Goal: Task Accomplishment & Management: Manage account settings

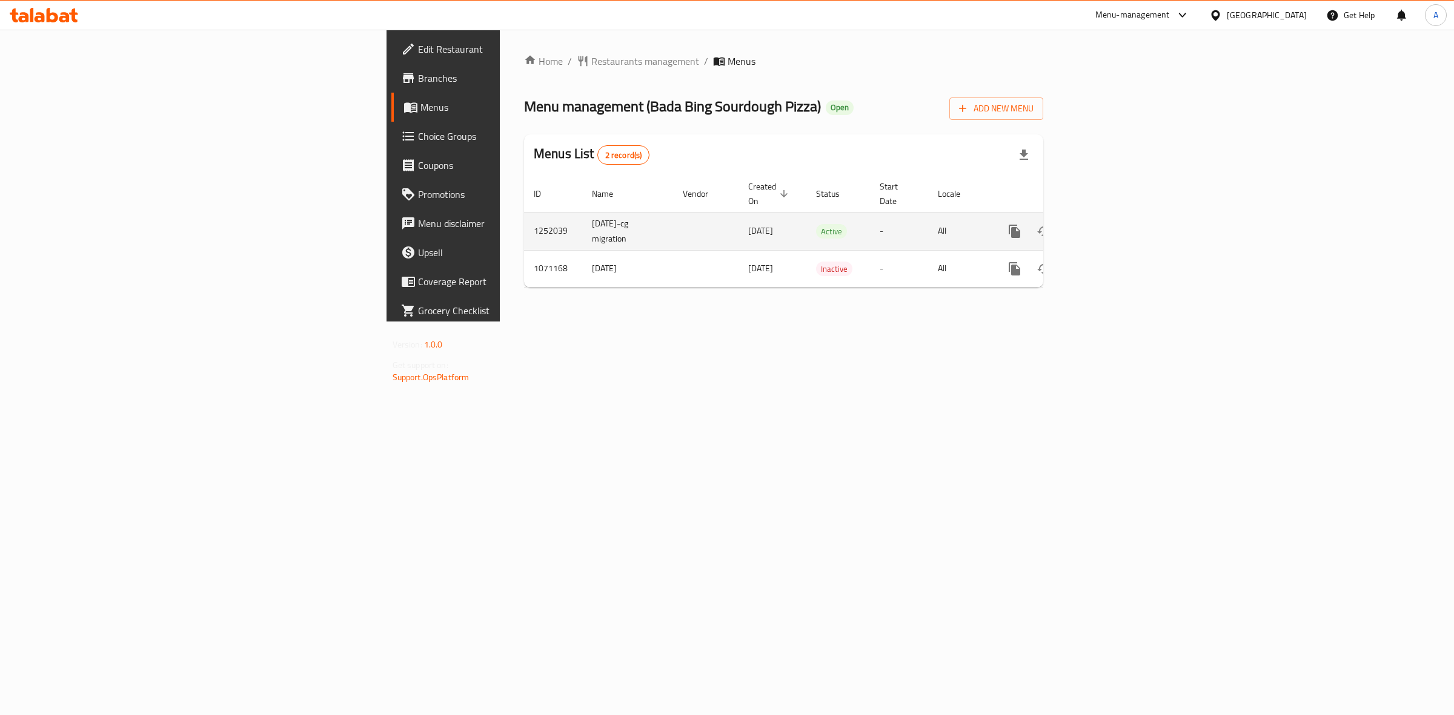
click at [524, 214] on td "1252039" at bounding box center [553, 231] width 58 height 38
copy td "1252039"
click at [1109, 224] on icon "enhanced table" at bounding box center [1102, 231] width 15 height 15
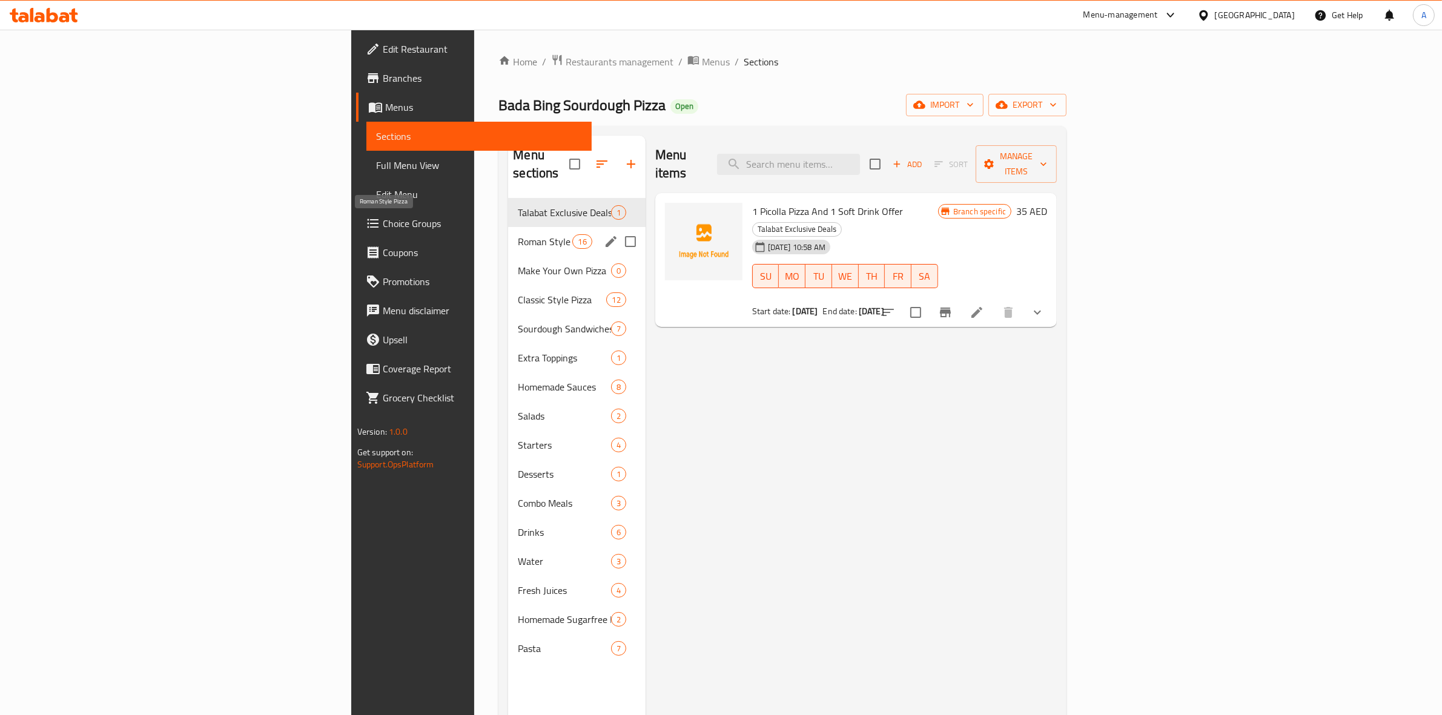
click at [518, 234] on span "Roman Style Pizza" at bounding box center [545, 241] width 55 height 15
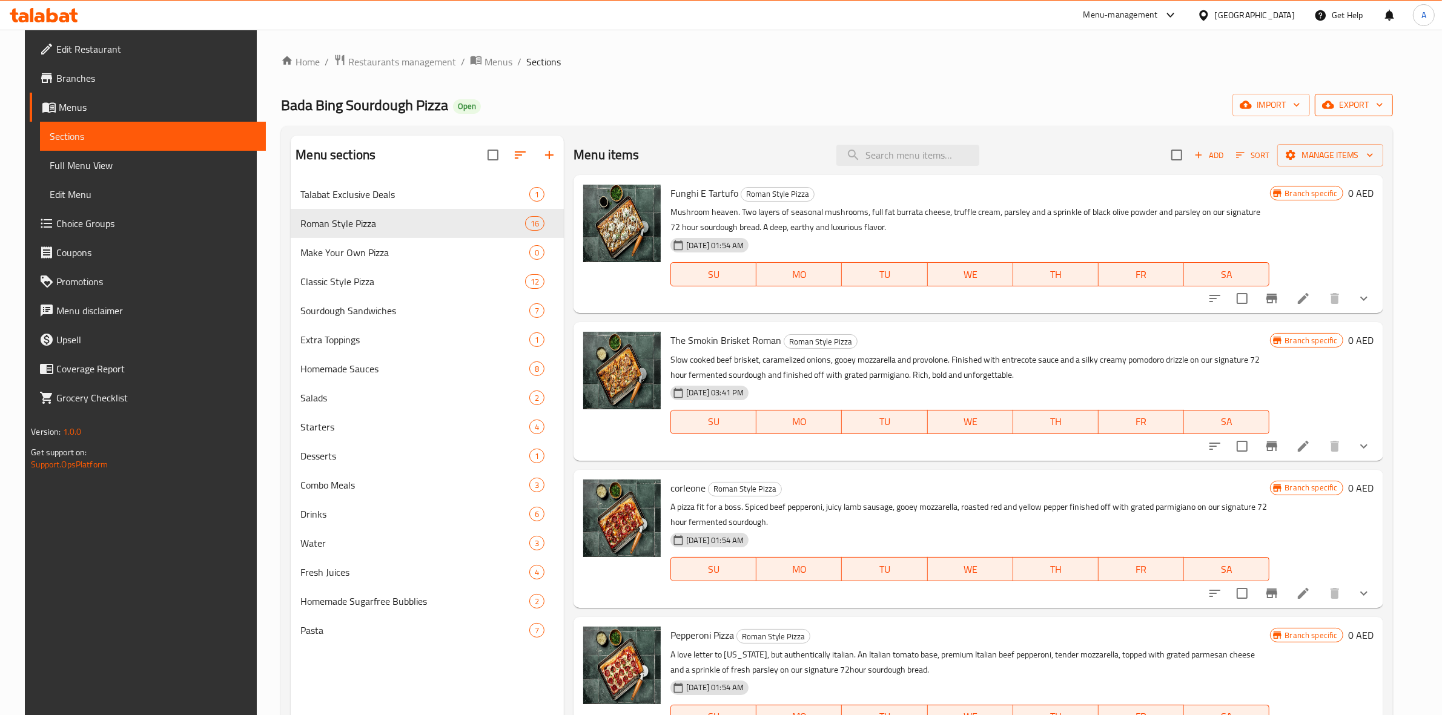
click at [1382, 110] on span "export" at bounding box center [1354, 105] width 59 height 15
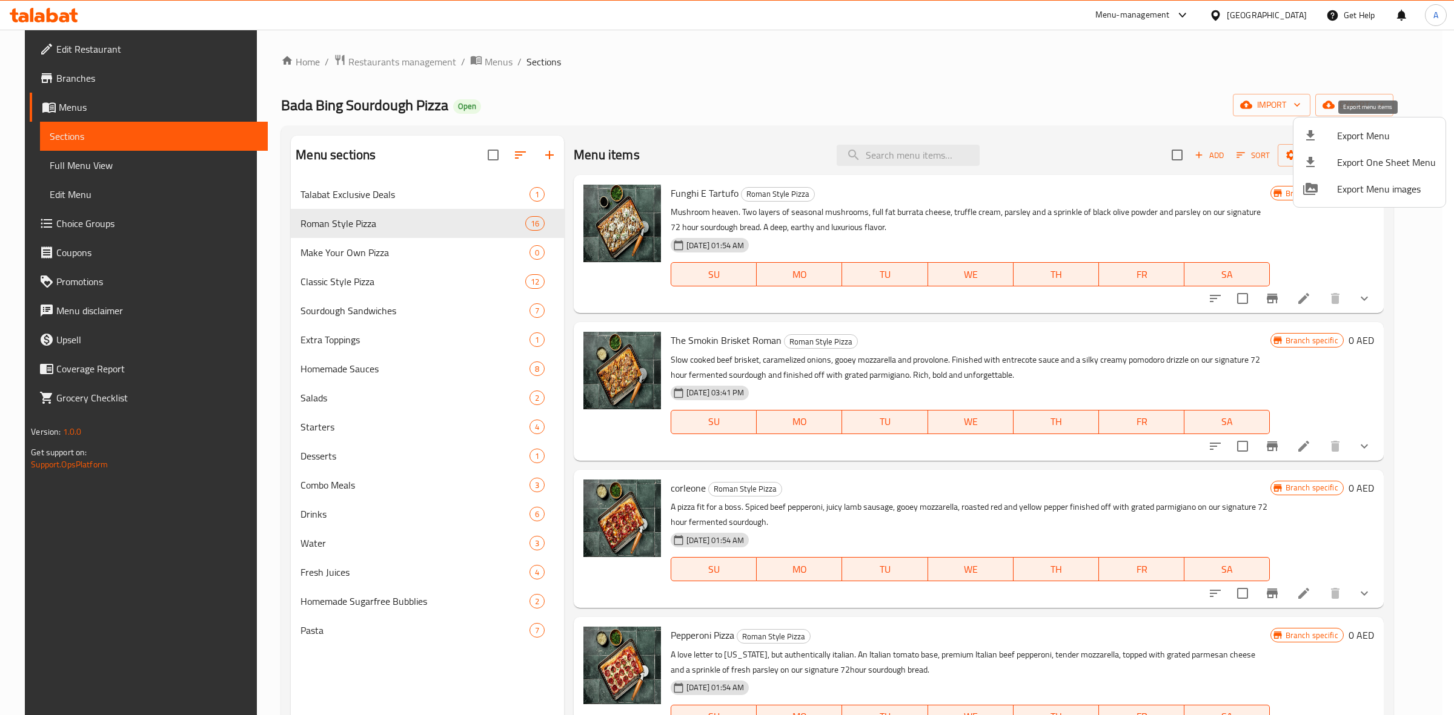
click at [1321, 130] on div at bounding box center [1320, 135] width 34 height 15
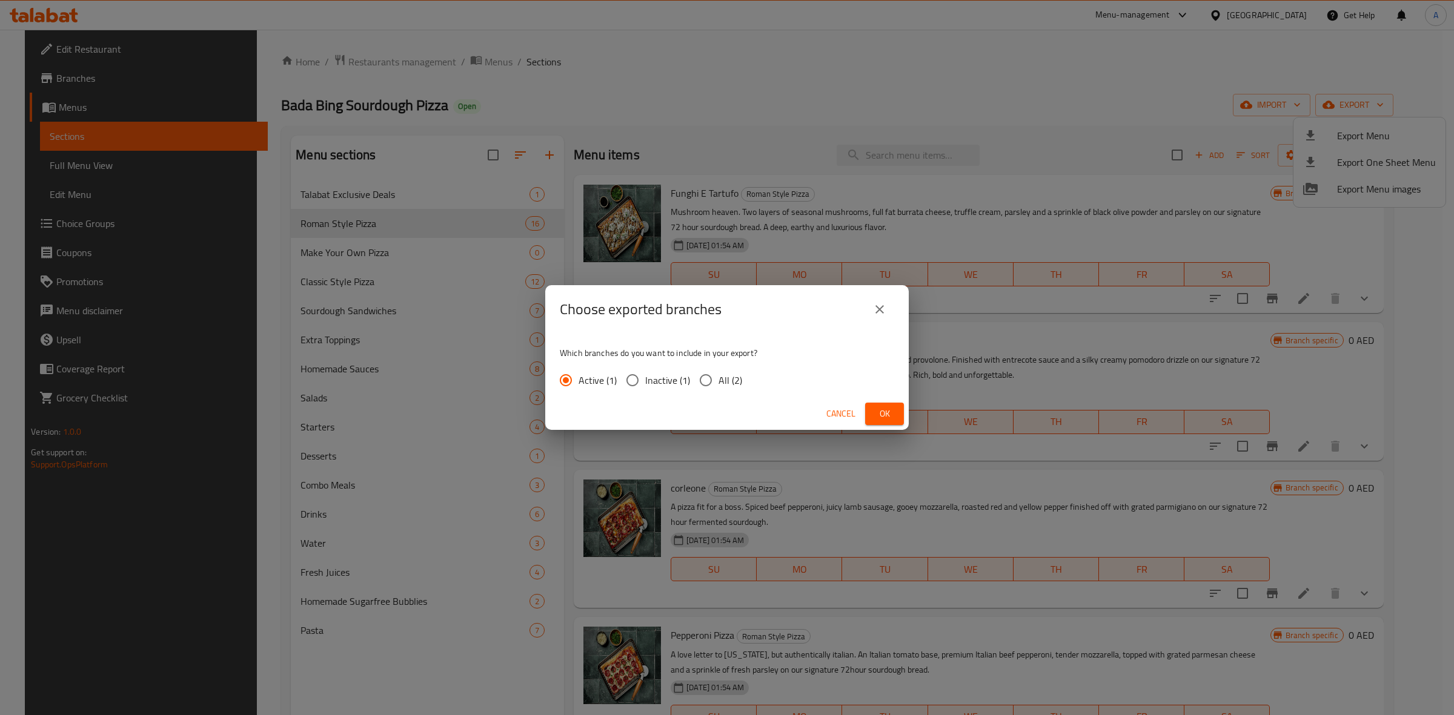
click at [702, 380] on input "All (2)" at bounding box center [705, 380] width 25 height 25
radio input "true"
click at [877, 414] on span "Ok" at bounding box center [884, 414] width 19 height 15
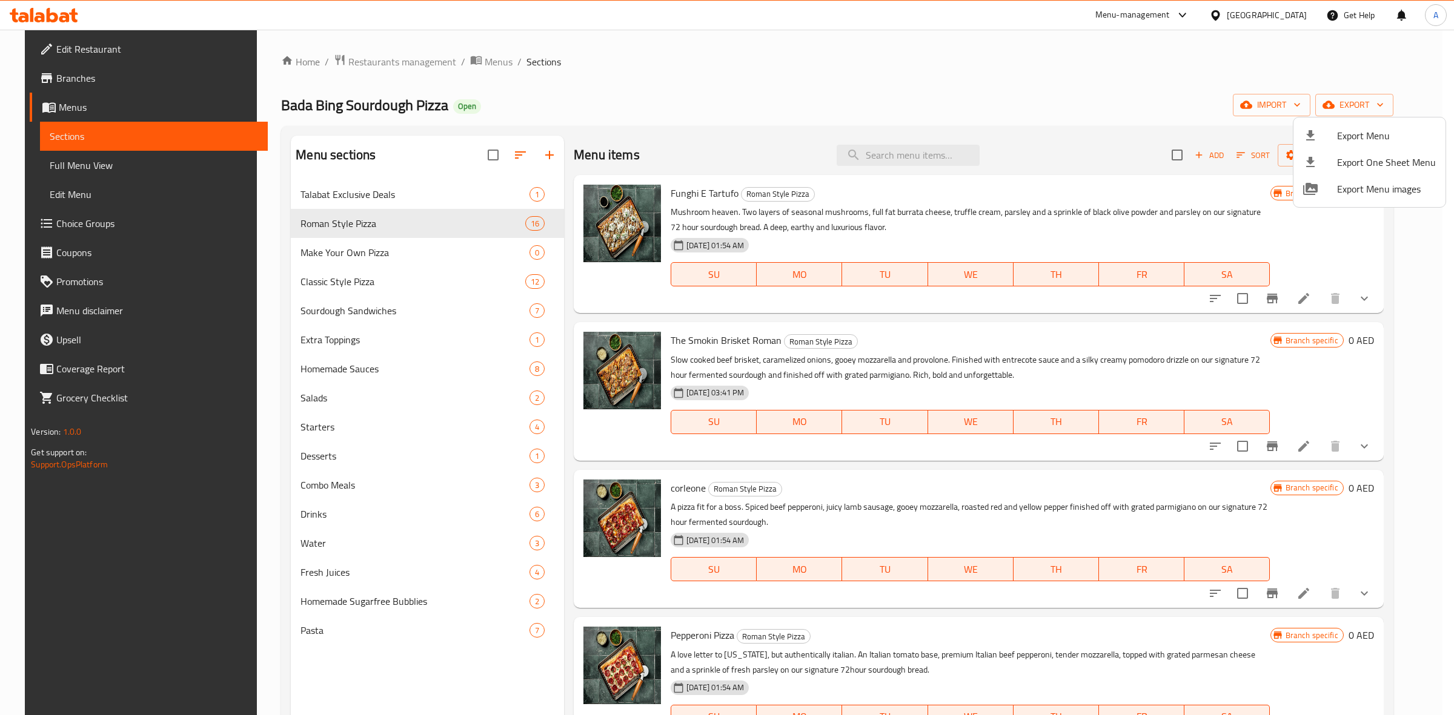
click at [798, 100] on div at bounding box center [727, 357] width 1454 height 715
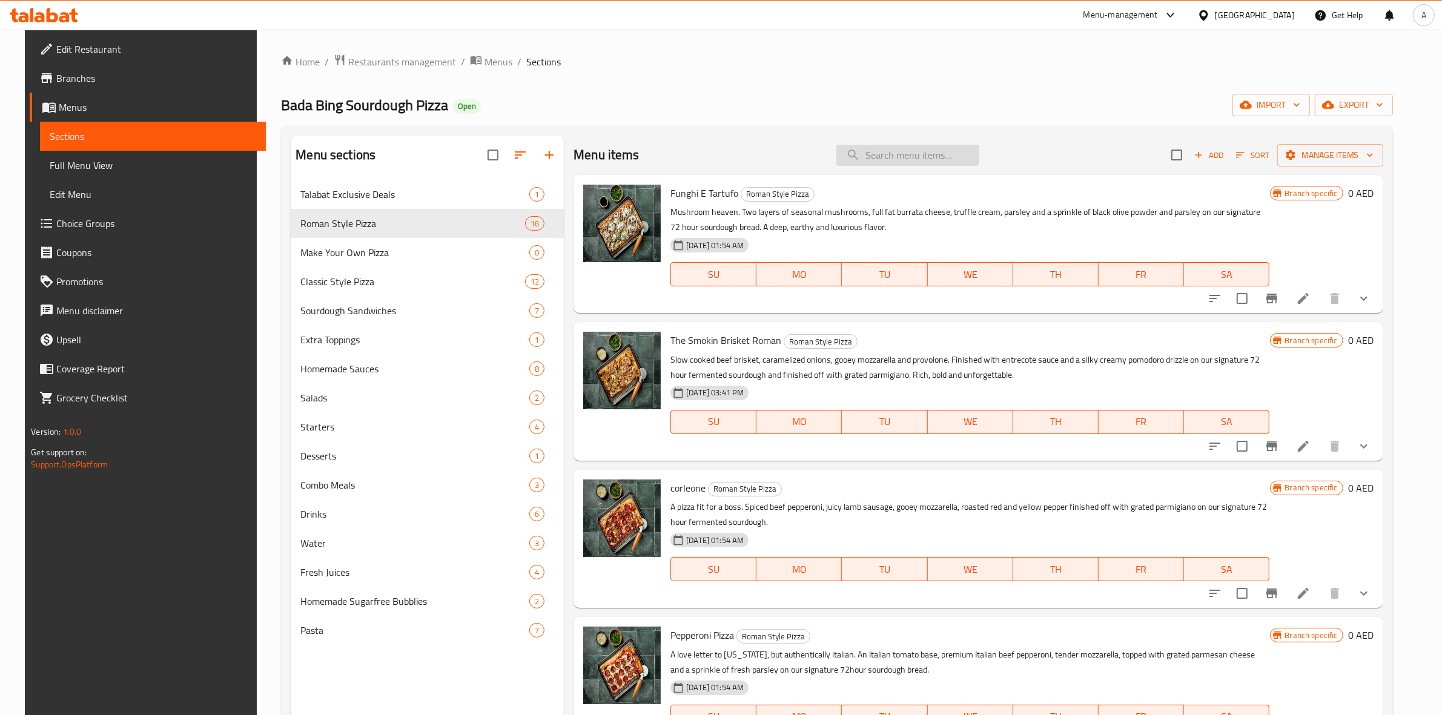
click at [903, 165] on input "search" at bounding box center [908, 155] width 143 height 21
paste input "Burrata Diavola Completa"
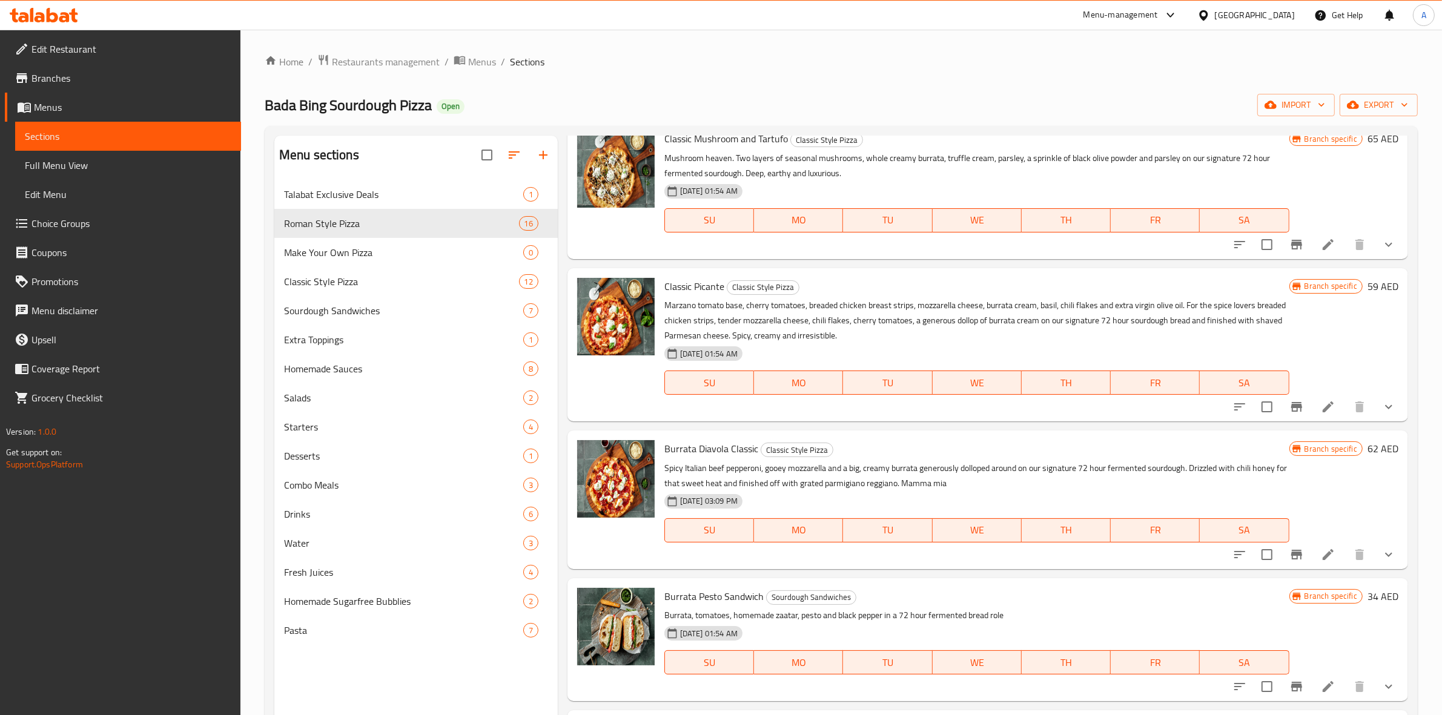
scroll to position [833, 0]
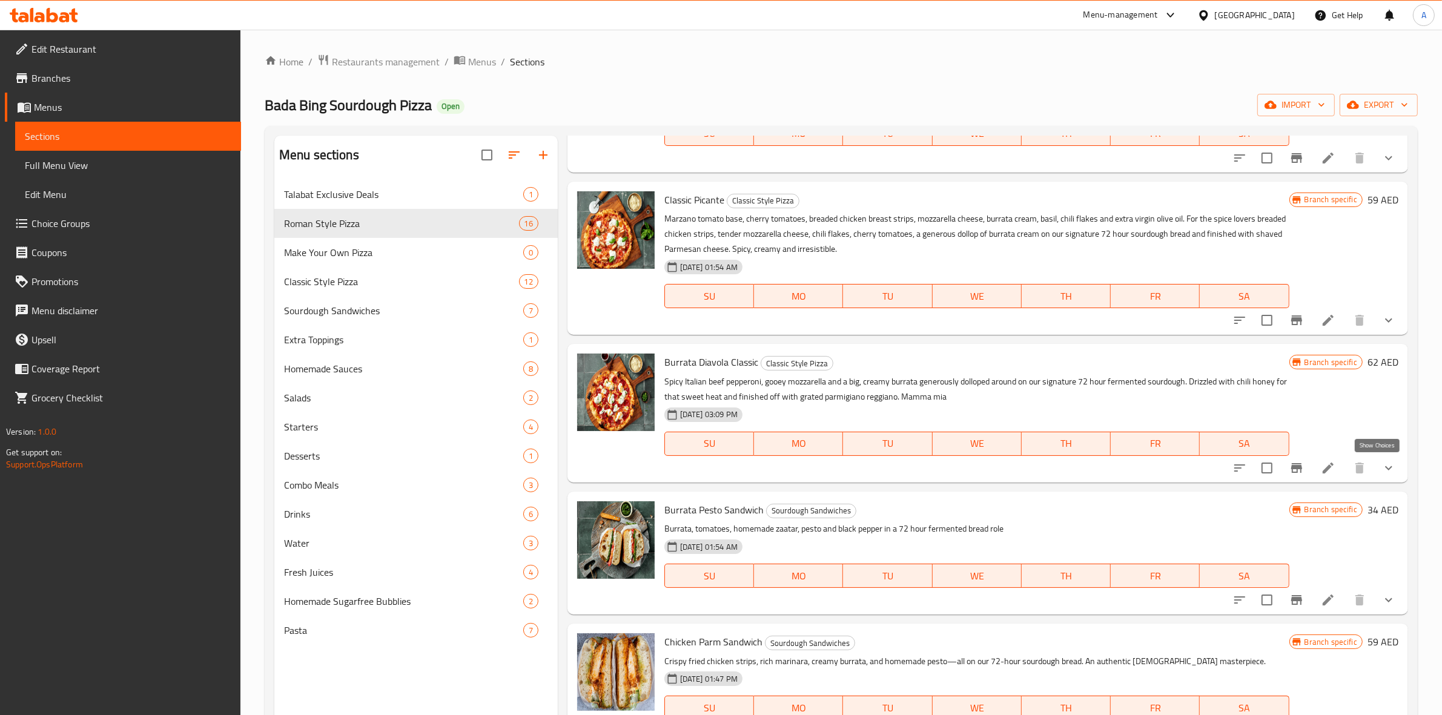
type input "Burrat"
click at [1382, 468] on icon "show more" at bounding box center [1389, 468] width 15 height 15
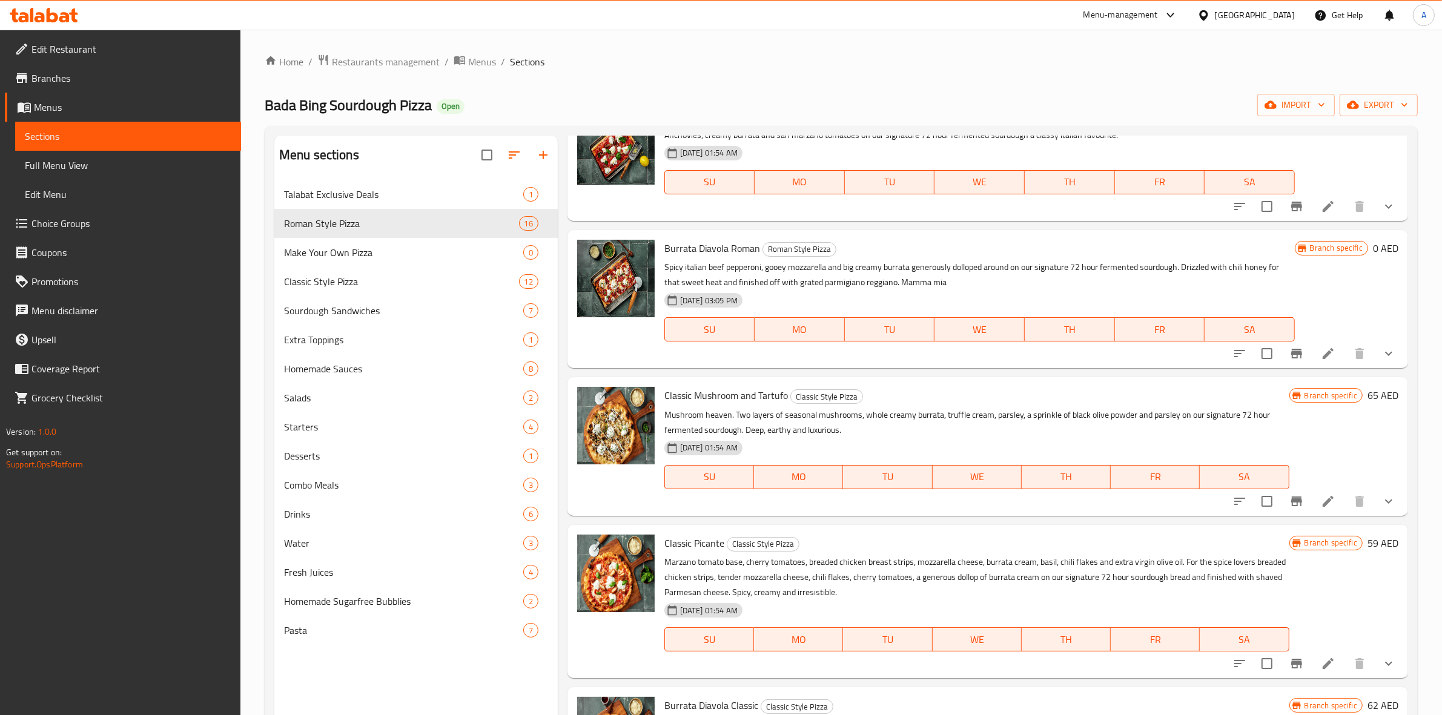
scroll to position [606, 0]
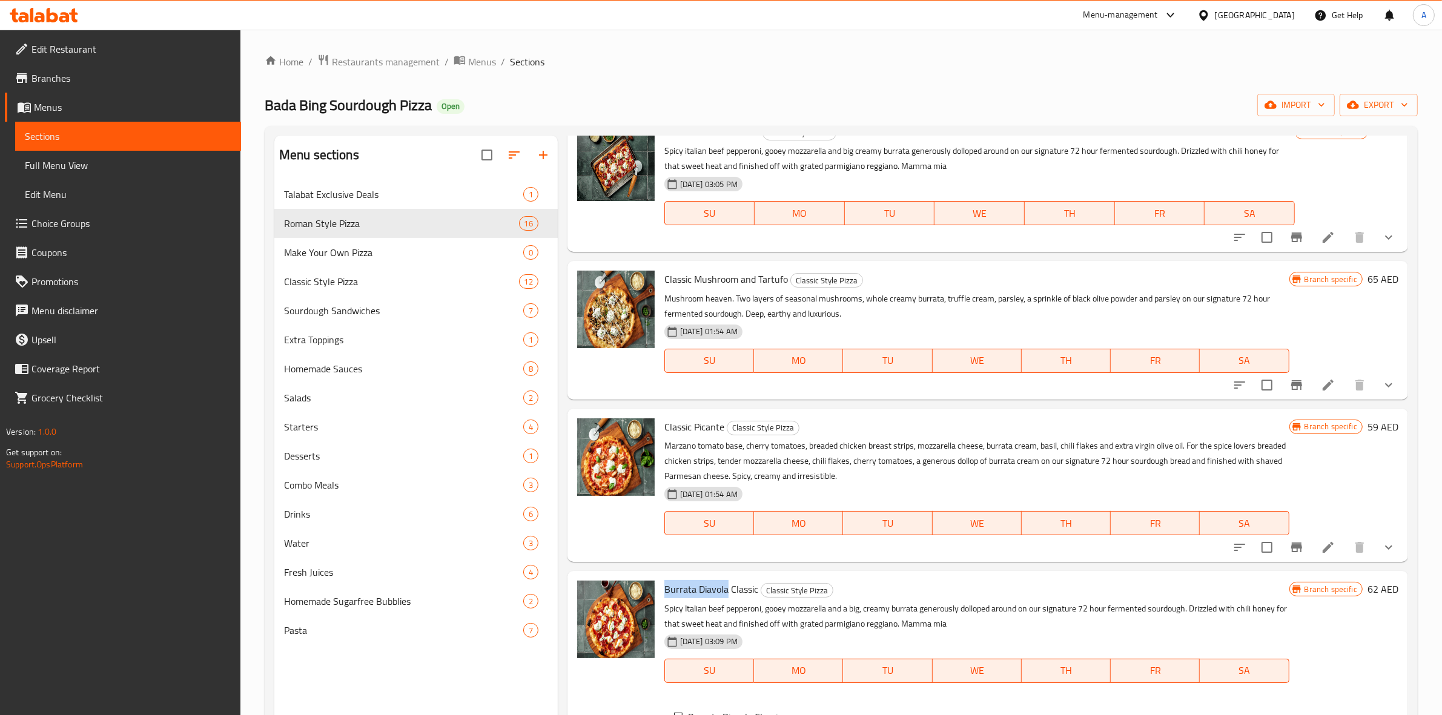
drag, startPoint x: 665, startPoint y: 589, endPoint x: 728, endPoint y: 583, distance: 62.6
click at [728, 583] on span "Burrata Diavola Classic" at bounding box center [712, 589] width 94 height 18
copy span "Burrata Diavola"
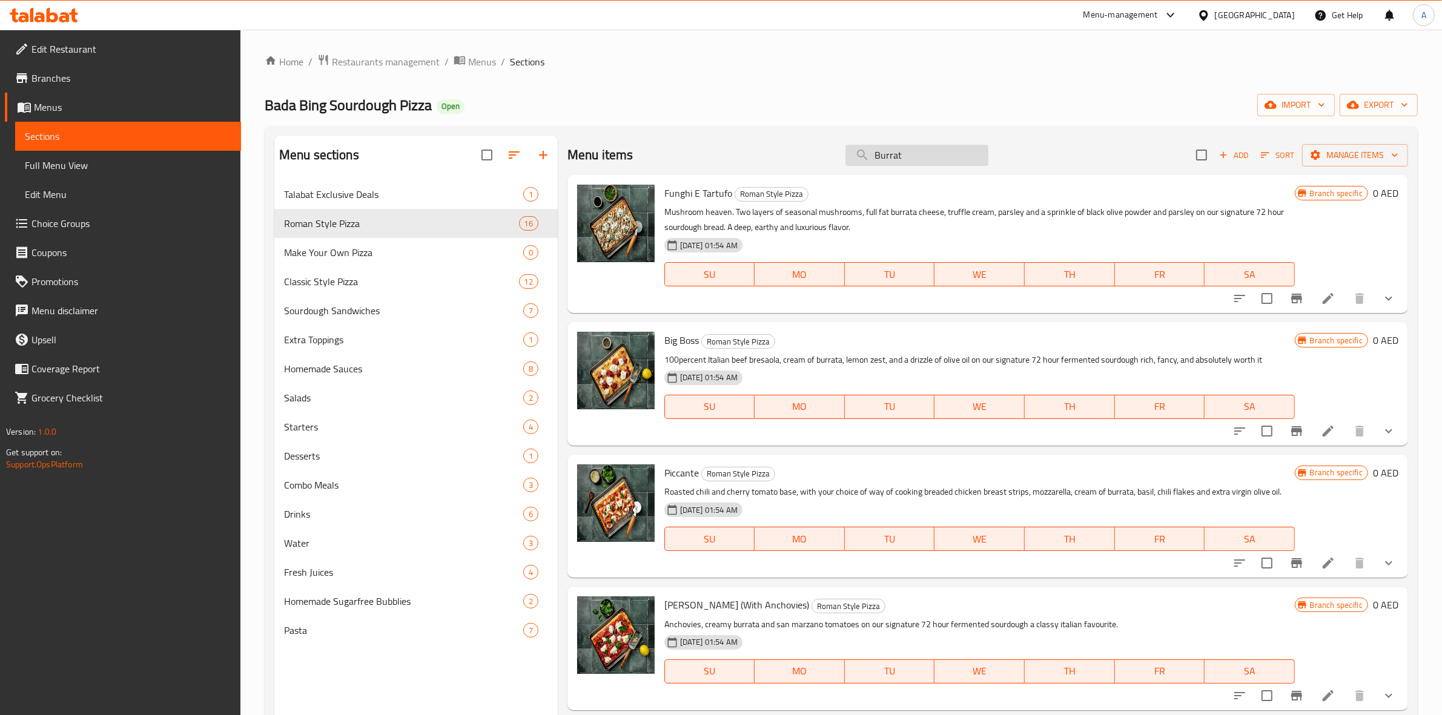
click at [931, 149] on input "Burrat" at bounding box center [917, 155] width 143 height 21
paste input "a Diavola"
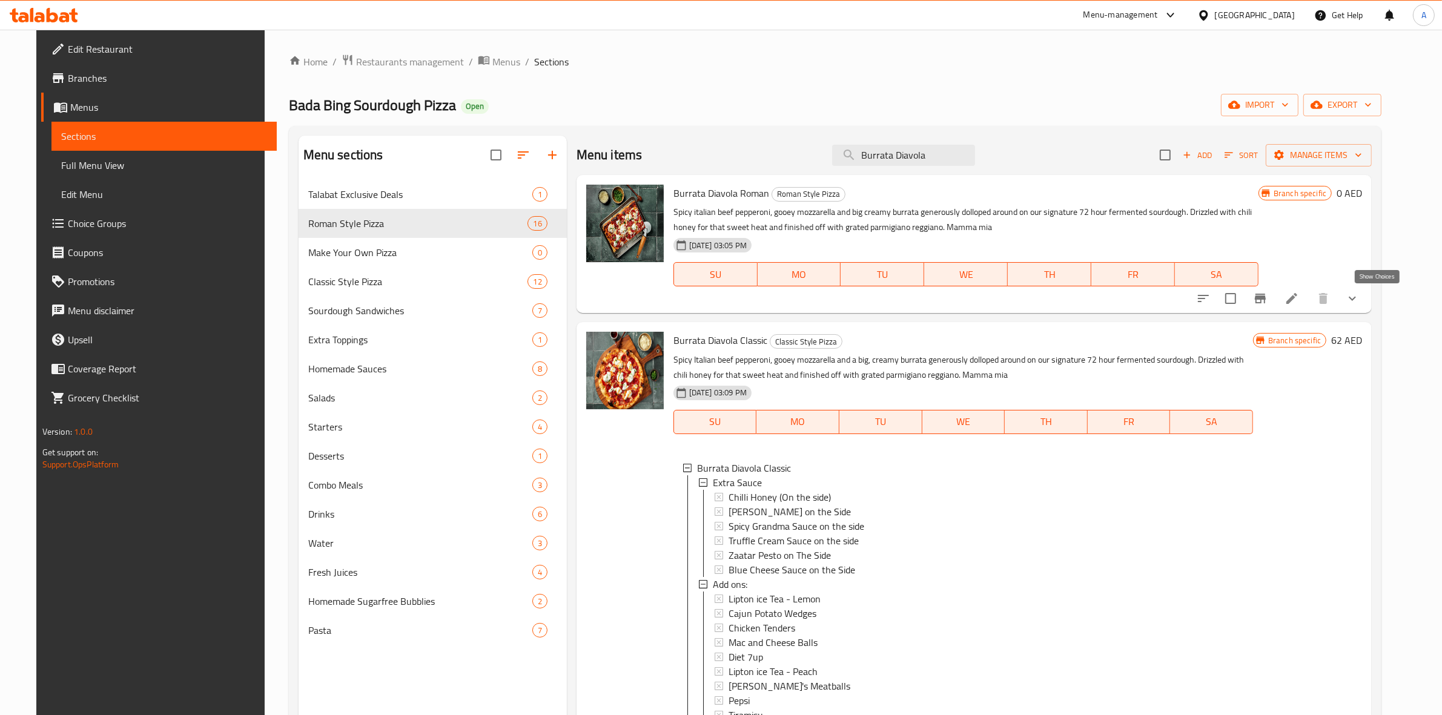
type input "Burrata Diavola"
click at [1360, 297] on icon "show more" at bounding box center [1353, 298] width 15 height 15
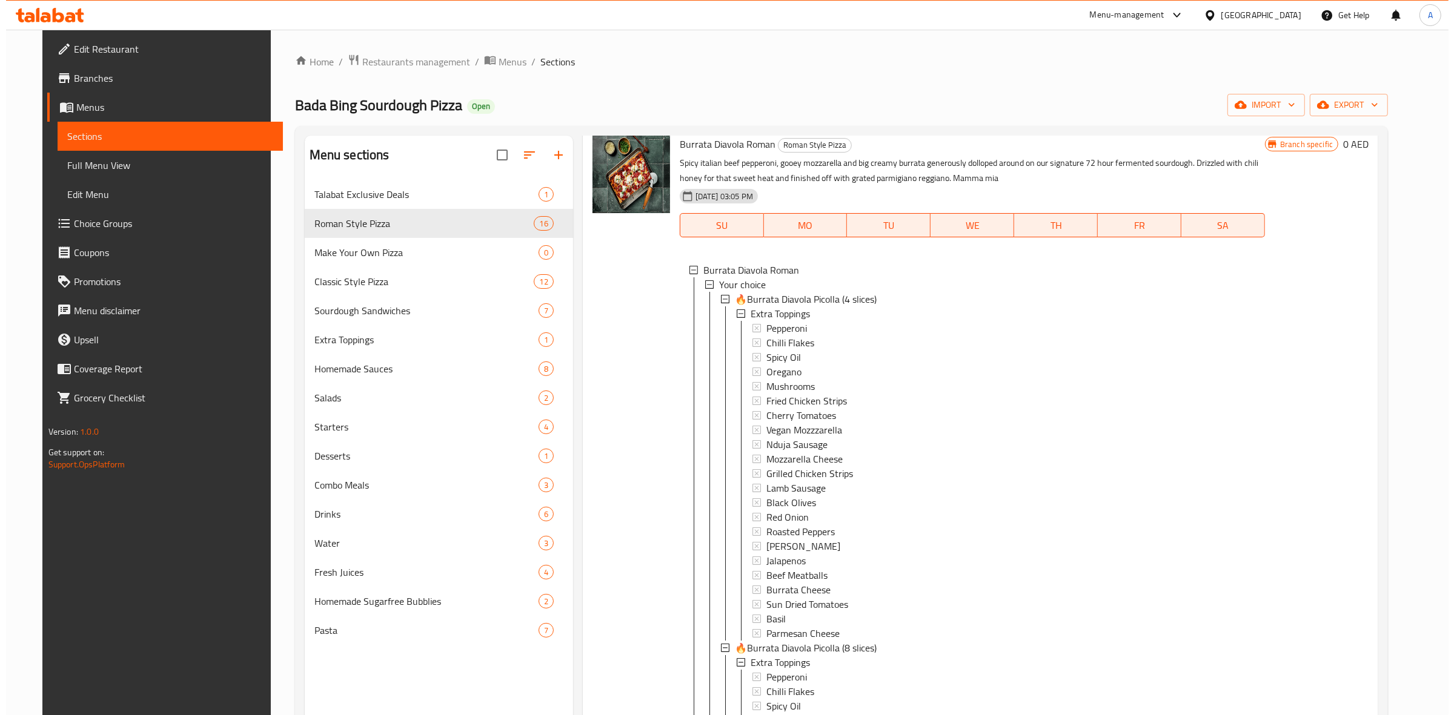
scroll to position [76, 0]
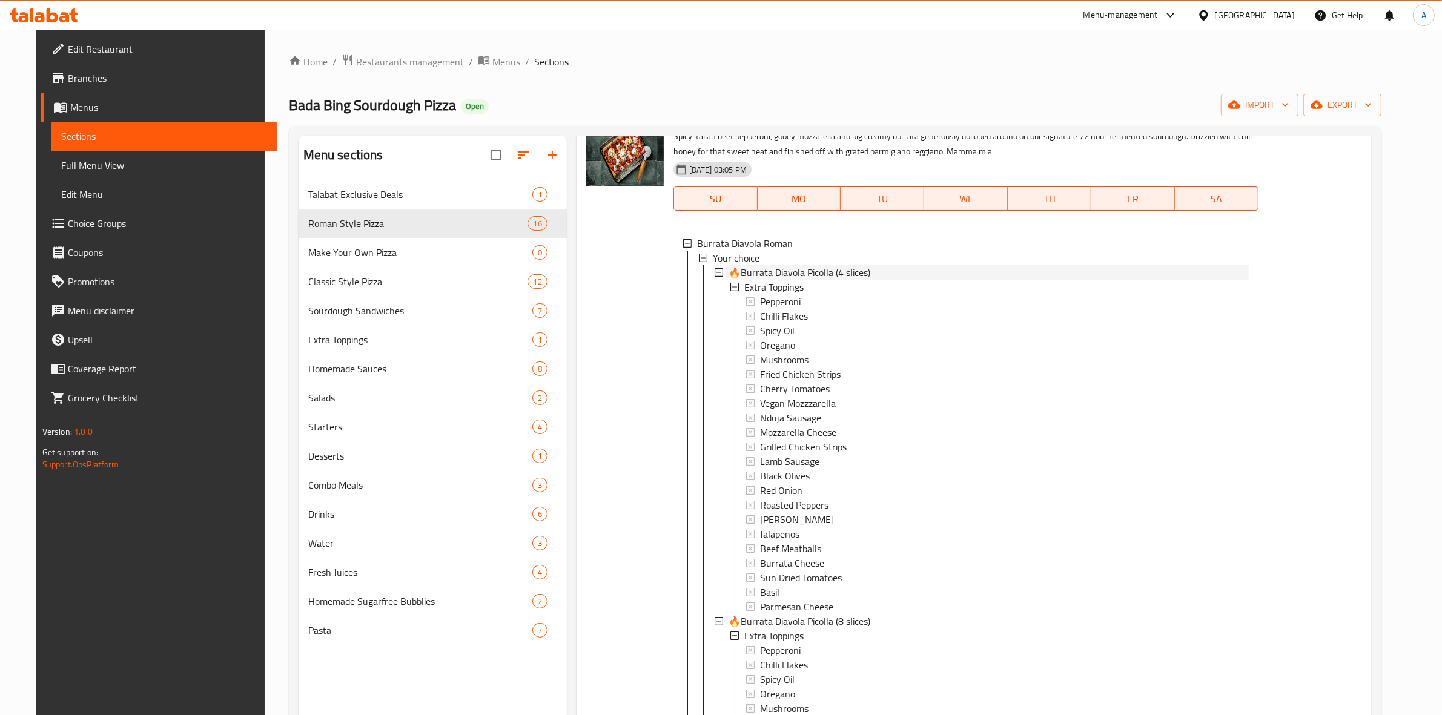
click at [825, 271] on span "🔥Burrata Diavola Picolla (4 slices)" at bounding box center [800, 272] width 142 height 15
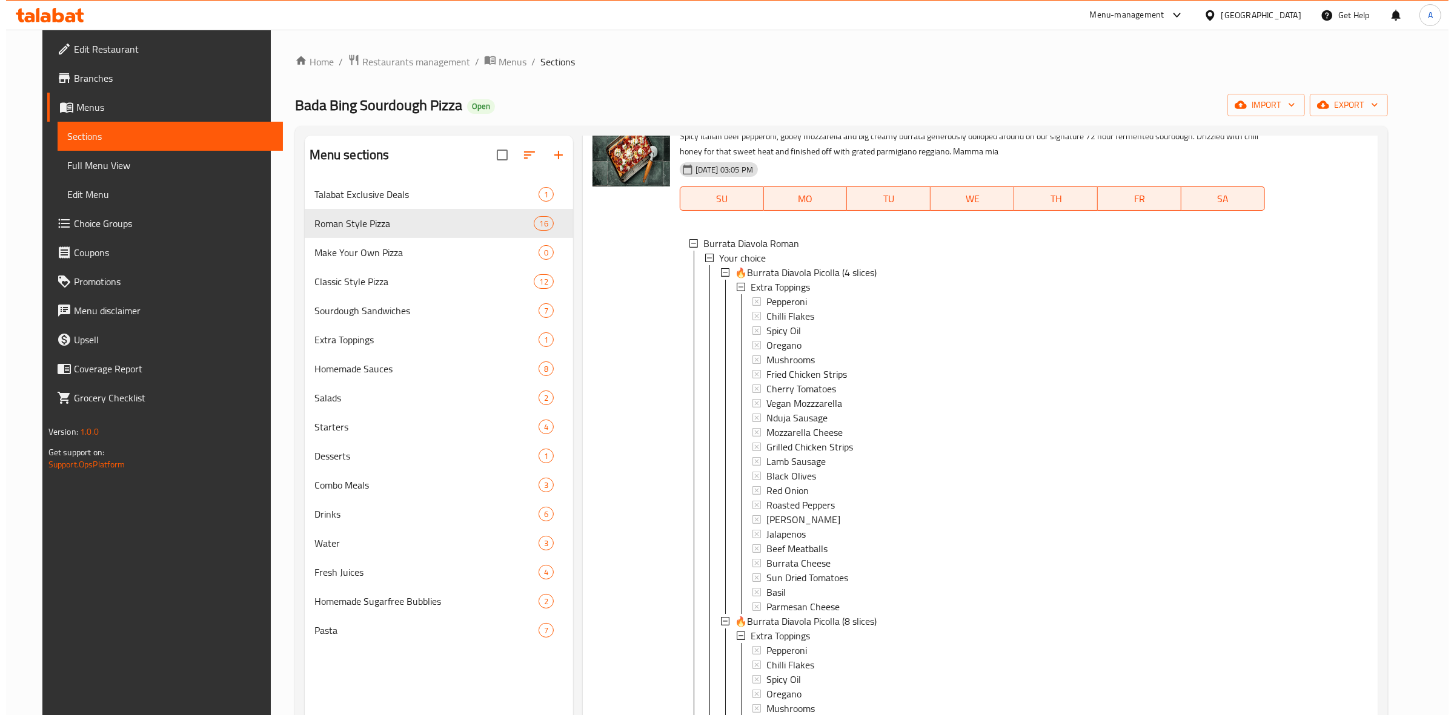
scroll to position [1, 0]
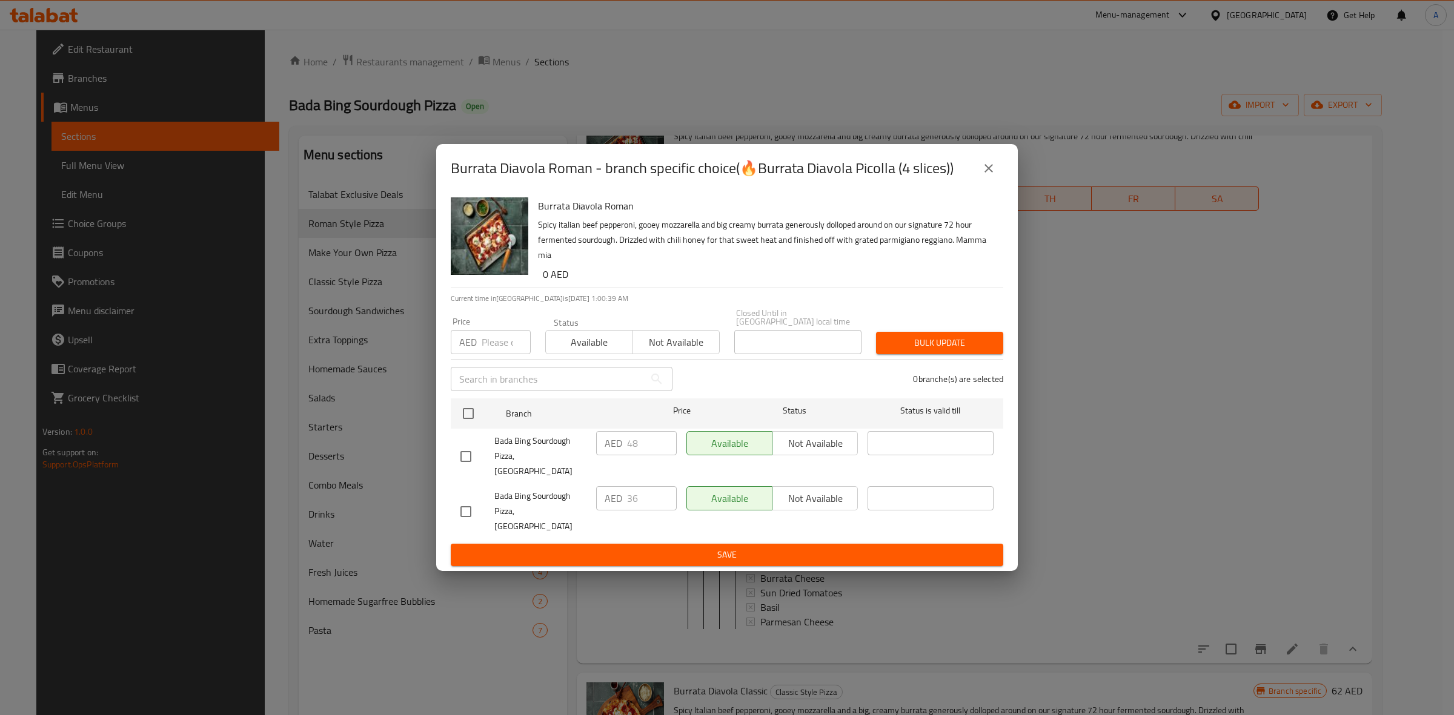
click at [991, 173] on icon "close" at bounding box center [988, 168] width 8 height 8
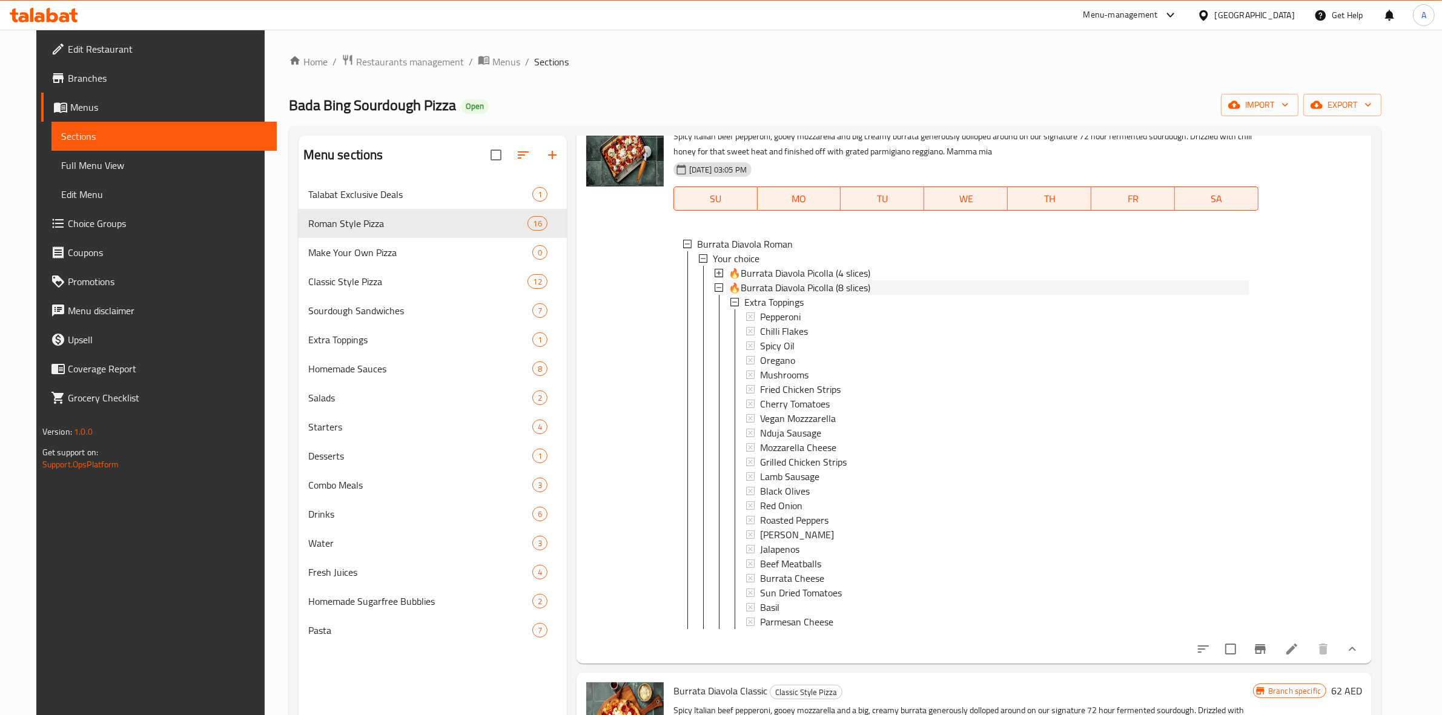
click at [795, 292] on span "🔥Burrata Diavola Picolla (8 slices)" at bounding box center [800, 287] width 142 height 15
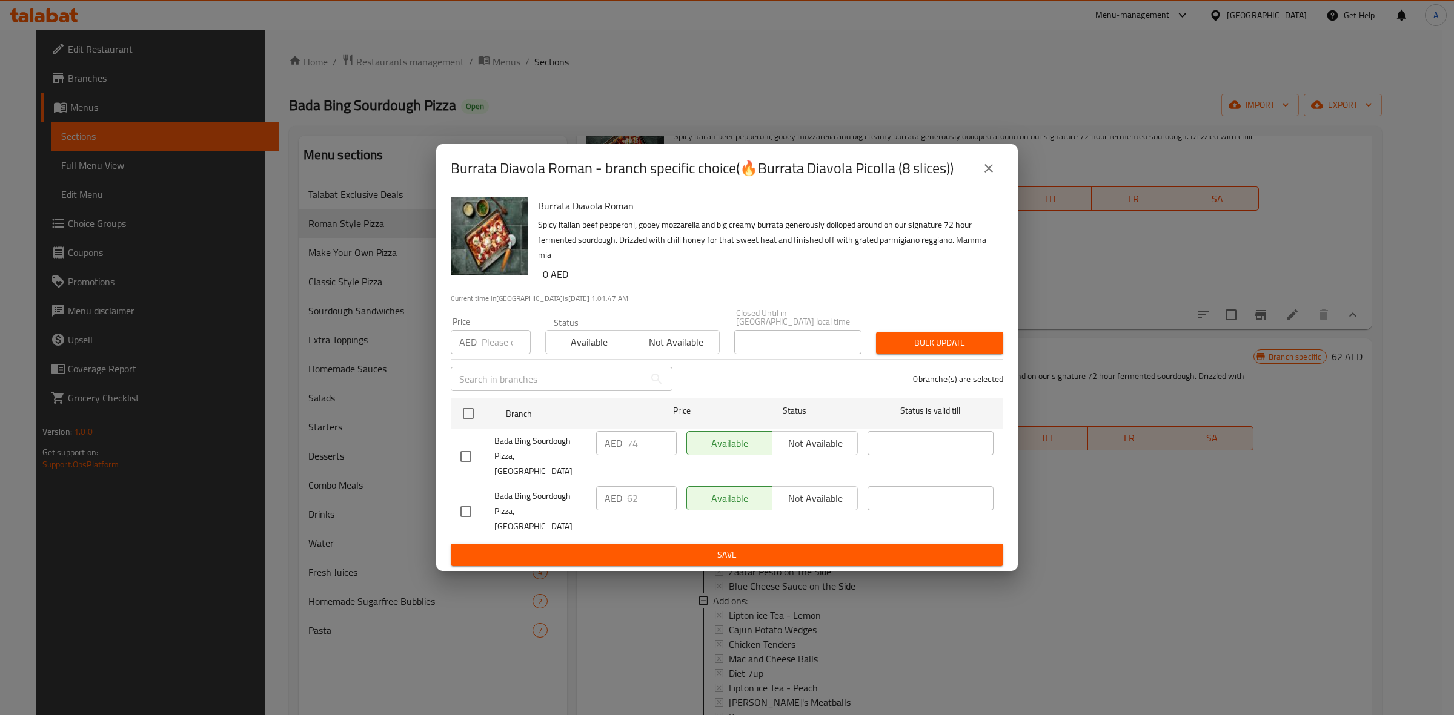
click at [985, 176] on icon "close" at bounding box center [988, 168] width 15 height 15
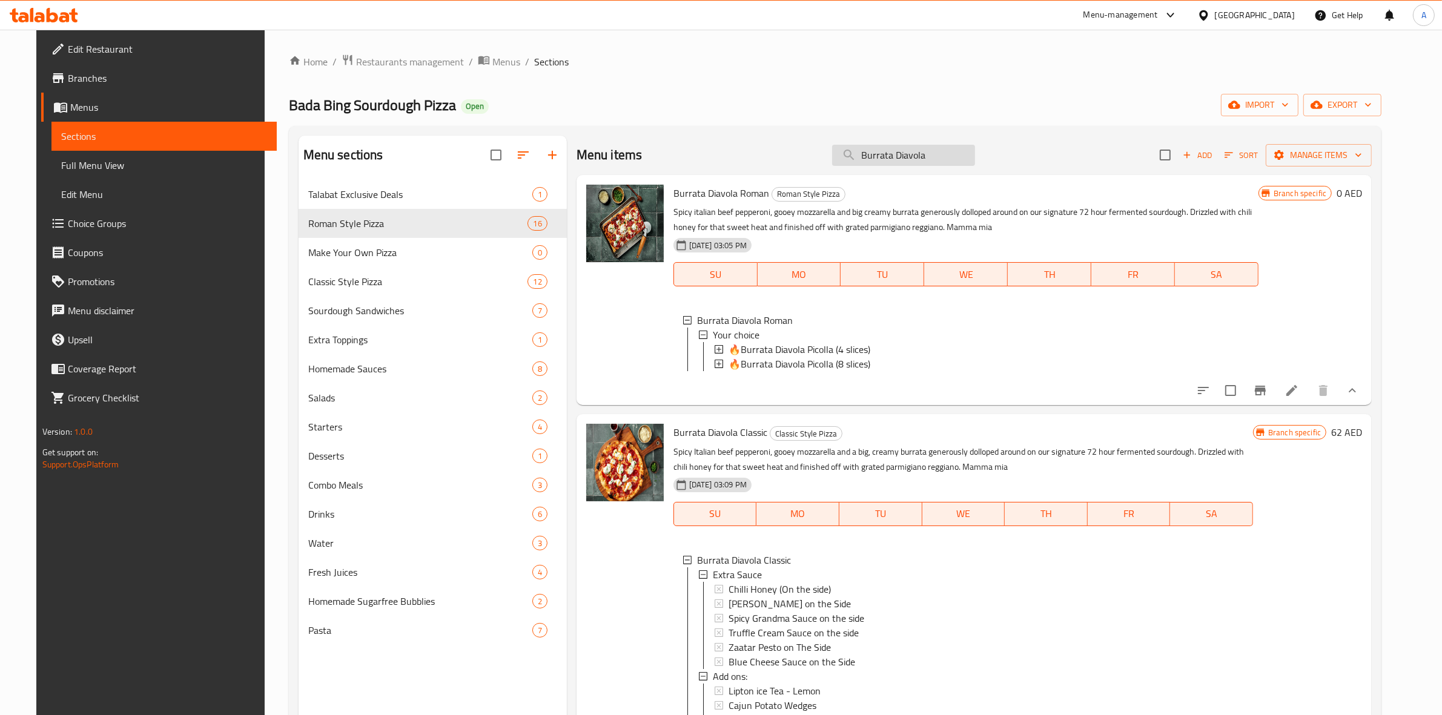
click at [945, 159] on input "Burrata Diavola" at bounding box center [903, 155] width 143 height 21
paste input "Vegeteriano Picol"
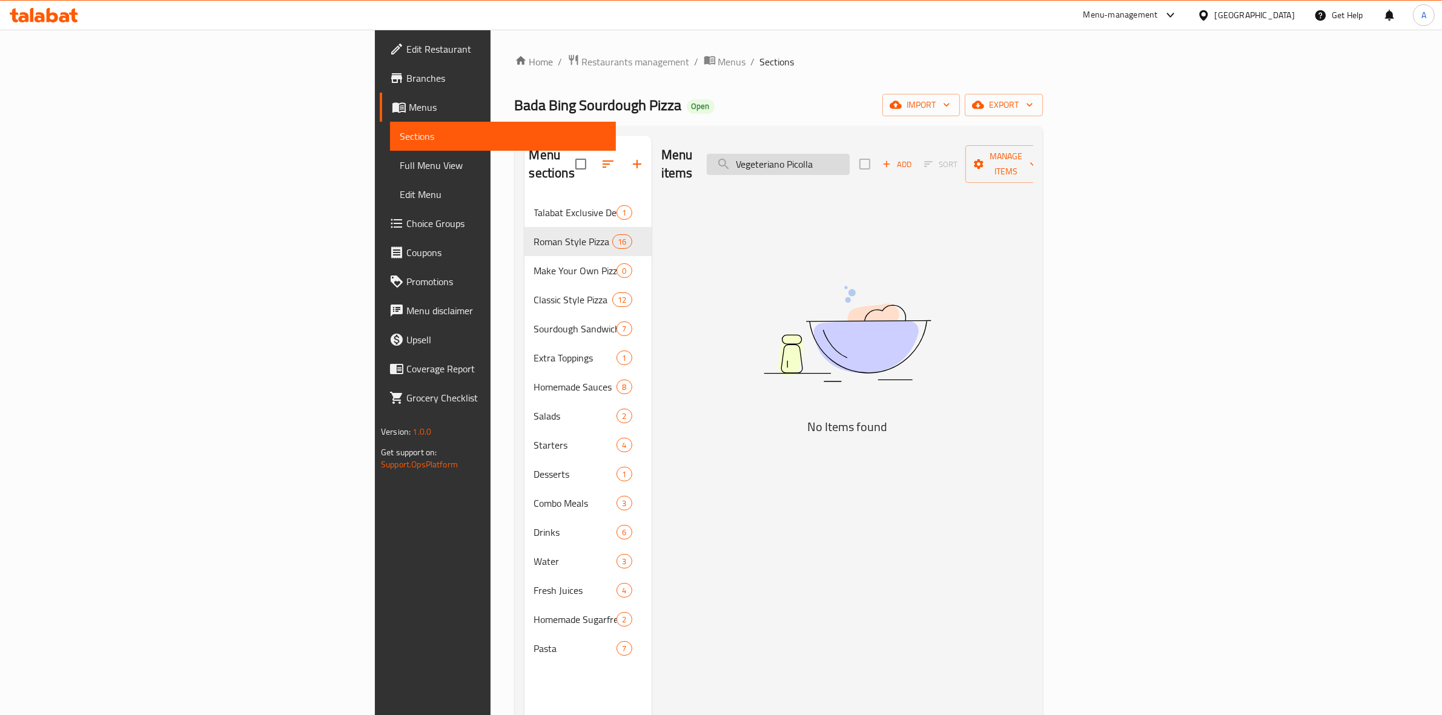
click at [850, 154] on input "Vegeteriano Picolla" at bounding box center [778, 164] width 143 height 21
click at [850, 158] on input "Vegeteriano Picolla" at bounding box center [778, 164] width 143 height 21
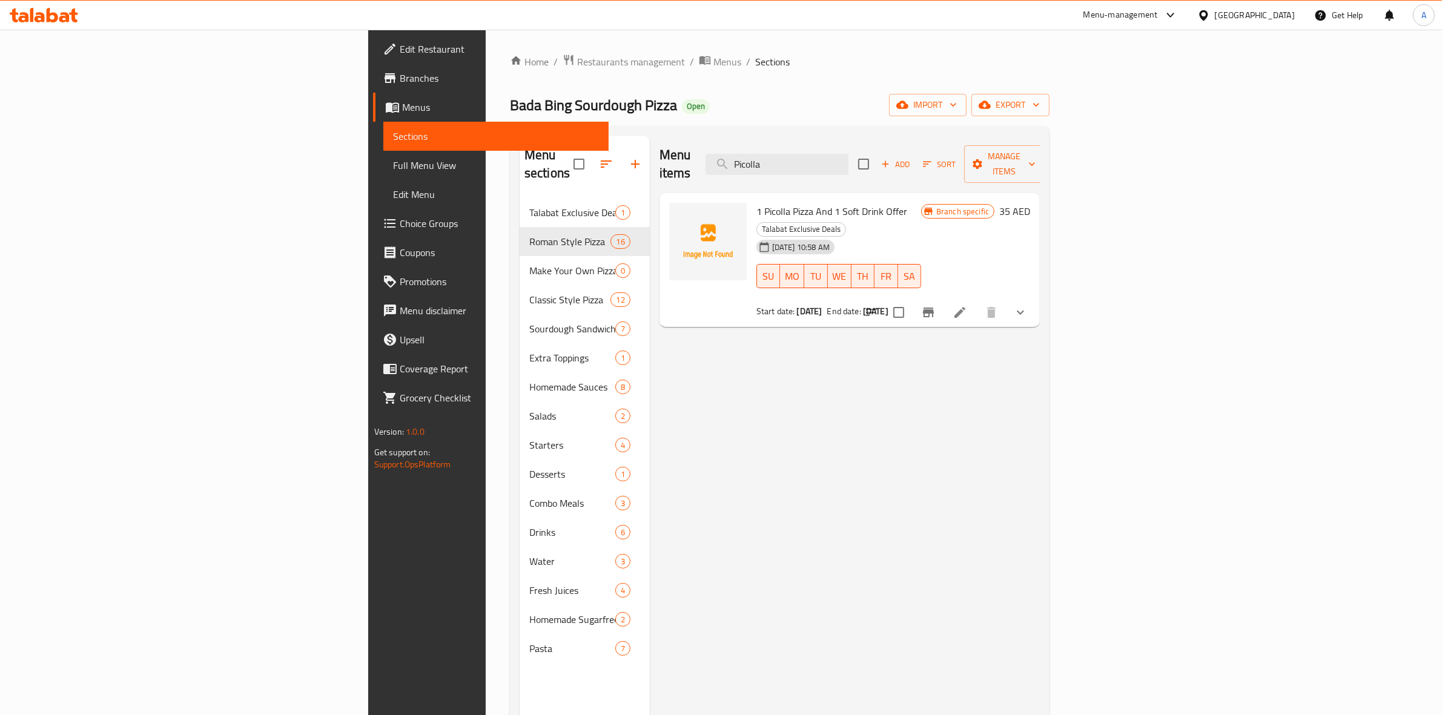
click at [916, 167] on div "Menu items Picolla Add Sort Manage items" at bounding box center [850, 165] width 380 height 58
click at [849, 154] on input "Picolla" at bounding box center [777, 164] width 143 height 21
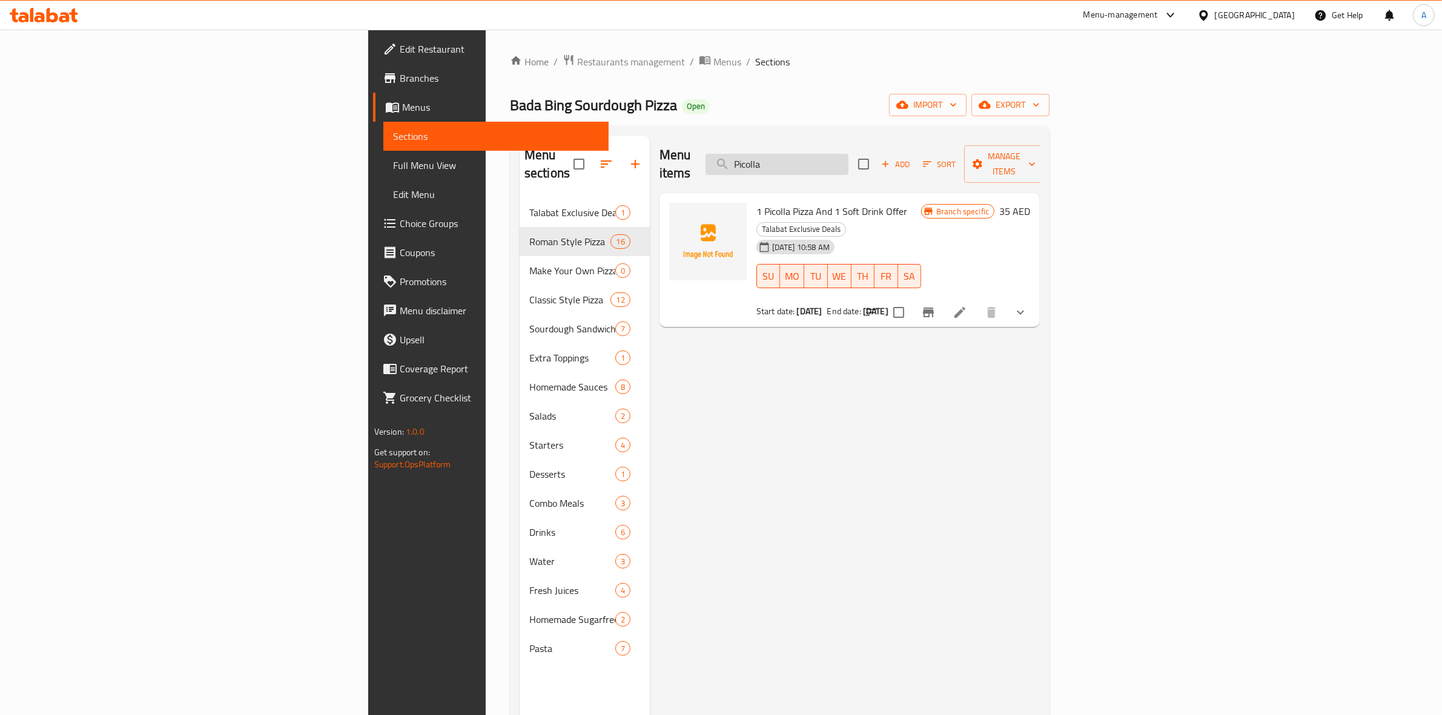
click at [849, 154] on input "Picolla" at bounding box center [777, 164] width 143 height 21
paste input "Vege"
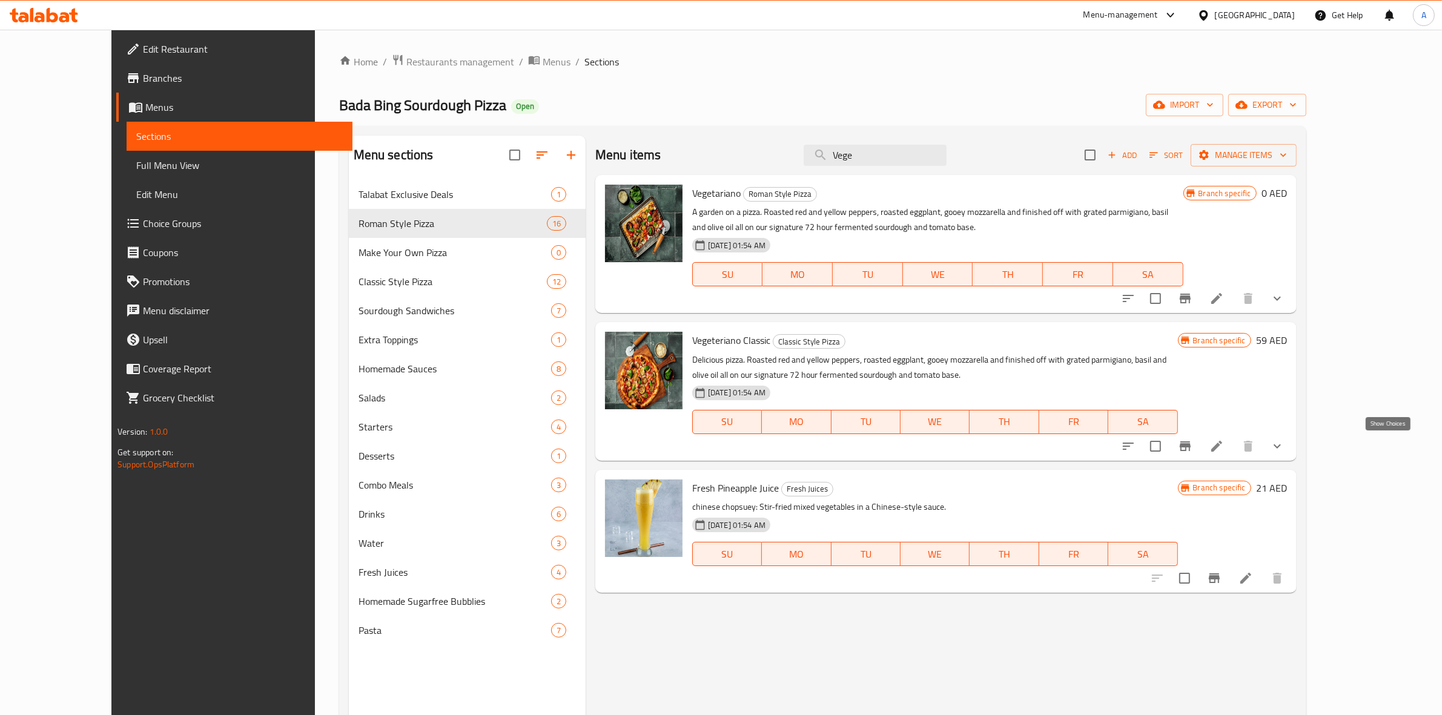
type input "Vege"
click at [1285, 443] on icon "show more" at bounding box center [1277, 446] width 15 height 15
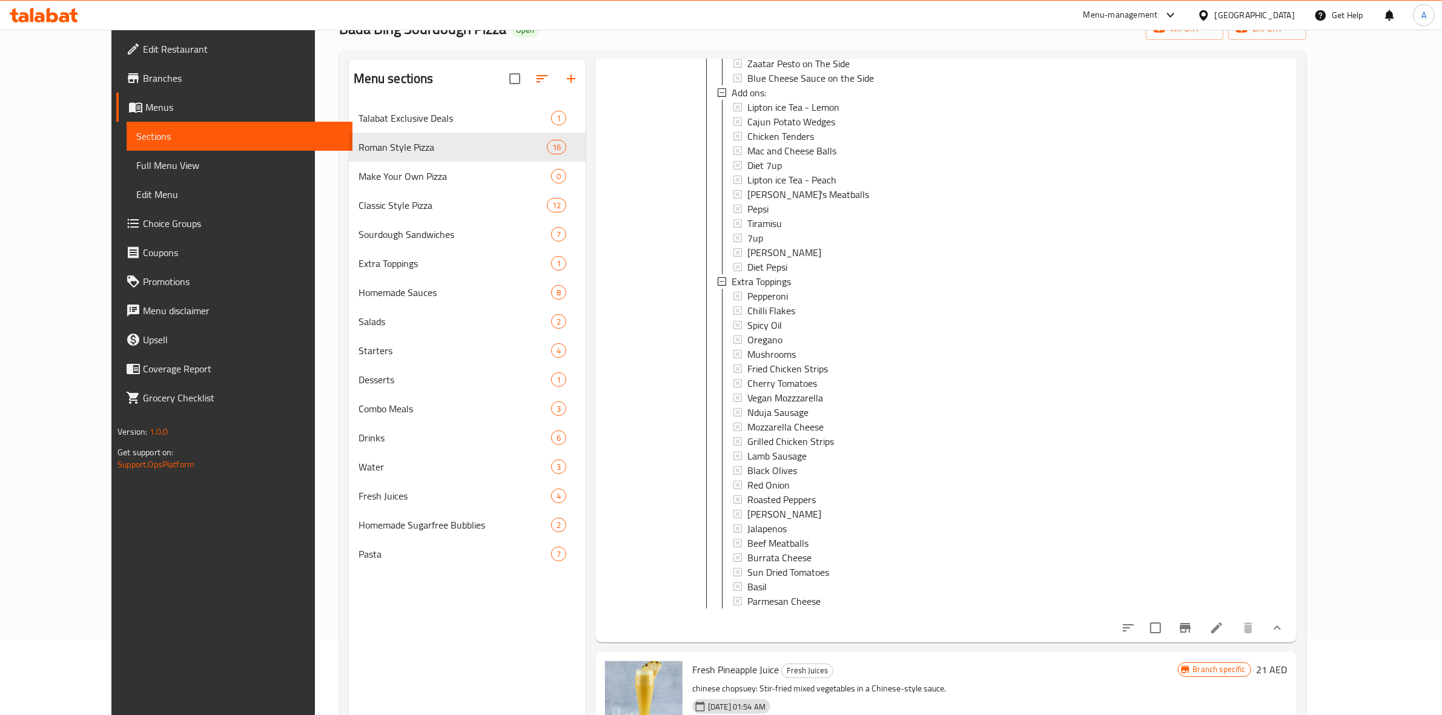
scroll to position [170, 0]
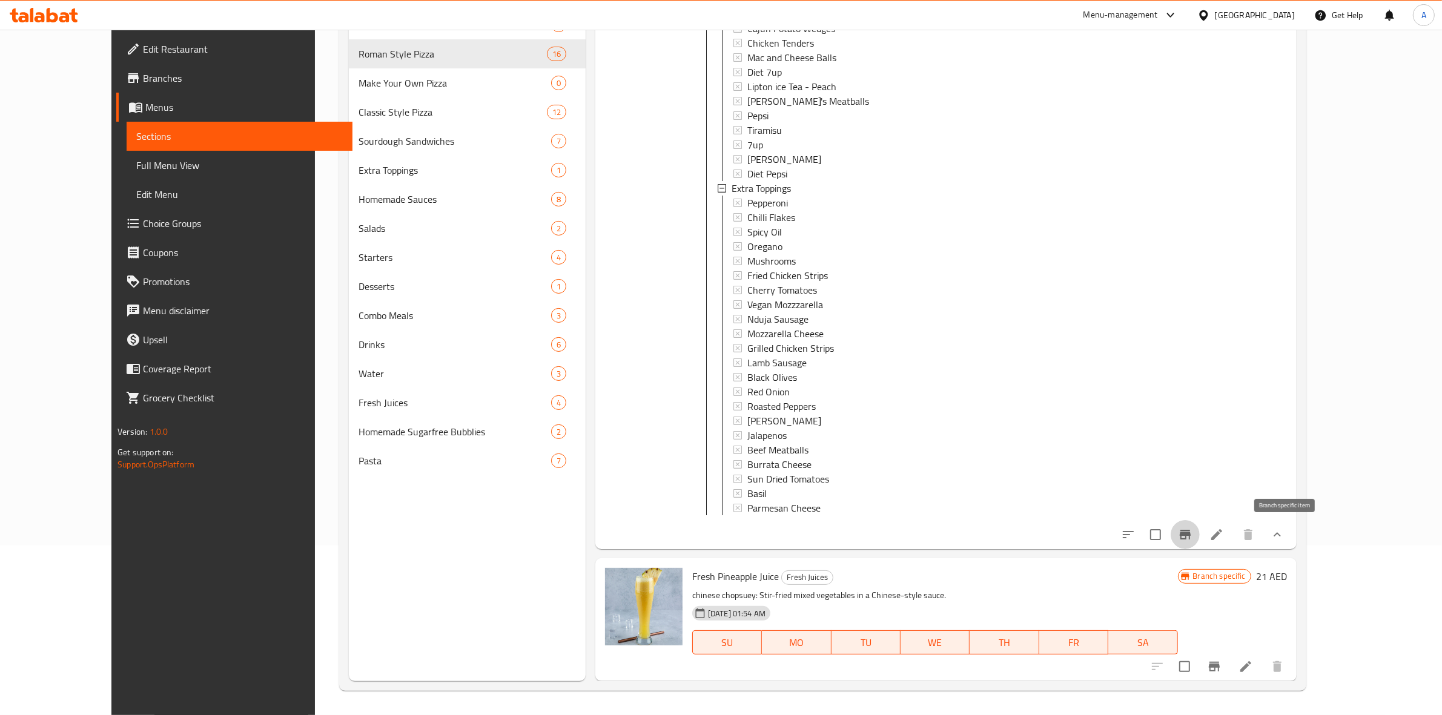
click at [1193, 528] on icon "Branch-specific-item" at bounding box center [1185, 535] width 15 height 15
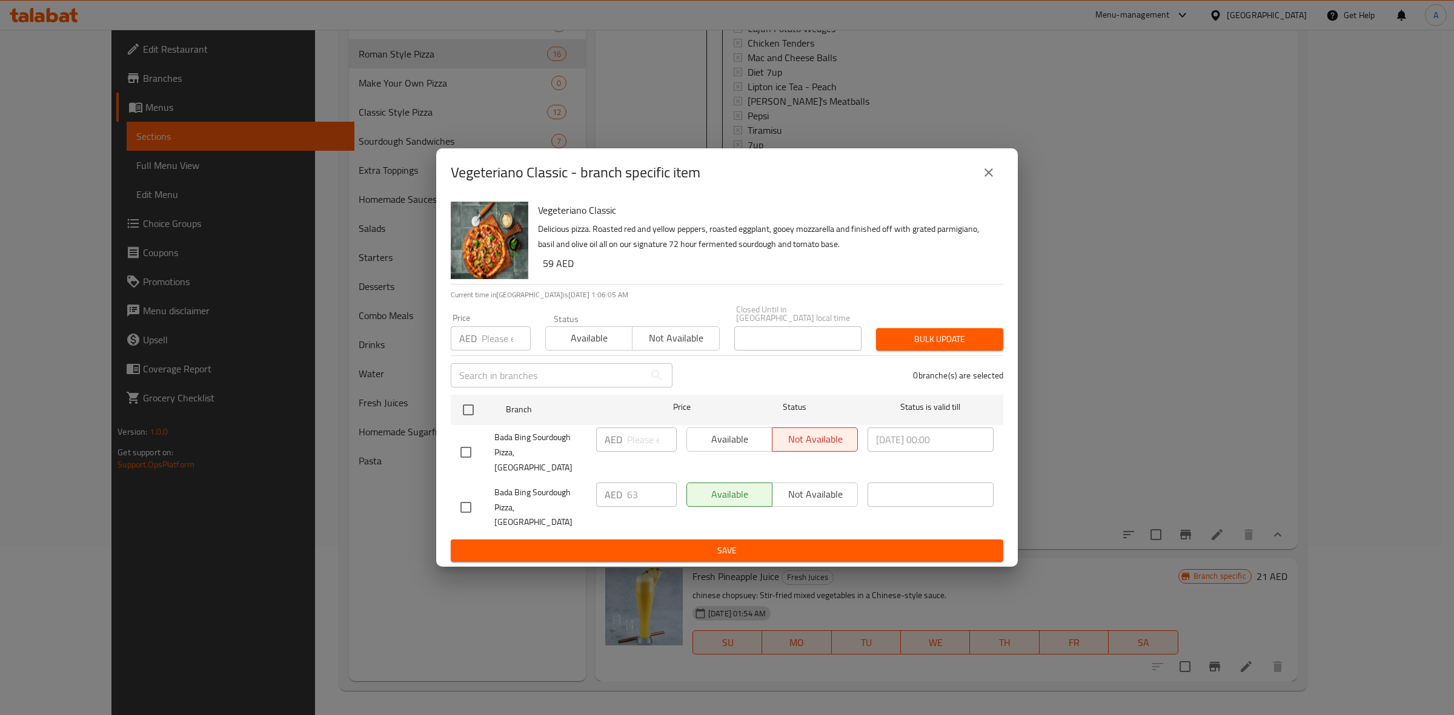
click at [989, 180] on icon "close" at bounding box center [988, 172] width 15 height 15
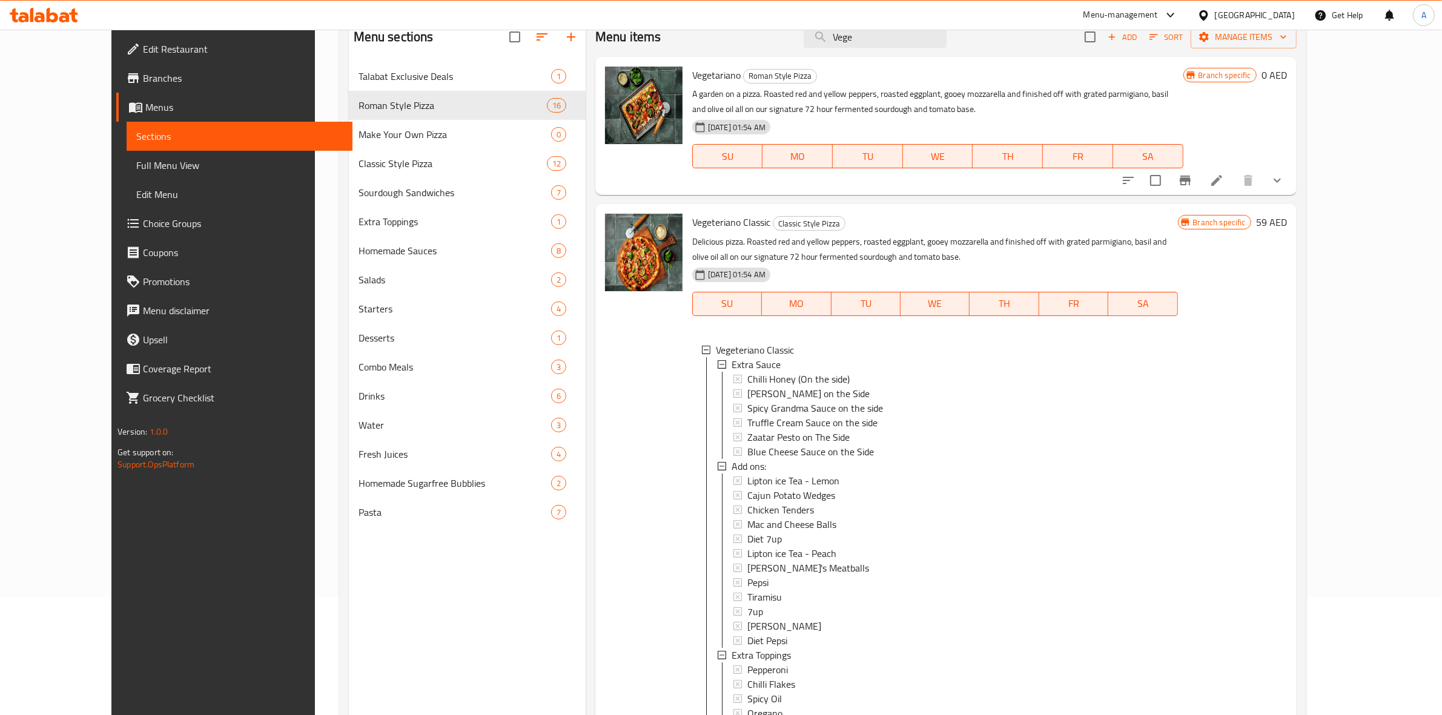
scroll to position [0, 0]
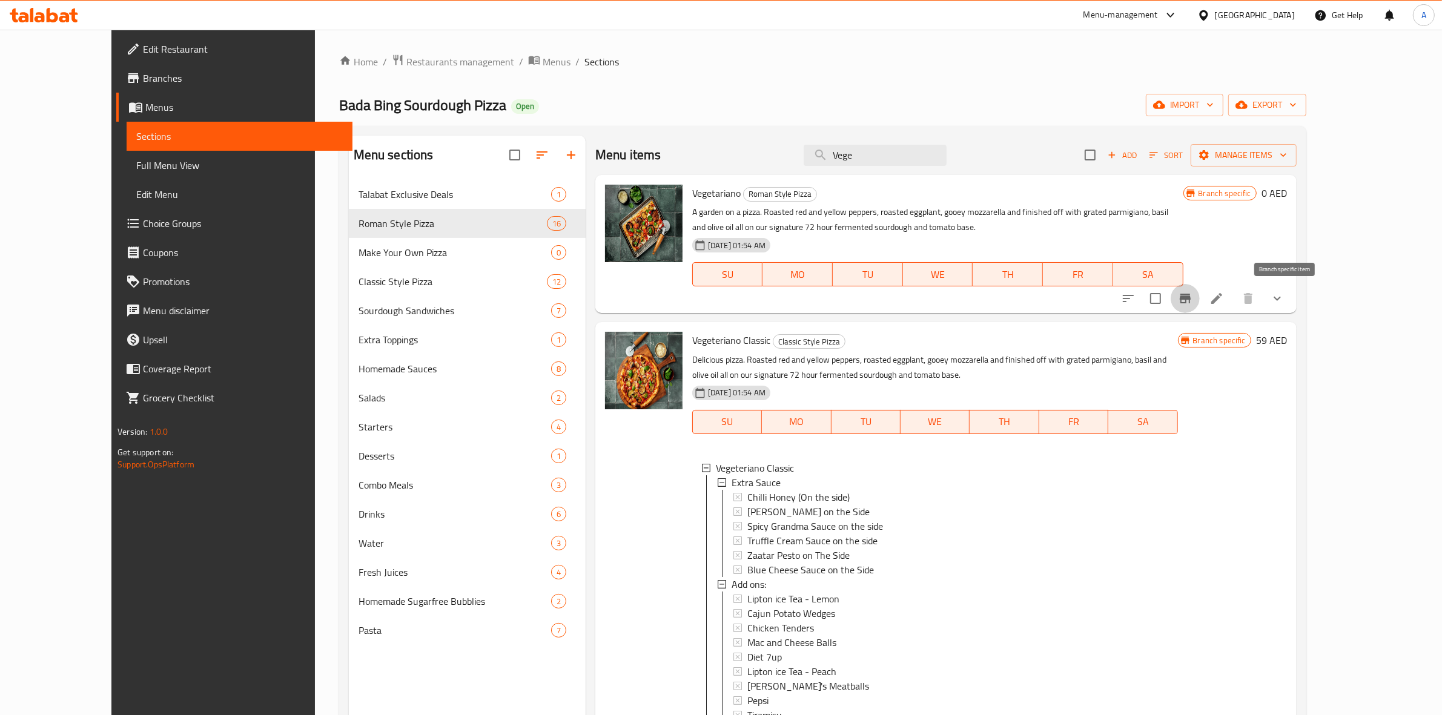
click at [1193, 291] on icon "Branch-specific-item" at bounding box center [1185, 298] width 15 height 15
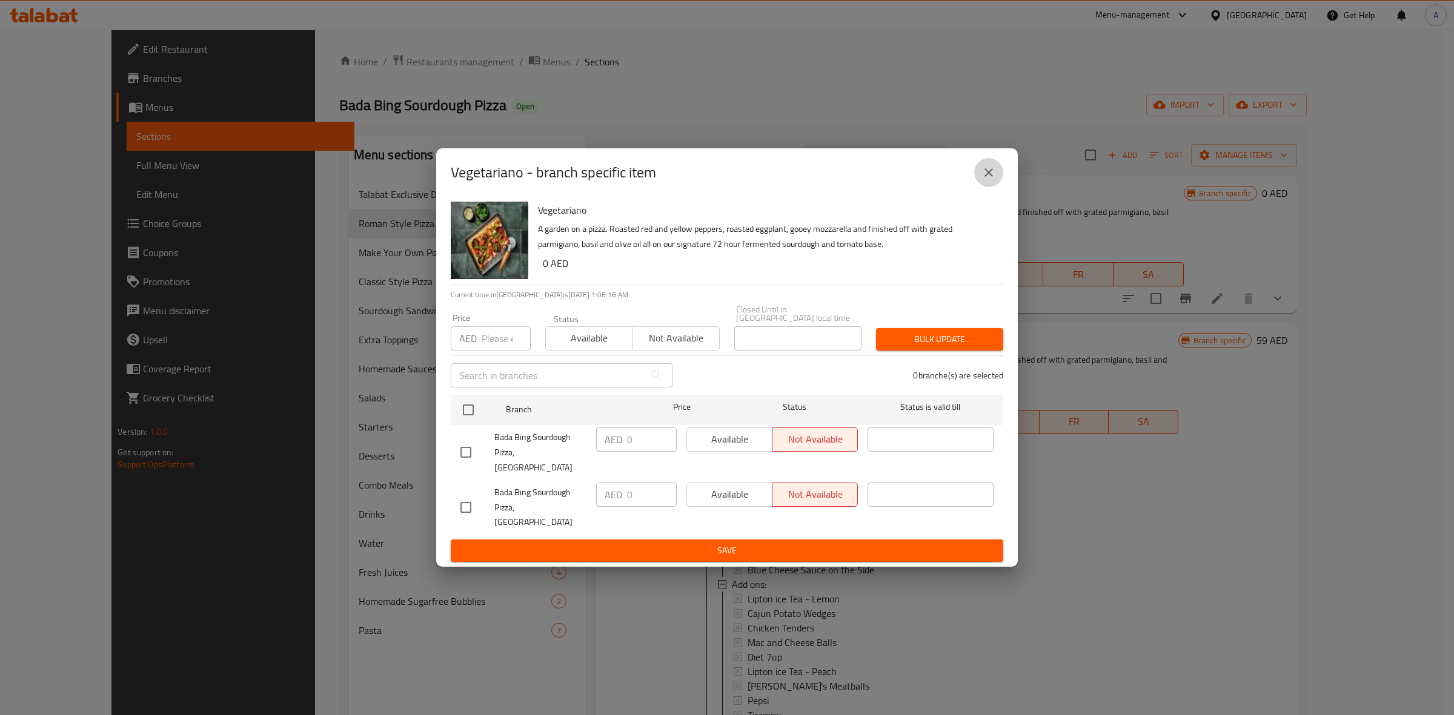
click at [1001, 187] on button "close" at bounding box center [988, 172] width 29 height 29
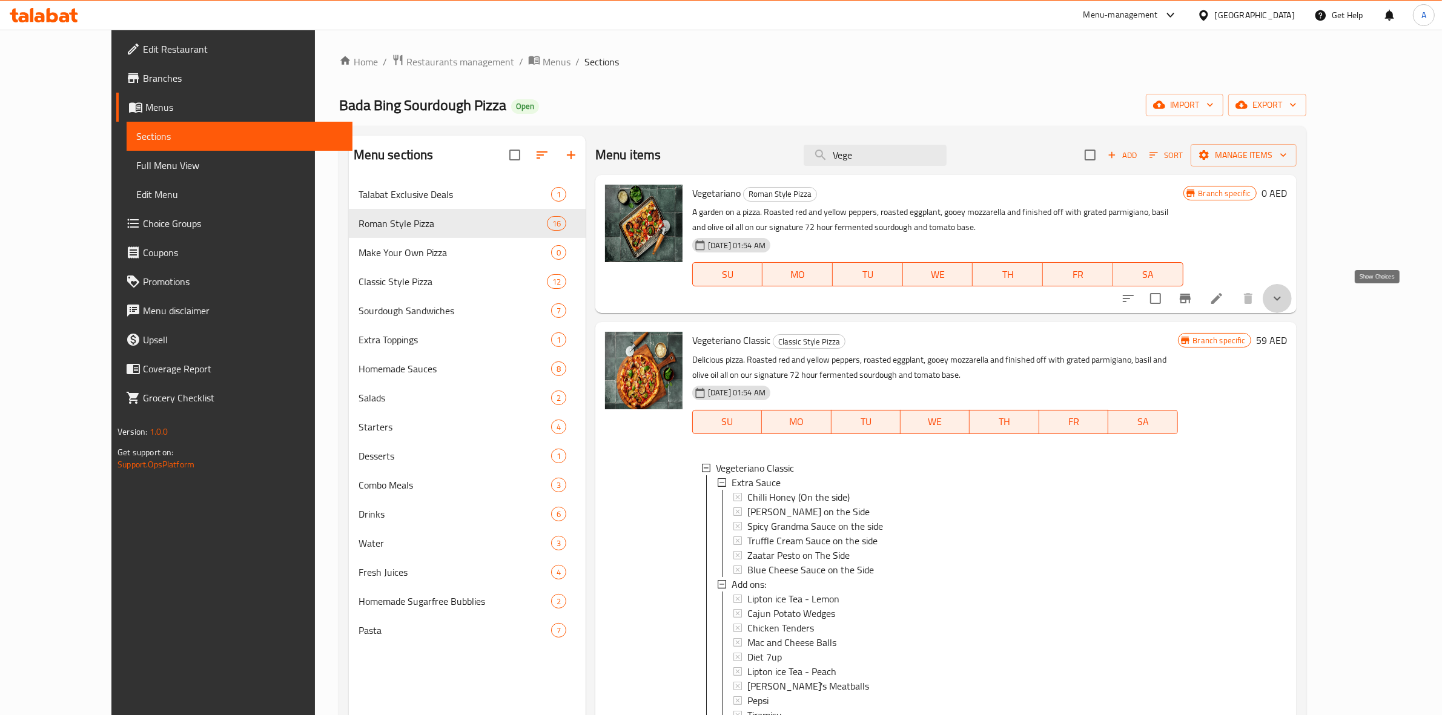
click at [1281, 301] on icon "show more" at bounding box center [1277, 299] width 7 height 4
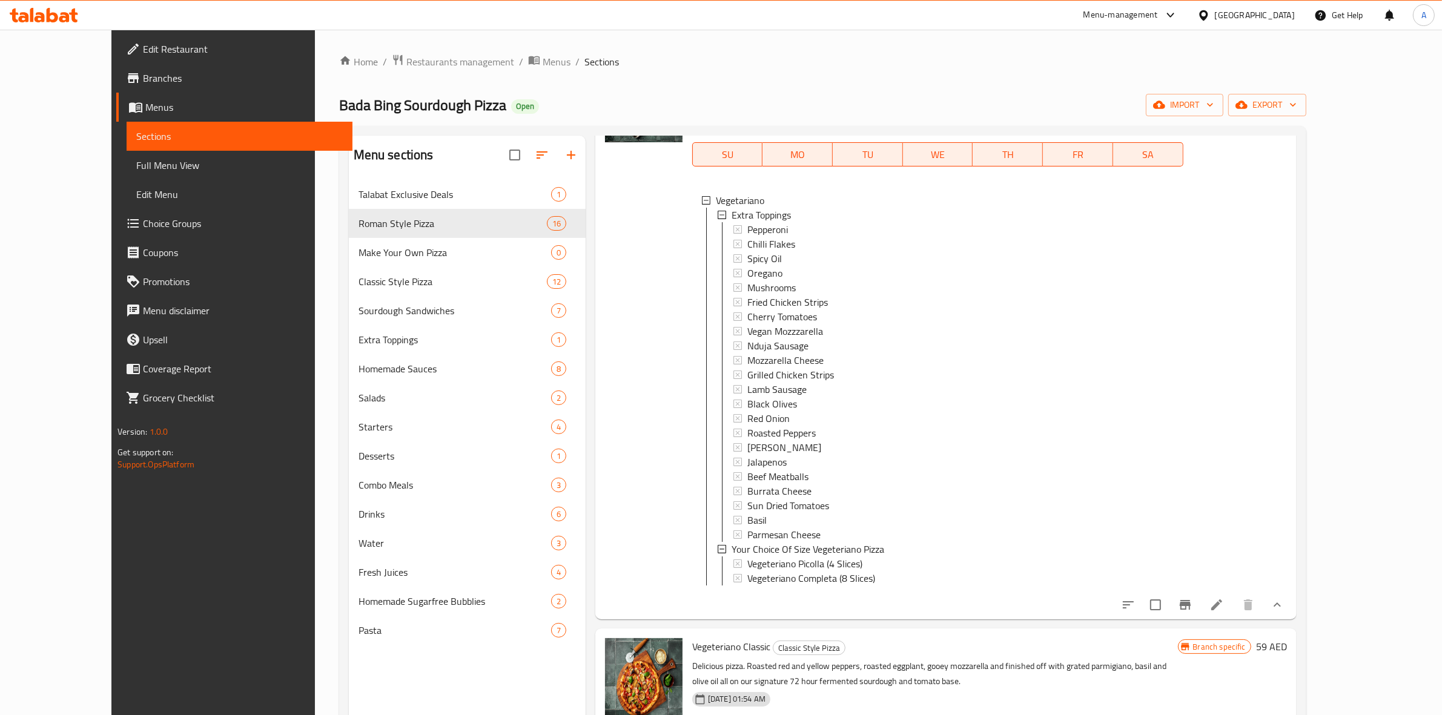
scroll to position [227, 0]
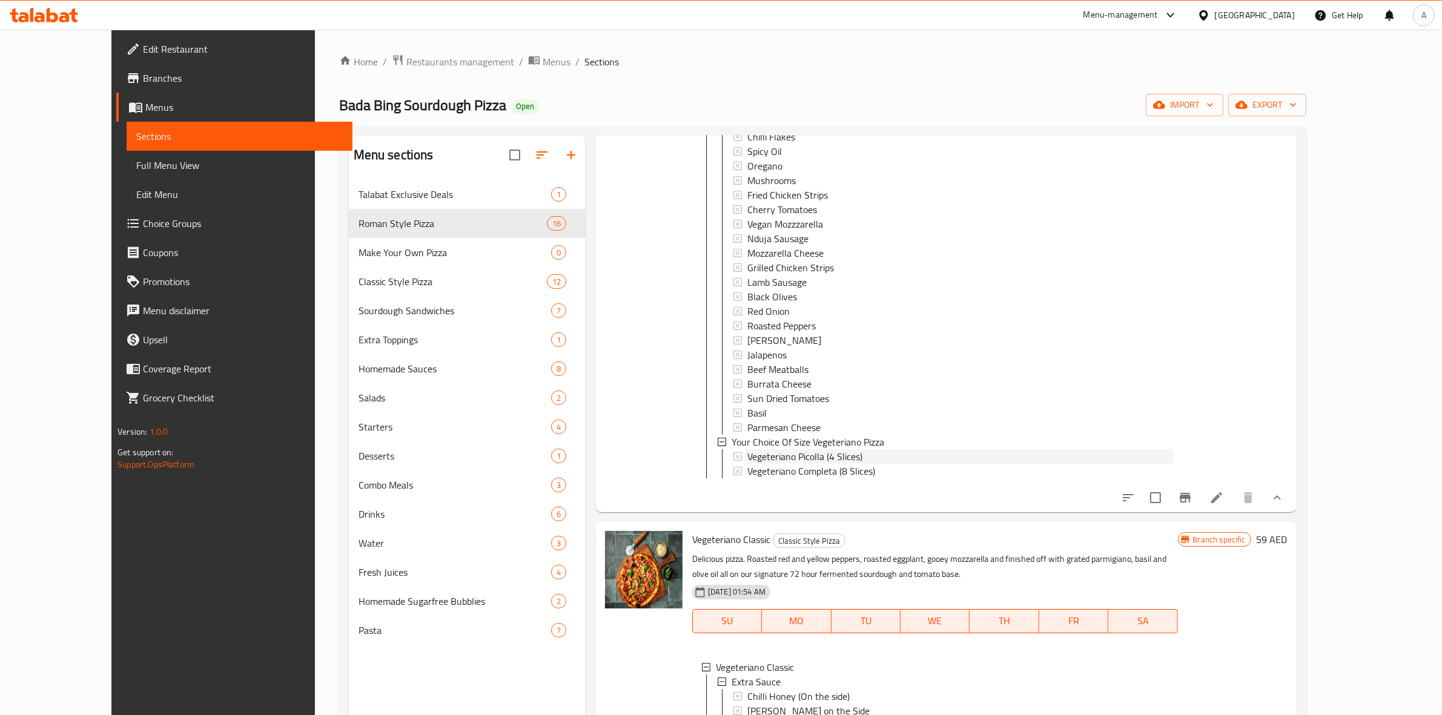
click at [806, 456] on span "Vegeteriano Picolla (4 Slices)" at bounding box center [805, 457] width 115 height 15
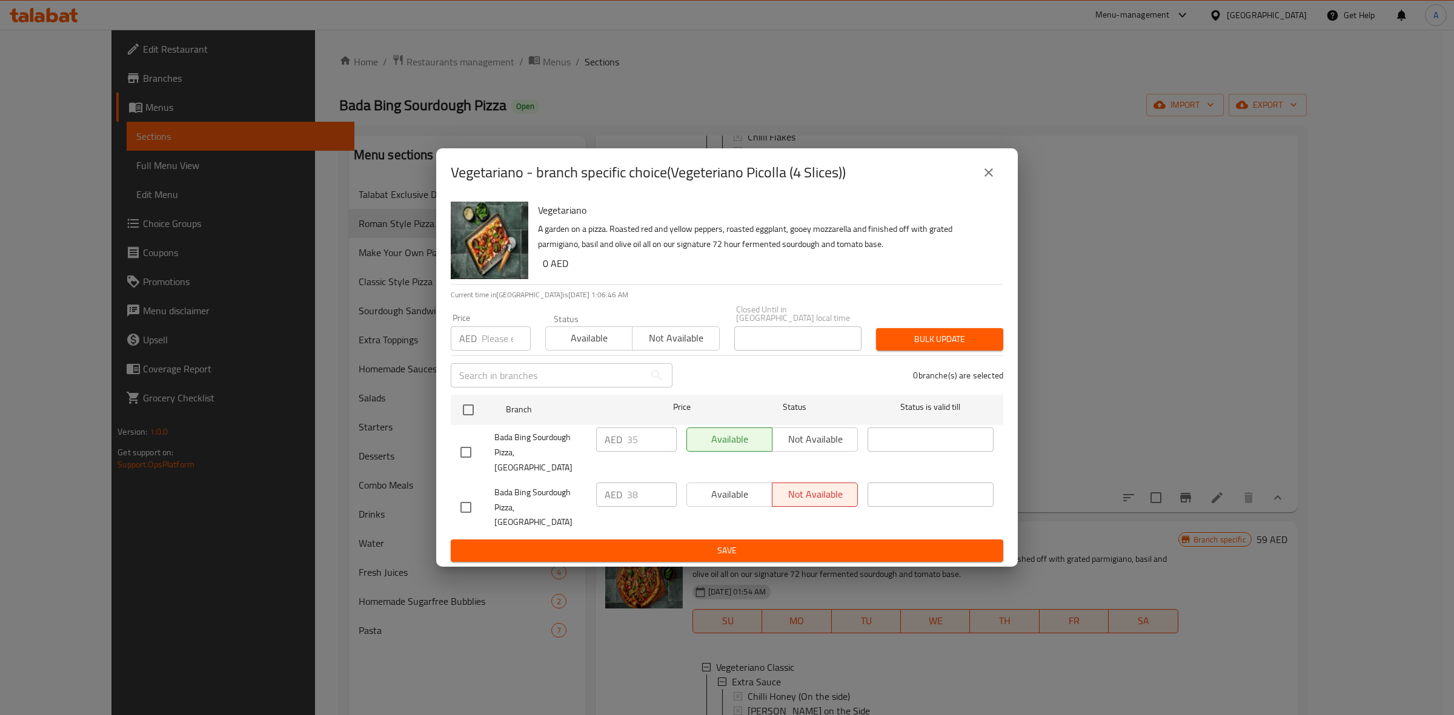
click at [987, 180] on icon "close" at bounding box center [988, 172] width 15 height 15
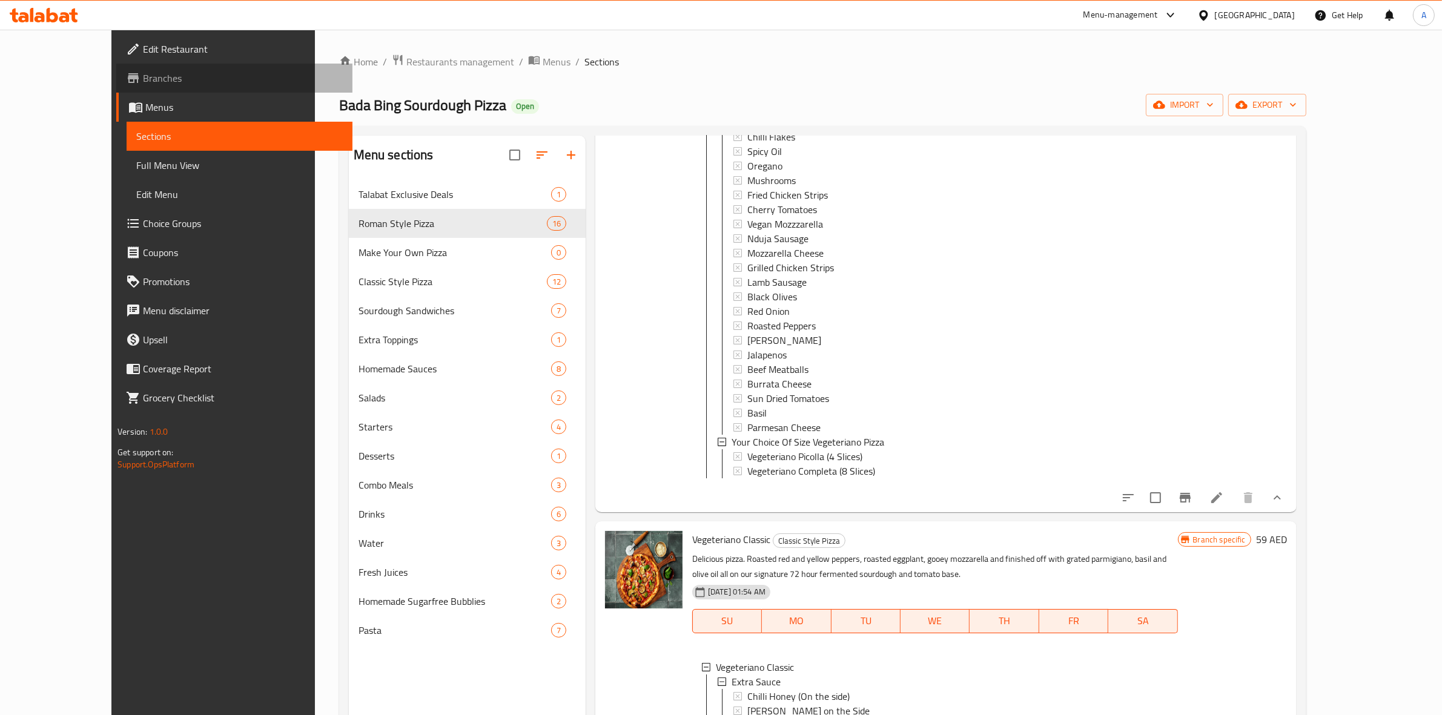
click at [143, 74] on span "Branches" at bounding box center [243, 78] width 200 height 15
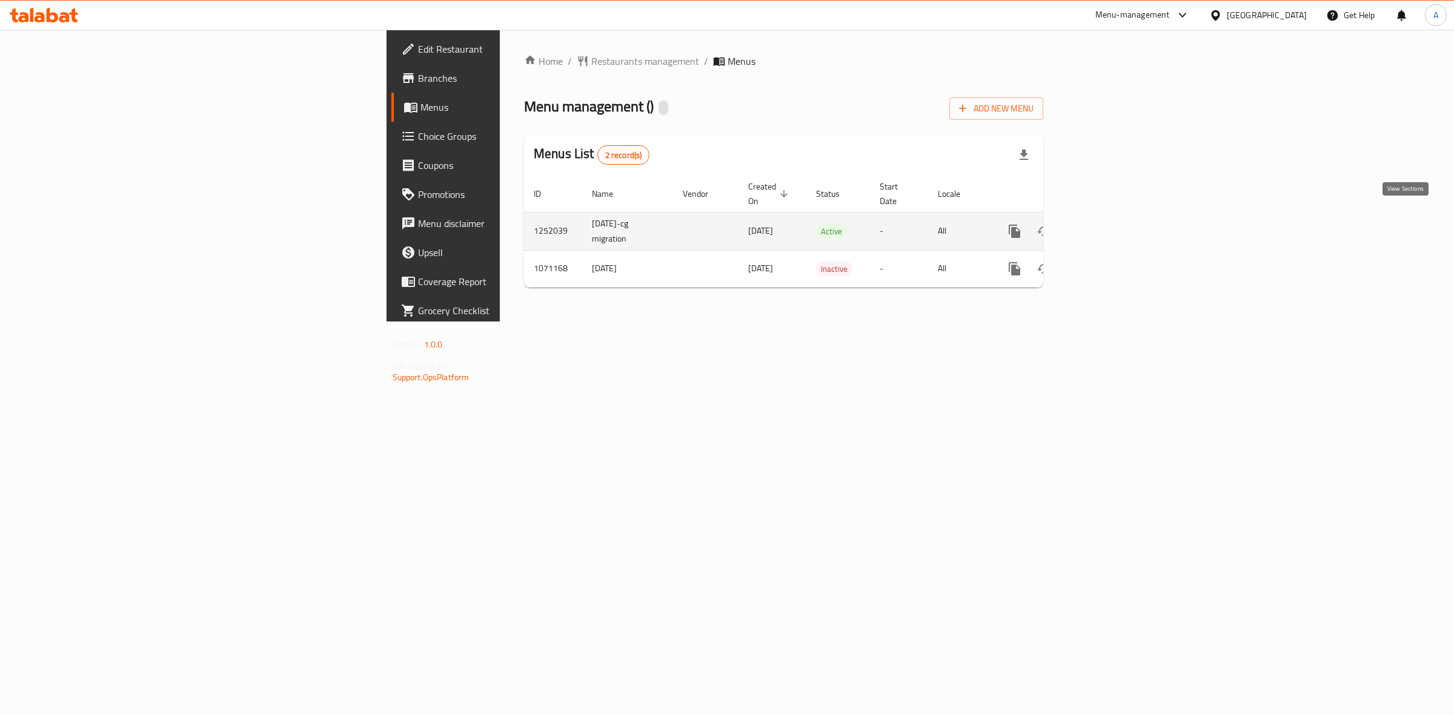
click at [1117, 219] on link "enhanced table" at bounding box center [1101, 231] width 29 height 29
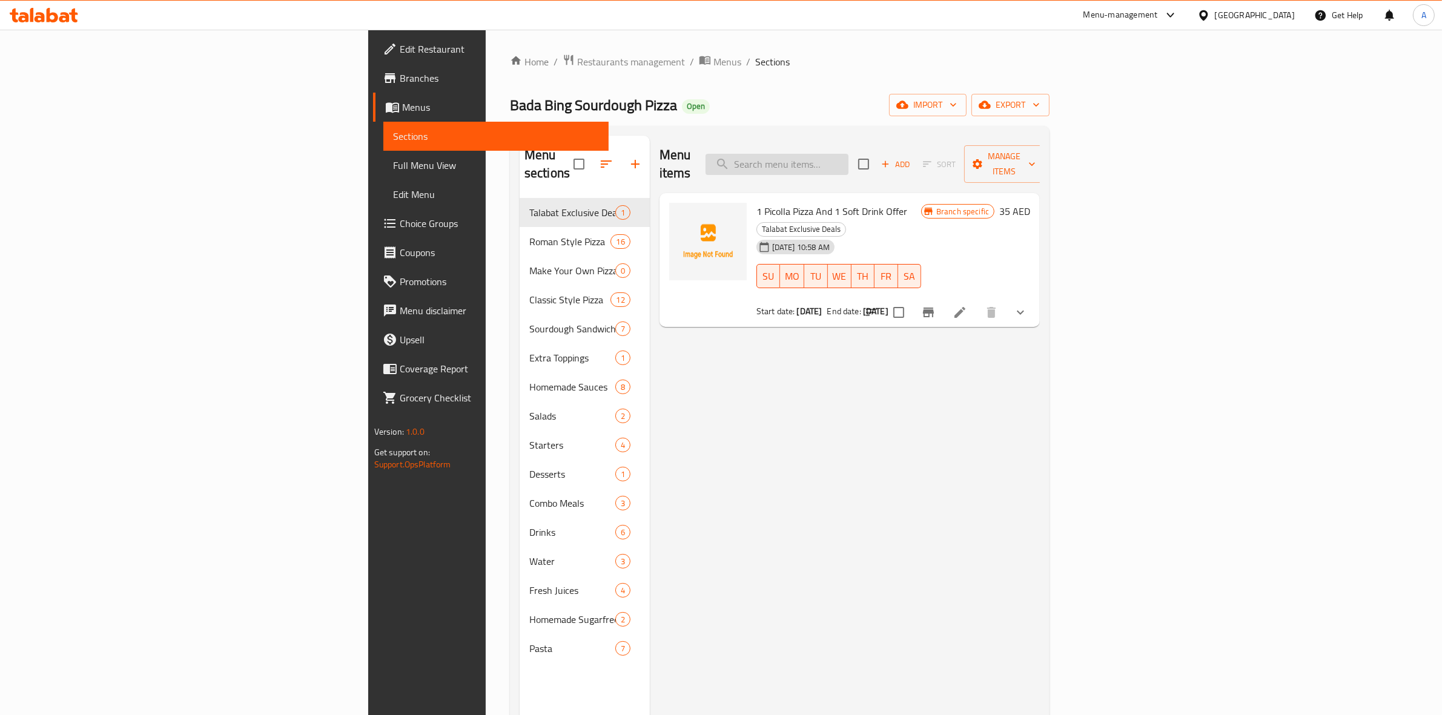
click at [849, 161] on input "search" at bounding box center [777, 164] width 143 height 21
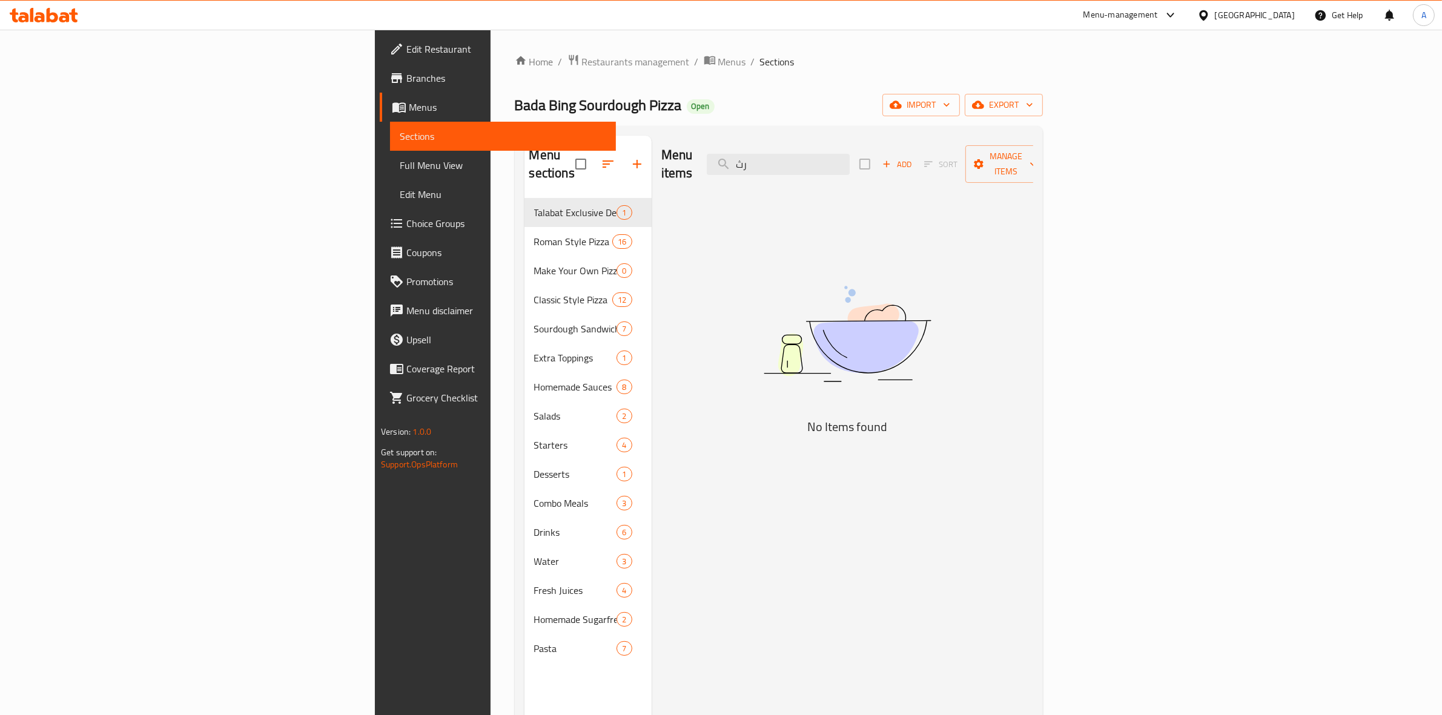
type input "ر"
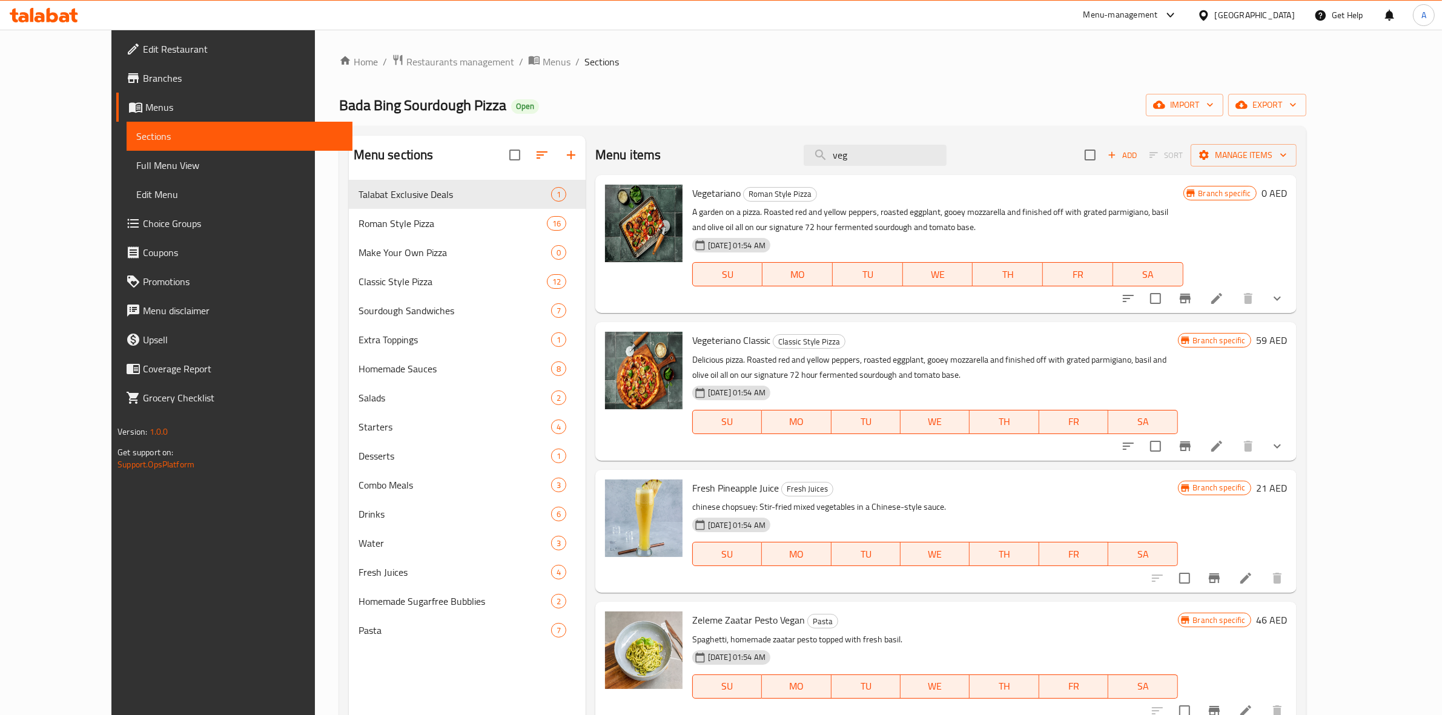
type input "veg"
click at [1287, 398] on div "Branch specific 59 AED" at bounding box center [1232, 391] width 109 height 119
click at [1285, 297] on icon "show more" at bounding box center [1277, 298] width 15 height 15
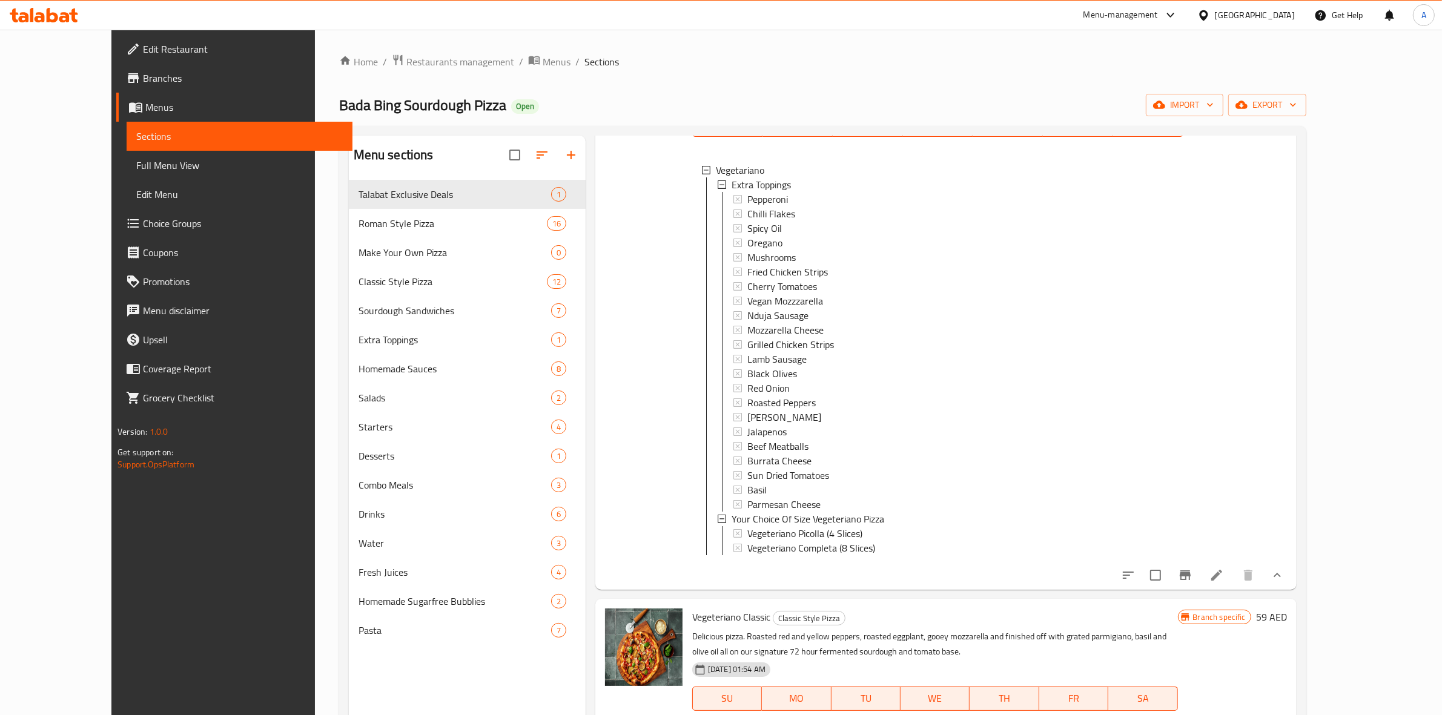
scroll to position [151, 0]
click at [806, 528] on span "Vegeteriano Picolla (4 Slices)" at bounding box center [805, 532] width 115 height 15
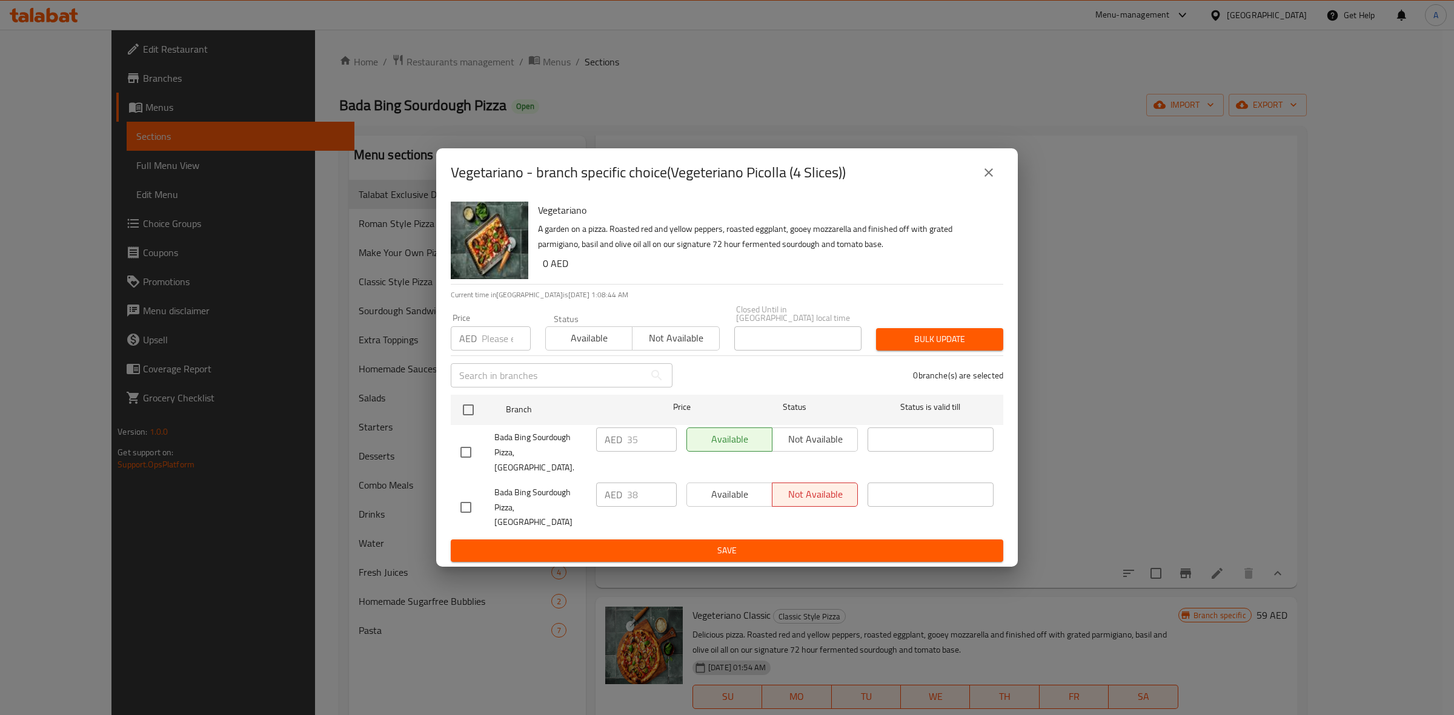
click at [462, 503] on input "checkbox" at bounding box center [465, 507] width 25 height 25
checkbox input "true"
click at [643, 489] on input "38" at bounding box center [652, 495] width 50 height 24
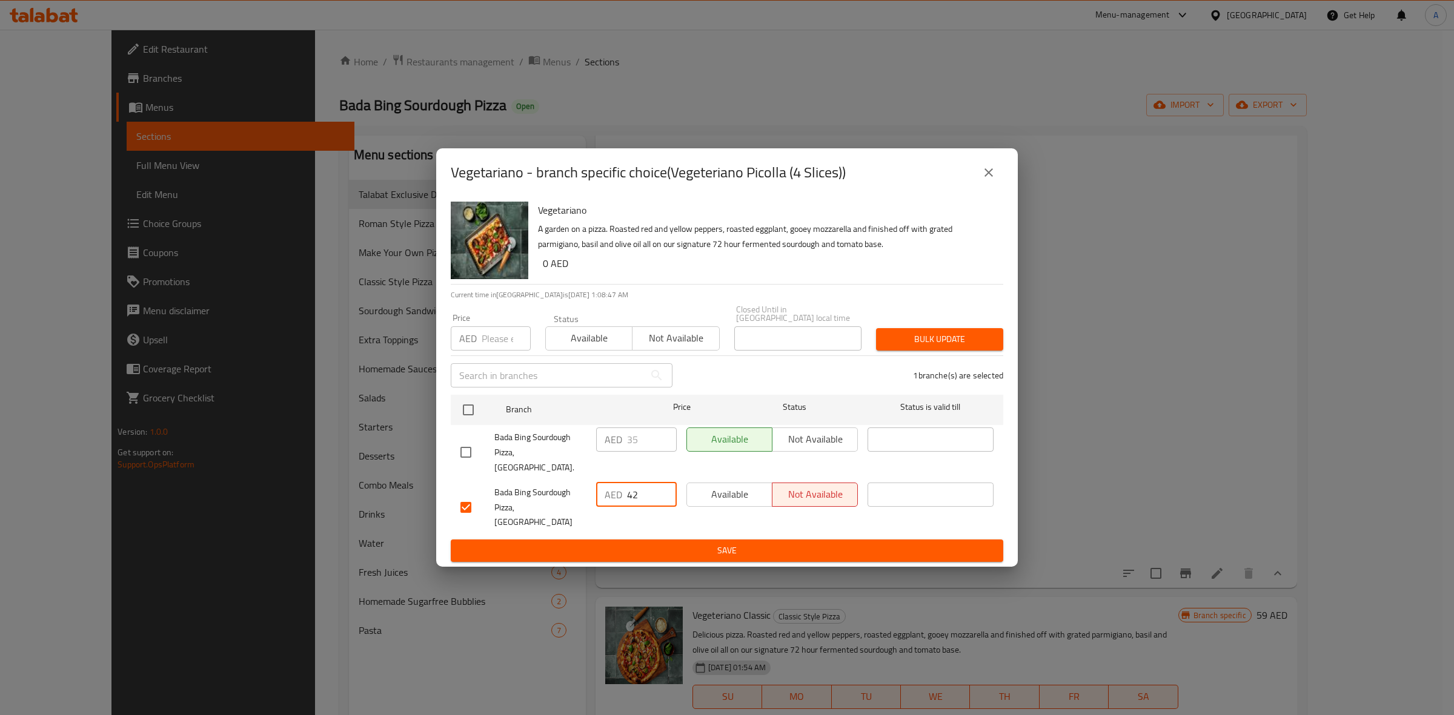
type input "42"
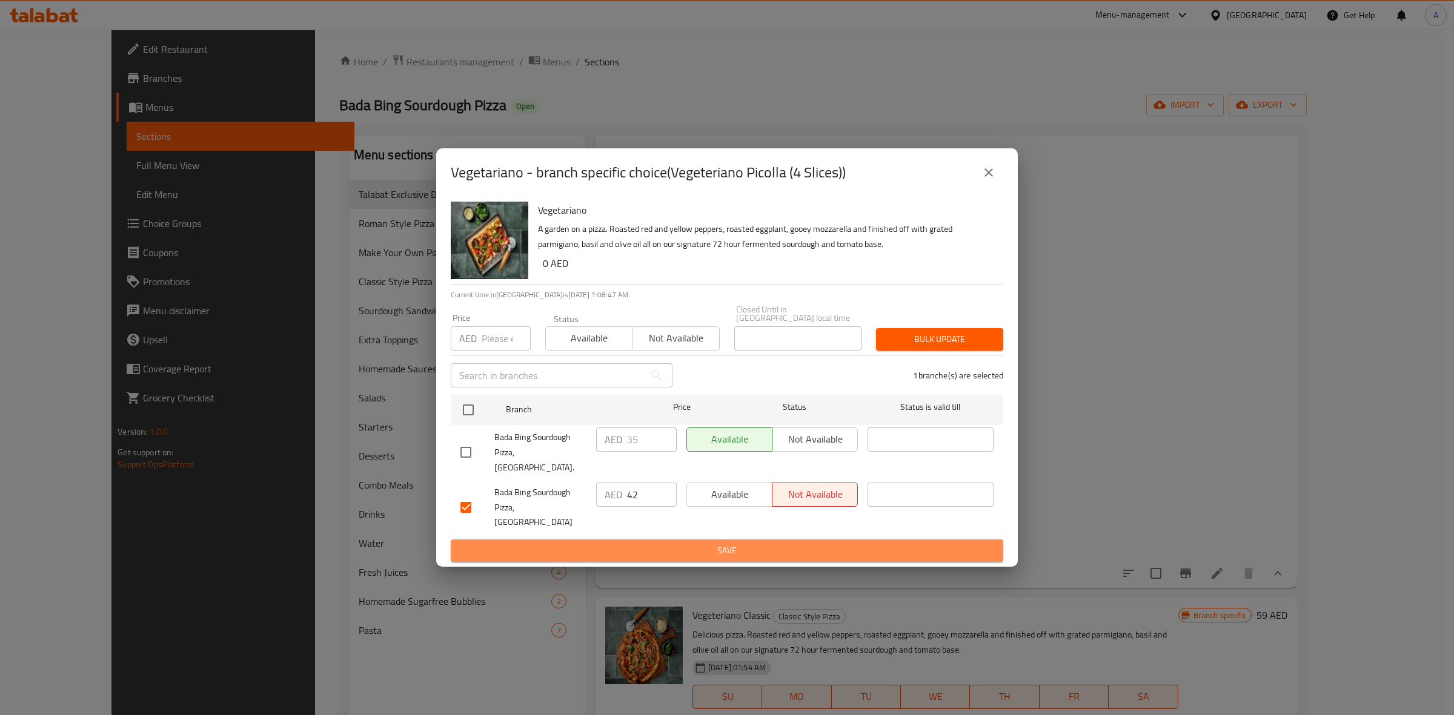
click at [626, 543] on span "Save" at bounding box center [726, 550] width 533 height 15
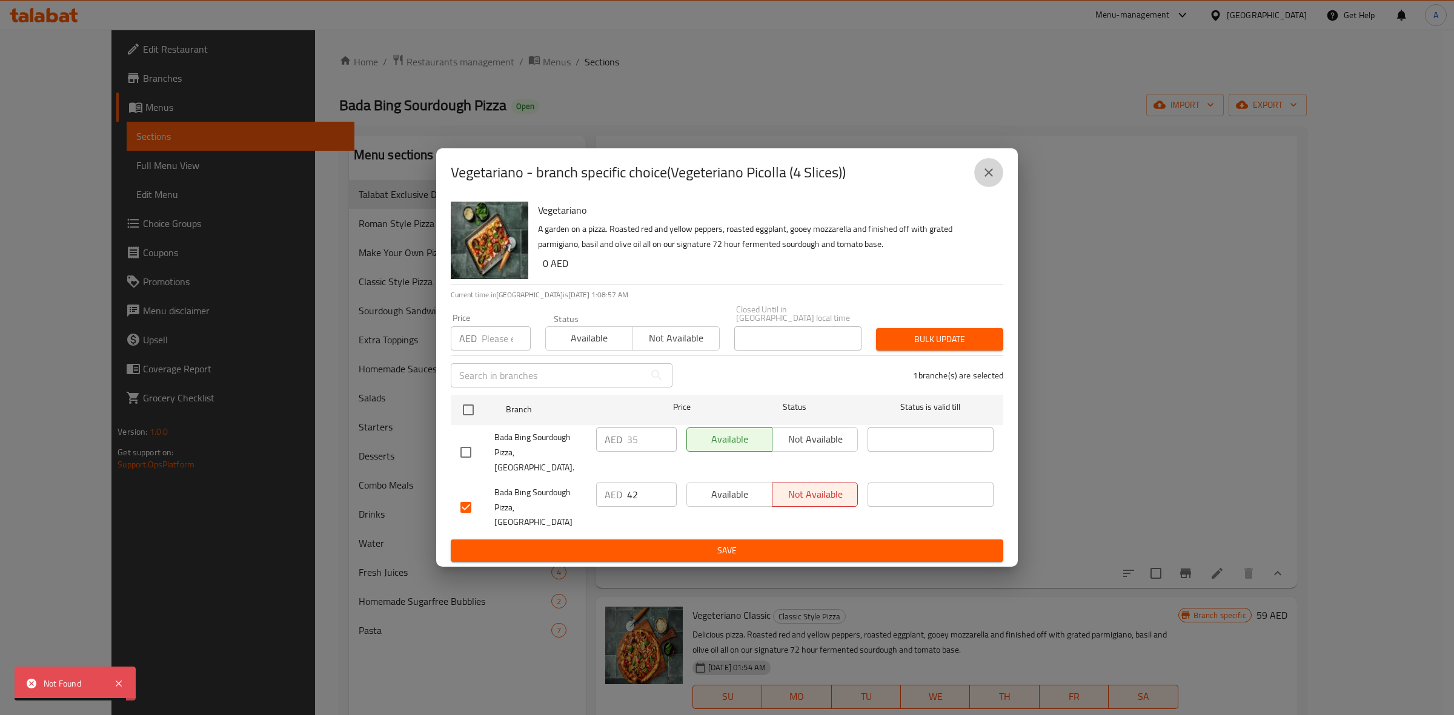
click at [986, 177] on icon "close" at bounding box center [988, 172] width 8 height 8
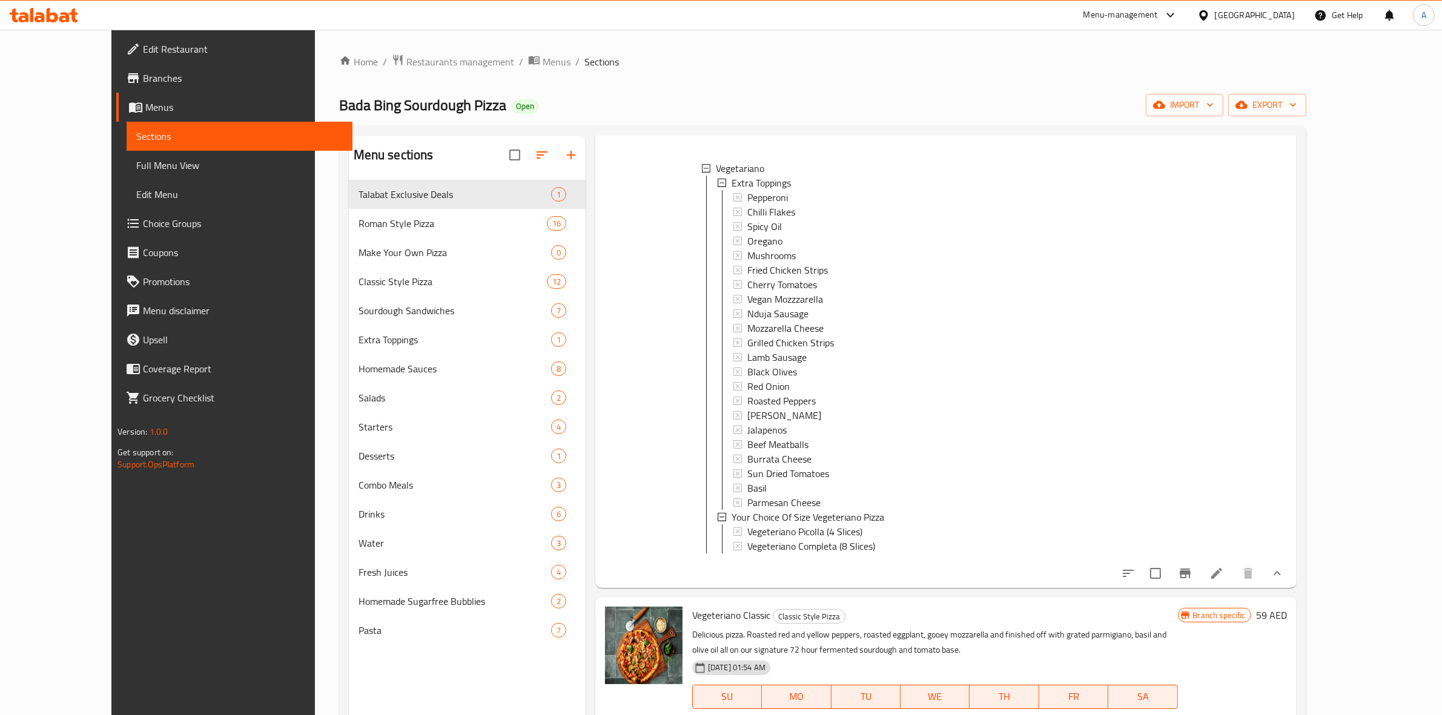
click at [143, 222] on span "Choice Groups" at bounding box center [243, 223] width 200 height 15
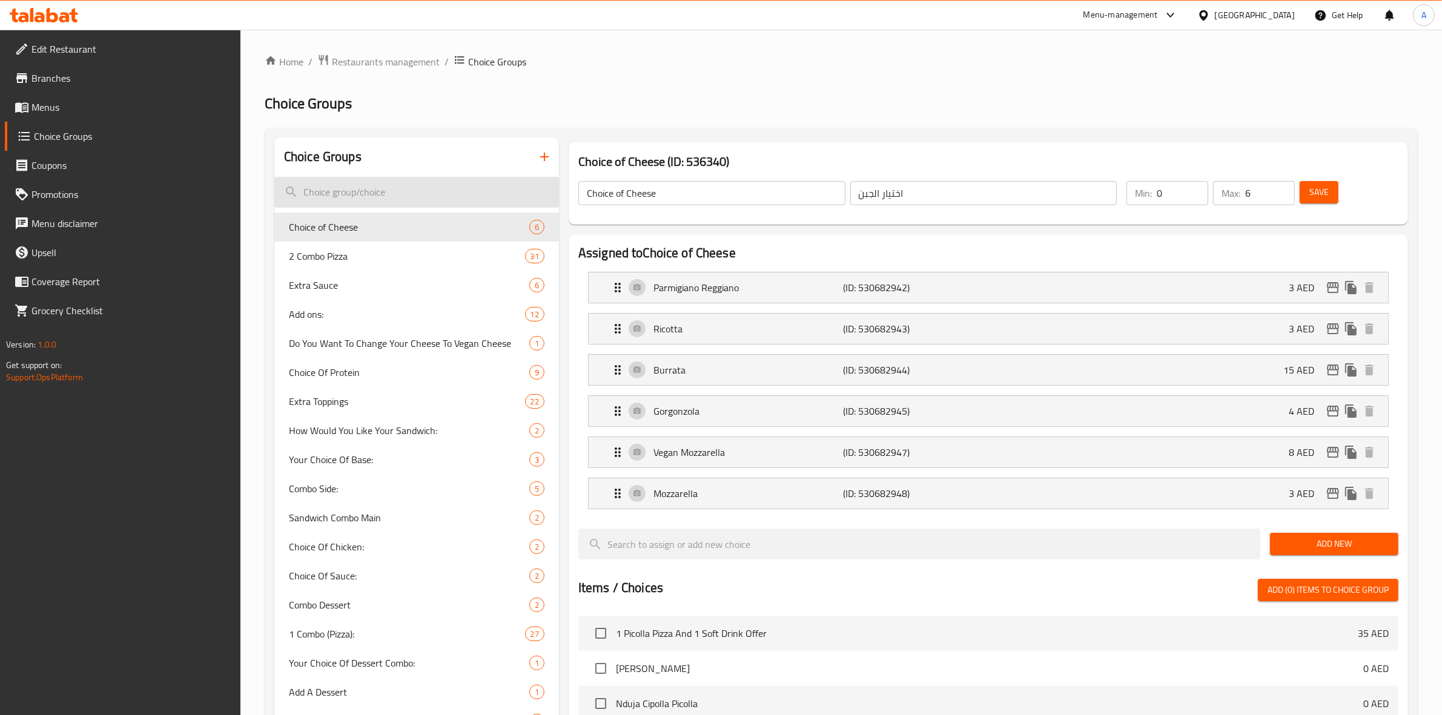
click at [393, 191] on input "search" at bounding box center [416, 192] width 285 height 31
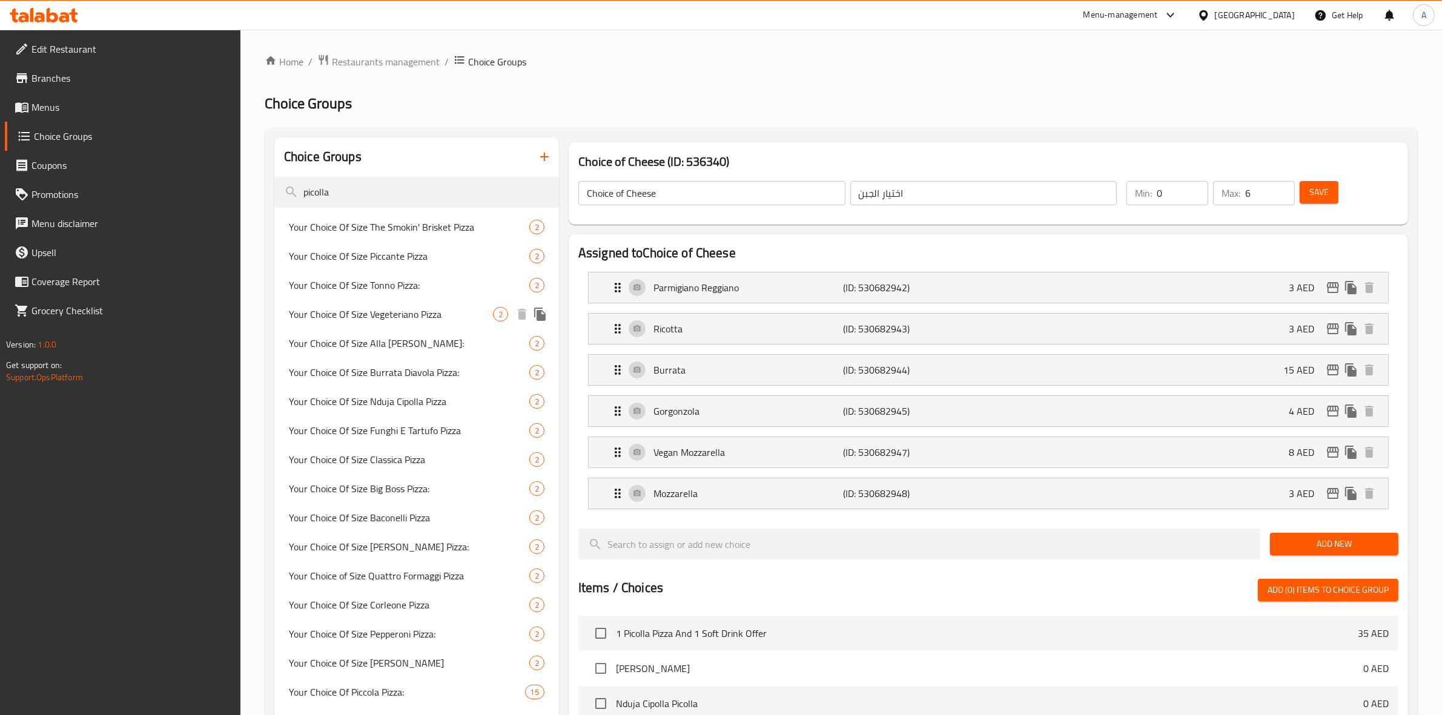
type input "picolla"
click at [388, 322] on span "Your Choice Of Size Vegeteriano Pizza" at bounding box center [391, 314] width 204 height 15
type input "Your Choice Of Size Vegeteriano Pizza"
type input "بيتزا نباتية حسب اختيارك"
type input "1"
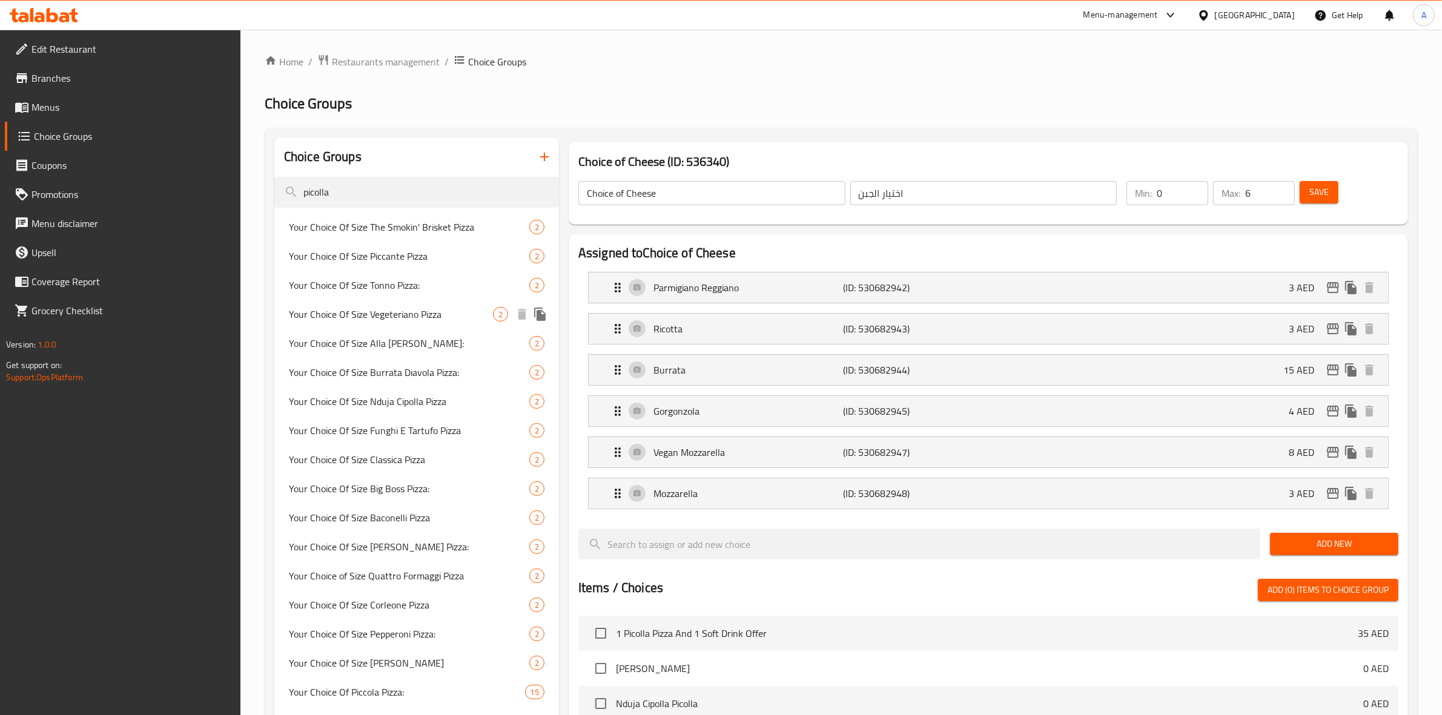
type input "1"
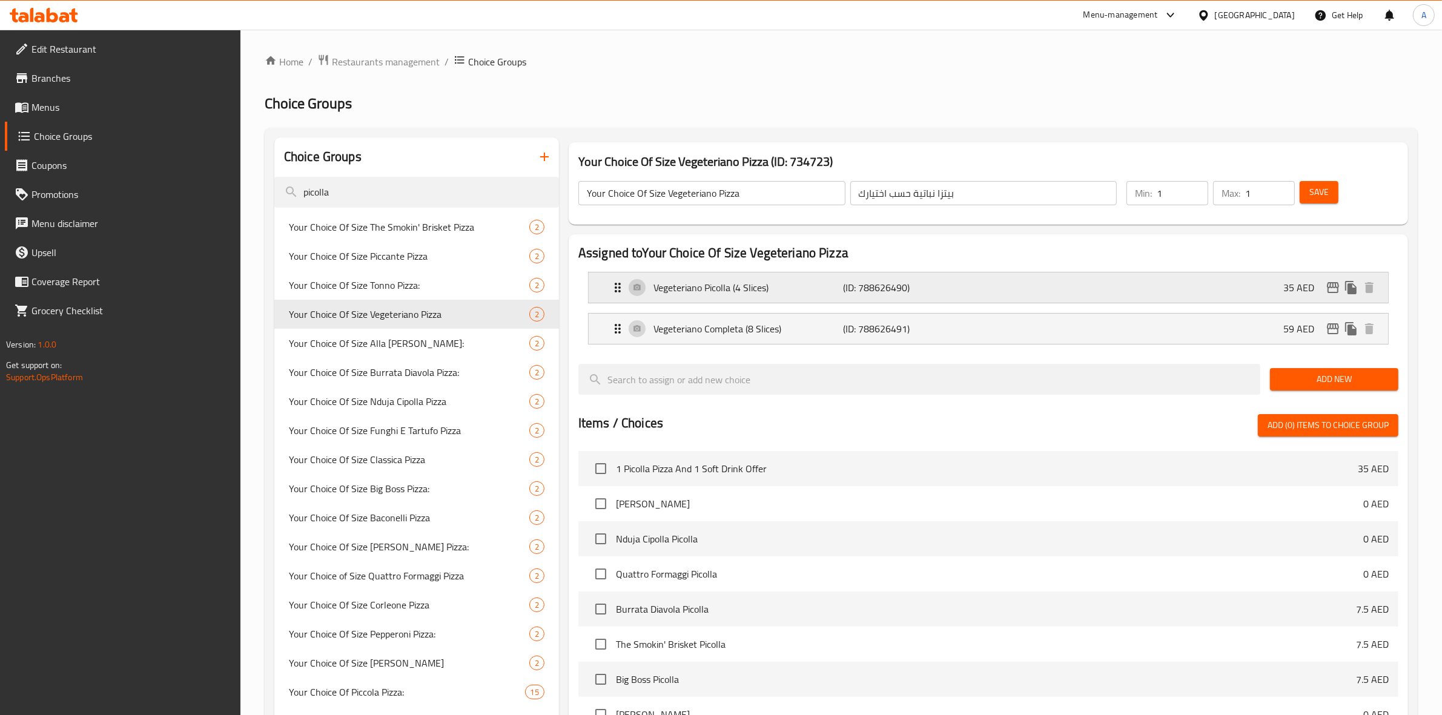
click at [718, 288] on p "Vegeteriano Picolla (4 Slices)" at bounding box center [749, 287] width 190 height 15
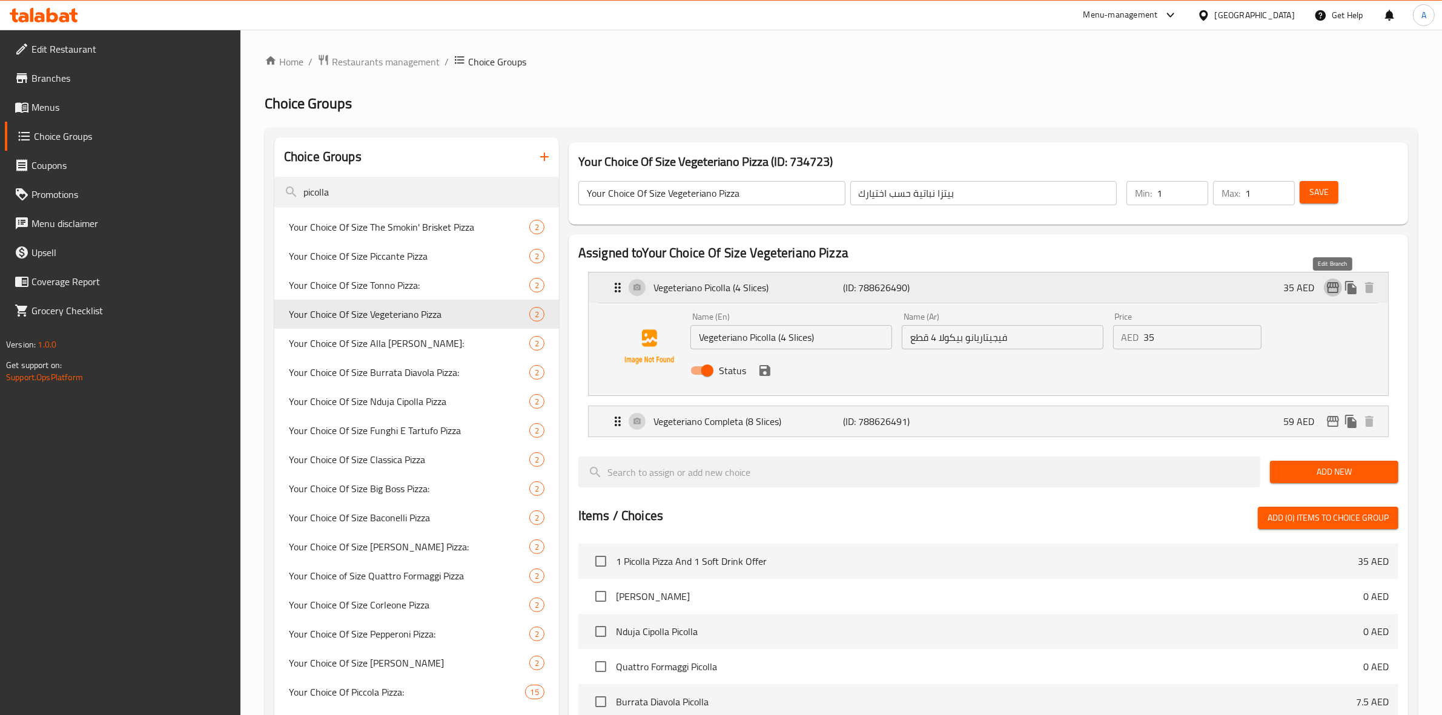
click at [1336, 282] on icon "edit" at bounding box center [1333, 287] width 15 height 15
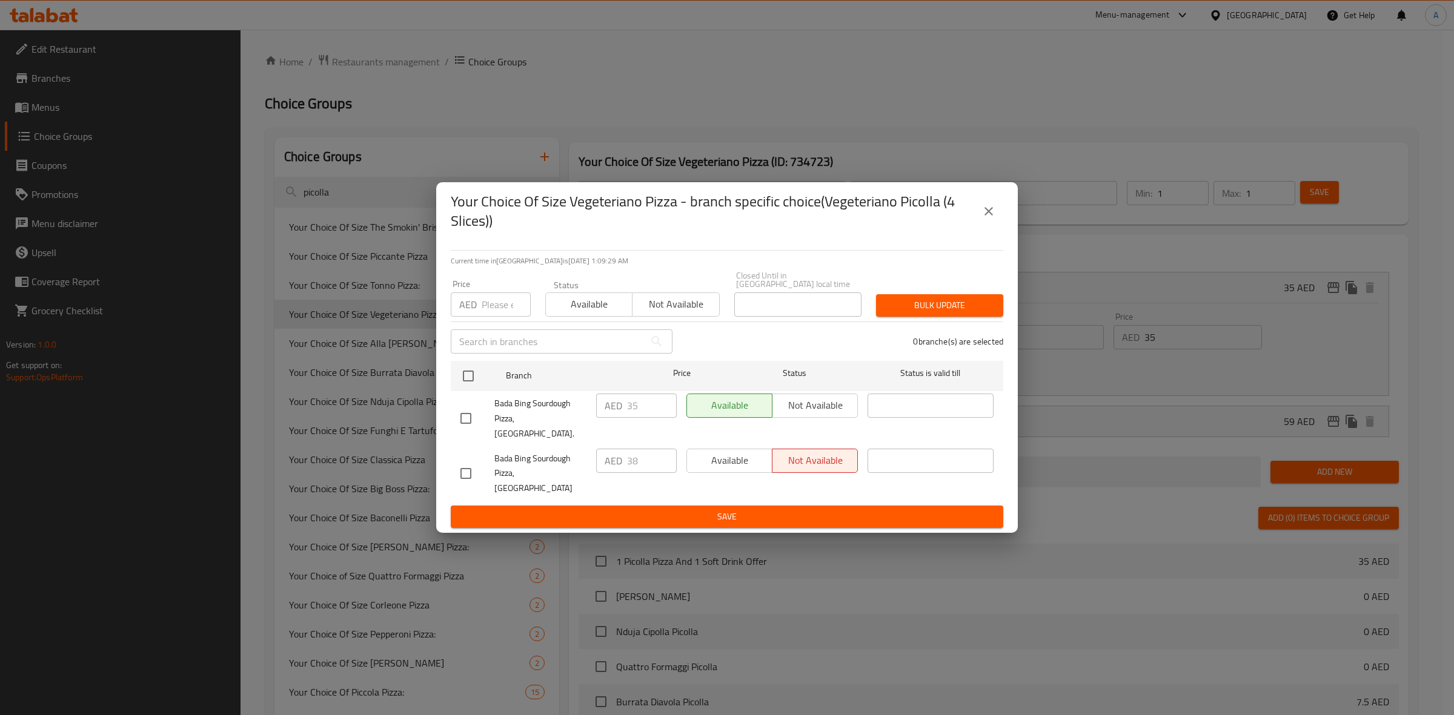
click at [470, 461] on input "checkbox" at bounding box center [465, 473] width 25 height 25
checkbox input "true"
click at [642, 467] on input "38" at bounding box center [652, 461] width 50 height 24
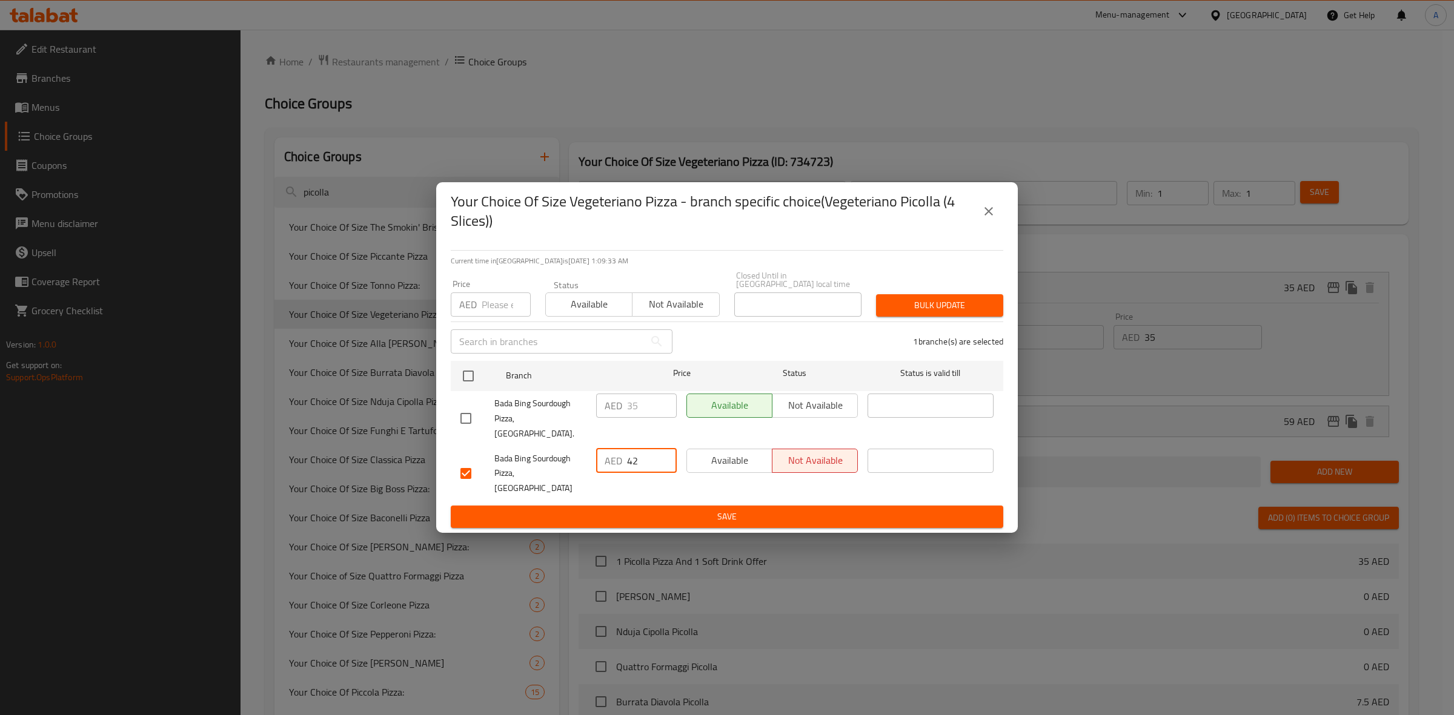
type input "42"
click at [627, 510] on span "Save" at bounding box center [726, 517] width 533 height 15
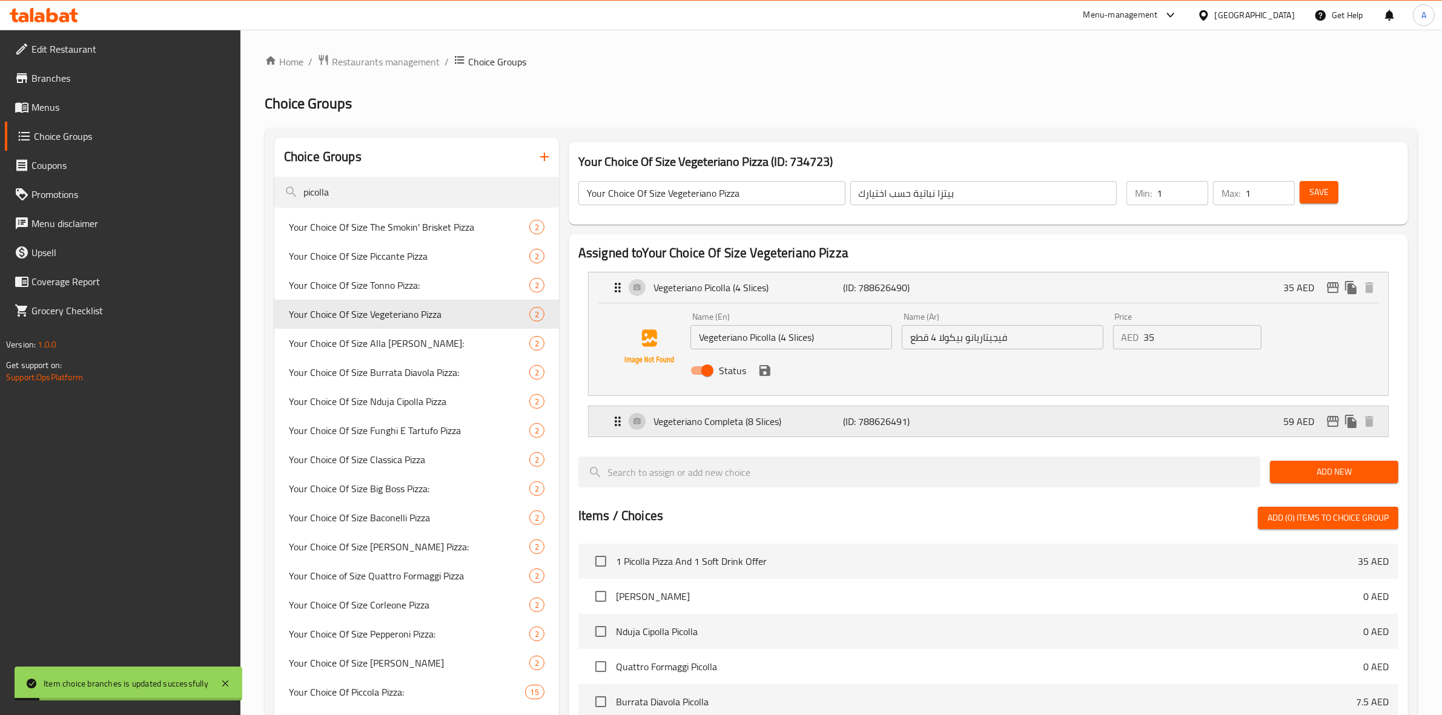
click at [1032, 424] on div "Vegeteriano Completa (8 Slices) (ID: 788626491) 59 AED" at bounding box center [992, 422] width 763 height 30
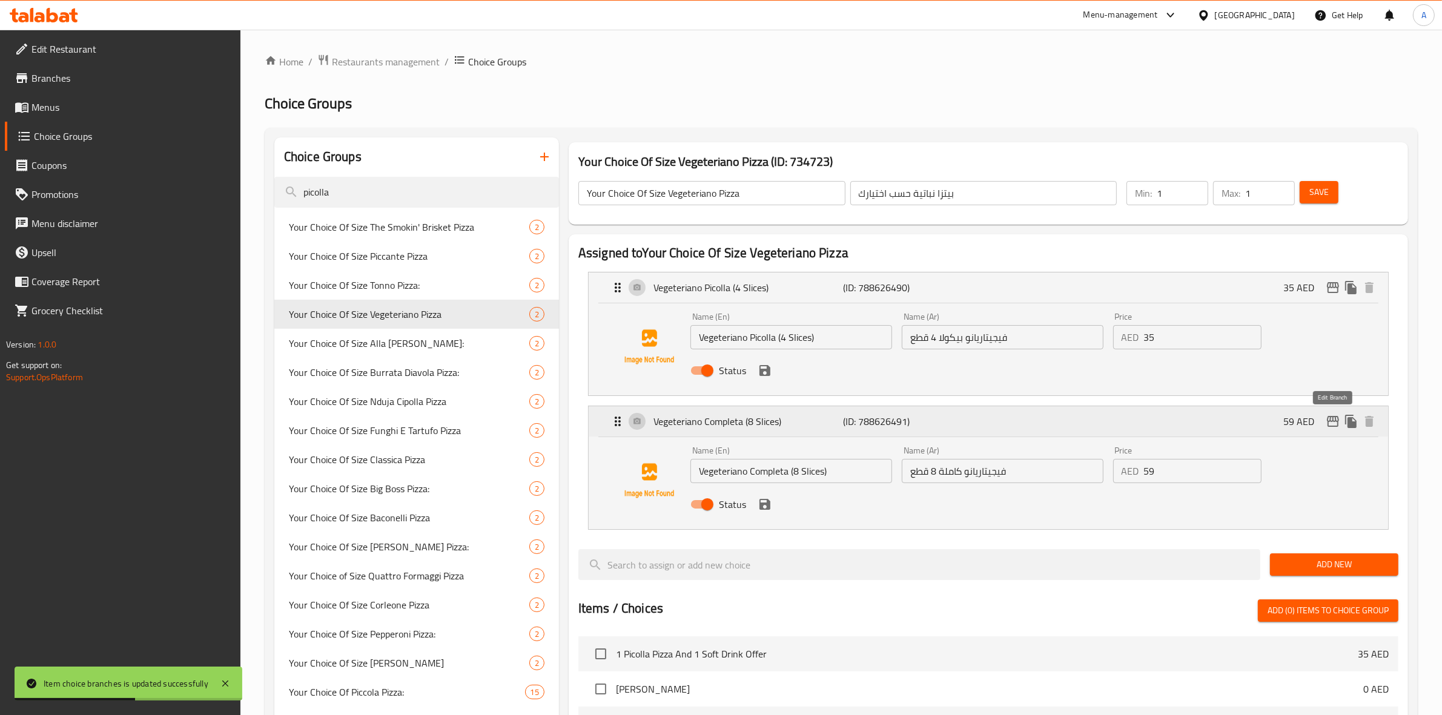
click at [1332, 418] on icon "edit" at bounding box center [1333, 421] width 12 height 11
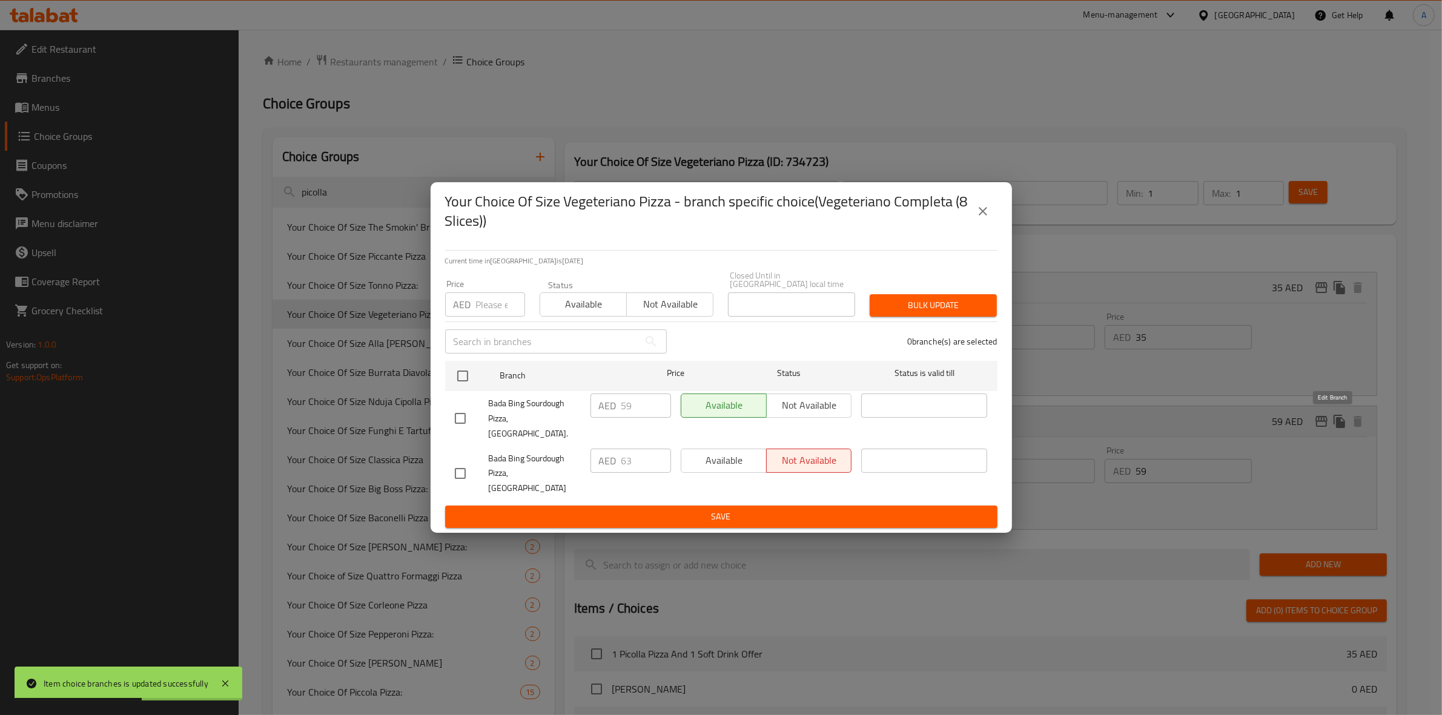
click at [1332, 418] on div "Your Choice Of Size Vegeteriano Pizza - branch specific choice(Vegeteriano Comp…" at bounding box center [721, 357] width 1442 height 715
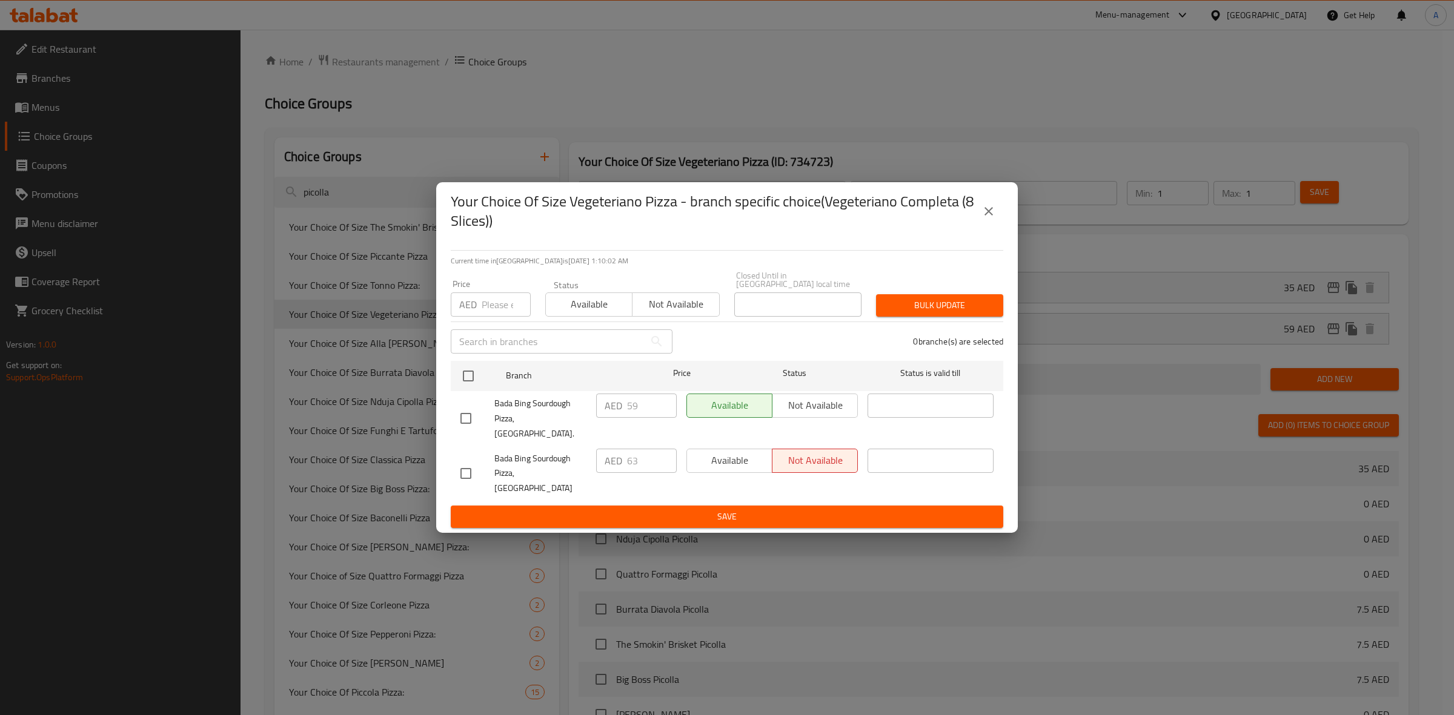
click at [465, 462] on input "checkbox" at bounding box center [465, 473] width 25 height 25
checkbox input "true"
click at [639, 458] on input "63" at bounding box center [652, 461] width 50 height 24
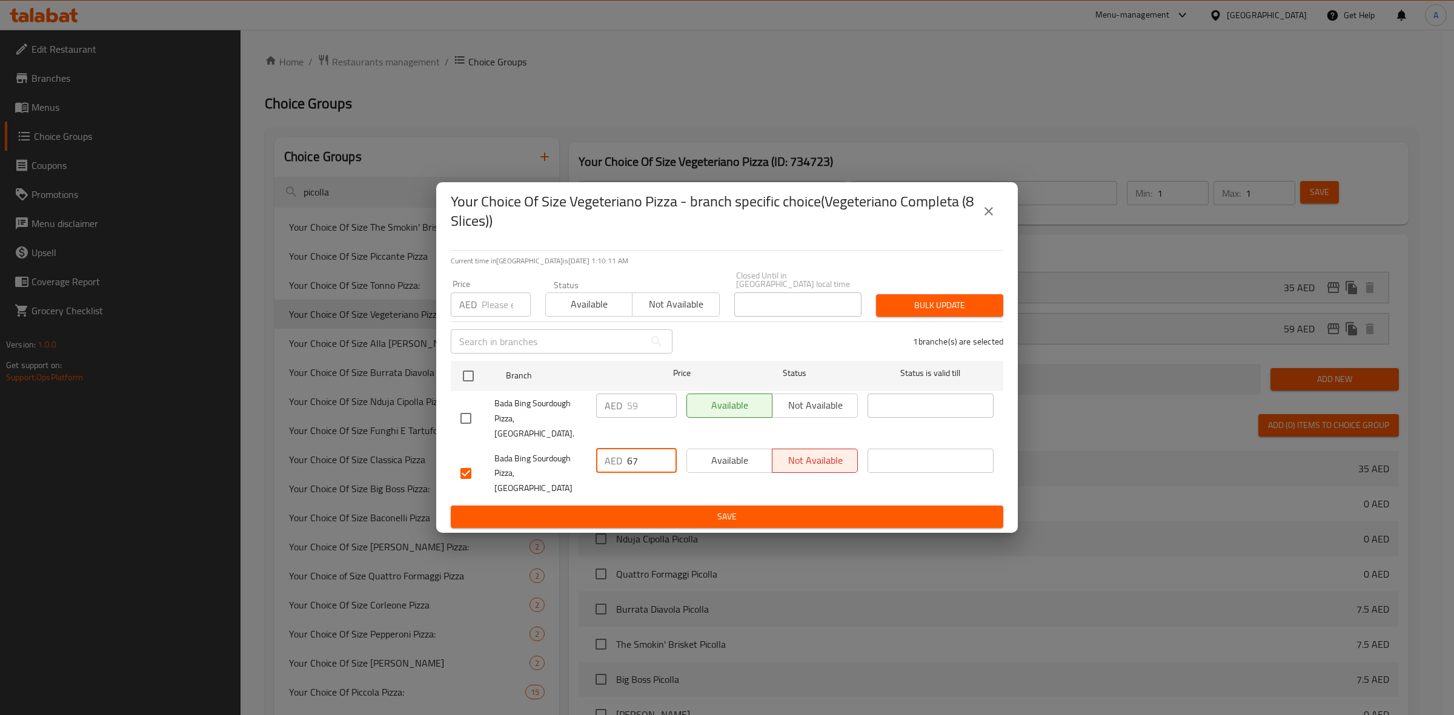
type input "67"
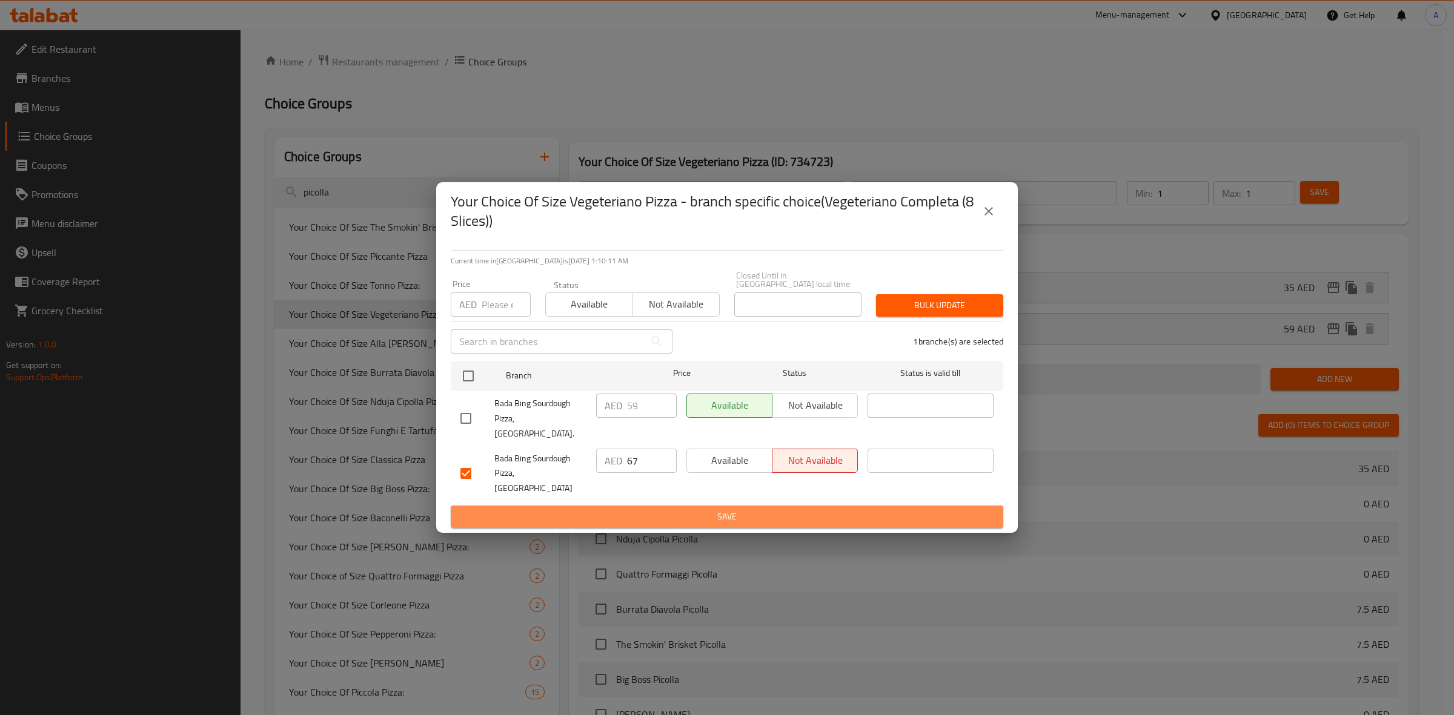
click at [697, 510] on span "Save" at bounding box center [726, 517] width 533 height 15
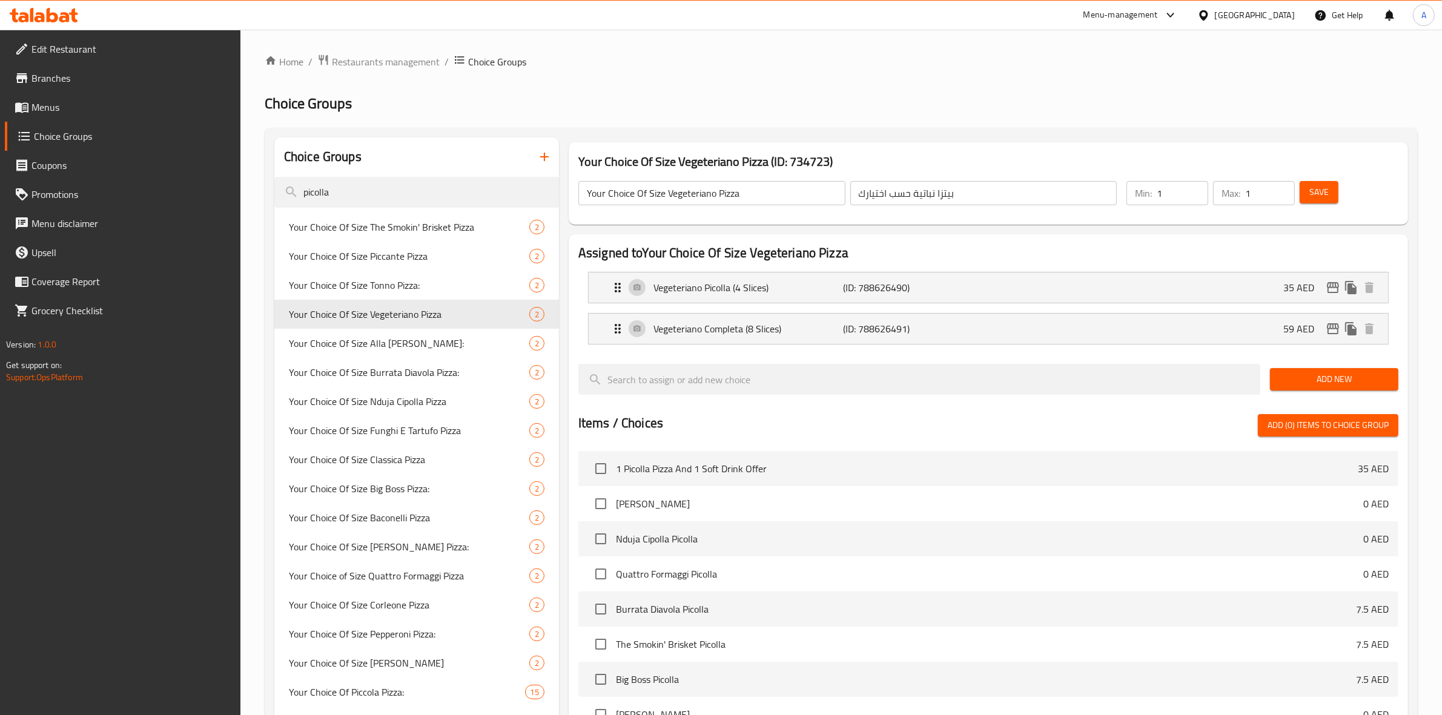
click at [67, 101] on span "Menus" at bounding box center [132, 107] width 200 height 15
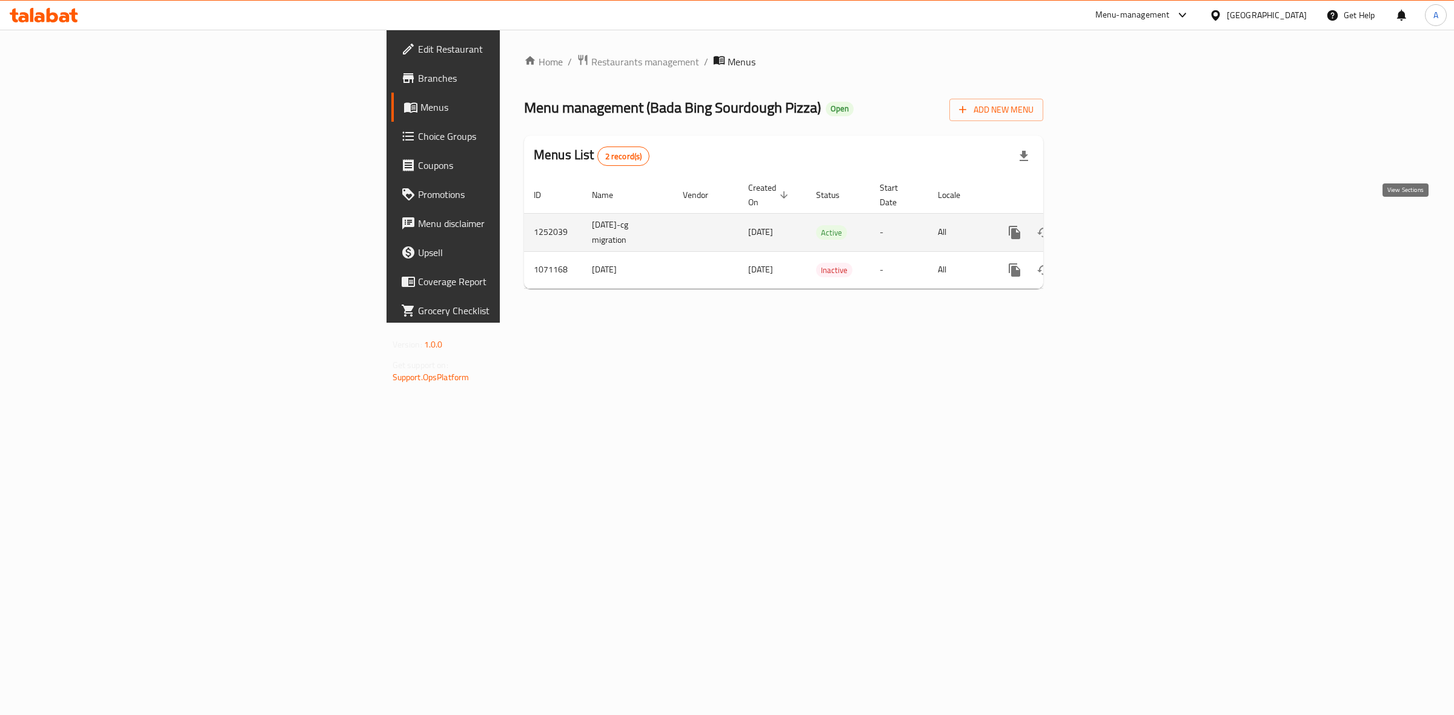
click at [1109, 225] on icon "enhanced table" at bounding box center [1102, 232] width 15 height 15
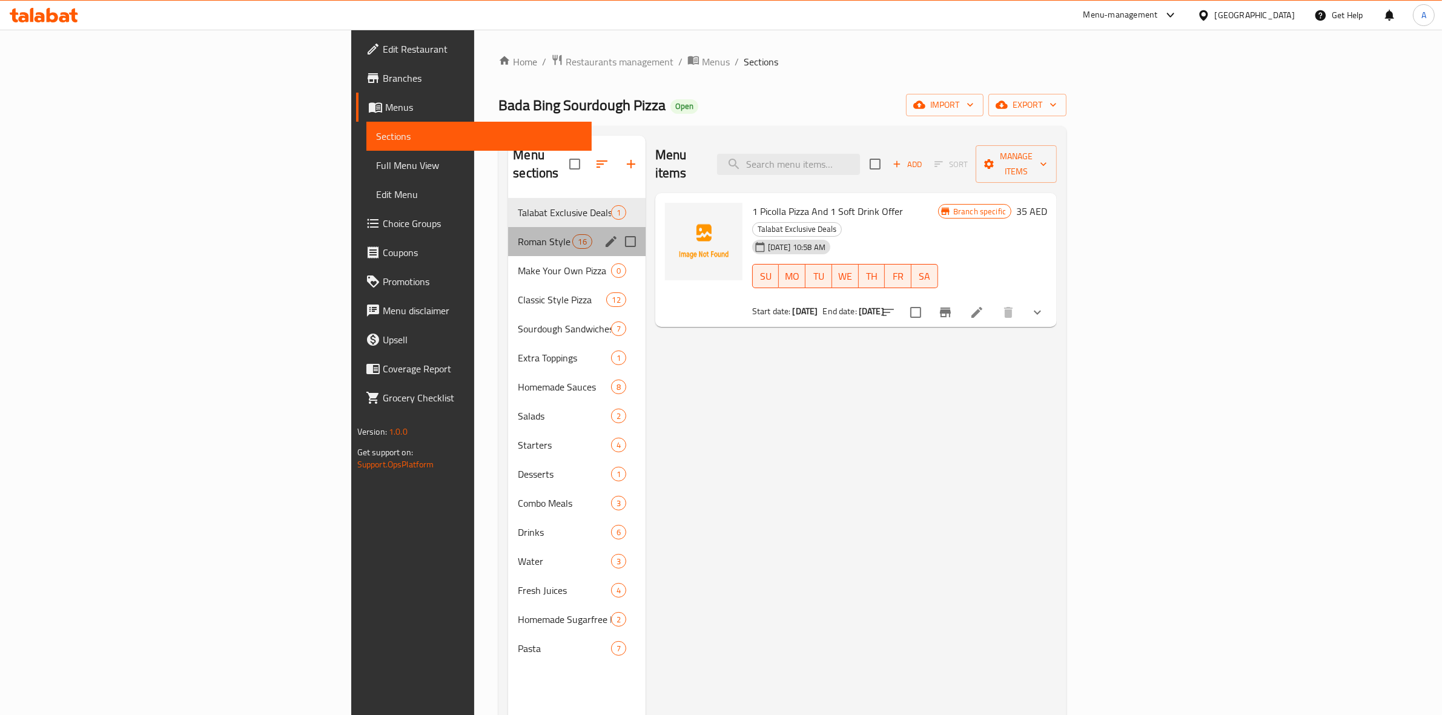
click at [508, 227] on div "Roman Style Pizza 16" at bounding box center [576, 241] width 137 height 29
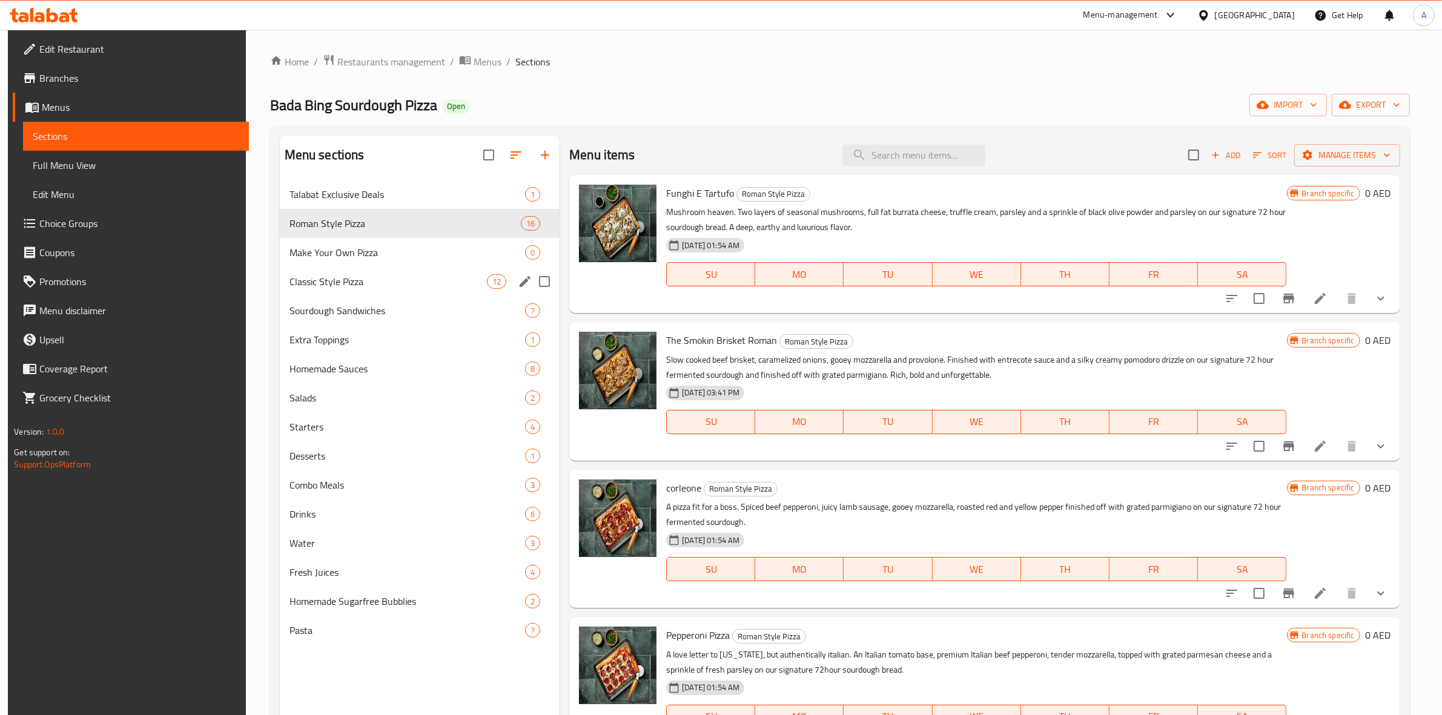
click at [417, 291] on div "Classic Style Pizza 12" at bounding box center [420, 281] width 280 height 29
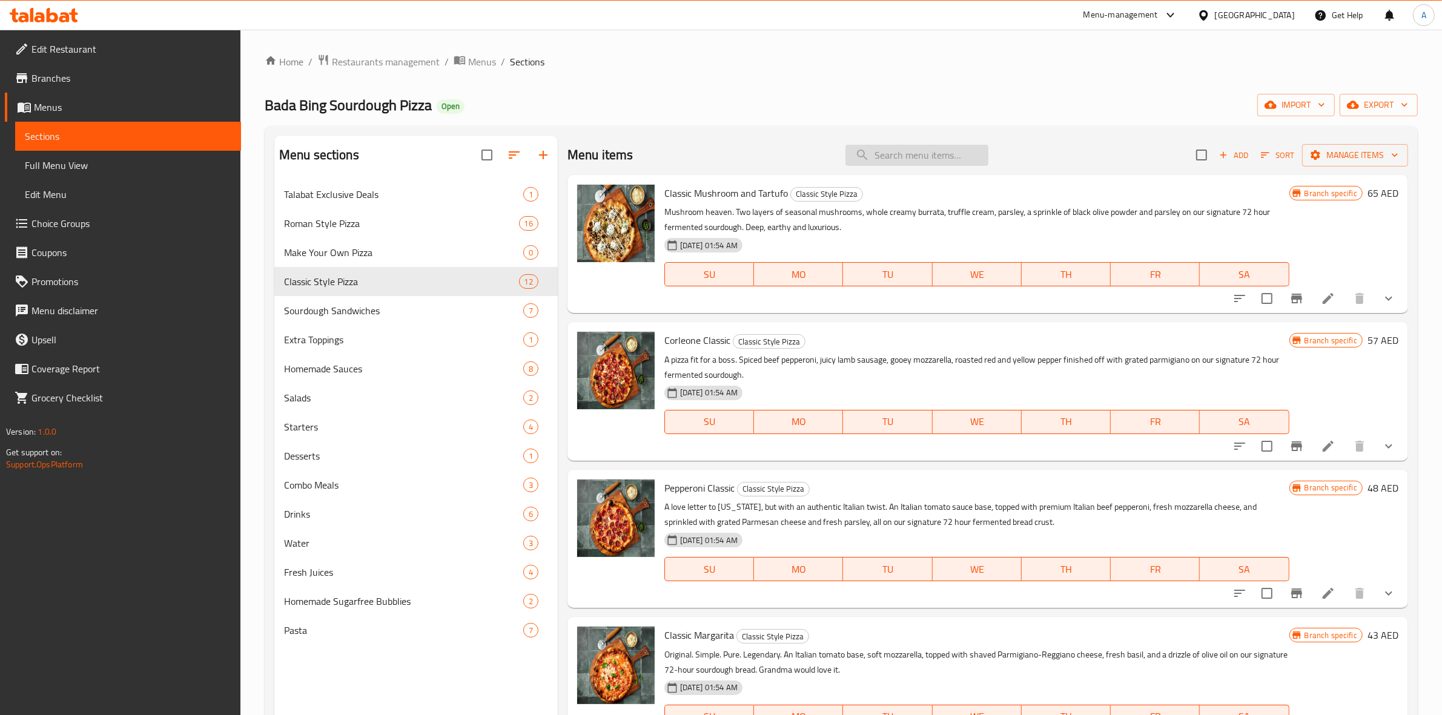
click at [895, 154] on input "search" at bounding box center [917, 155] width 143 height 21
paste input "Margherita"
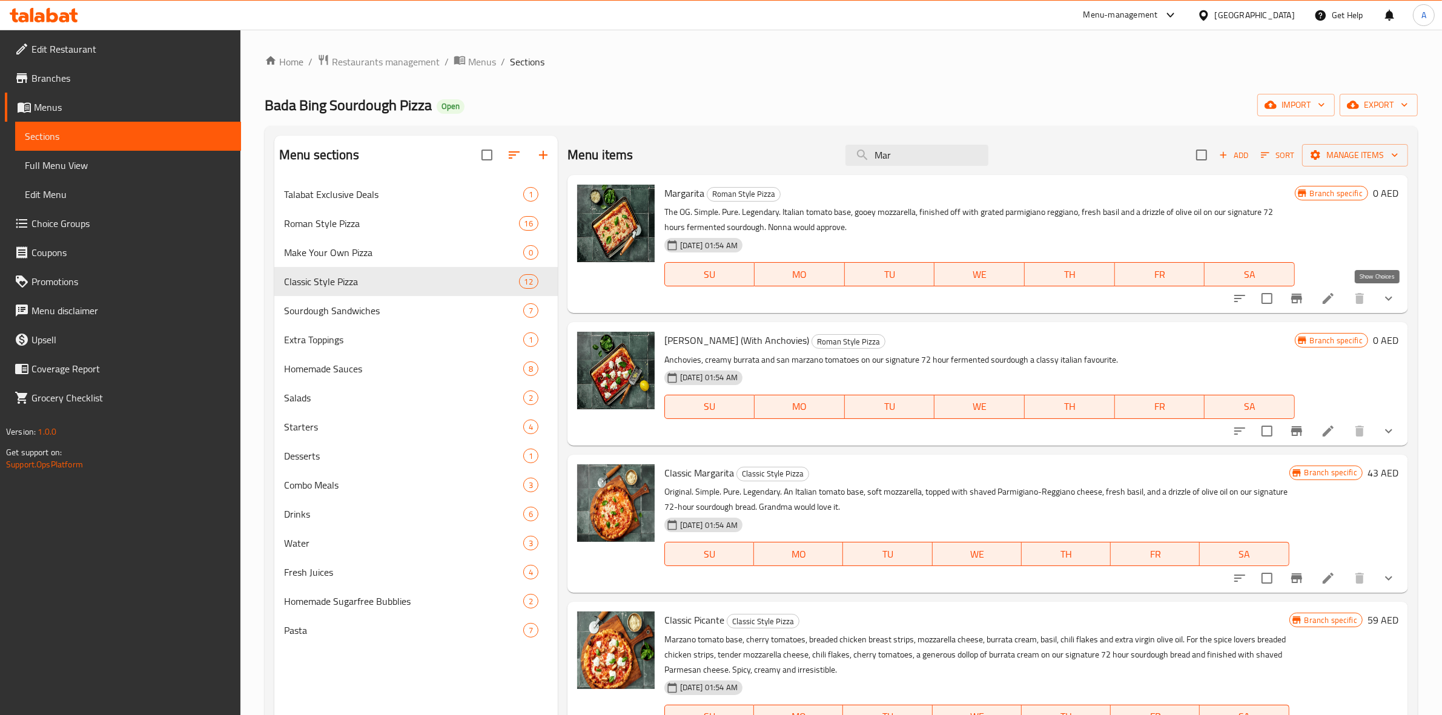
type input "Mar"
click at [1386, 299] on icon "show more" at bounding box center [1389, 299] width 7 height 4
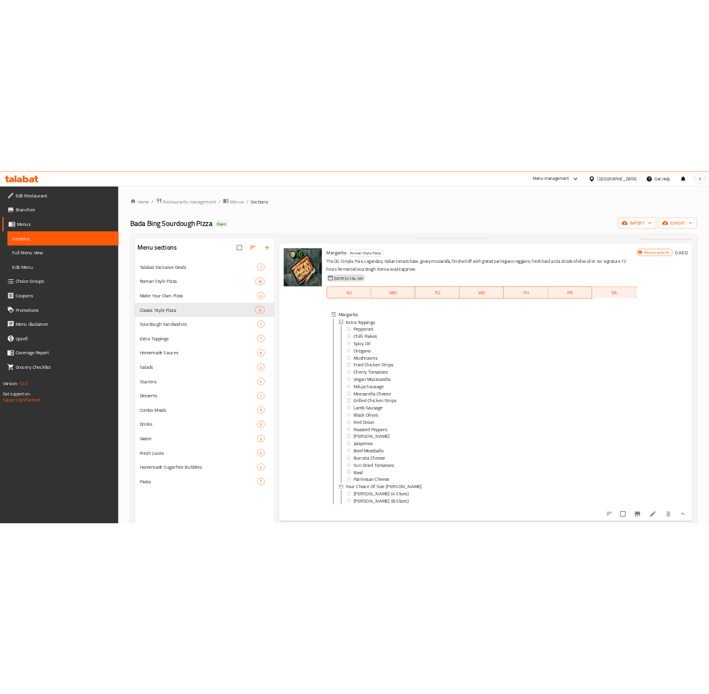
scroll to position [76, 0]
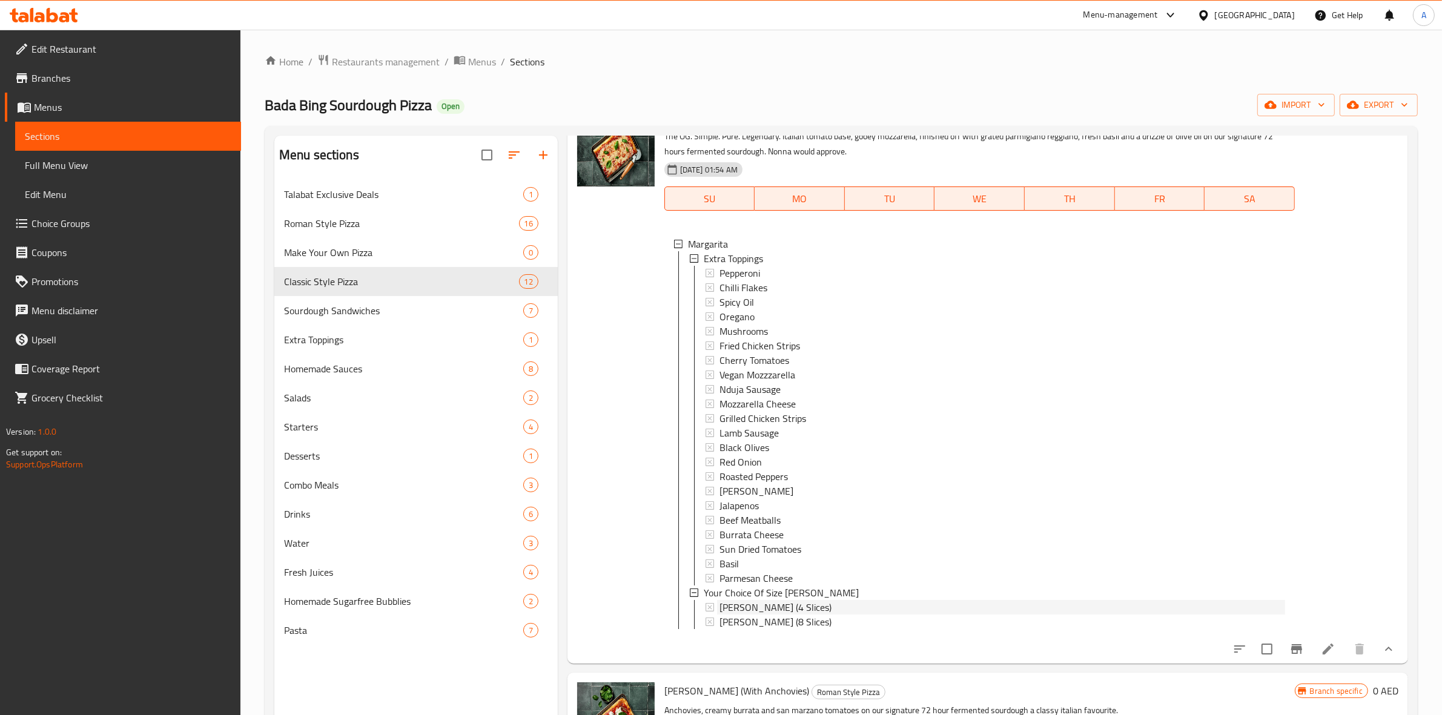
click at [767, 610] on span "[PERSON_NAME] (4 Slices)" at bounding box center [776, 607] width 112 height 15
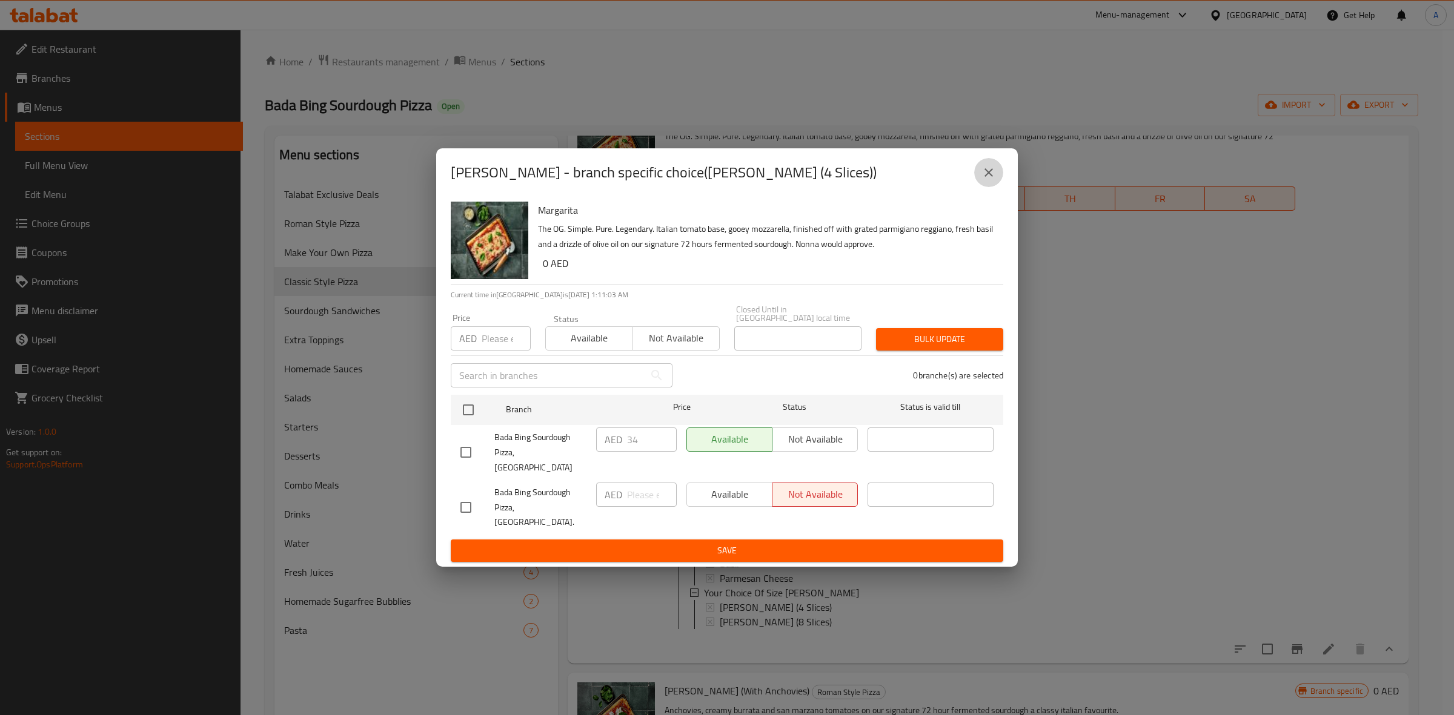
drag, startPoint x: 982, startPoint y: 185, endPoint x: 1001, endPoint y: 273, distance: 89.2
click at [983, 180] on icon "close" at bounding box center [988, 172] width 15 height 15
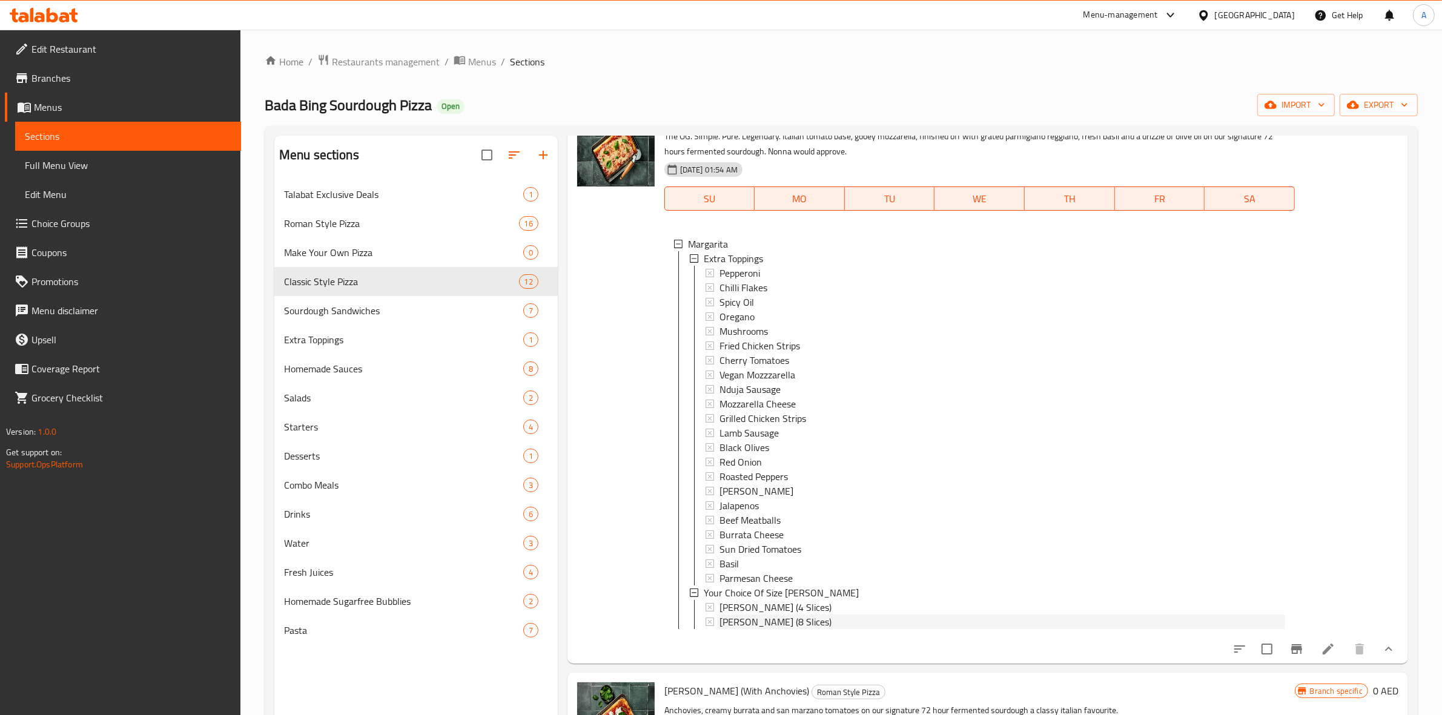
click at [772, 622] on span "[PERSON_NAME] (8 Slices)" at bounding box center [776, 622] width 112 height 15
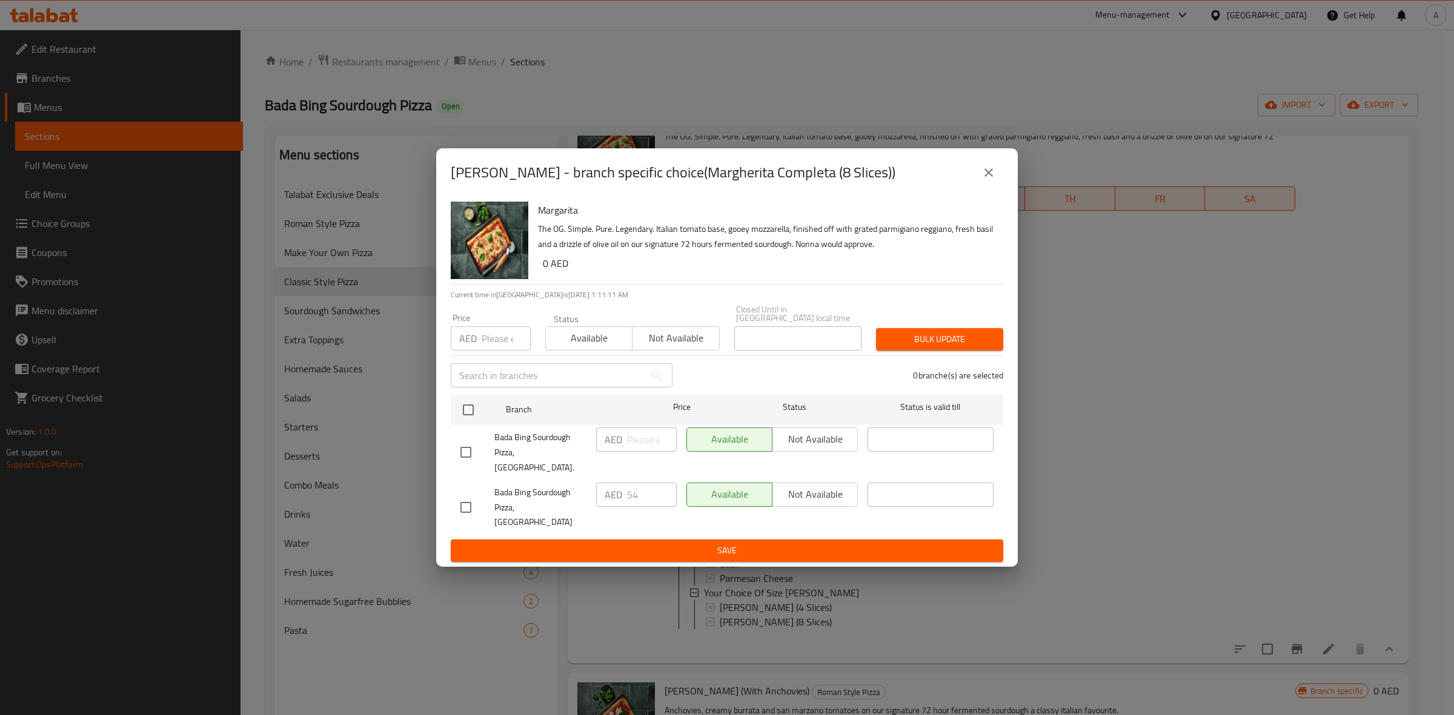
click at [984, 180] on icon "close" at bounding box center [988, 172] width 15 height 15
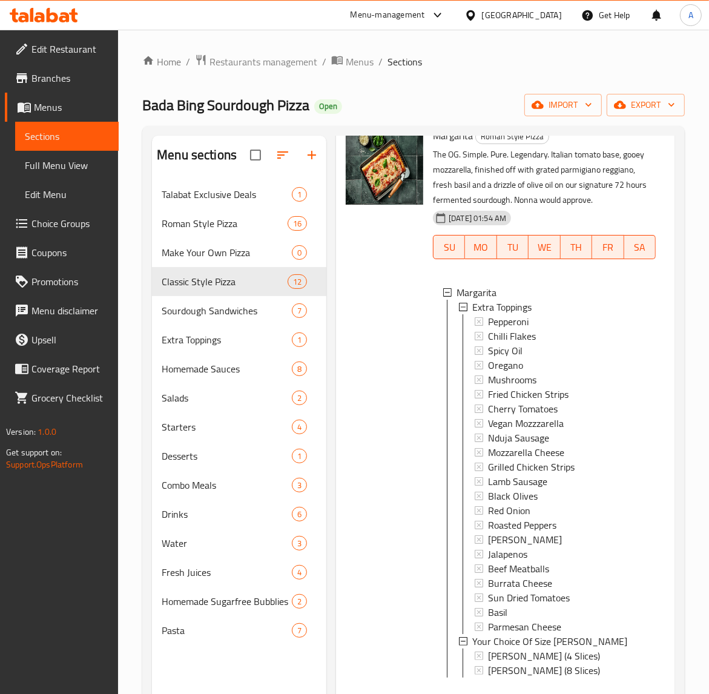
scroll to position [0, 0]
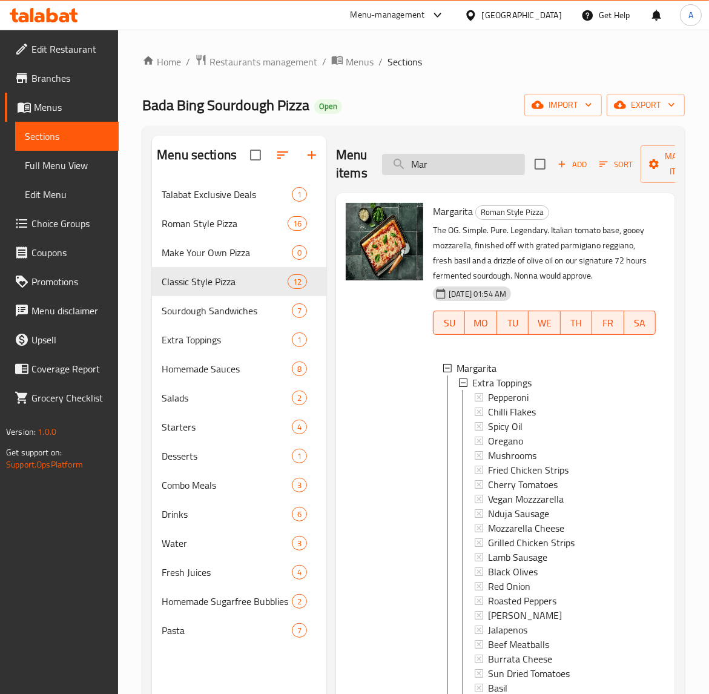
click at [429, 167] on input "Mar" at bounding box center [453, 164] width 143 height 21
paste input "Pepperoni"
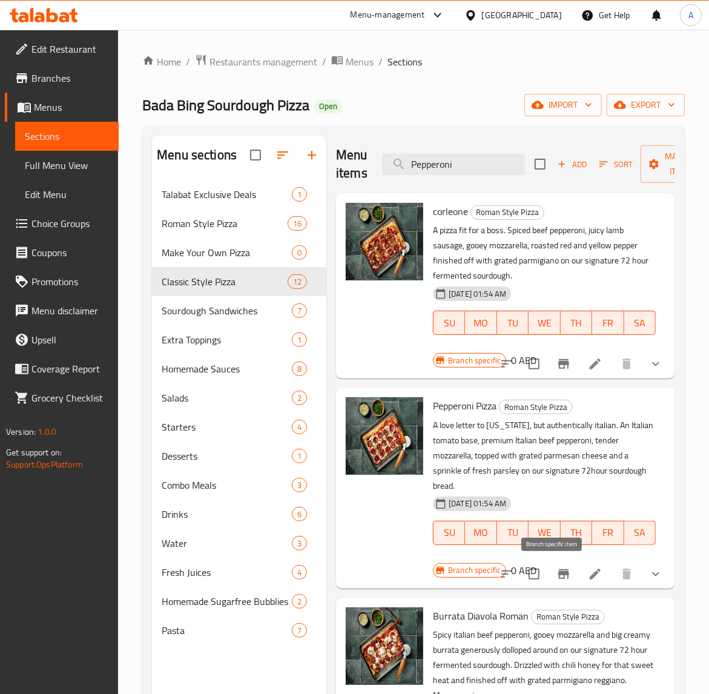
type input "Pepperoni"
click at [559, 573] on icon "Branch-specific-item" at bounding box center [564, 574] width 11 height 10
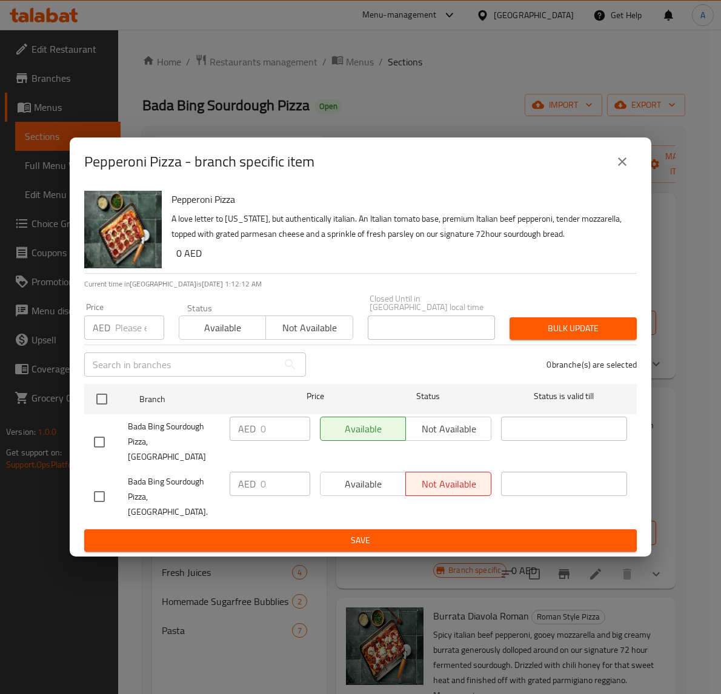
click at [624, 166] on icon "close" at bounding box center [622, 162] width 8 height 8
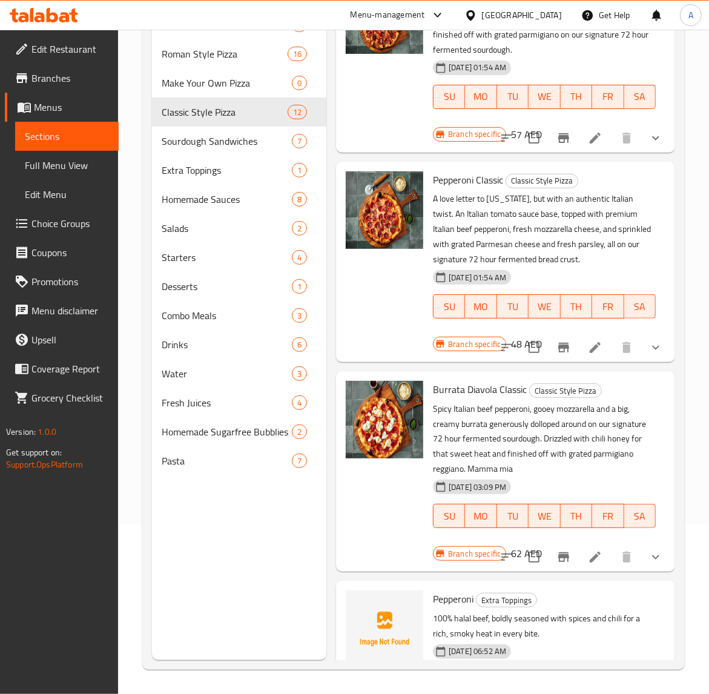
scroll to position [606, 0]
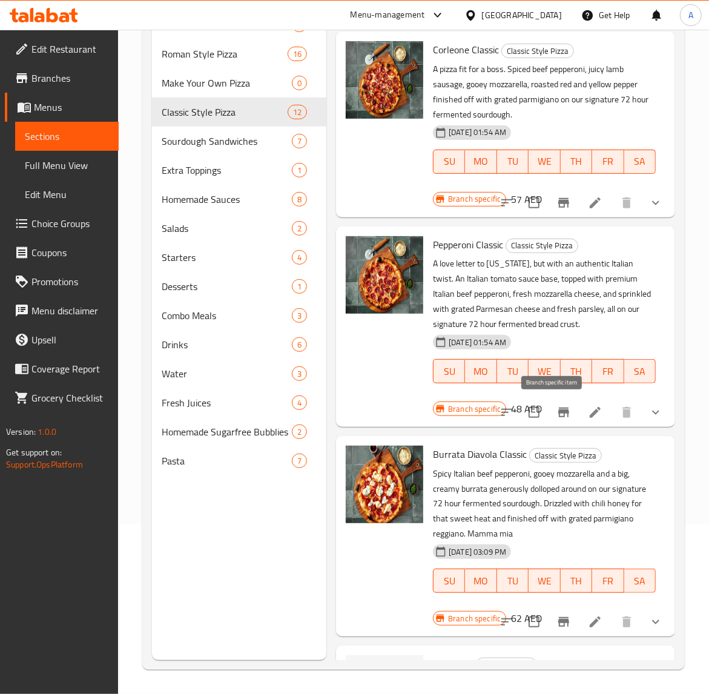
click at [557, 407] on icon "Branch-specific-item" at bounding box center [564, 412] width 15 height 15
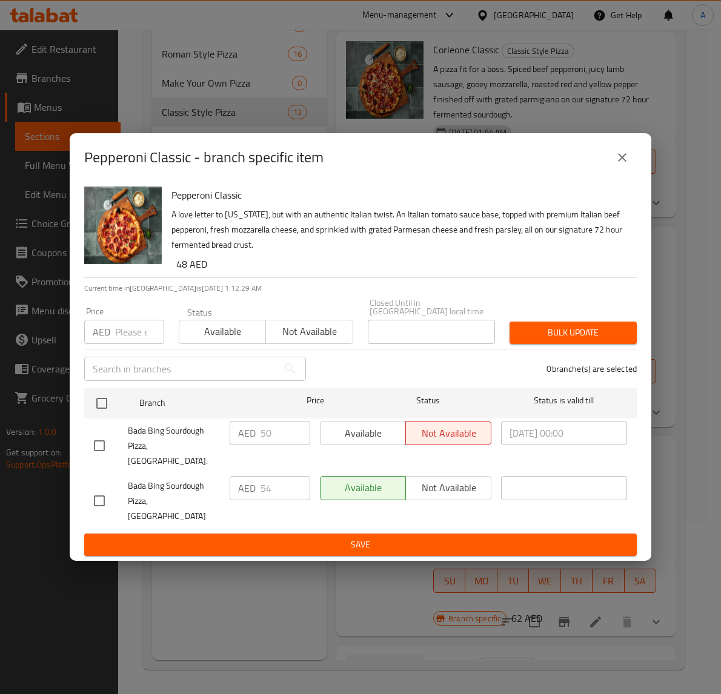
click at [622, 162] on icon "close" at bounding box center [622, 157] width 8 height 8
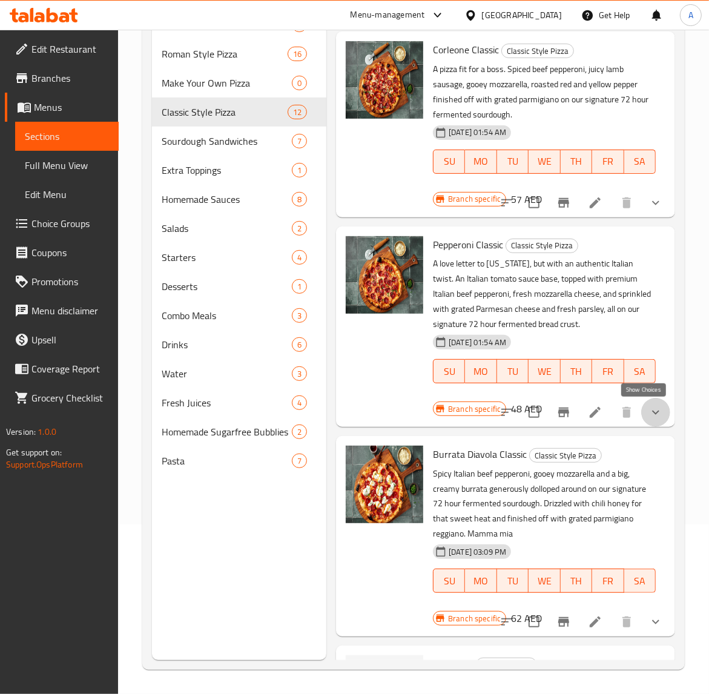
click at [649, 407] on icon "show more" at bounding box center [656, 412] width 15 height 15
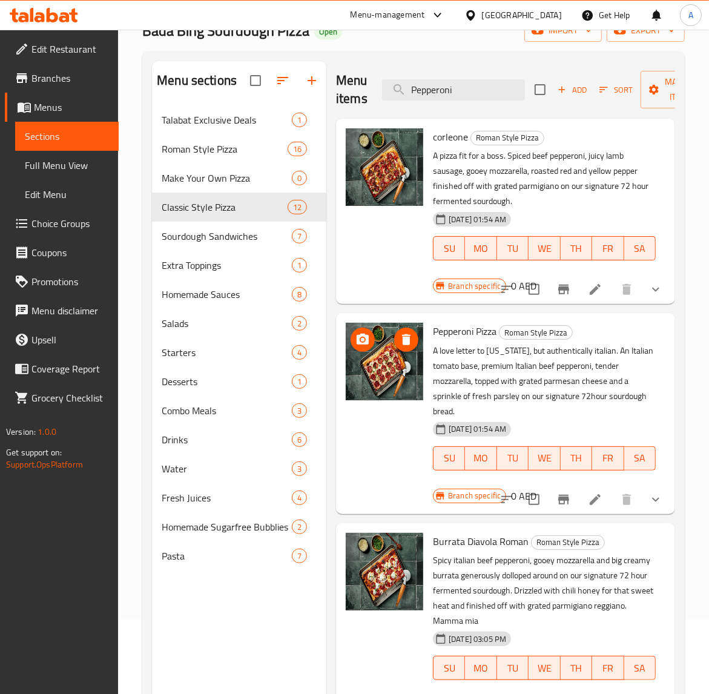
scroll to position [0, 0]
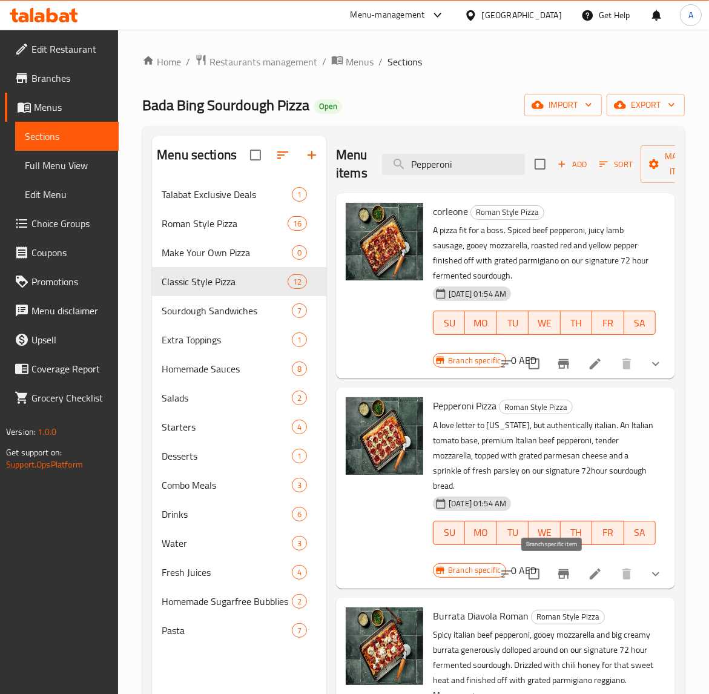
click at [559, 576] on icon "Branch-specific-item" at bounding box center [564, 574] width 11 height 10
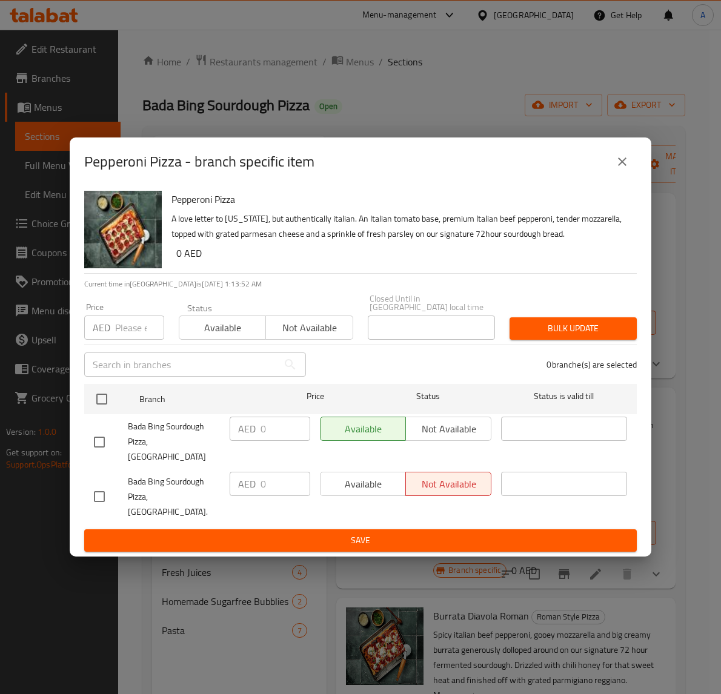
click at [630, 176] on button "close" at bounding box center [622, 161] width 29 height 29
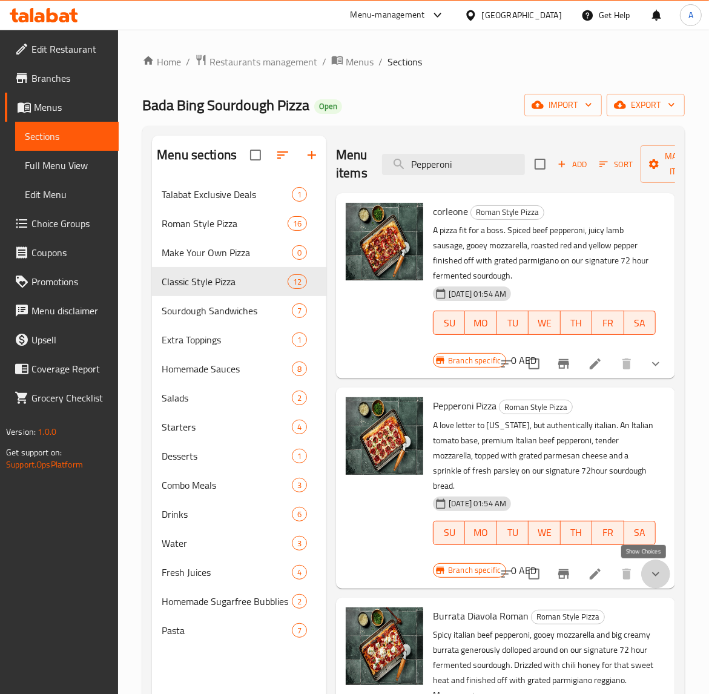
click at [649, 580] on icon "show more" at bounding box center [656, 574] width 15 height 15
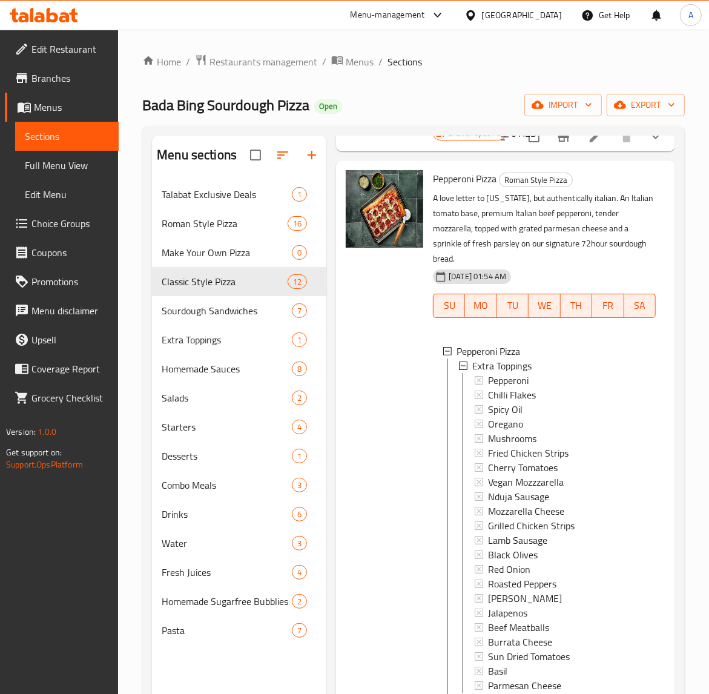
scroll to position [454, 0]
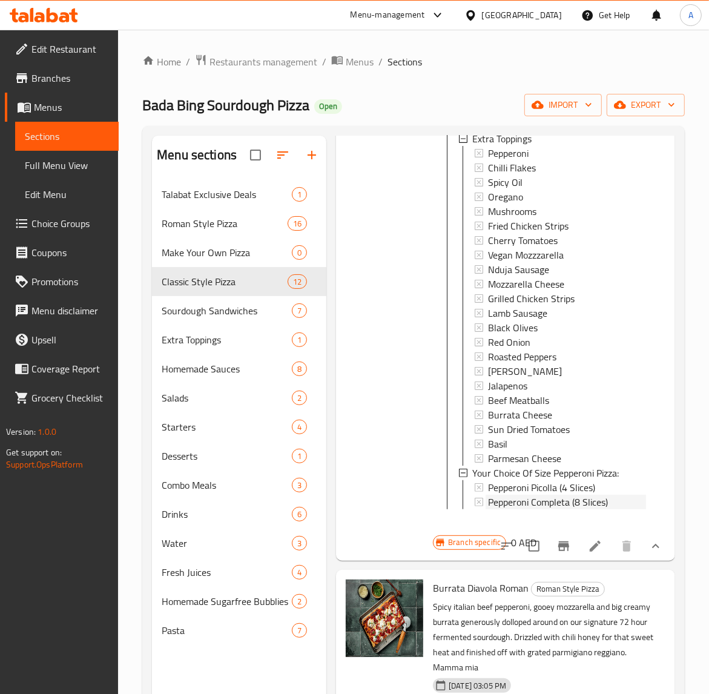
click at [509, 503] on span "Pepperoni Completa (8 Slices)" at bounding box center [548, 502] width 120 height 15
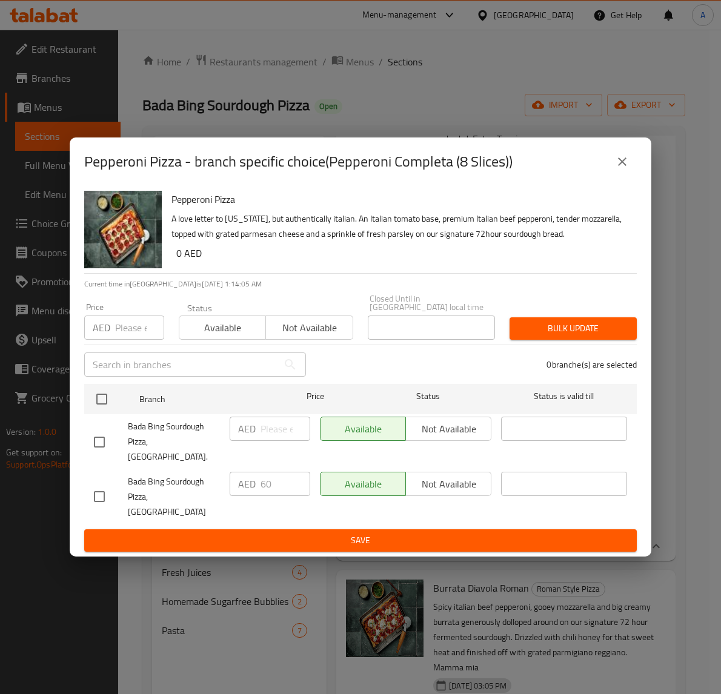
click at [625, 169] on icon "close" at bounding box center [622, 161] width 15 height 15
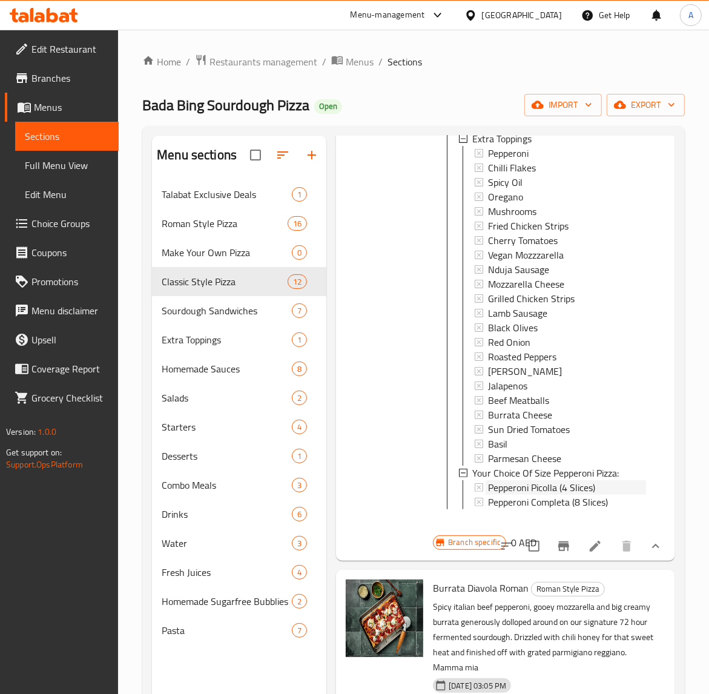
click at [549, 489] on span "Pepperoni Picolla (4 Slices)" at bounding box center [541, 487] width 107 height 15
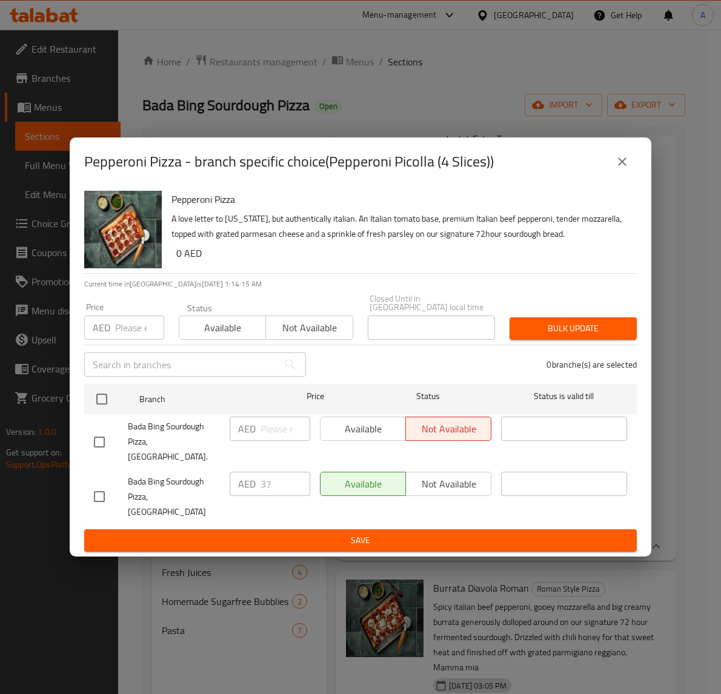
click at [623, 166] on icon "close" at bounding box center [622, 162] width 8 height 8
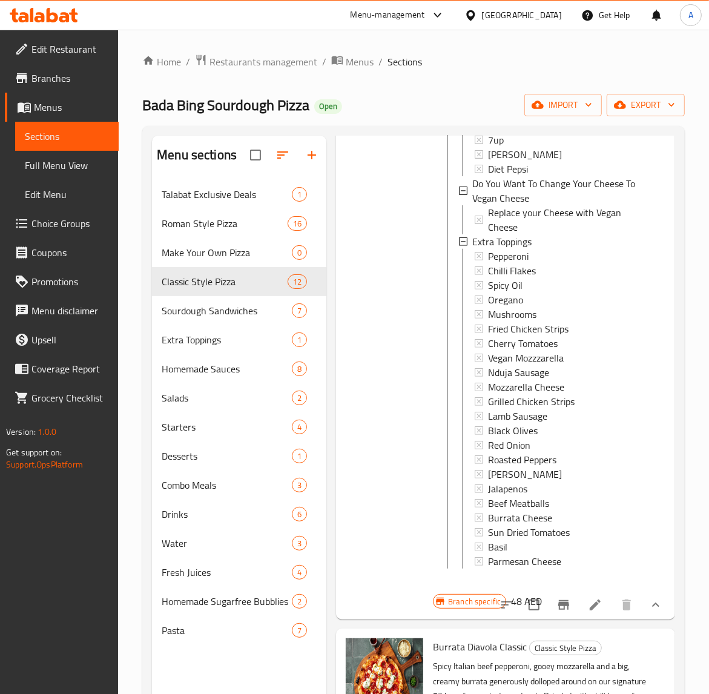
scroll to position [1939, 0]
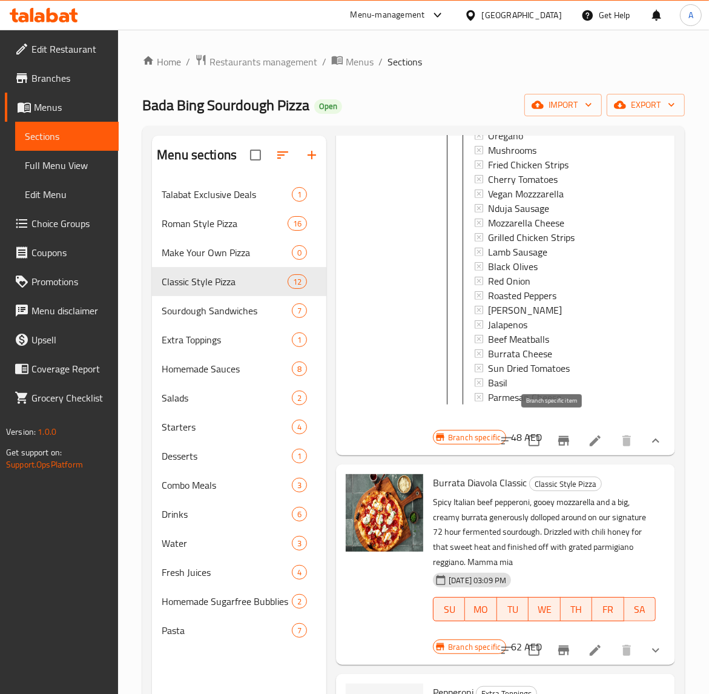
click at [558, 434] on icon "Branch-specific-item" at bounding box center [564, 441] width 15 height 15
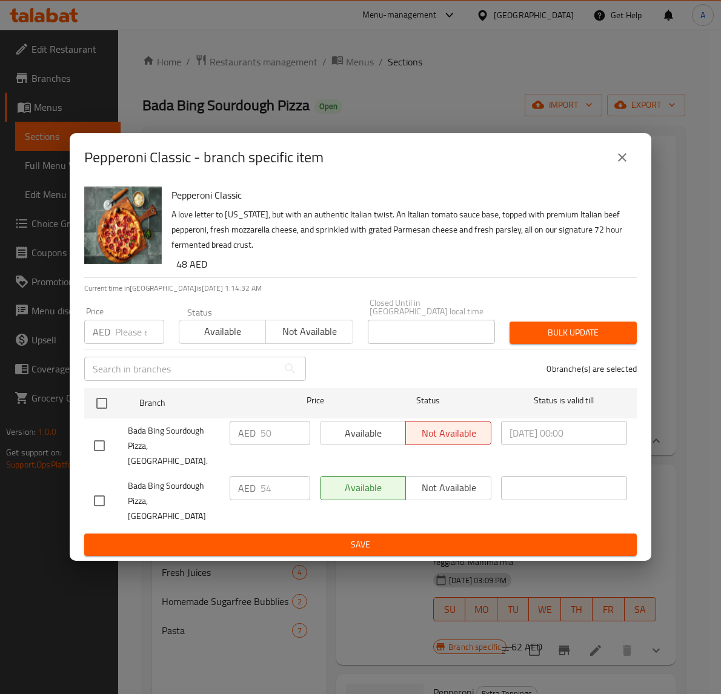
click at [104, 488] on input "checkbox" at bounding box center [99, 500] width 25 height 25
checkbox input "true"
click at [270, 488] on input "54" at bounding box center [286, 488] width 50 height 24
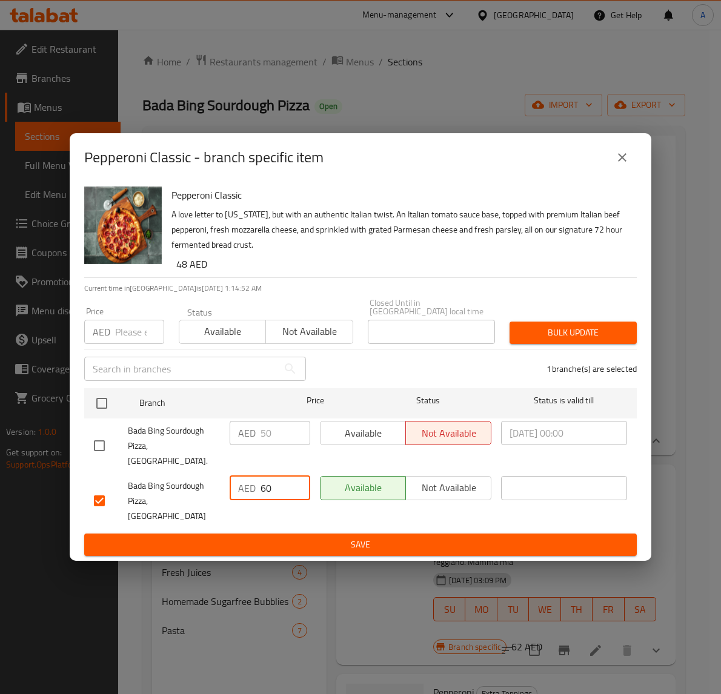
type input "60"
click at [167, 537] on span "Save" at bounding box center [360, 544] width 533 height 15
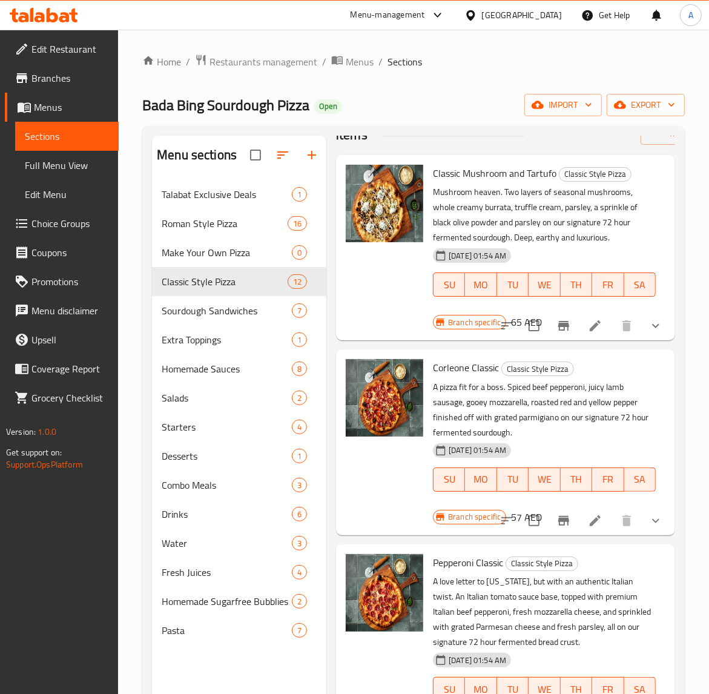
scroll to position [0, 0]
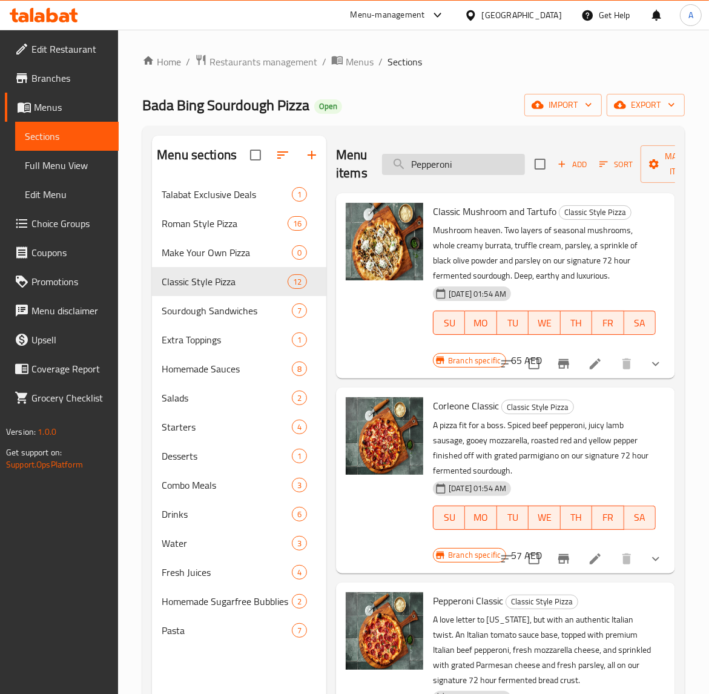
click at [459, 173] on input "Pepperoni" at bounding box center [453, 164] width 143 height 21
paste input "Corleon"
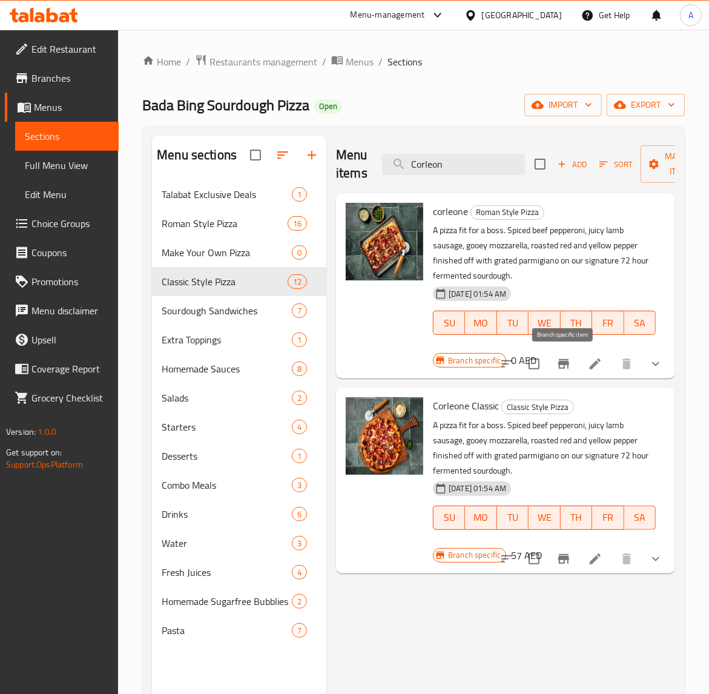
type input "Corleon"
click at [566, 367] on icon "Branch-specific-item" at bounding box center [564, 364] width 15 height 15
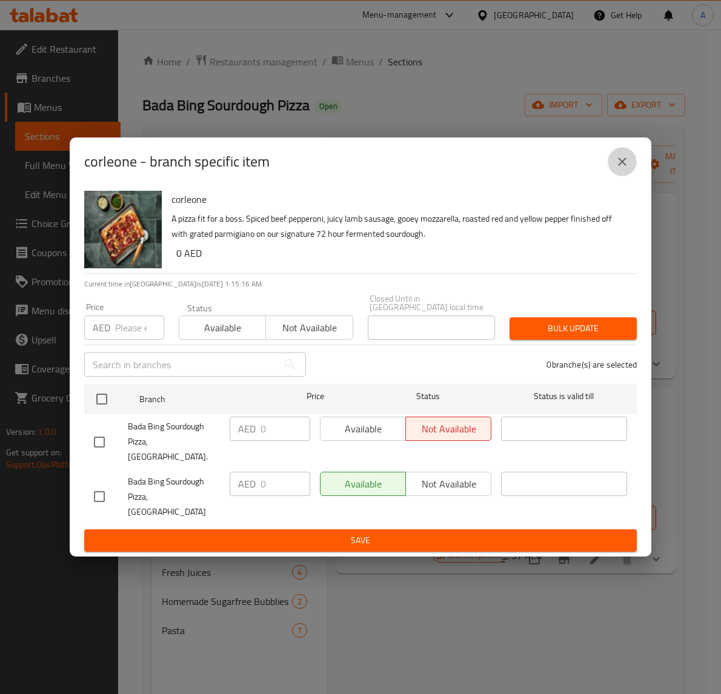
click at [613, 176] on button "close" at bounding box center [622, 161] width 29 height 29
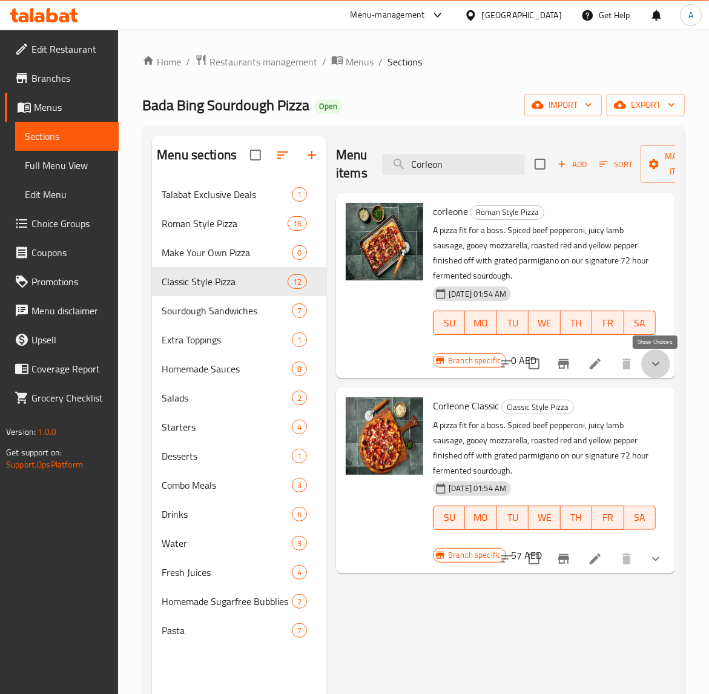
click at [659, 359] on icon "show more" at bounding box center [656, 364] width 15 height 15
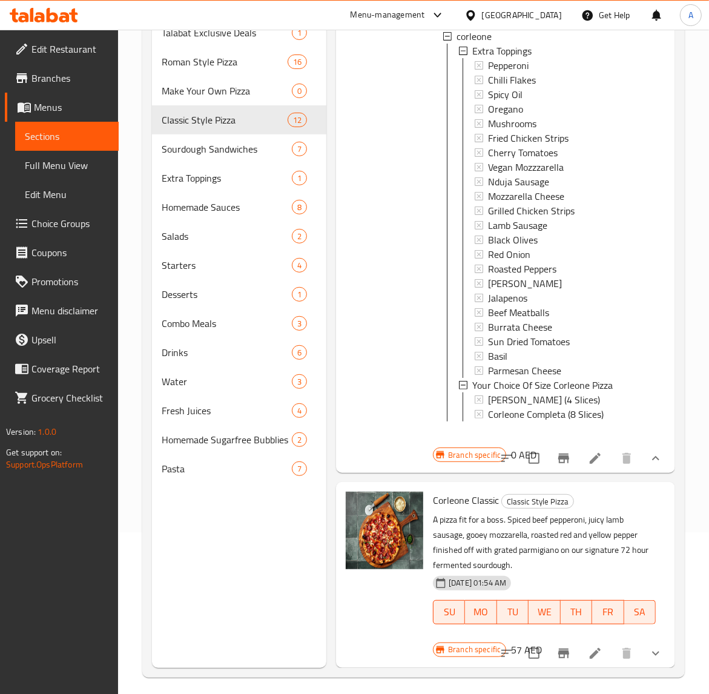
scroll to position [170, 0]
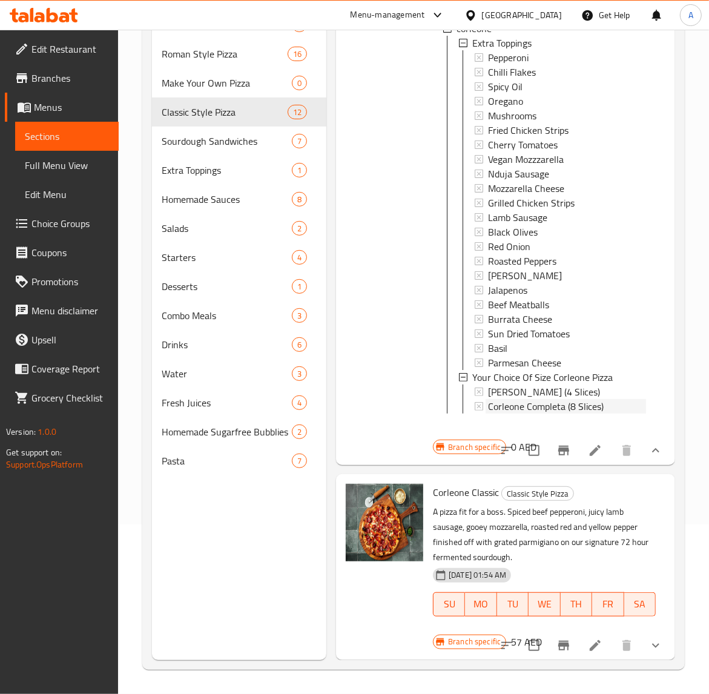
click at [543, 399] on span "Corleone Completa (8 Slices)" at bounding box center [546, 406] width 116 height 15
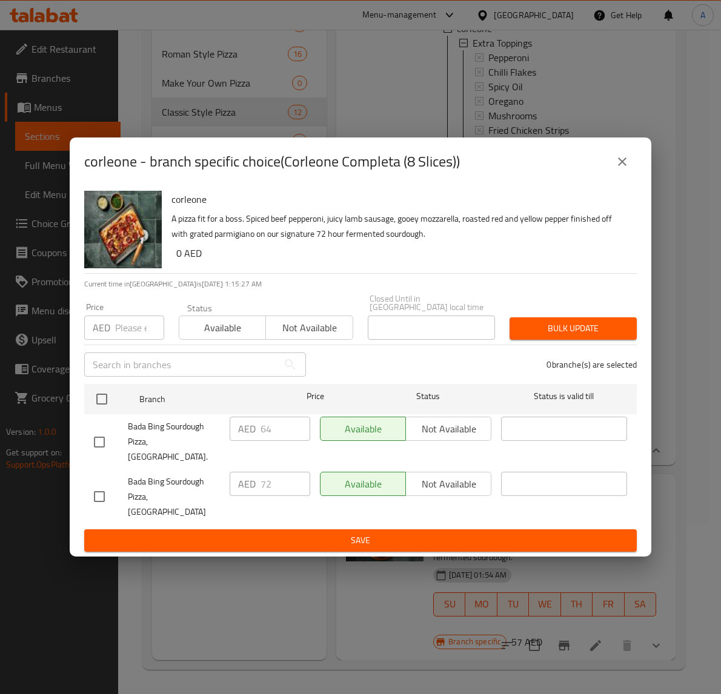
click at [620, 166] on icon "close" at bounding box center [622, 162] width 8 height 8
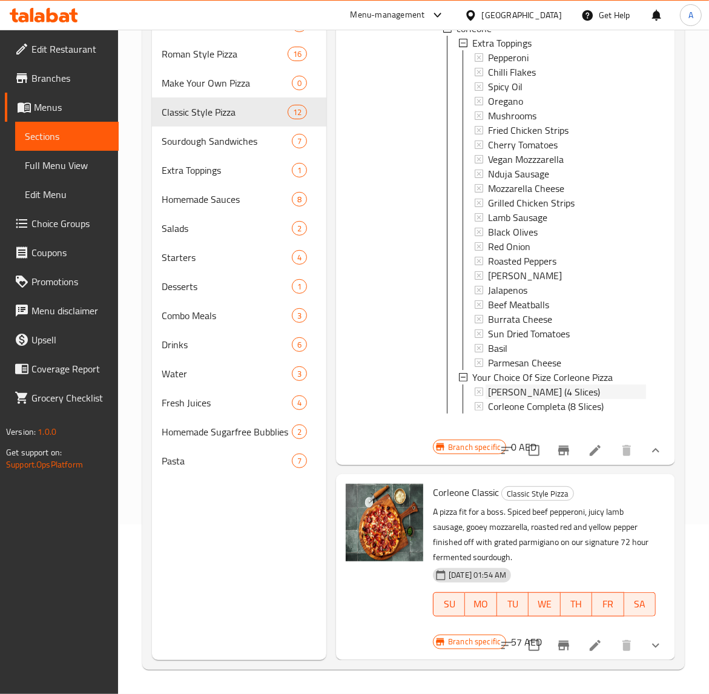
click at [516, 385] on span "[PERSON_NAME] (4 Slices)" at bounding box center [544, 392] width 112 height 15
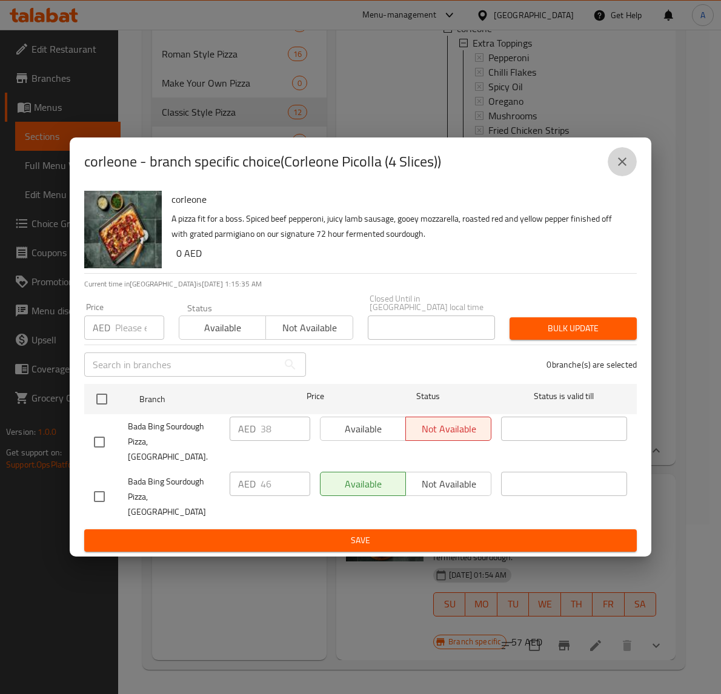
click at [620, 169] on icon "close" at bounding box center [622, 161] width 15 height 15
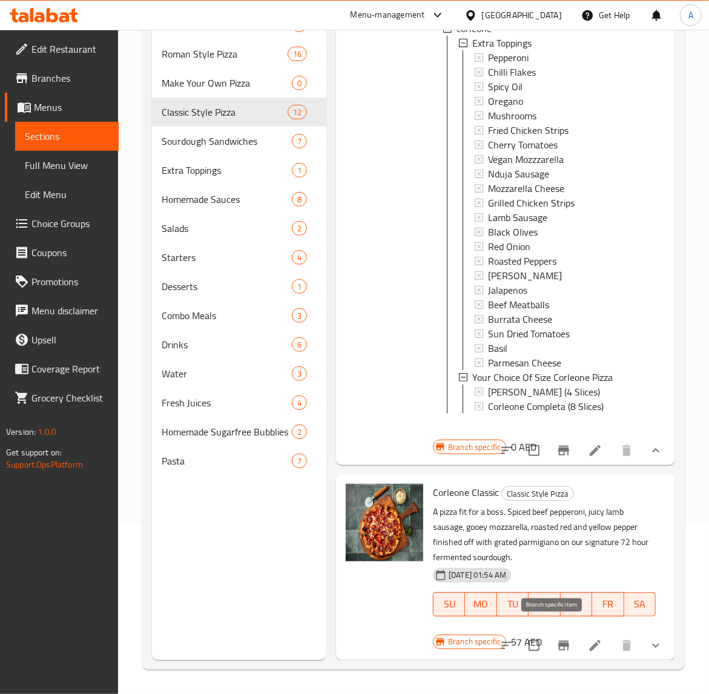
click at [557, 639] on icon "Branch-specific-item" at bounding box center [564, 646] width 15 height 15
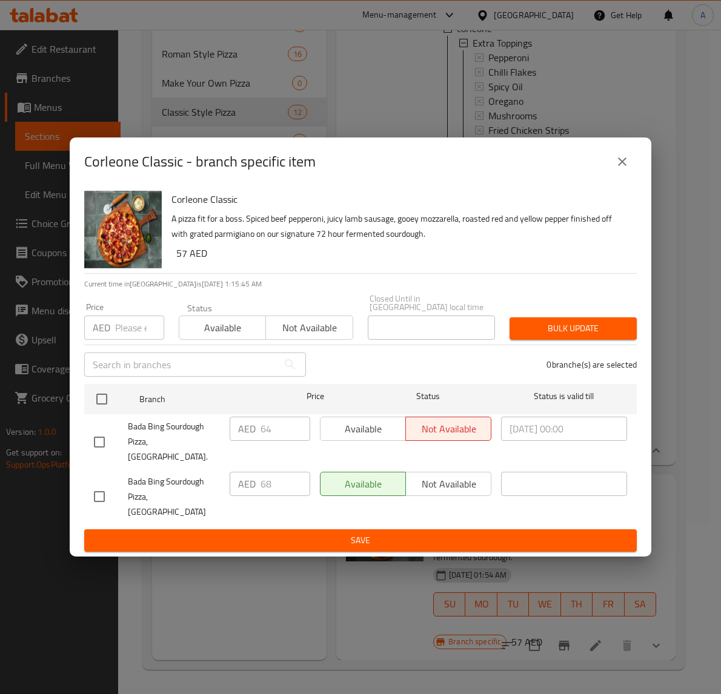
click at [101, 486] on input "checkbox" at bounding box center [99, 496] width 25 height 25
checkbox input "true"
click at [273, 479] on input "68" at bounding box center [286, 484] width 50 height 24
click at [271, 483] on input "68" at bounding box center [286, 484] width 50 height 24
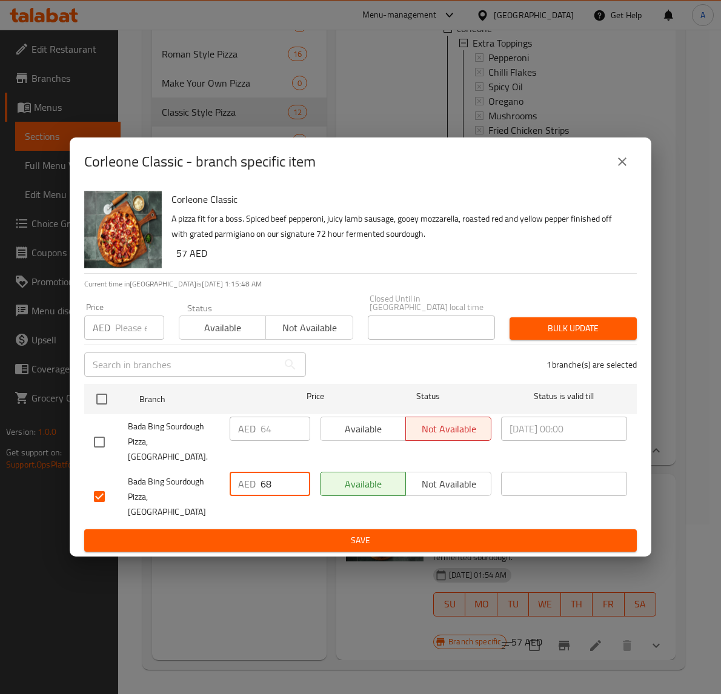
click at [271, 483] on input "68" at bounding box center [286, 484] width 50 height 24
paste input "number"
click at [276, 482] on input "number" at bounding box center [286, 484] width 50 height 24
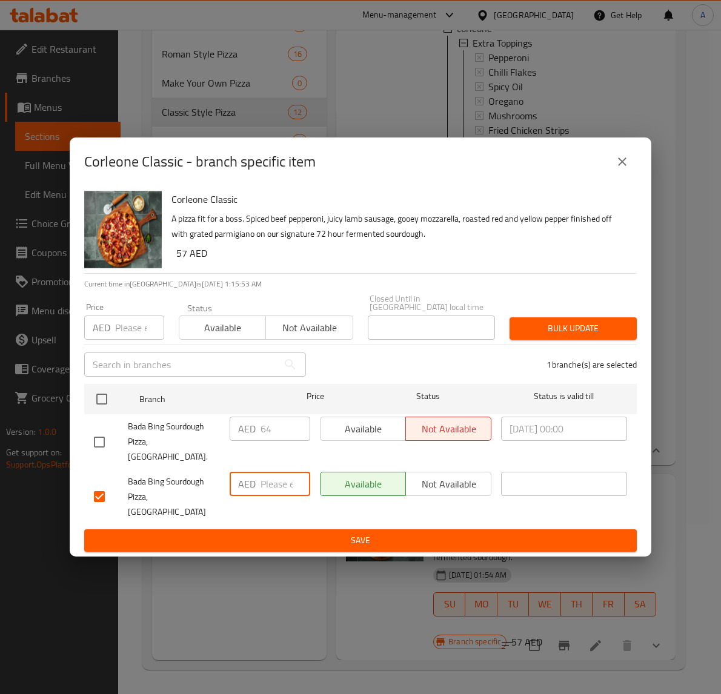
click at [276, 482] on input "number" at bounding box center [286, 484] width 50 height 24
type input "72"
click at [262, 533] on span "Save" at bounding box center [360, 540] width 533 height 15
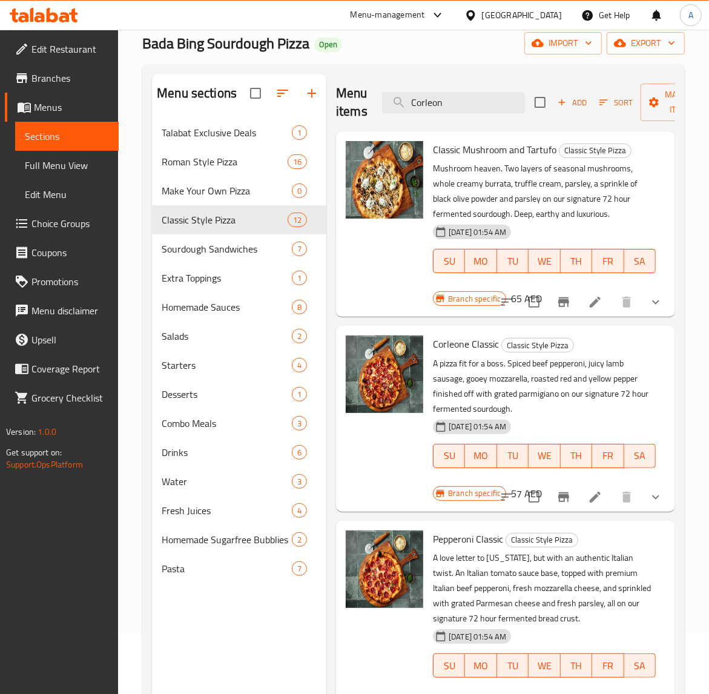
scroll to position [0, 0]
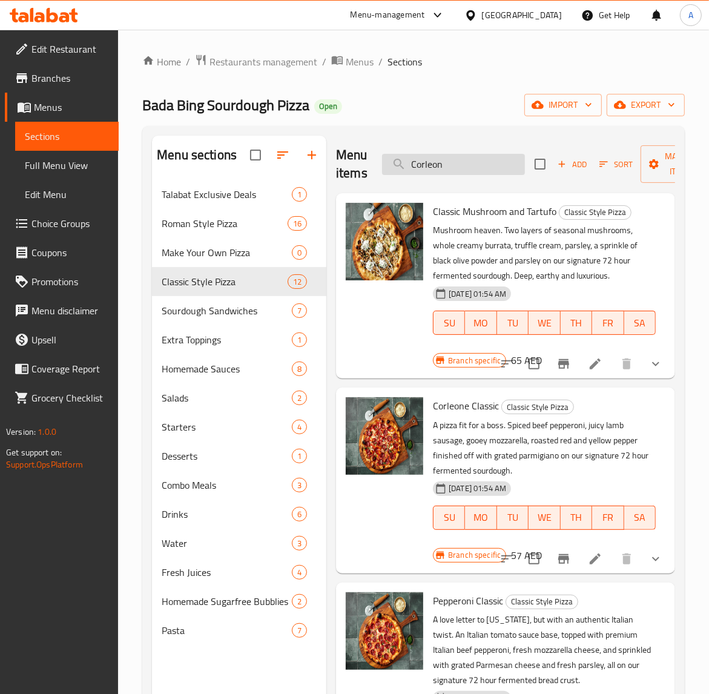
click at [454, 168] on input "Corleon" at bounding box center [453, 164] width 143 height 21
paste input "Fungi E"
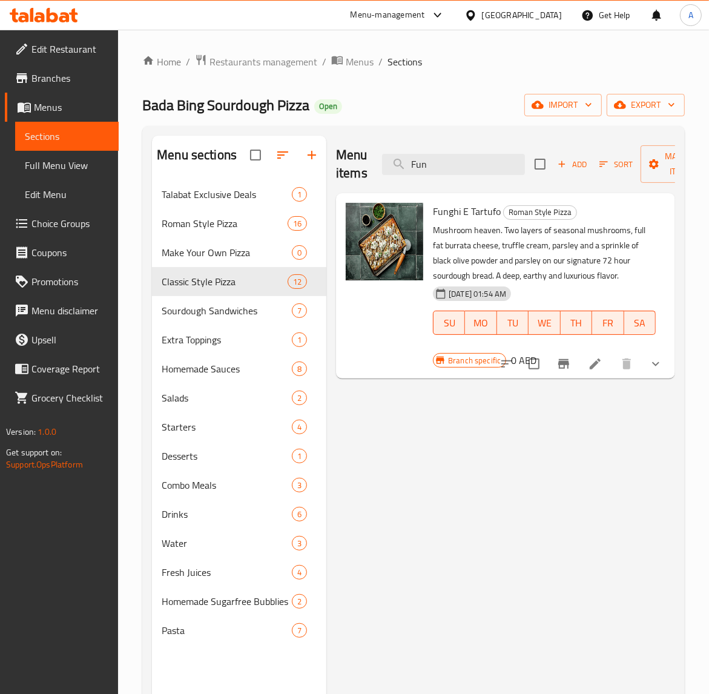
type input "Fun"
click at [657, 356] on button "show more" at bounding box center [656, 364] width 29 height 29
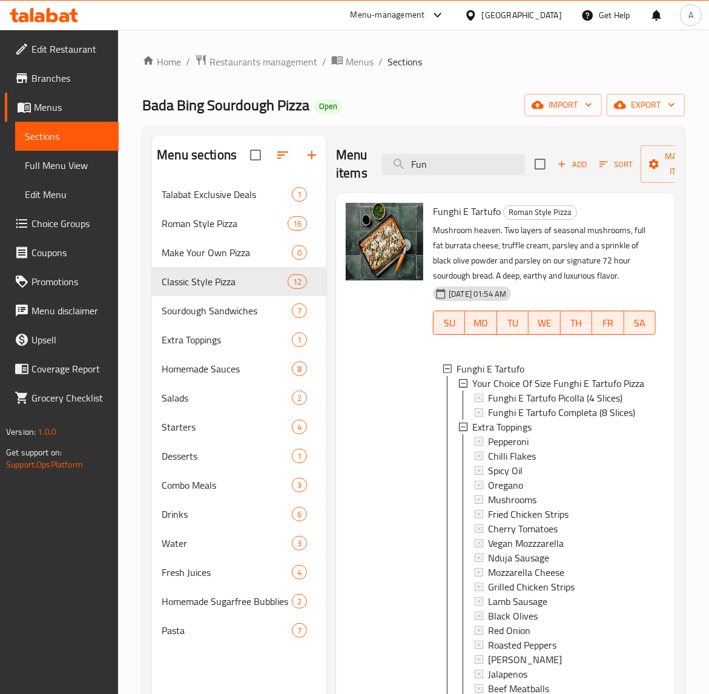
scroll to position [26, 0]
click at [509, 391] on span "Funghi E Tartufo Picolla (4 Slices)" at bounding box center [555, 398] width 134 height 15
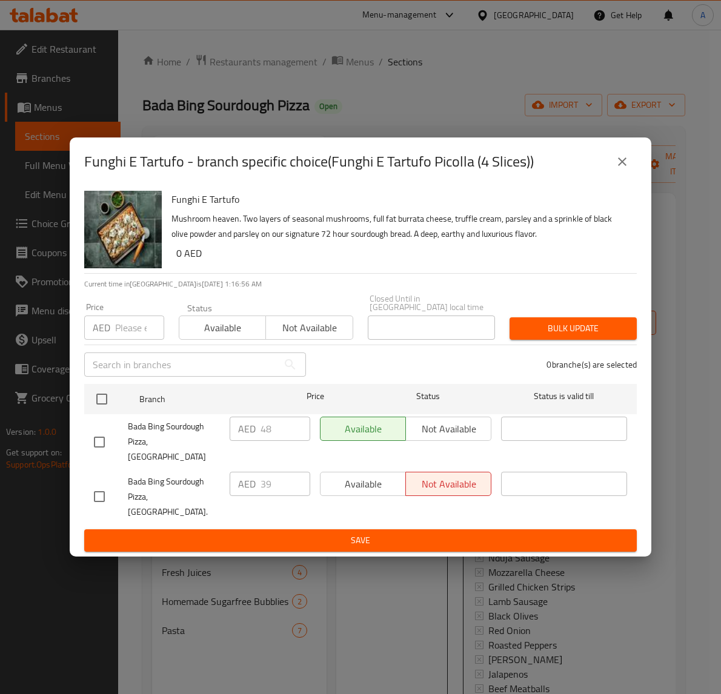
click at [605, 176] on div "Funghi E Tartufo - branch specific choice(Funghi E Tartufo Picolla (4 Slices))" at bounding box center [360, 161] width 553 height 29
click at [616, 169] on icon "close" at bounding box center [622, 161] width 15 height 15
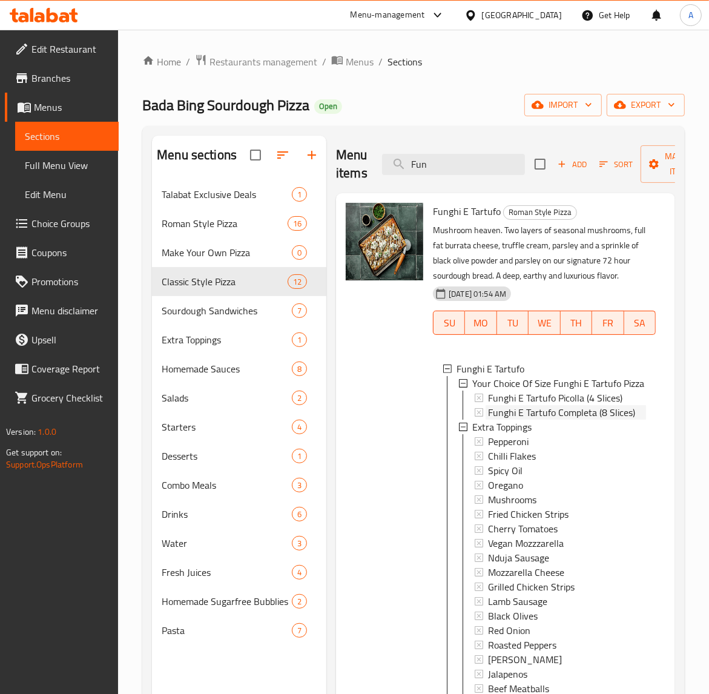
click at [516, 405] on span "Funghi E Tartufo Completa (8 Slices)" at bounding box center [561, 412] width 147 height 15
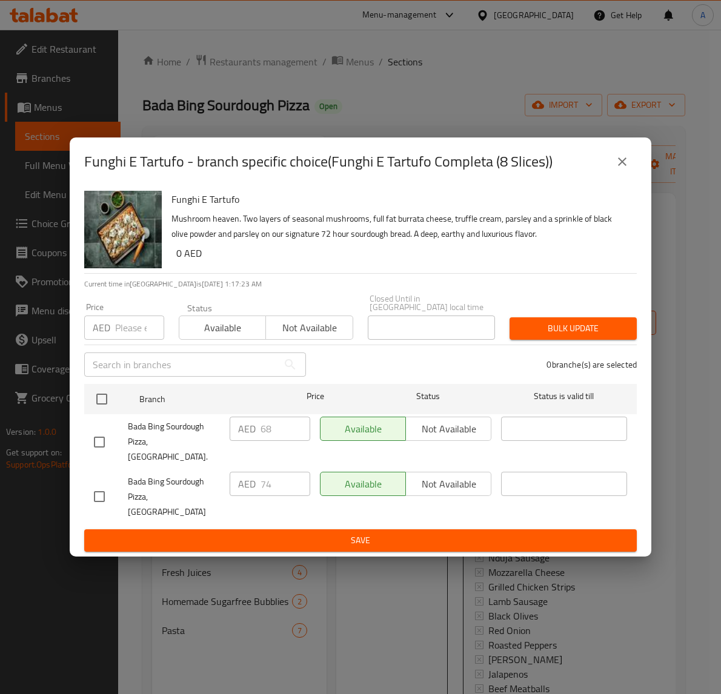
click at [627, 169] on icon "close" at bounding box center [622, 161] width 15 height 15
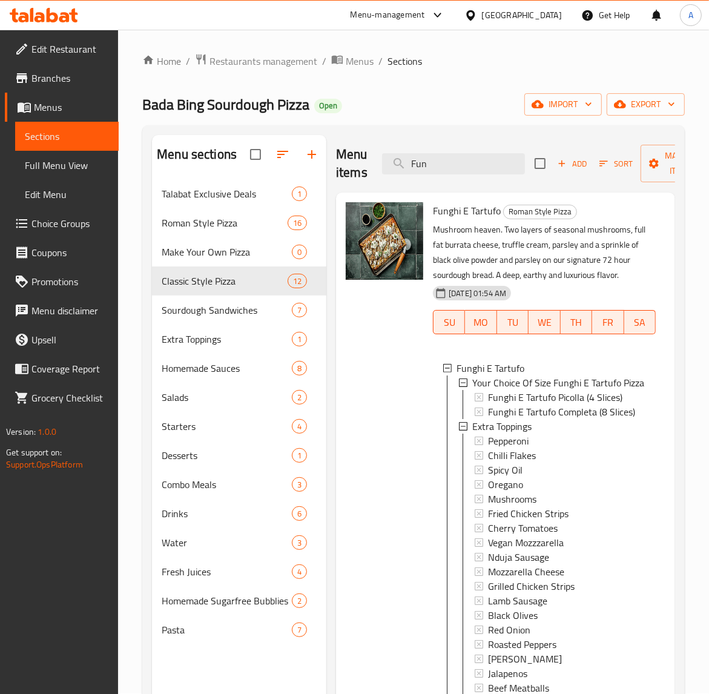
scroll to position [0, 0]
click at [434, 162] on input "Fun" at bounding box center [453, 164] width 143 height 21
click at [446, 165] on input "Fun" at bounding box center [453, 164] width 143 height 21
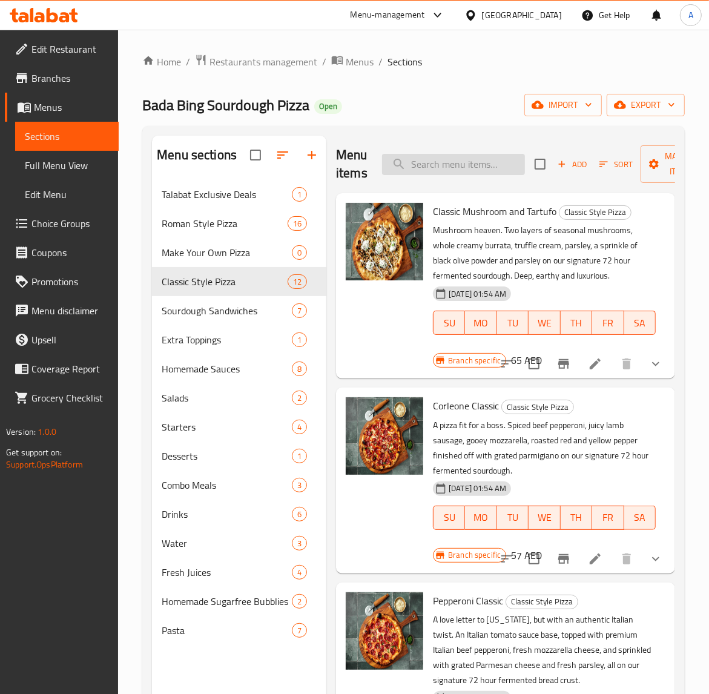
click at [459, 170] on input "search" at bounding box center [453, 164] width 143 height 21
paste input "Classic"
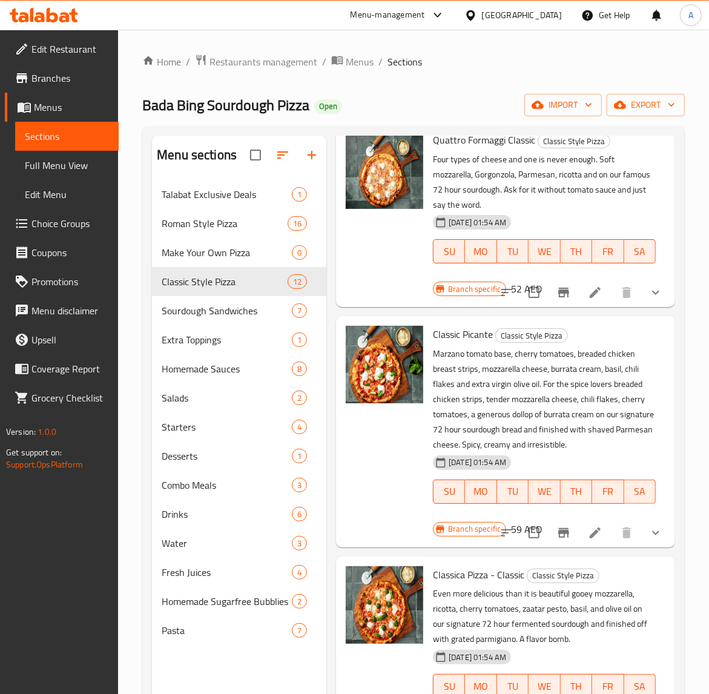
scroll to position [1363, 0]
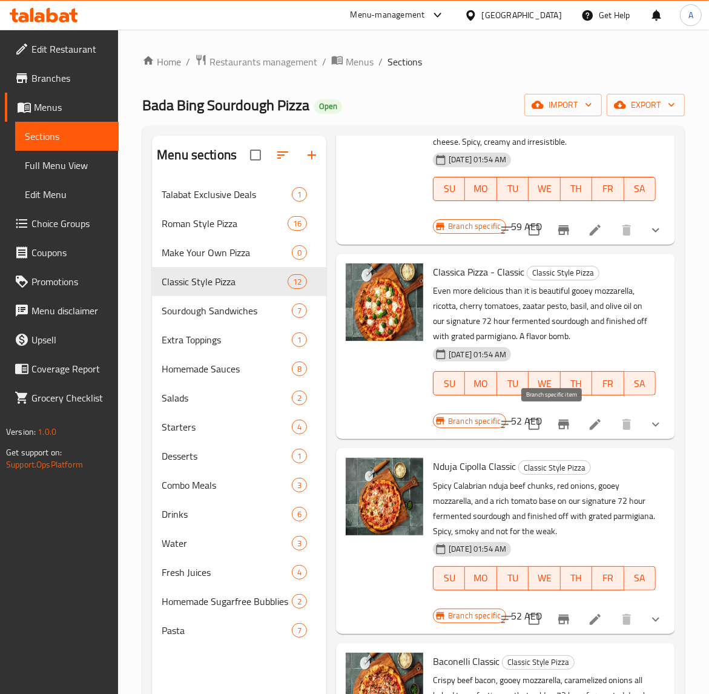
type input "Classic"
click at [557, 430] on icon "Branch-specific-item" at bounding box center [564, 424] width 15 height 15
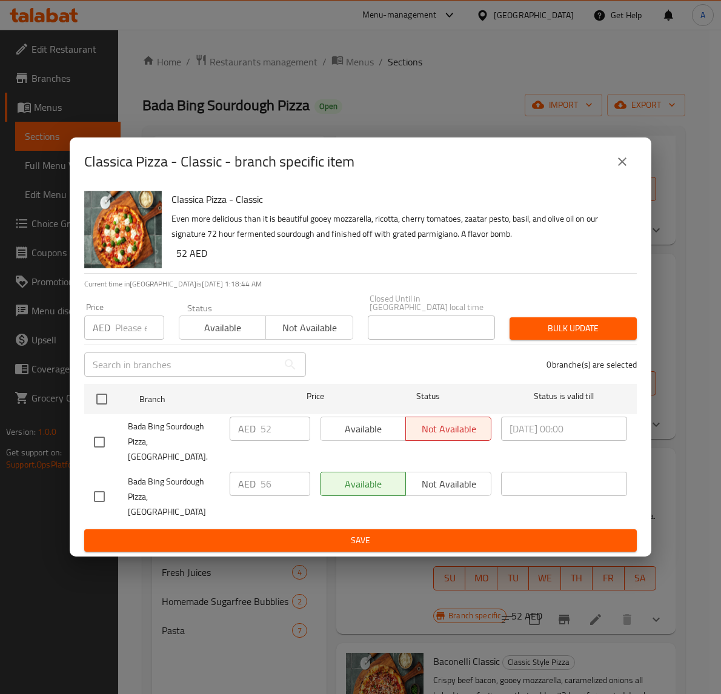
click at [92, 484] on input "checkbox" at bounding box center [99, 496] width 25 height 25
checkbox input "true"
click at [276, 479] on input "56" at bounding box center [286, 484] width 50 height 24
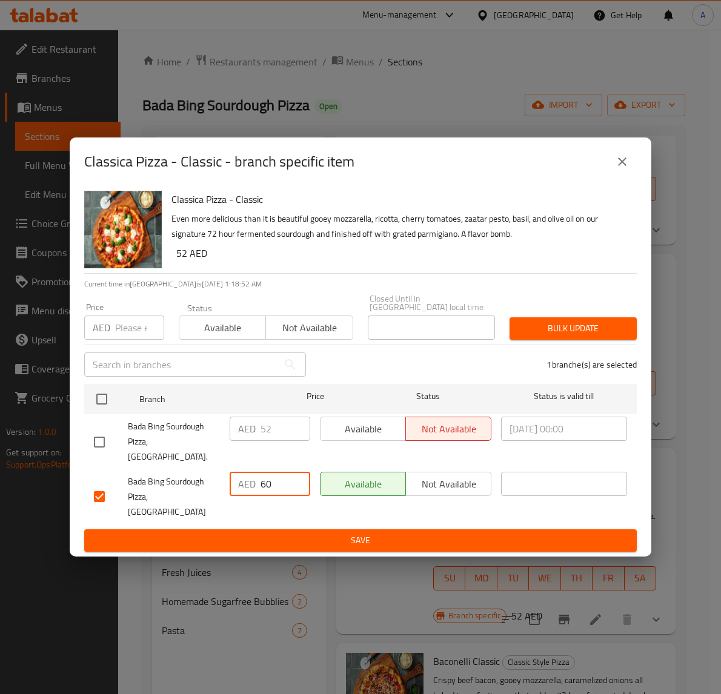
type input "60"
click at [185, 533] on span "Save" at bounding box center [360, 540] width 533 height 15
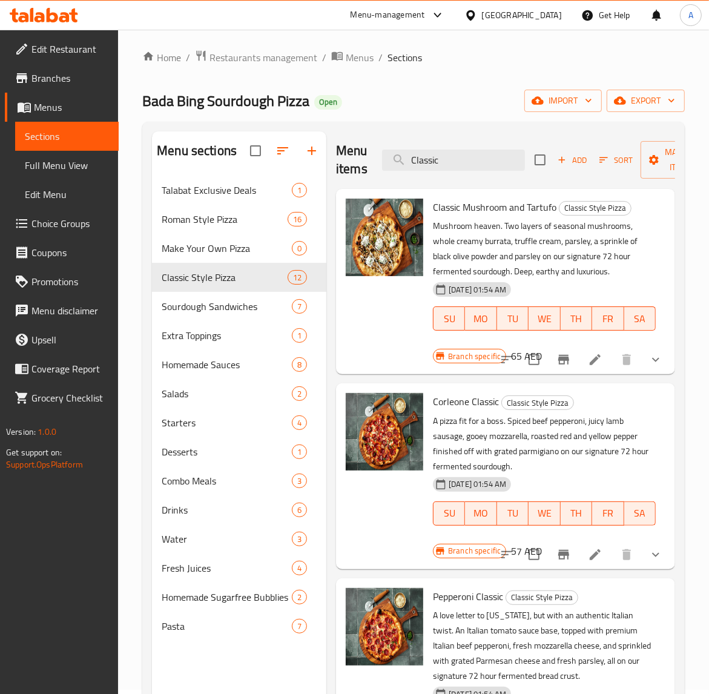
scroll to position [0, 0]
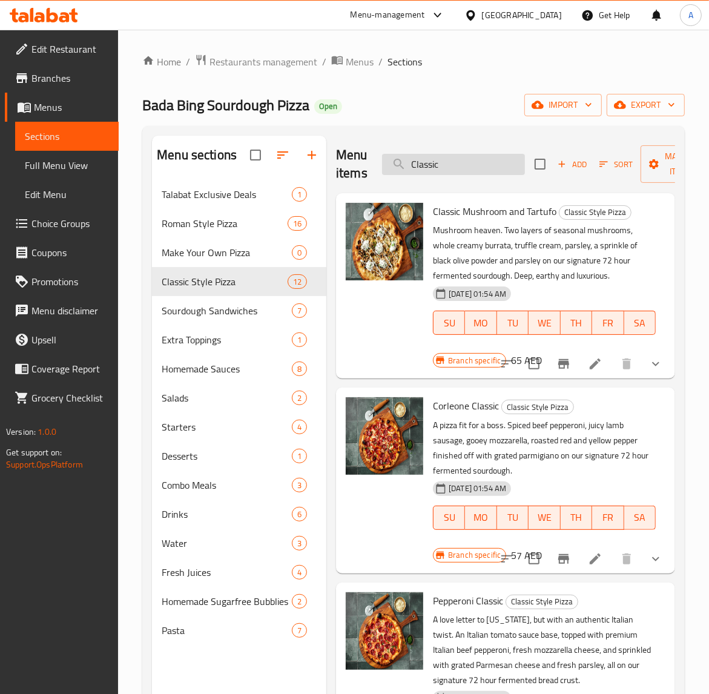
click at [455, 165] on input "Classic" at bounding box center [453, 164] width 143 height 21
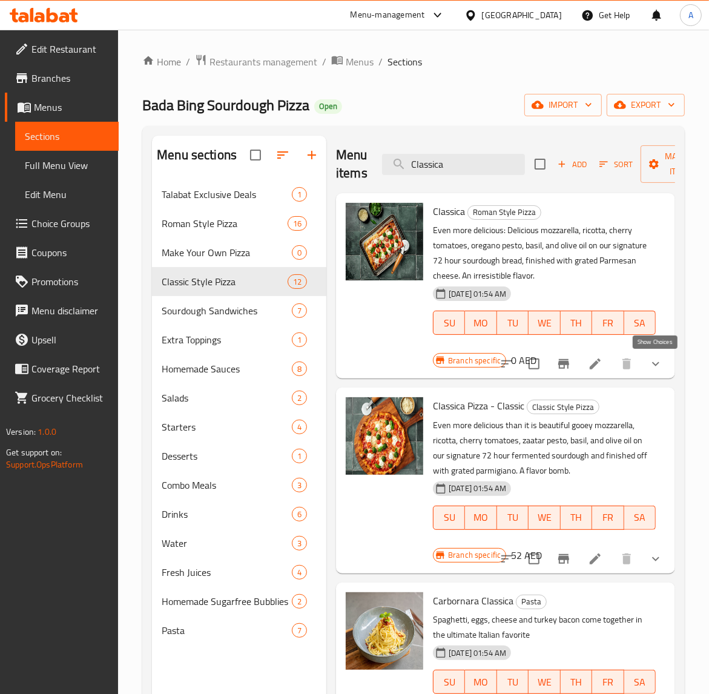
type input "Classica"
click at [657, 362] on icon "show more" at bounding box center [656, 364] width 15 height 15
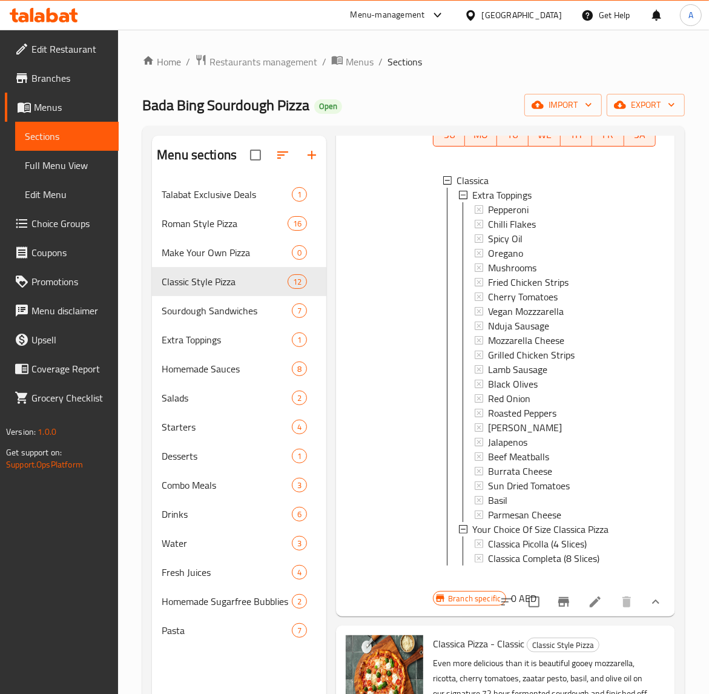
scroll to position [356, 0]
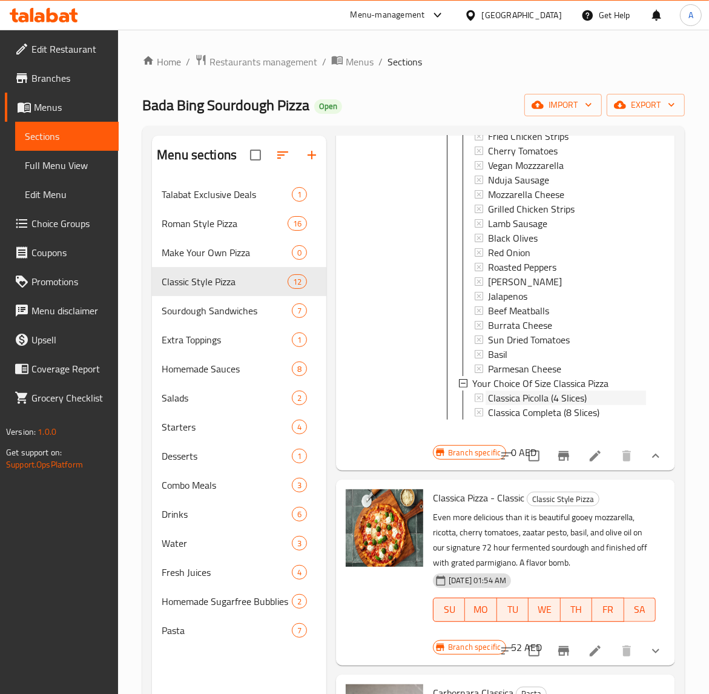
click at [502, 391] on span "Classica Picolla (4 Slices)" at bounding box center [537, 398] width 99 height 15
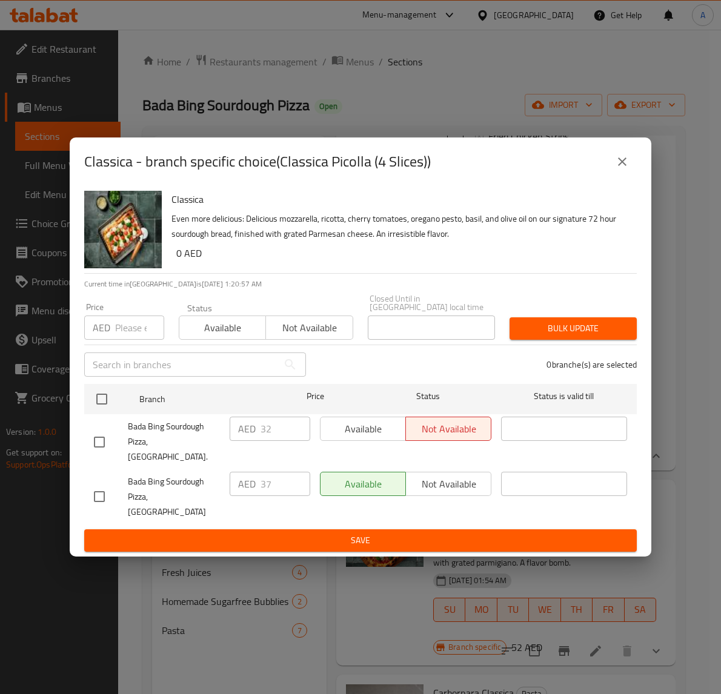
click at [622, 166] on icon "close" at bounding box center [622, 162] width 8 height 8
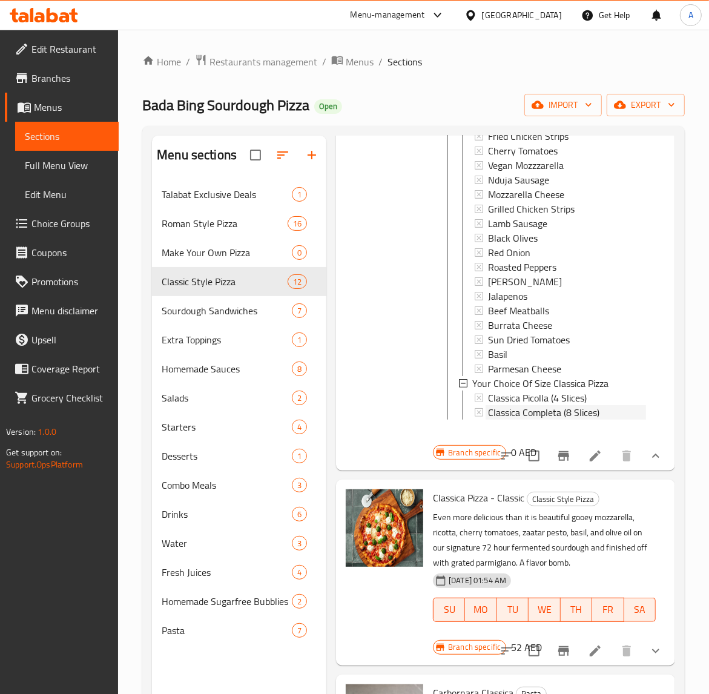
click at [534, 405] on span "Classica Completa (8 Slices)" at bounding box center [543, 412] width 111 height 15
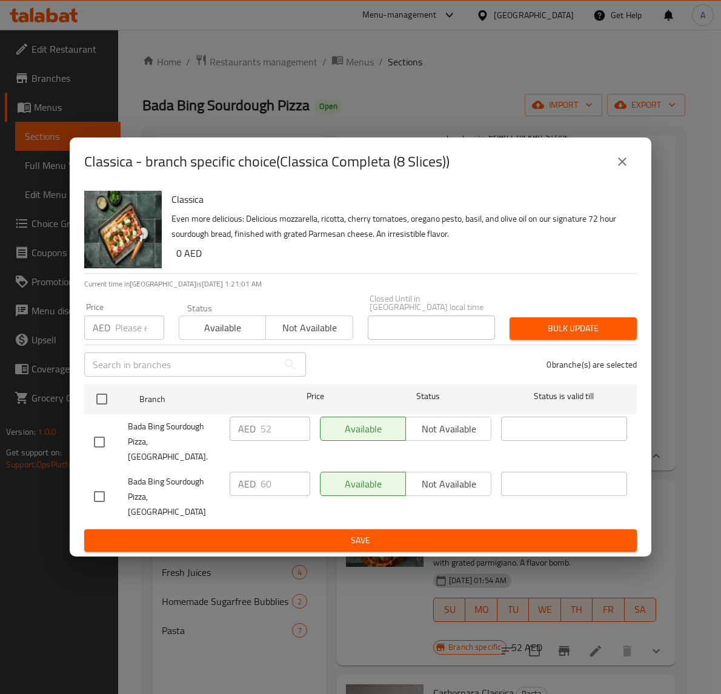
click at [100, 494] on input "checkbox" at bounding box center [99, 496] width 25 height 25
checkbox input "true"
click at [265, 483] on input "60" at bounding box center [286, 484] width 50 height 24
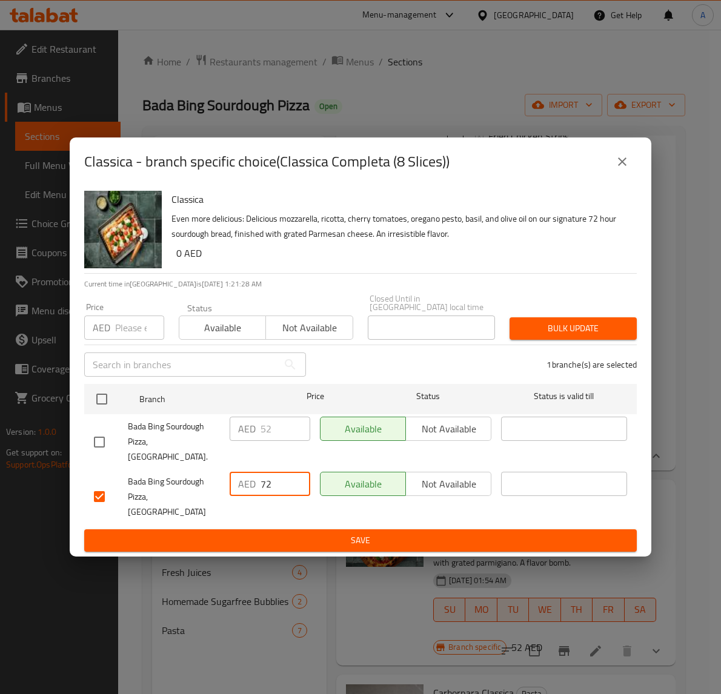
type input "72"
click at [616, 169] on icon "close" at bounding box center [622, 161] width 15 height 15
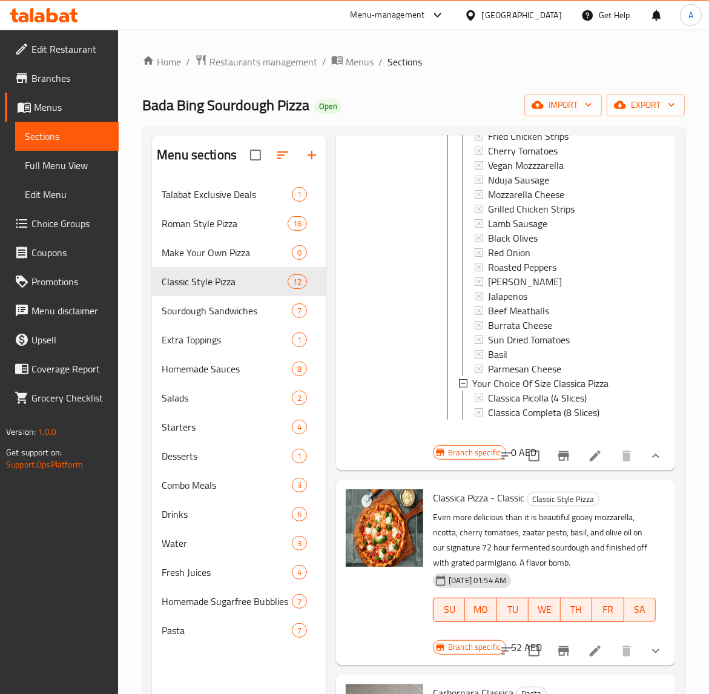
click at [537, 405] on span "Classica Completa (8 Slices)" at bounding box center [543, 412] width 111 height 15
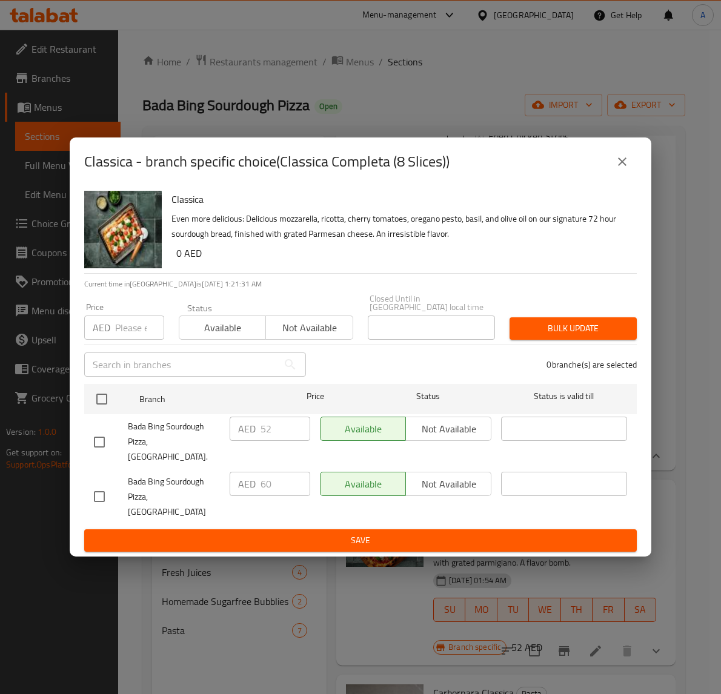
click at [619, 169] on icon "close" at bounding box center [622, 161] width 15 height 15
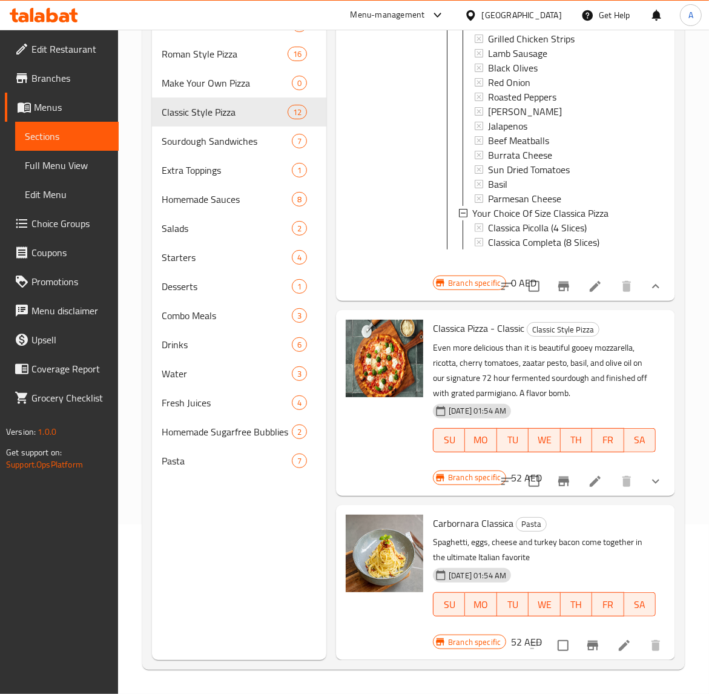
click at [559, 477] on icon "Branch-specific-item" at bounding box center [564, 482] width 11 height 10
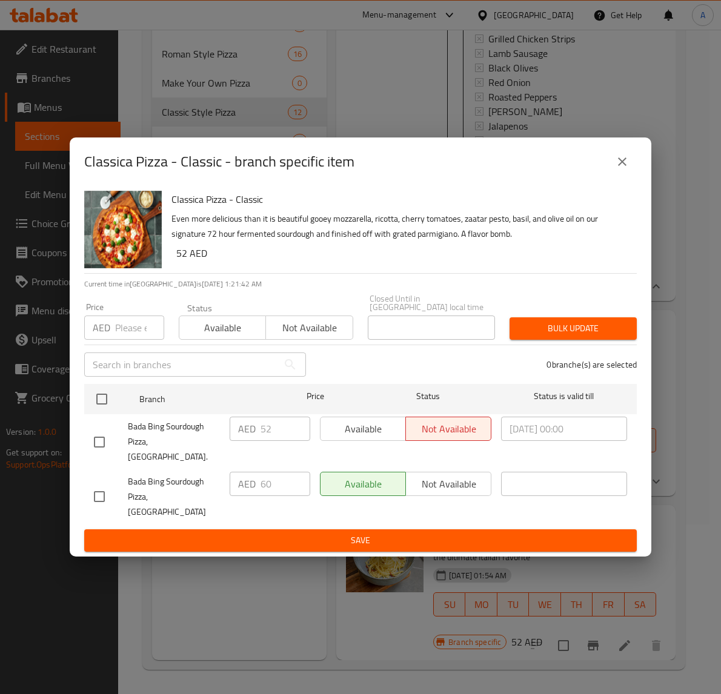
click at [621, 166] on icon "close" at bounding box center [622, 162] width 8 height 8
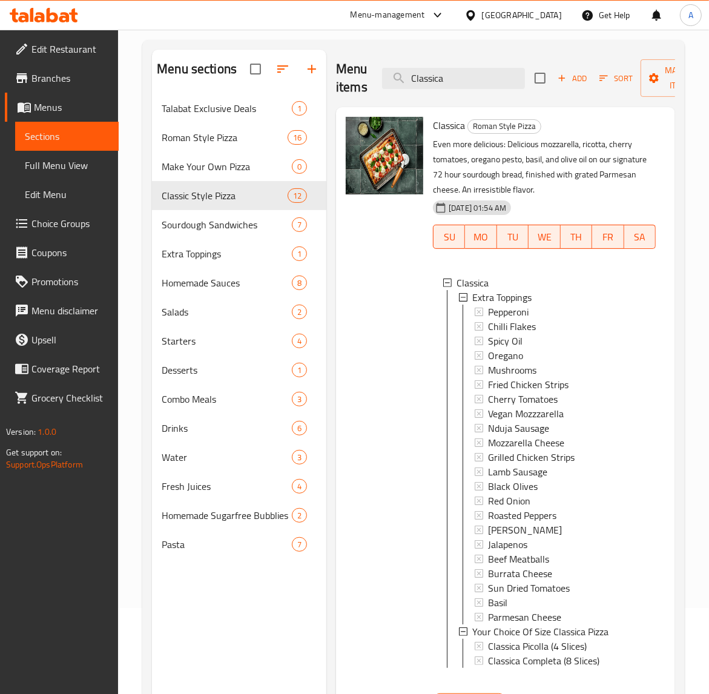
scroll to position [0, 0]
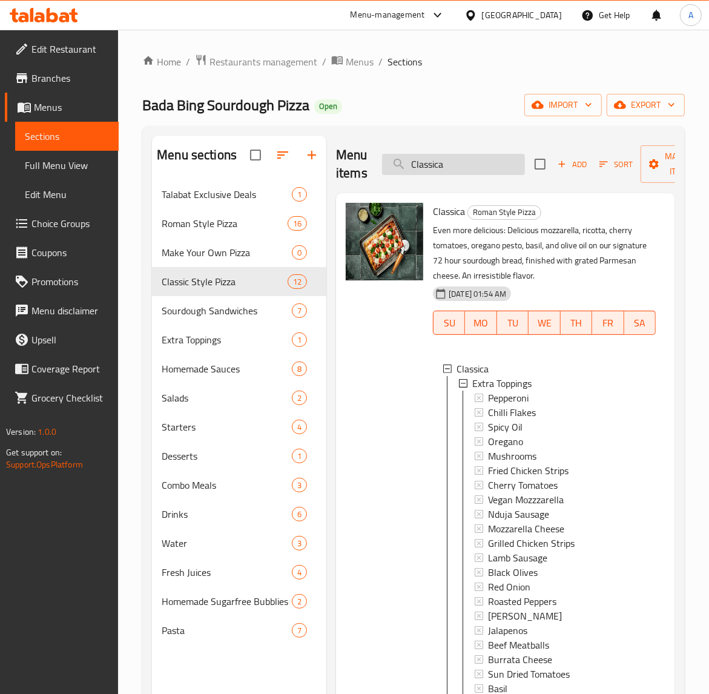
click at [476, 161] on input "Classica" at bounding box center [453, 164] width 143 height 21
paste input "Piccan"
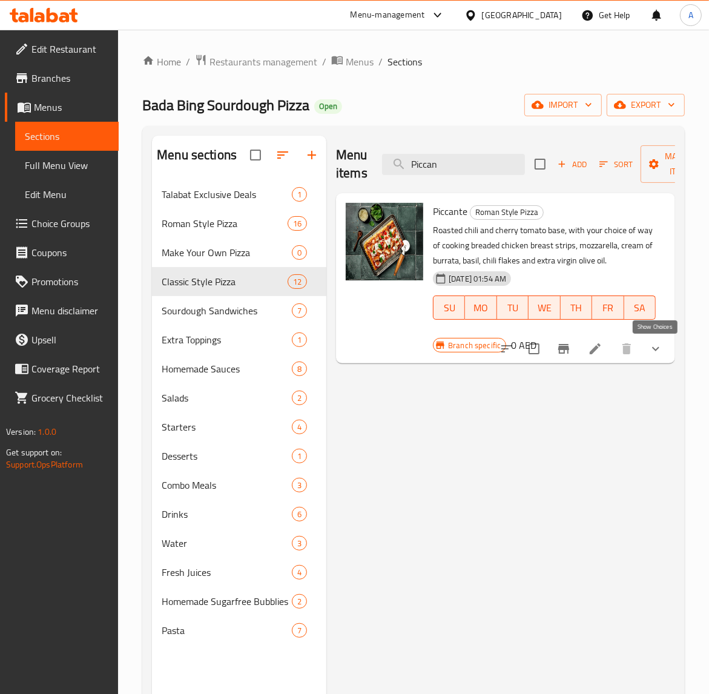
click at [654, 347] on icon "show more" at bounding box center [656, 349] width 15 height 15
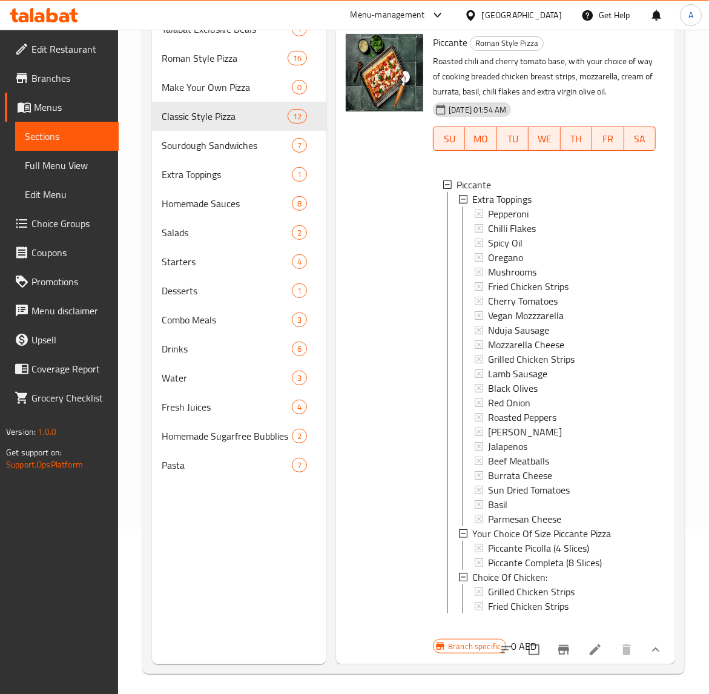
scroll to position [170, 0]
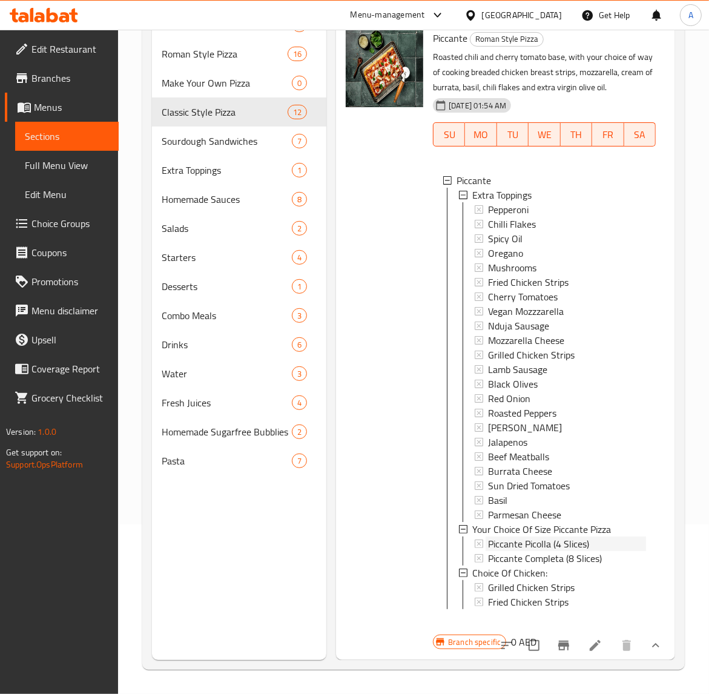
click at [532, 537] on span "Piccante Picolla (4 Slices)" at bounding box center [538, 544] width 101 height 15
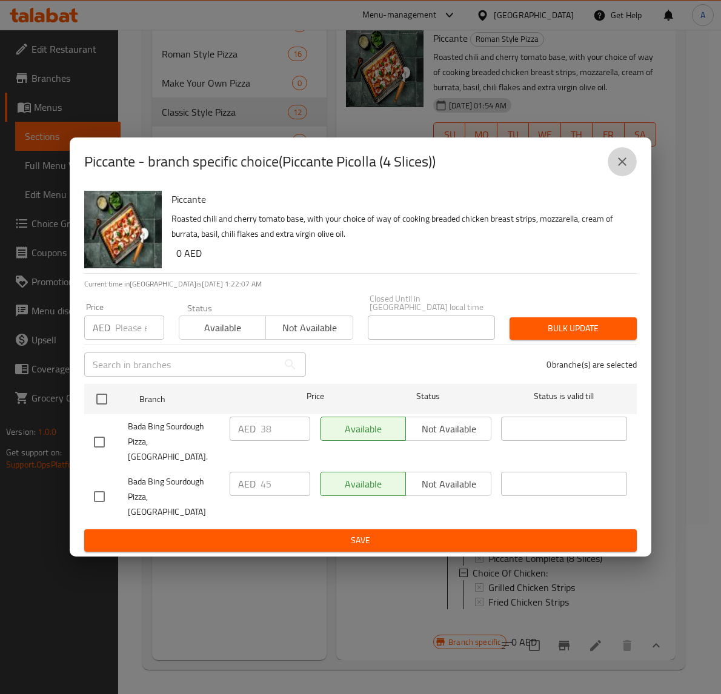
click at [628, 169] on icon "close" at bounding box center [622, 161] width 15 height 15
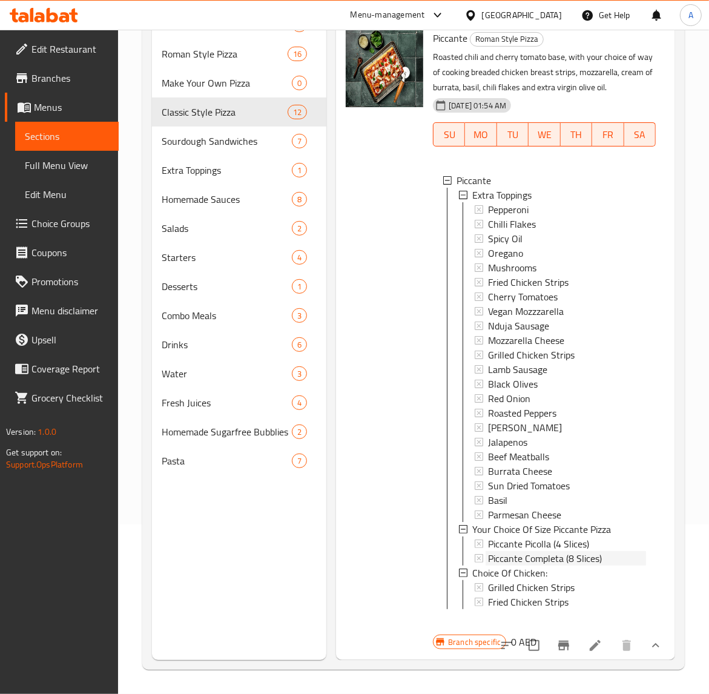
click at [522, 551] on span "Piccante Completa (8 Slices)" at bounding box center [545, 558] width 114 height 15
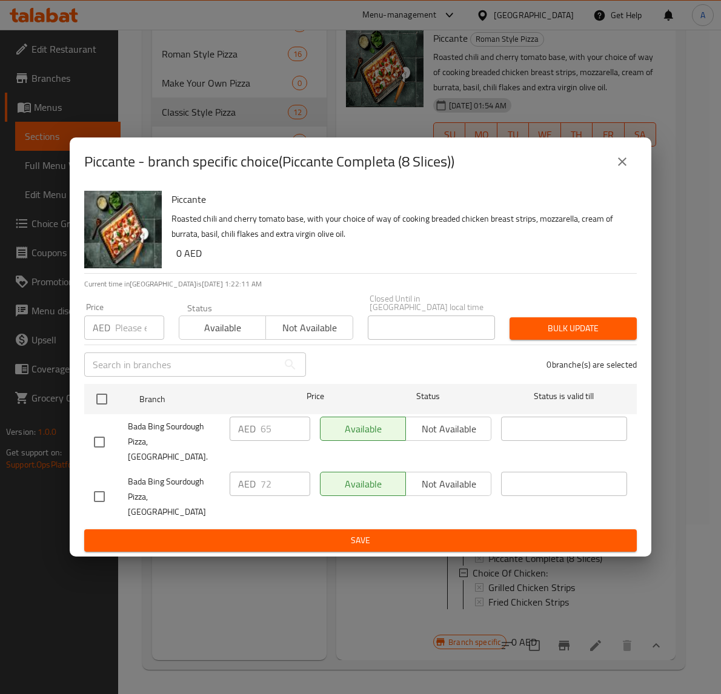
click at [622, 169] on icon "close" at bounding box center [622, 161] width 15 height 15
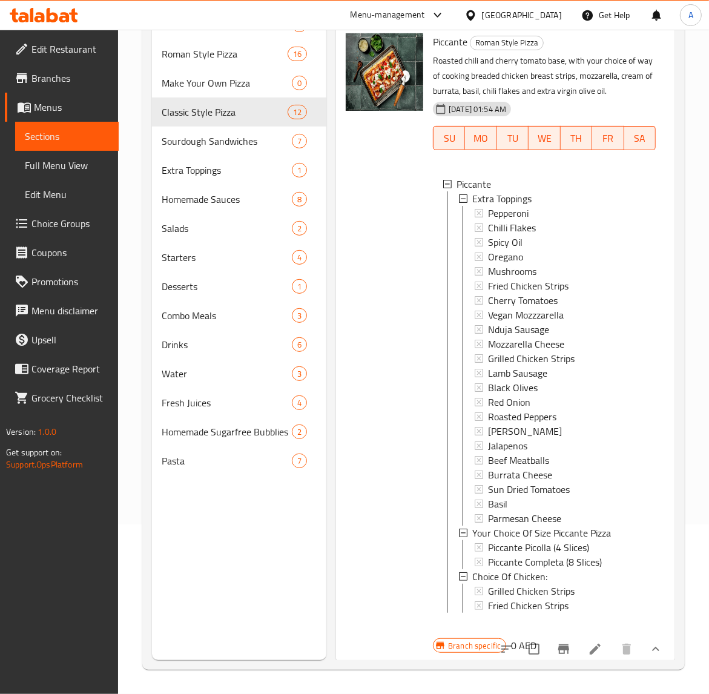
scroll to position [0, 0]
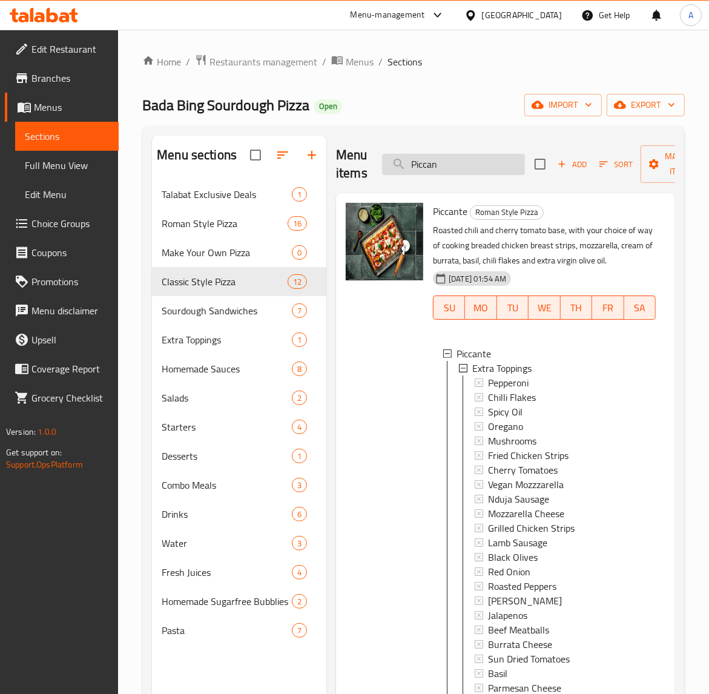
click at [453, 162] on input "Piccan" at bounding box center [453, 164] width 143 height 21
type input "P"
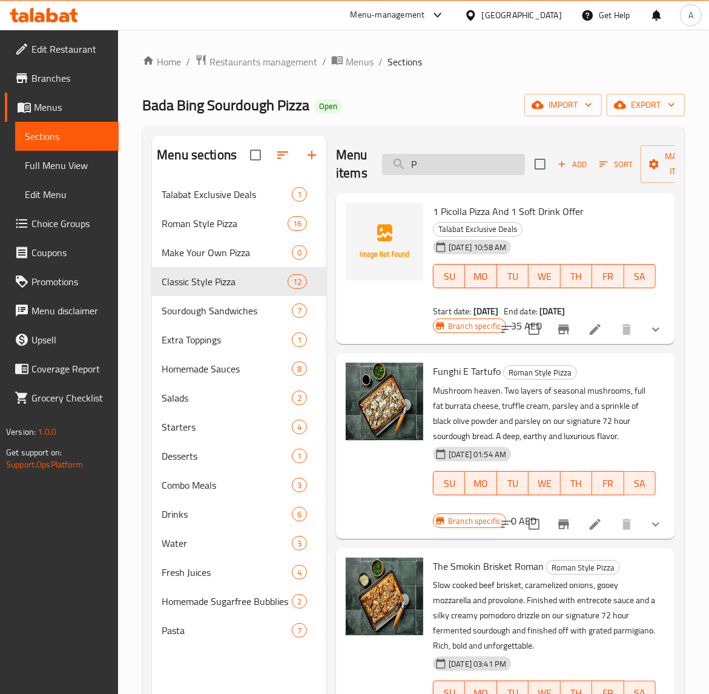
click at [429, 171] on input "P" at bounding box center [453, 164] width 143 height 21
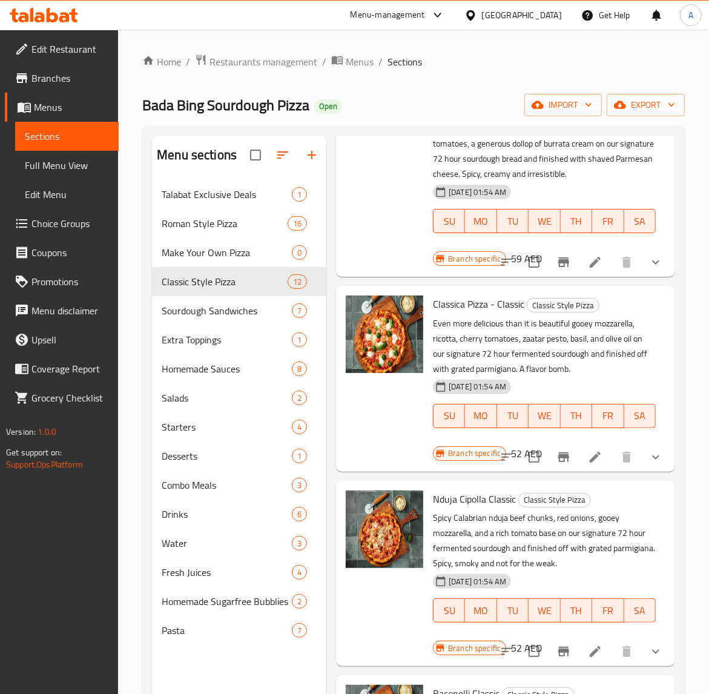
scroll to position [909, 0]
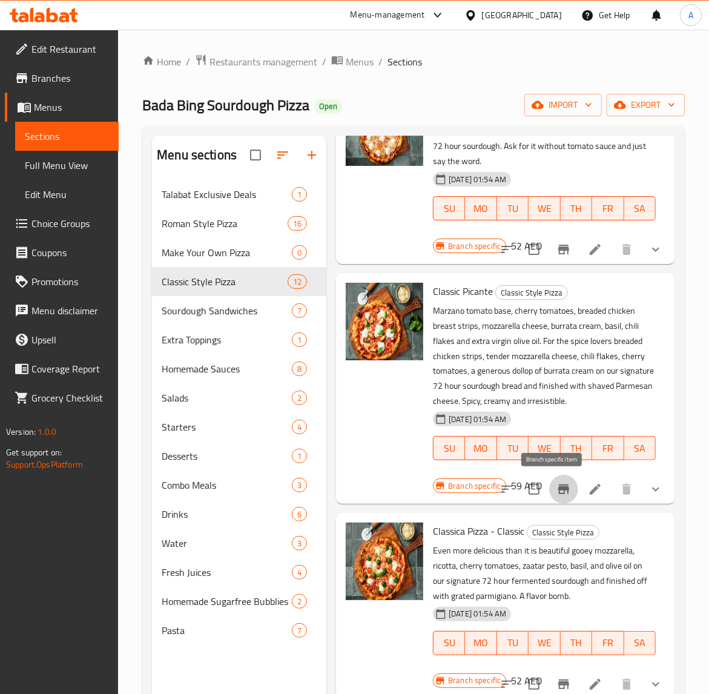
click at [559, 488] on icon "Branch-specific-item" at bounding box center [564, 490] width 11 height 10
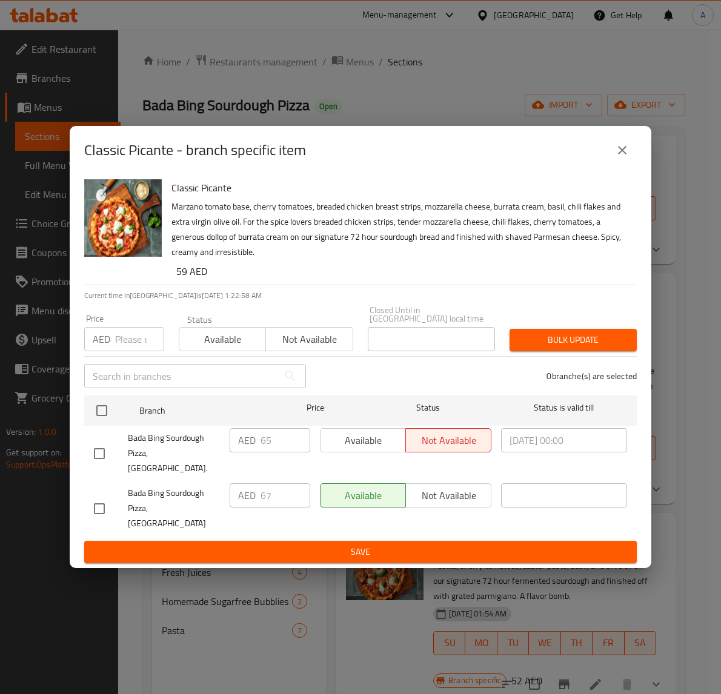
click at [95, 497] on input "checkbox" at bounding box center [99, 508] width 25 height 25
checkbox input "true"
click at [274, 494] on input "67" at bounding box center [286, 495] width 50 height 24
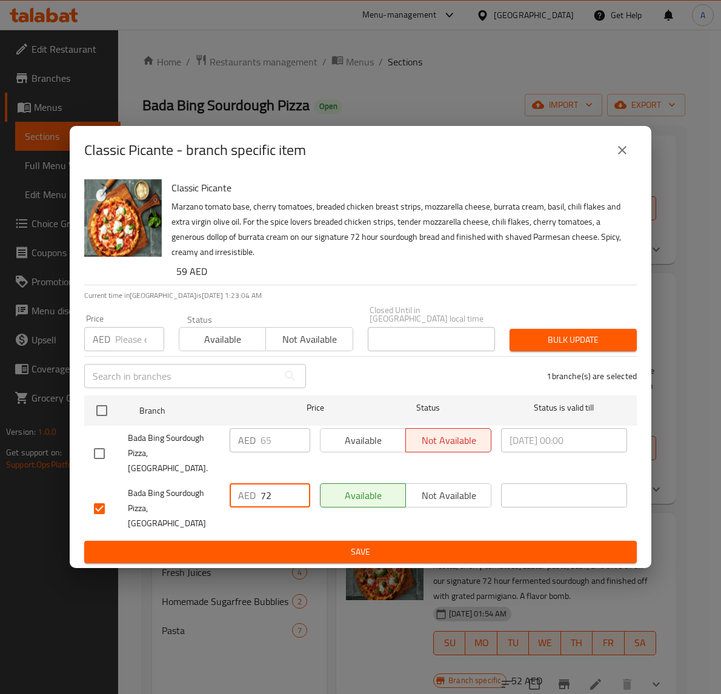
type input "72"
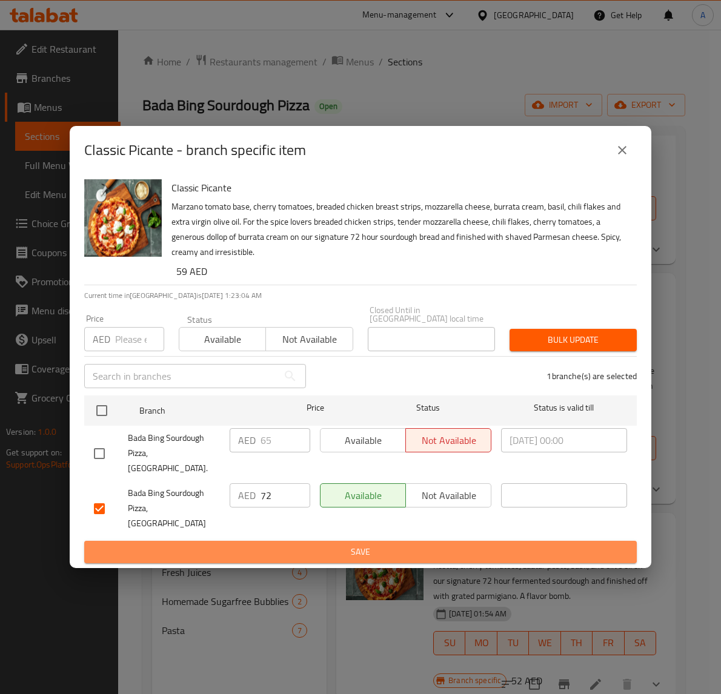
click at [265, 545] on span "Save" at bounding box center [360, 552] width 533 height 15
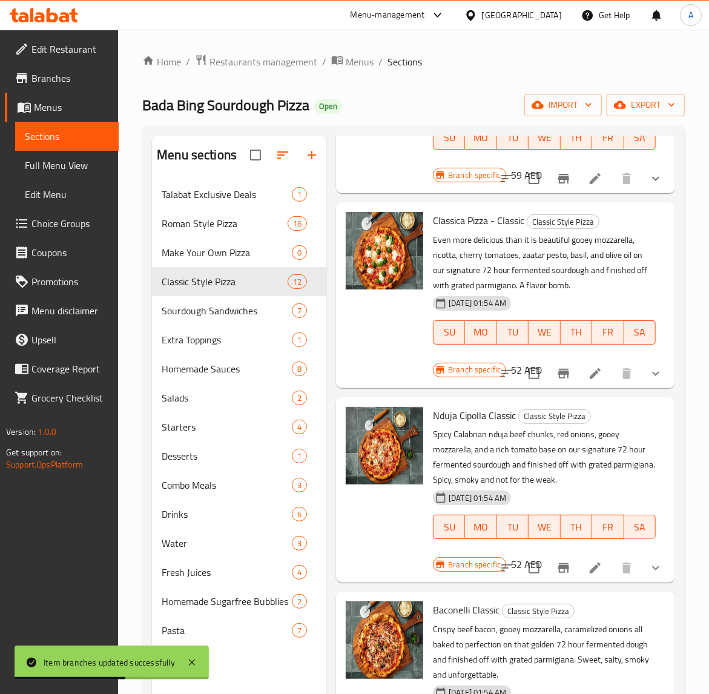
scroll to position [1287, 0]
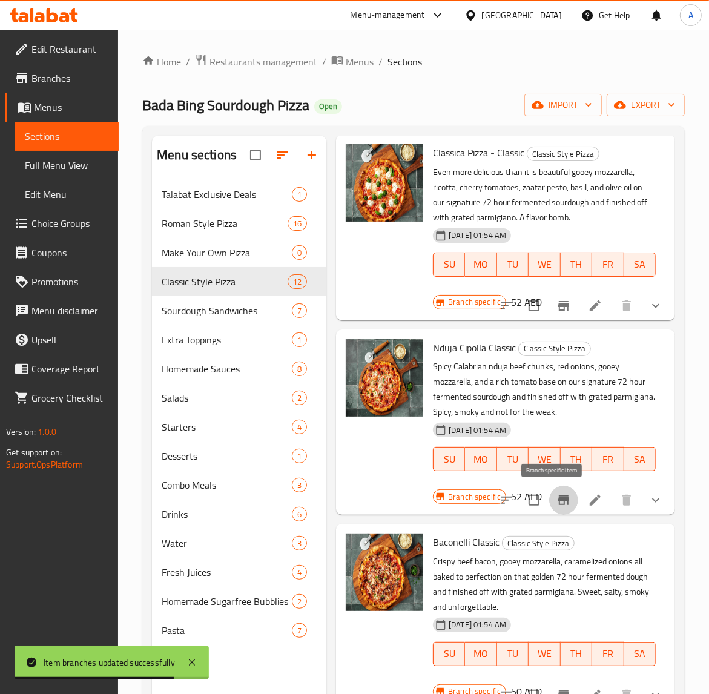
click at [559, 499] on icon "Branch-specific-item" at bounding box center [564, 501] width 11 height 10
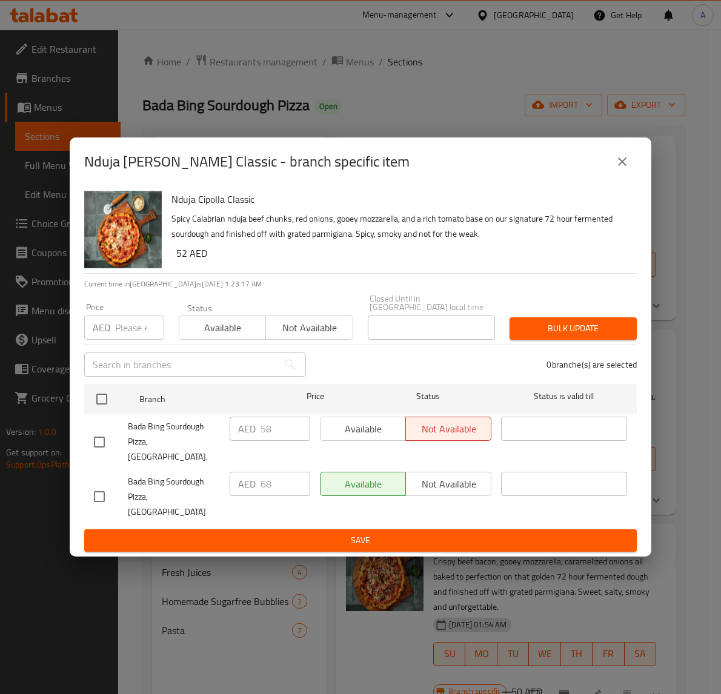
click at [95, 485] on input "checkbox" at bounding box center [99, 496] width 25 height 25
checkbox input "true"
click at [271, 480] on input "68" at bounding box center [286, 484] width 50 height 24
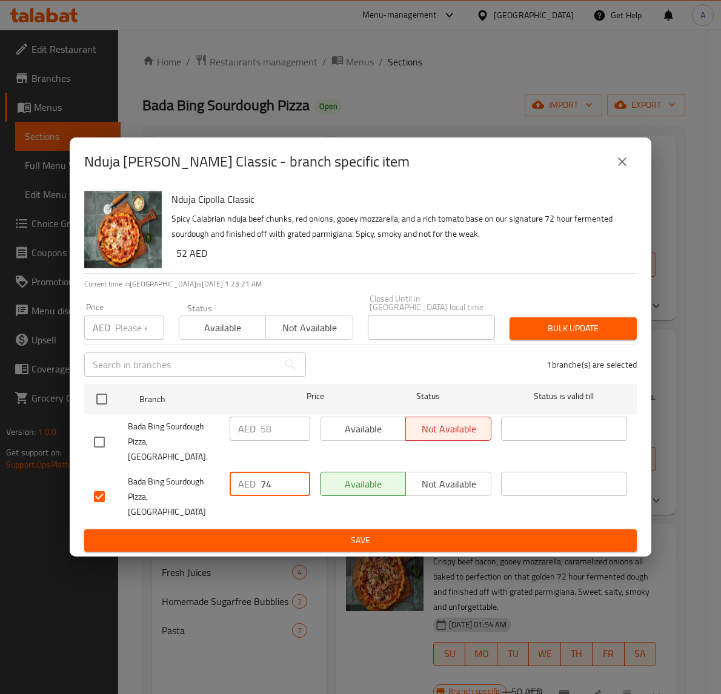
type input "74"
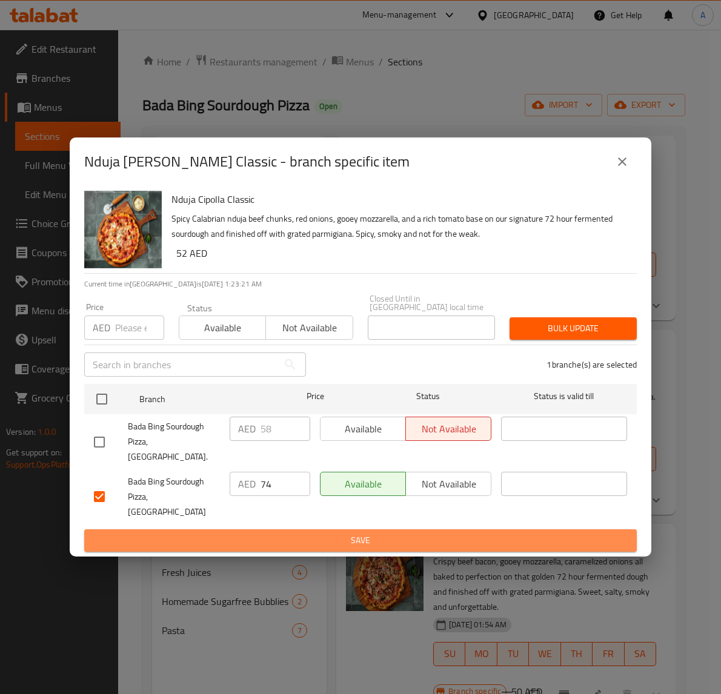
click at [230, 533] on span "Save" at bounding box center [360, 540] width 533 height 15
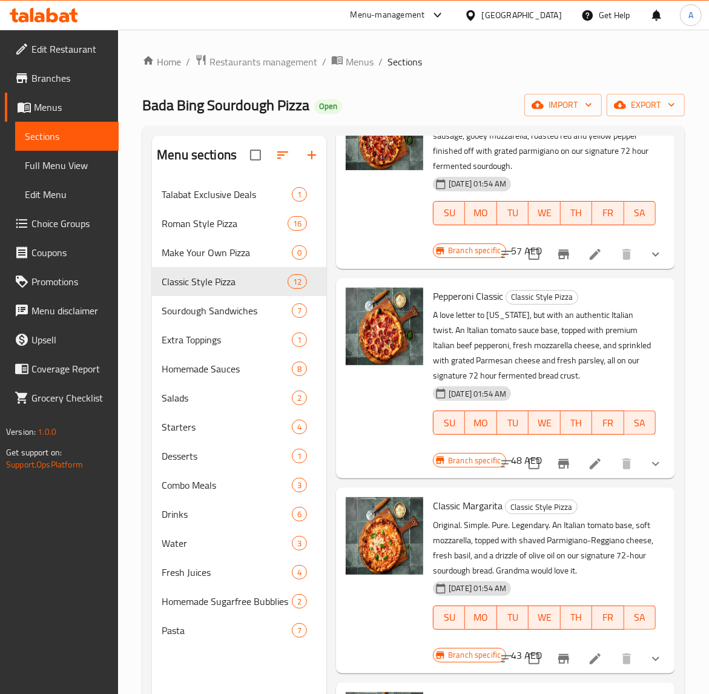
scroll to position [0, 0]
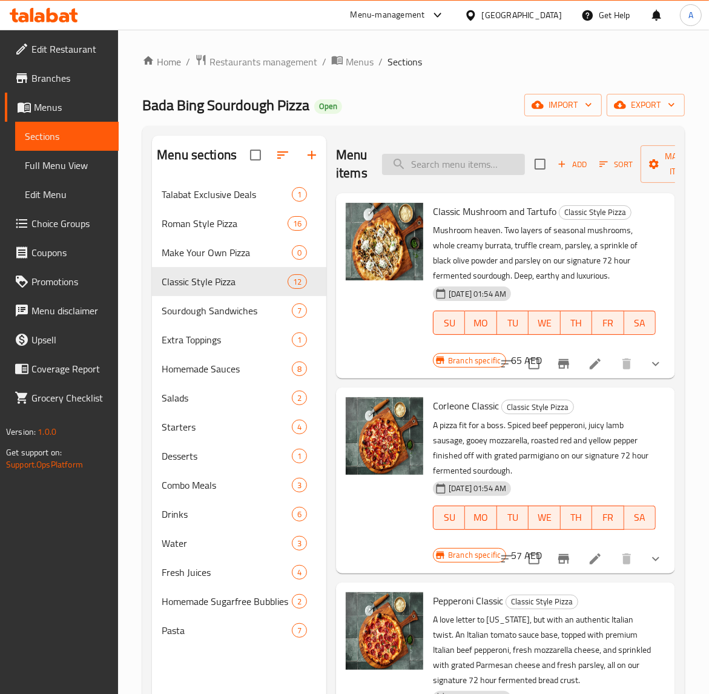
click at [461, 168] on input "search" at bounding box center [453, 164] width 143 height 21
paste input "Nduj"
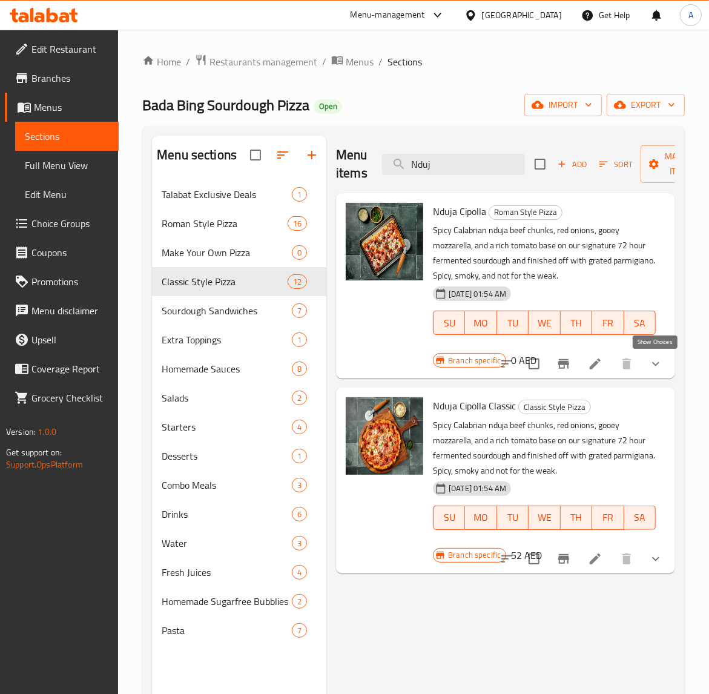
type input "Nduj"
click at [656, 370] on icon "show more" at bounding box center [656, 364] width 15 height 15
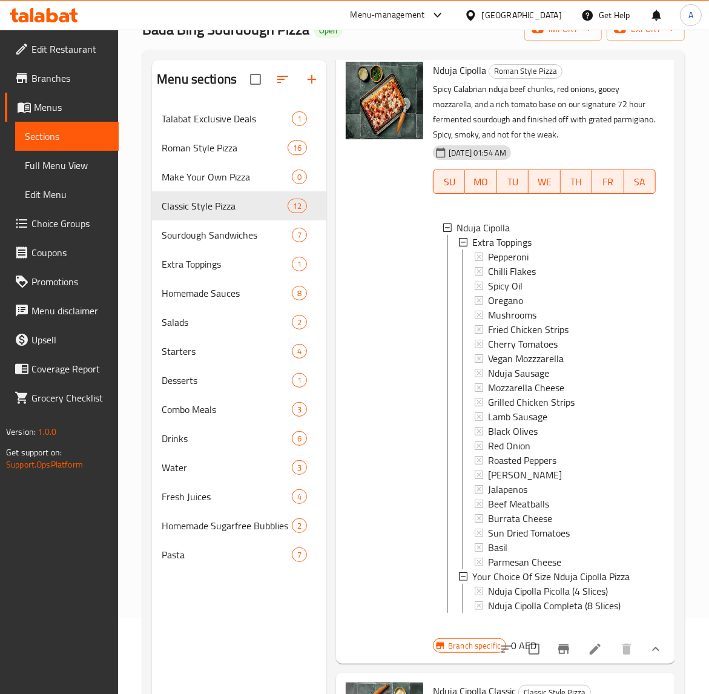
scroll to position [207, 0]
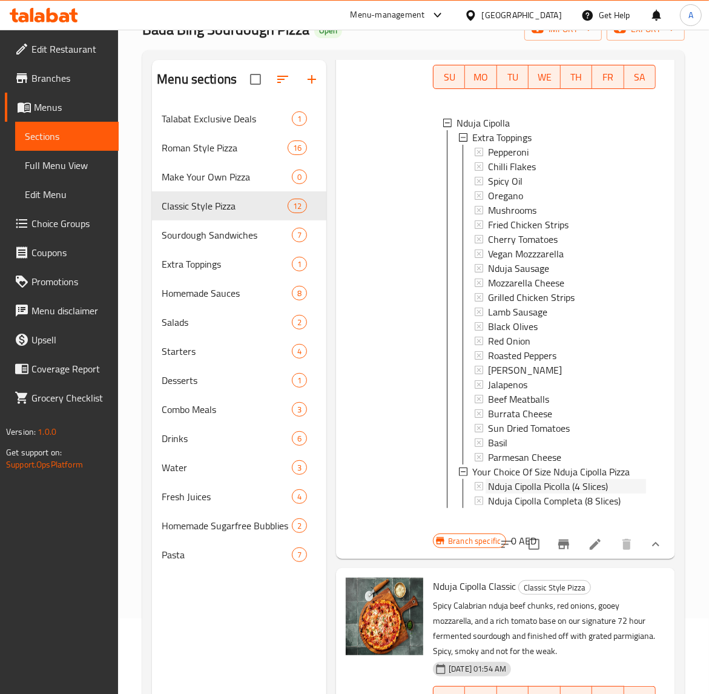
click at [510, 479] on span "Nduja Cipolla Picolla (4 Slices)" at bounding box center [548, 486] width 120 height 15
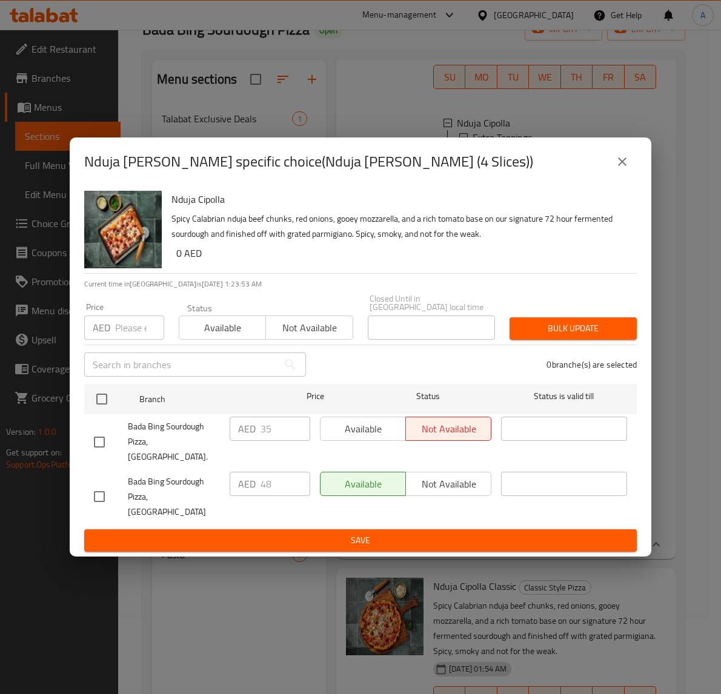
click at [626, 169] on icon "close" at bounding box center [622, 161] width 15 height 15
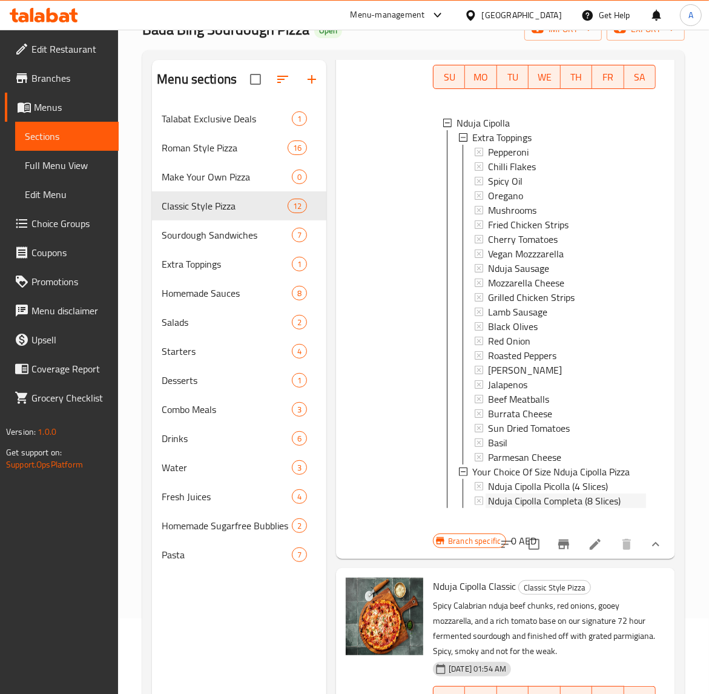
click at [547, 494] on span "Nduja Cipolla Completa (8 Slices)" at bounding box center [554, 501] width 133 height 15
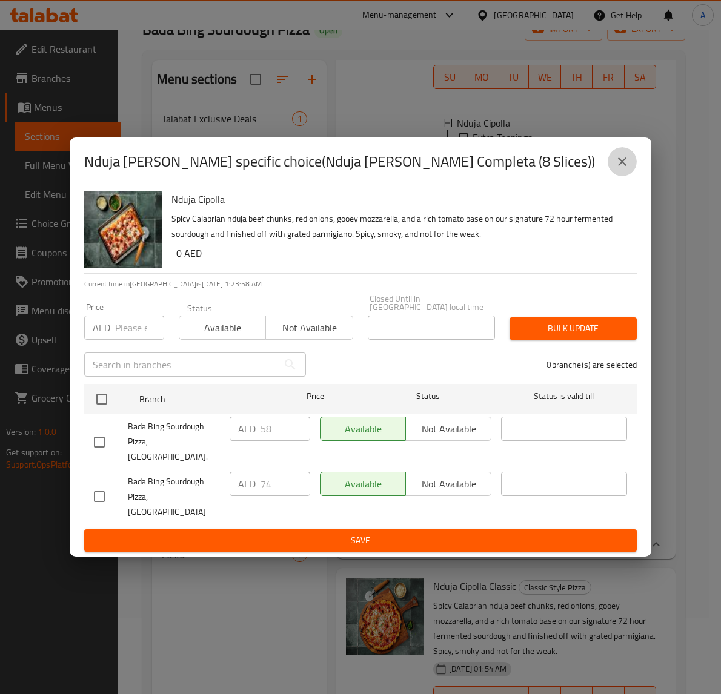
click at [628, 169] on icon "close" at bounding box center [622, 161] width 15 height 15
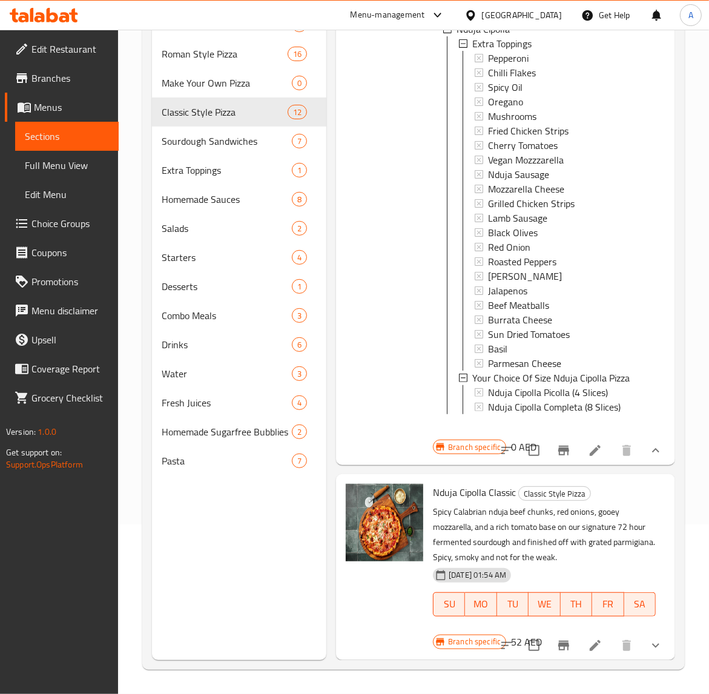
scroll to position [170, 0]
click at [557, 640] on icon "Branch-specific-item" at bounding box center [564, 646] width 15 height 15
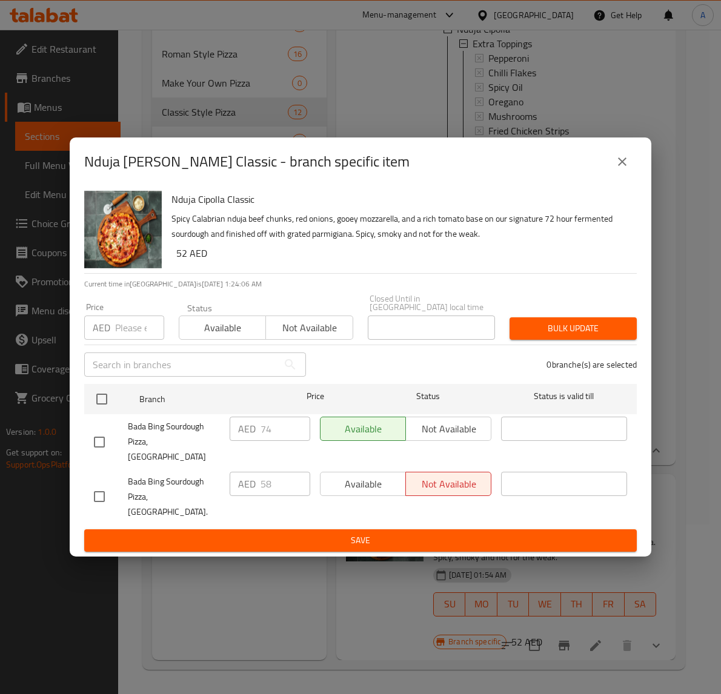
click at [625, 169] on icon "close" at bounding box center [622, 161] width 15 height 15
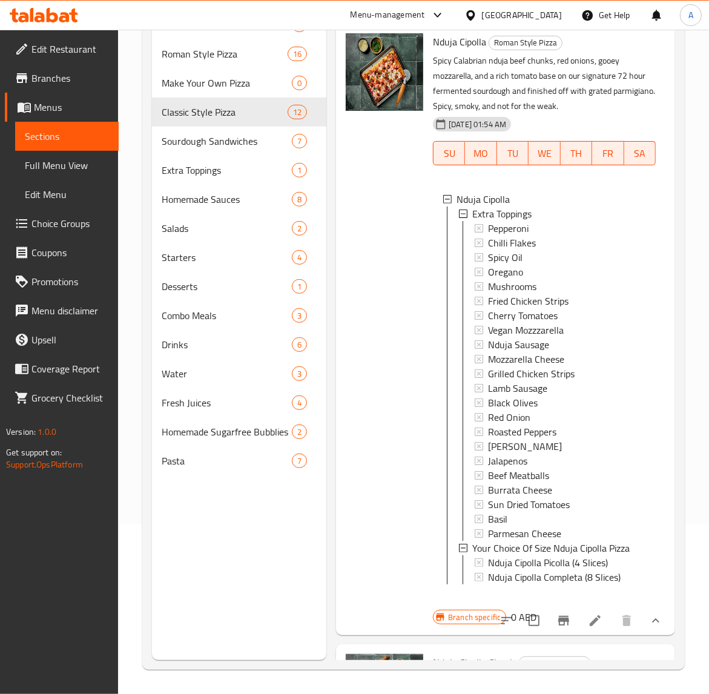
scroll to position [0, 0]
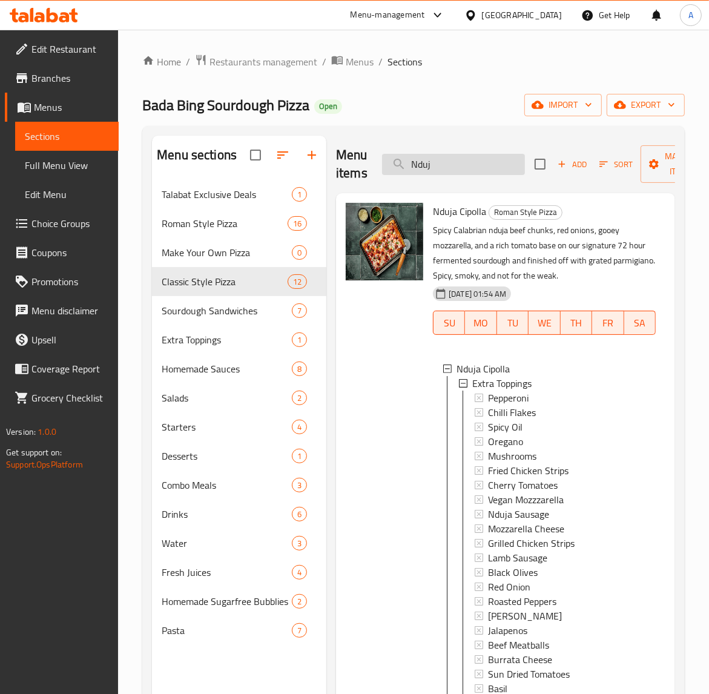
click at [441, 161] on input "Nduj" at bounding box center [453, 164] width 143 height 21
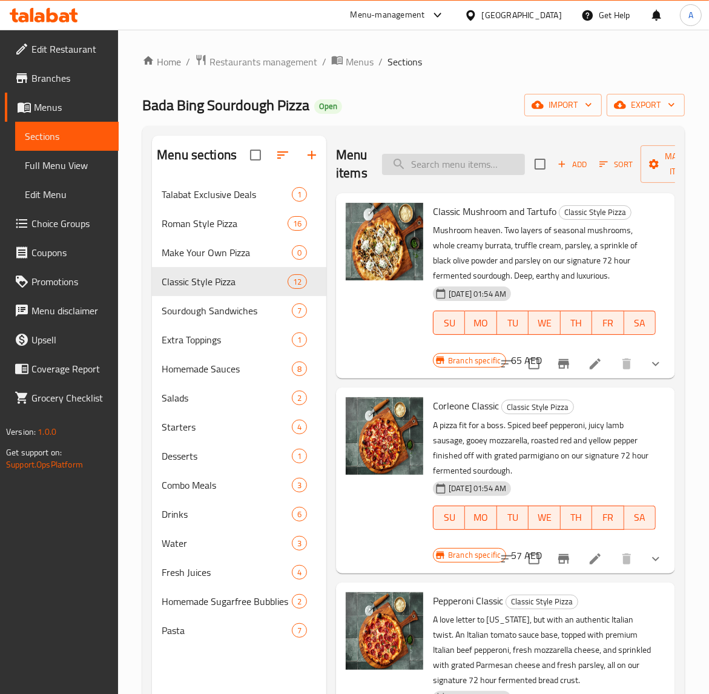
click at [460, 168] on input "search" at bounding box center [453, 164] width 143 height 21
paste input "Bacon"
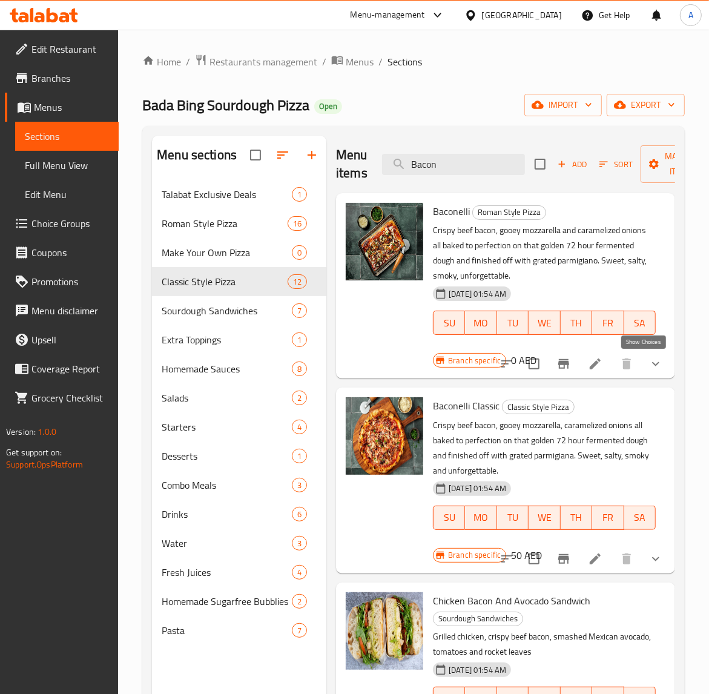
type input "Bacon"
click at [649, 368] on icon "show more" at bounding box center [656, 364] width 15 height 15
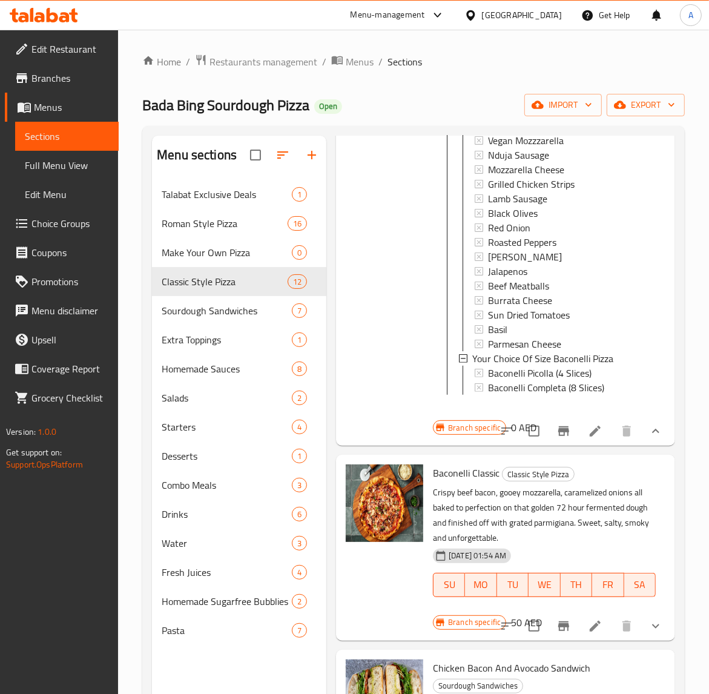
scroll to position [234, 0]
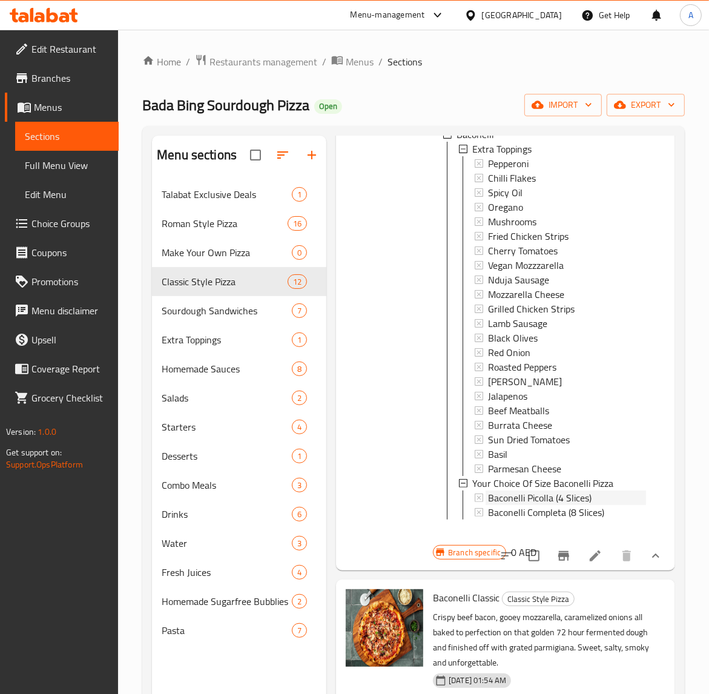
click at [522, 499] on span "Baconelli Picolla (4 Slices)" at bounding box center [540, 498] width 104 height 15
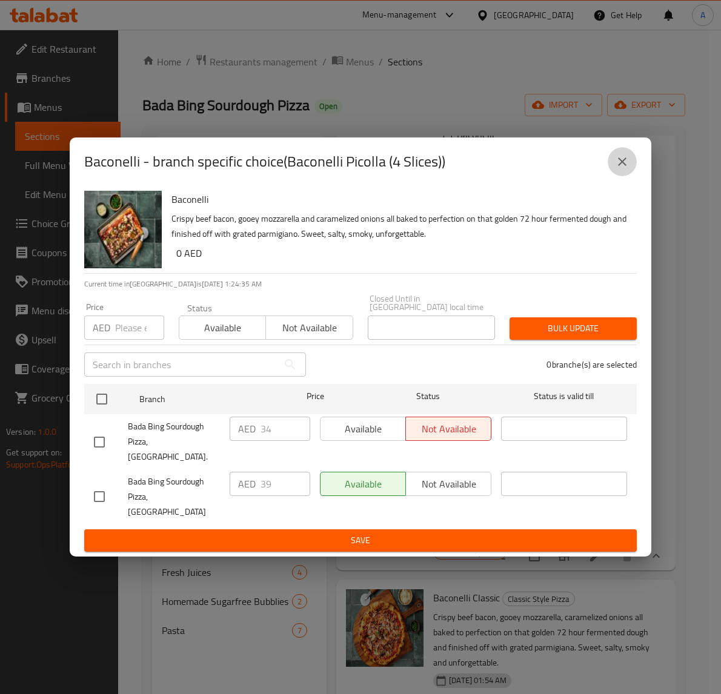
click at [621, 169] on icon "close" at bounding box center [622, 161] width 15 height 15
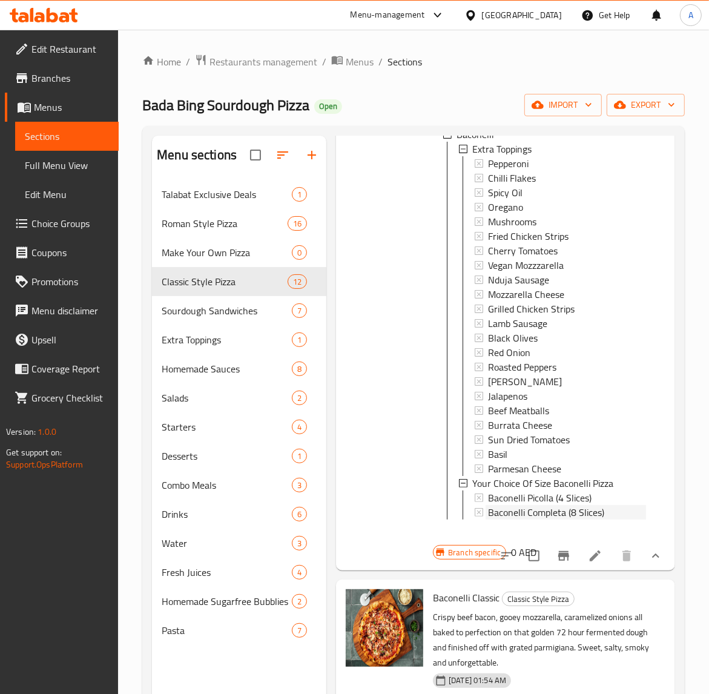
click at [554, 510] on span "Baconelli Completa (8 Slices)" at bounding box center [546, 512] width 116 height 15
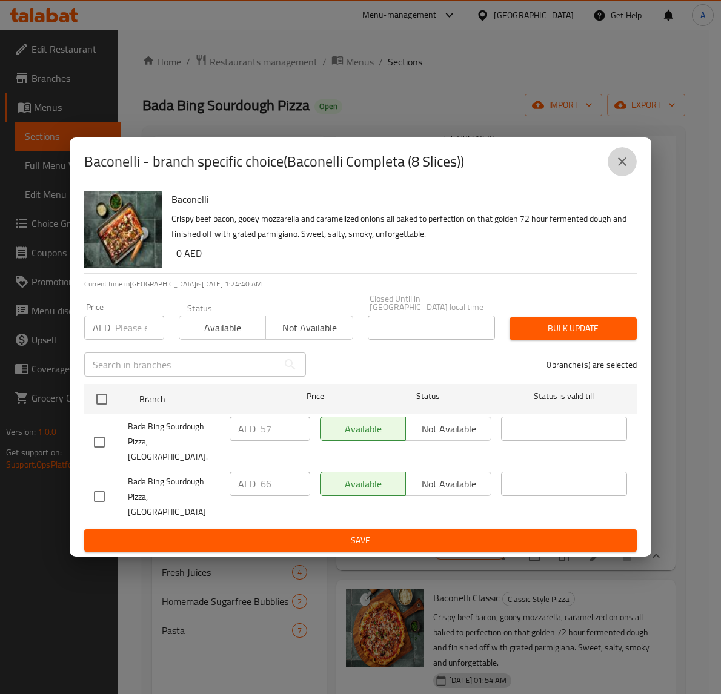
click at [616, 169] on icon "close" at bounding box center [622, 161] width 15 height 15
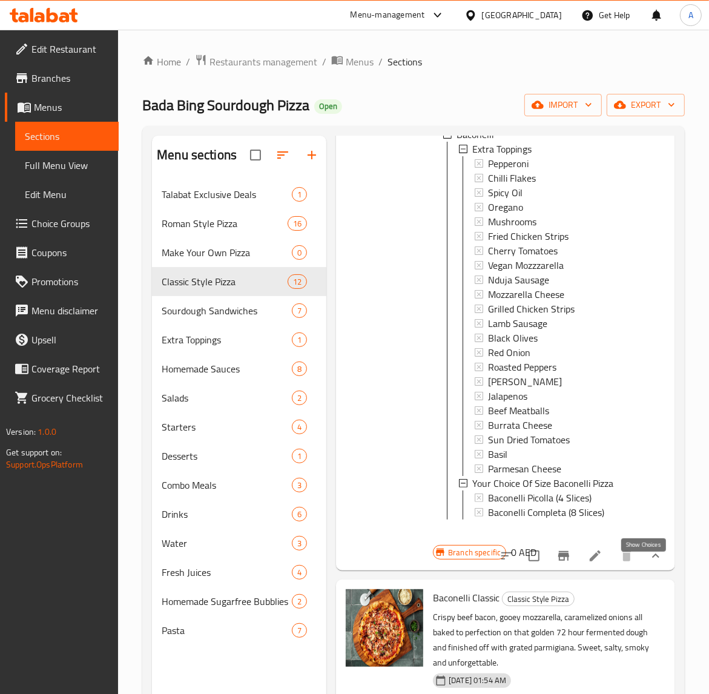
click at [649, 563] on icon "show more" at bounding box center [656, 556] width 15 height 15
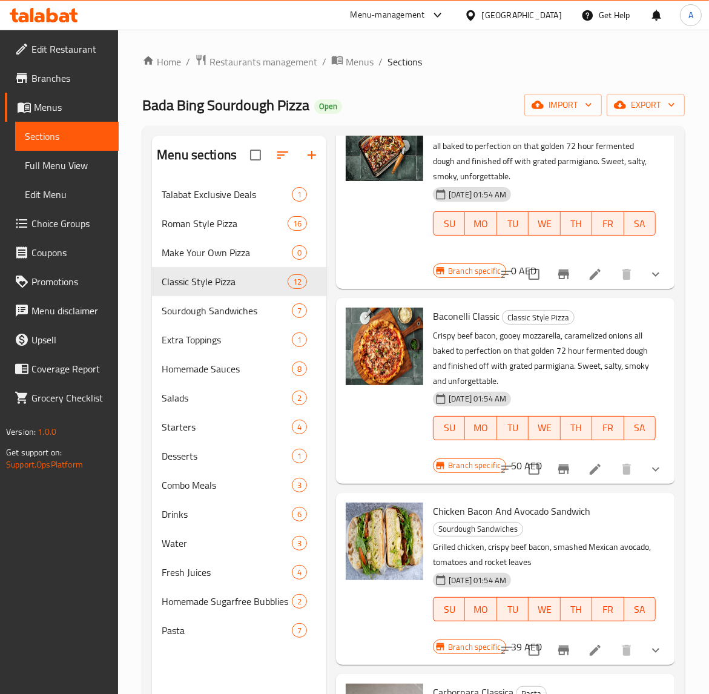
scroll to position [100, 0]
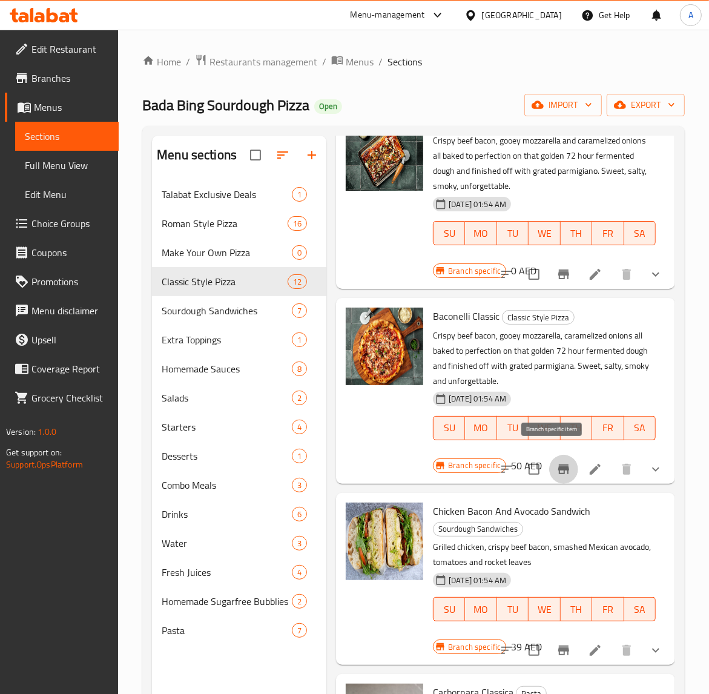
click at [559, 465] on icon "Branch-specific-item" at bounding box center [564, 470] width 11 height 10
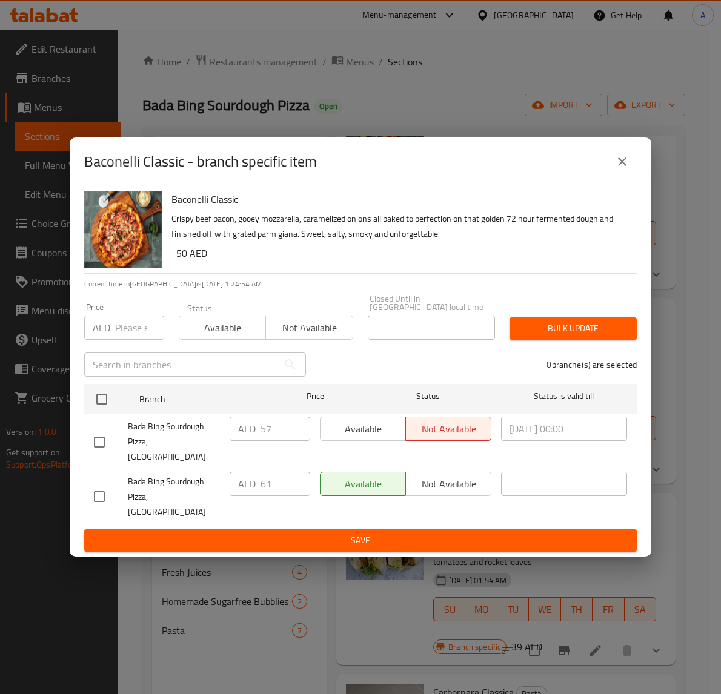
click at [105, 489] on input "checkbox" at bounding box center [99, 496] width 25 height 25
checkbox input "true"
click at [262, 486] on input "61" at bounding box center [286, 484] width 50 height 24
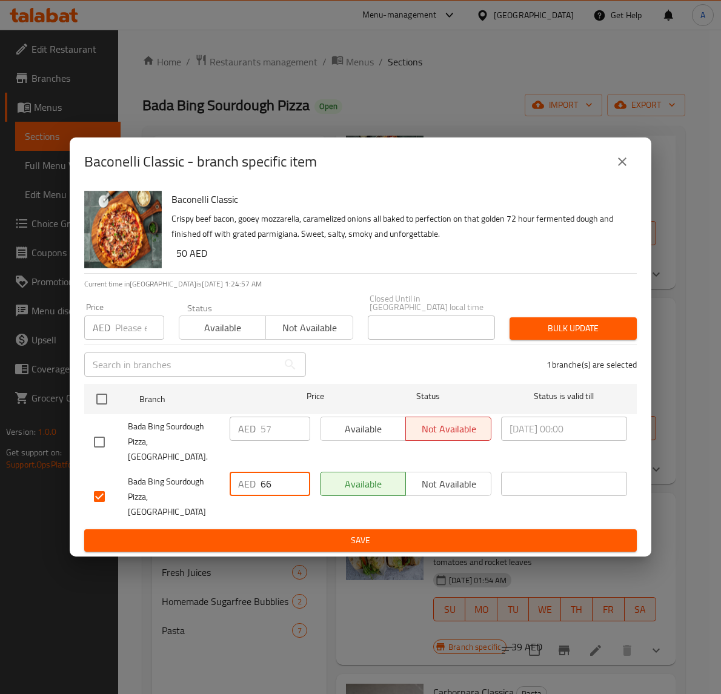
type input "66"
click at [246, 533] on span "Save" at bounding box center [360, 540] width 533 height 15
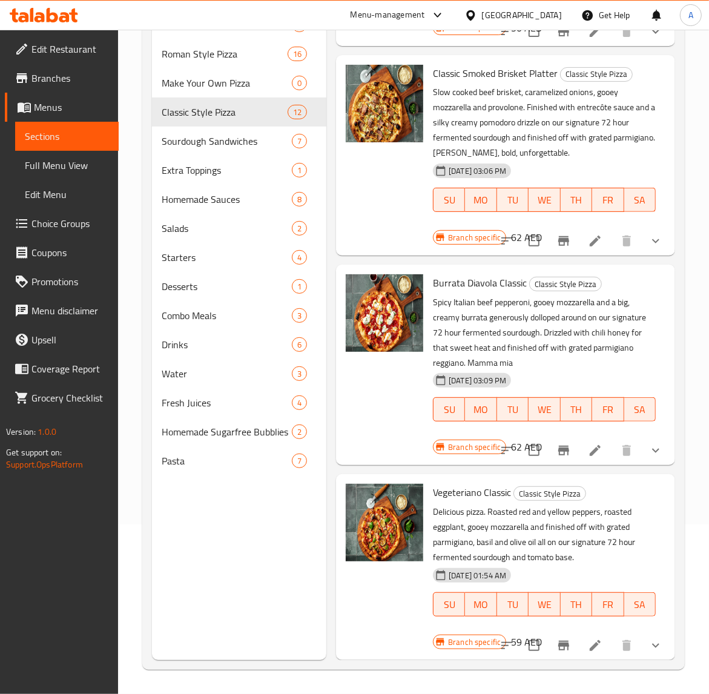
scroll to position [170, 0]
click at [550, 631] on button "Branch-specific-item" at bounding box center [563, 645] width 29 height 29
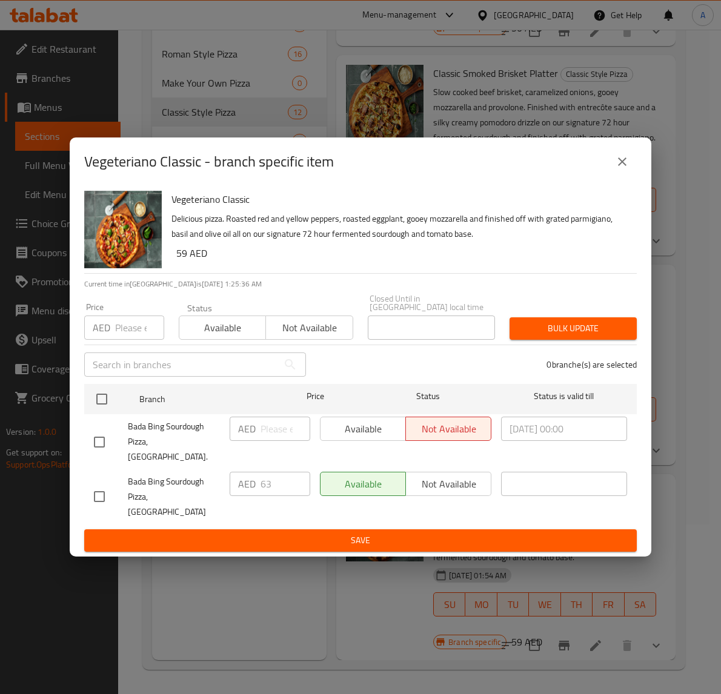
click at [103, 486] on input "checkbox" at bounding box center [99, 496] width 25 height 25
checkbox input "true"
click at [267, 483] on input "63" at bounding box center [286, 484] width 50 height 24
type input "67"
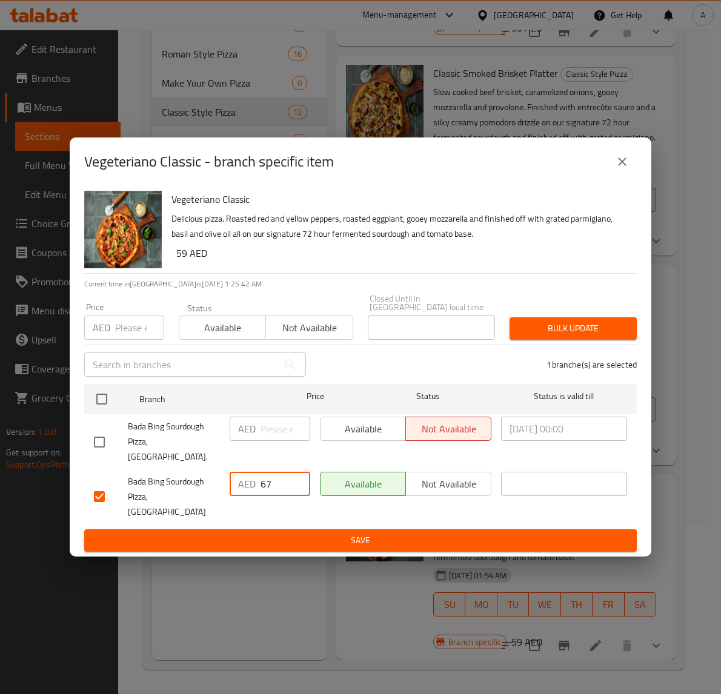
click at [259, 533] on span "Save" at bounding box center [360, 540] width 533 height 15
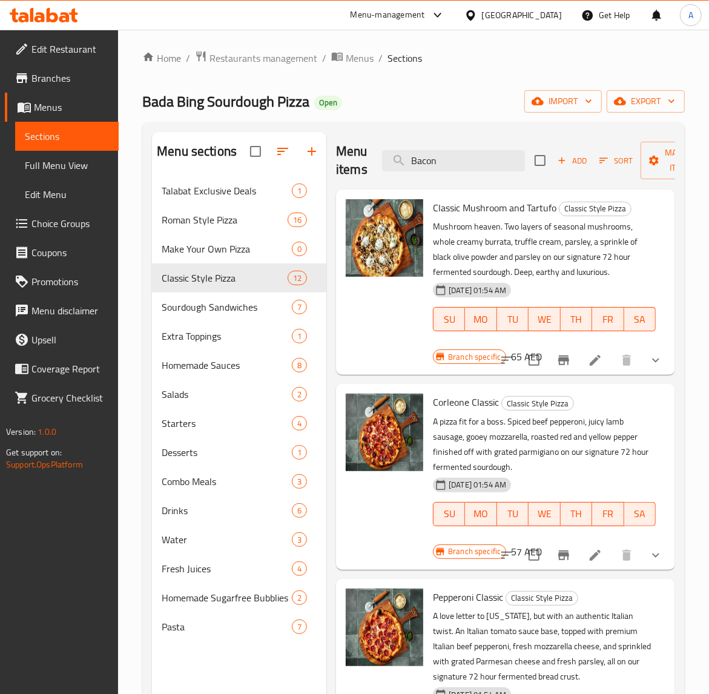
scroll to position [0, 0]
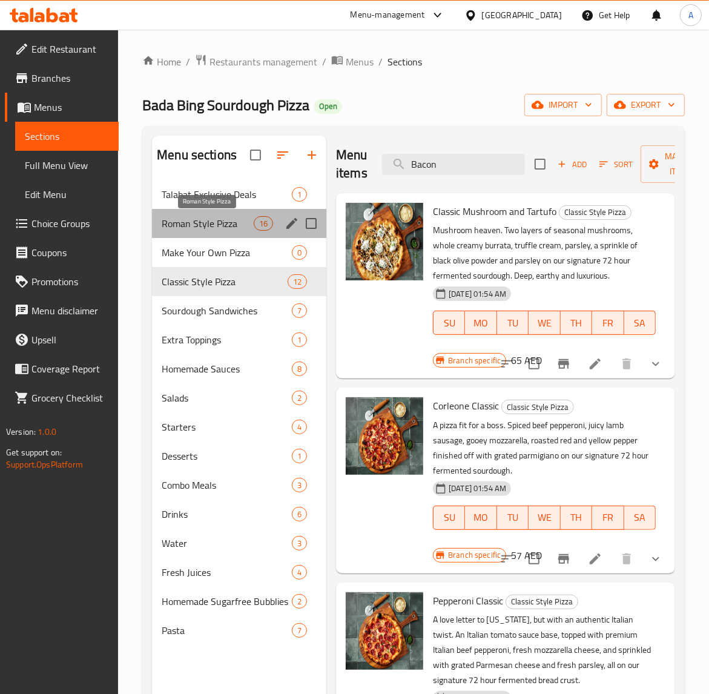
click at [197, 218] on span "Roman Style Pizza" at bounding box center [208, 223] width 92 height 15
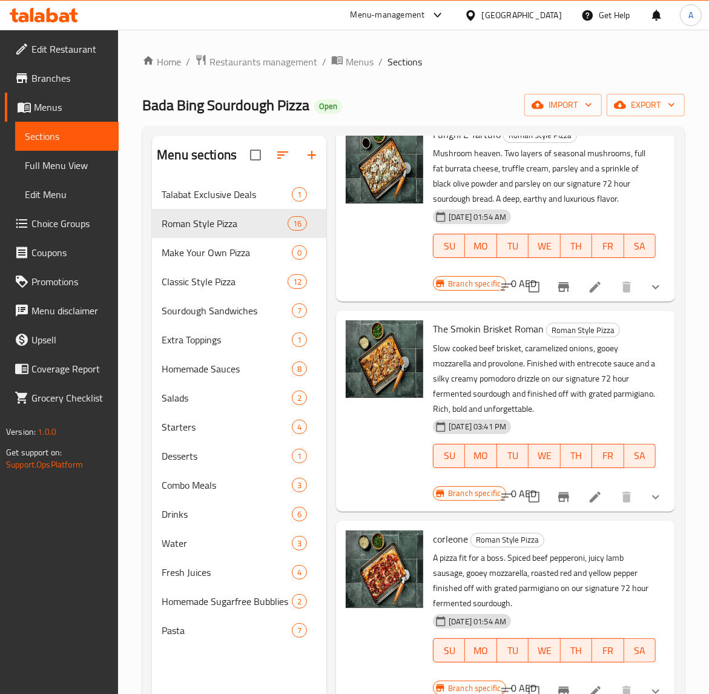
scroll to position [227, 0]
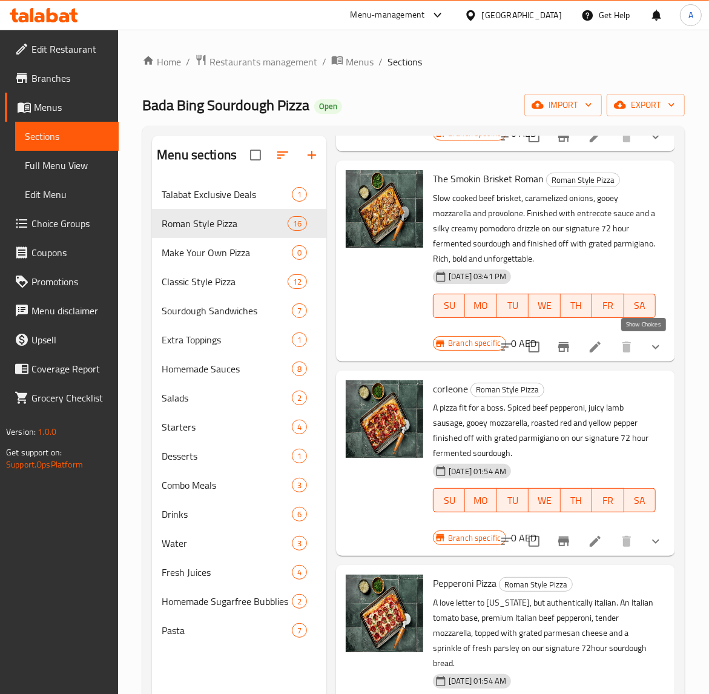
click at [649, 345] on icon "show more" at bounding box center [656, 347] width 15 height 15
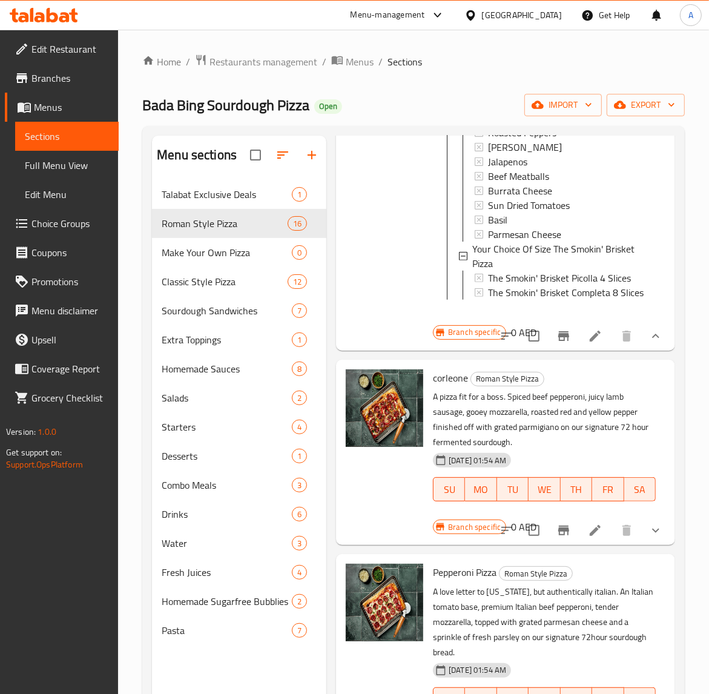
scroll to position [606, 0]
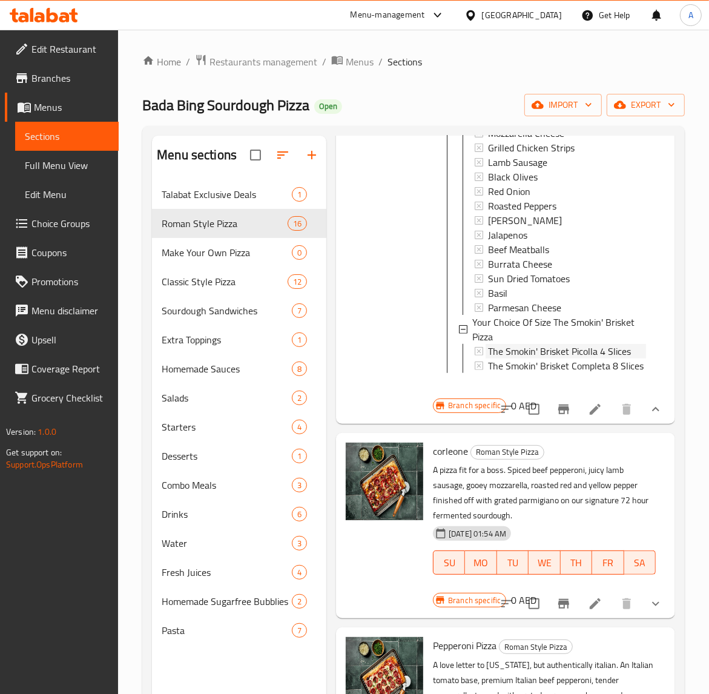
click at [540, 346] on span "The Smokin' Brisket Picolla 4 Slices" at bounding box center [559, 351] width 143 height 15
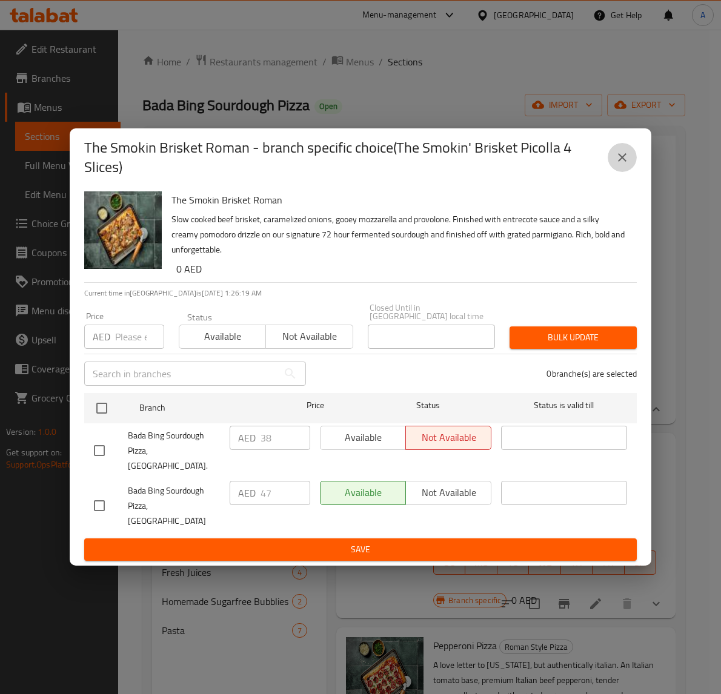
click at [627, 165] on icon "close" at bounding box center [622, 157] width 15 height 15
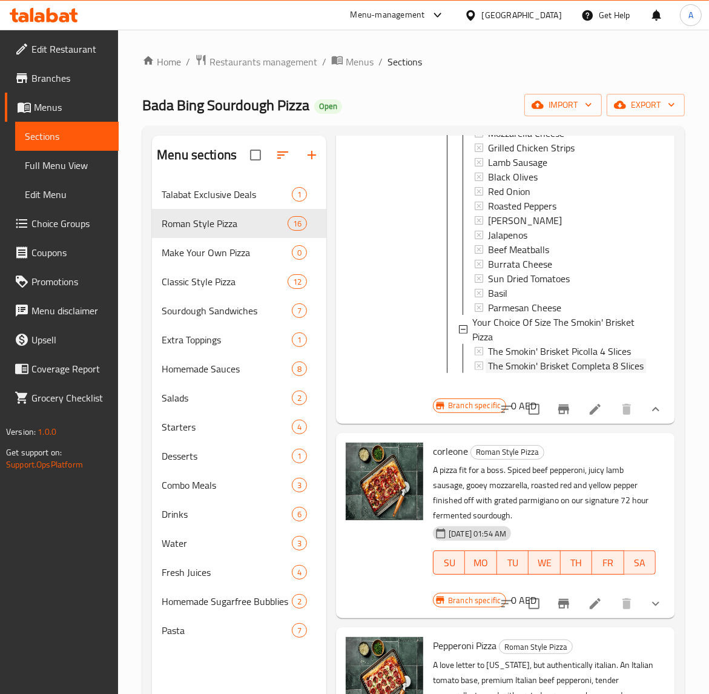
click at [537, 373] on span "The Smokin' Brisket Completa 8 Slices" at bounding box center [566, 366] width 156 height 15
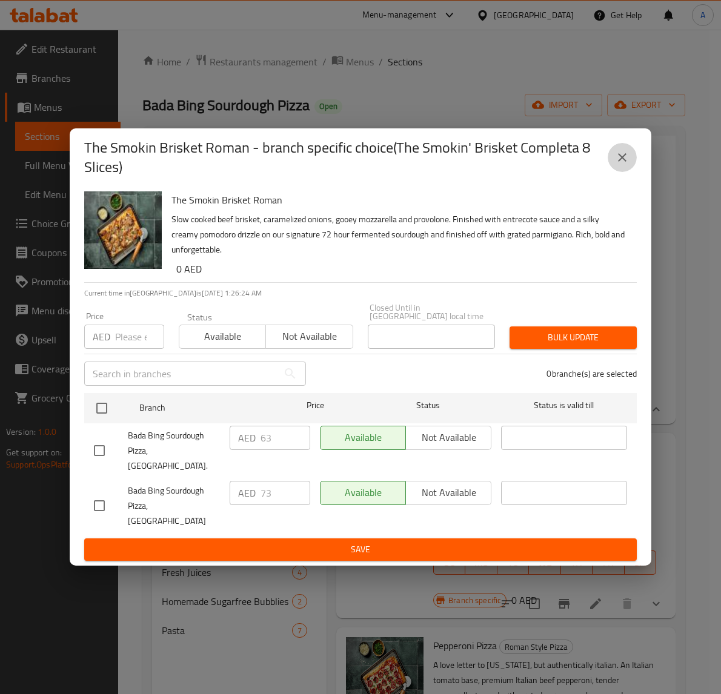
click at [628, 165] on icon "close" at bounding box center [622, 157] width 15 height 15
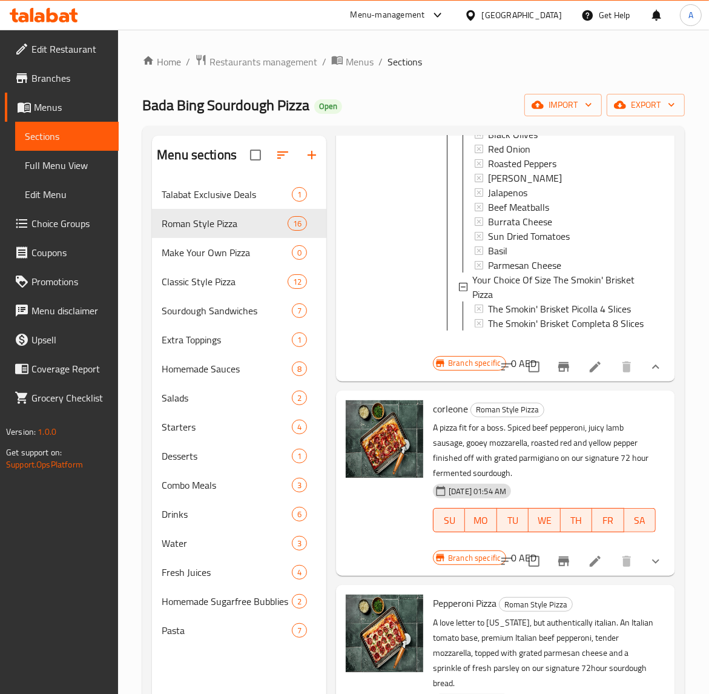
scroll to position [682, 0]
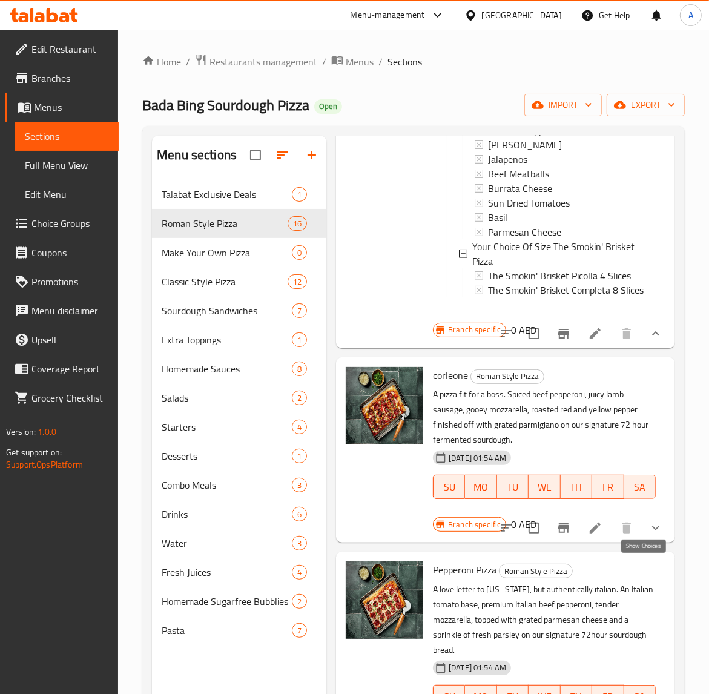
click at [649, 536] on icon "show more" at bounding box center [656, 528] width 15 height 15
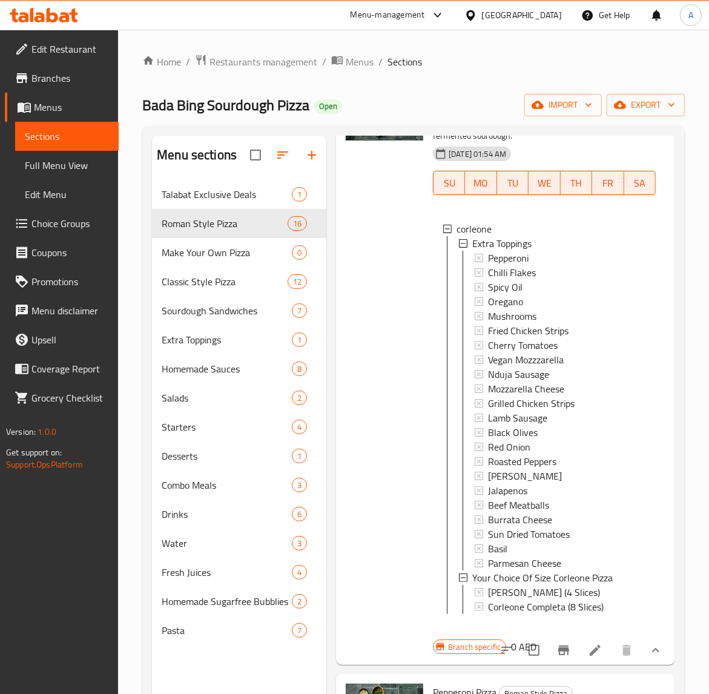
scroll to position [1212, 0]
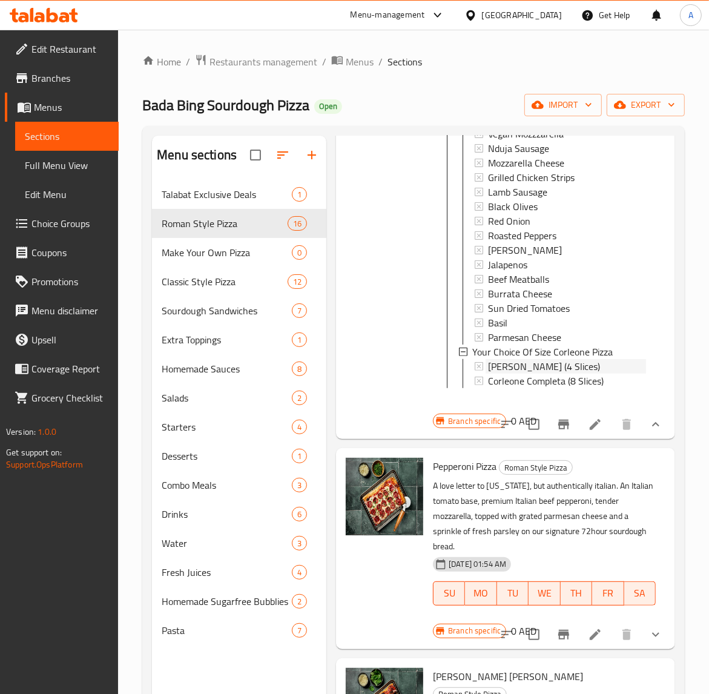
click at [546, 374] on span "[PERSON_NAME] (4 Slices)" at bounding box center [544, 366] width 112 height 15
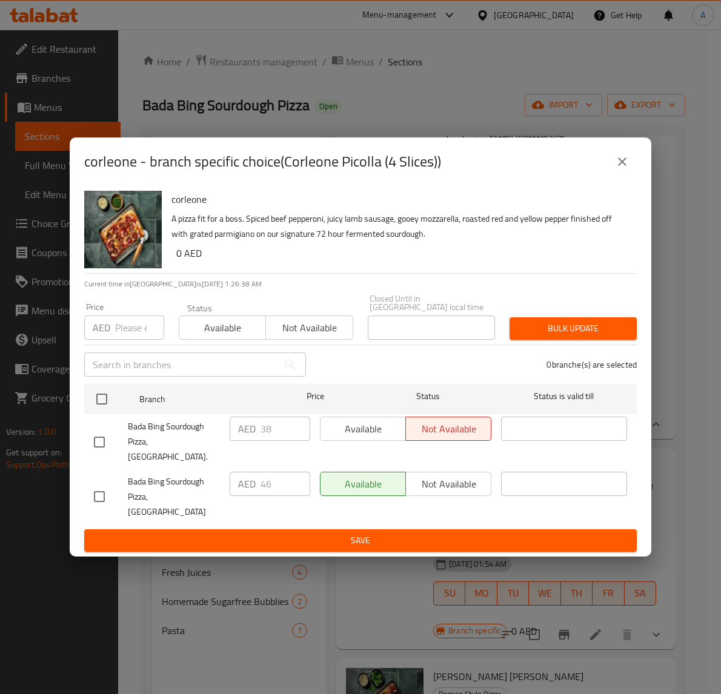
click at [628, 169] on icon "close" at bounding box center [622, 161] width 15 height 15
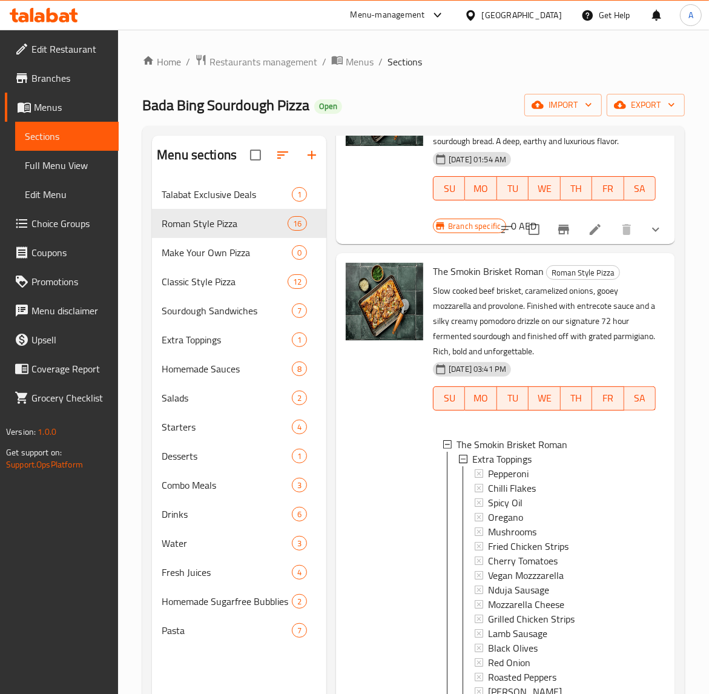
scroll to position [0, 0]
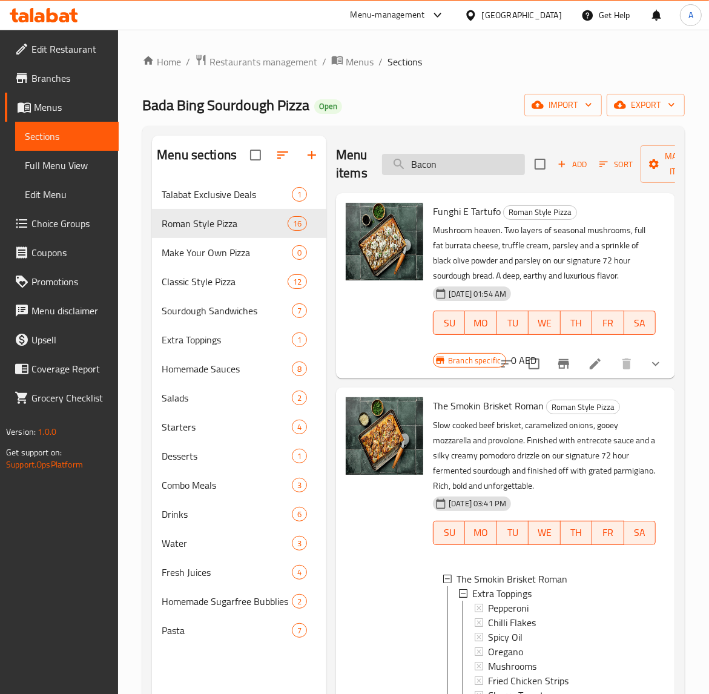
click at [451, 165] on input "Bacon" at bounding box center [453, 164] width 143 height 21
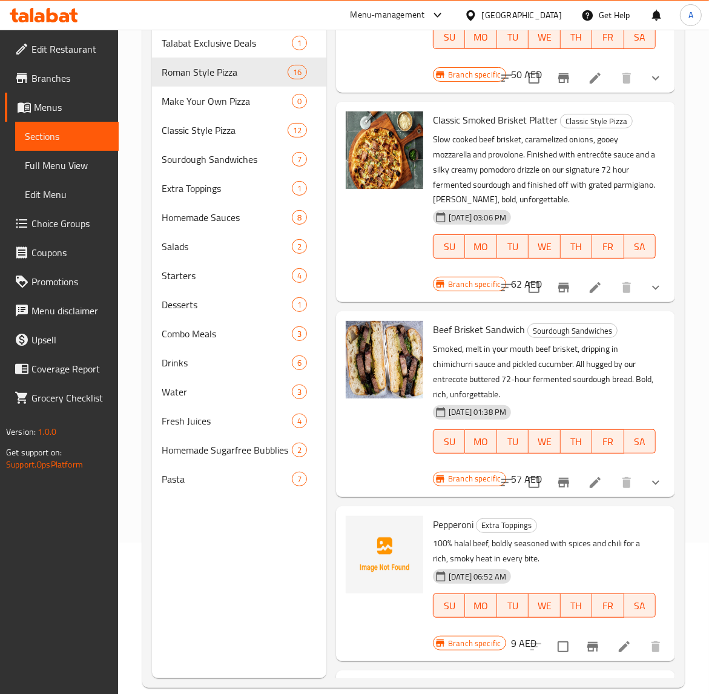
scroll to position [1265, 0]
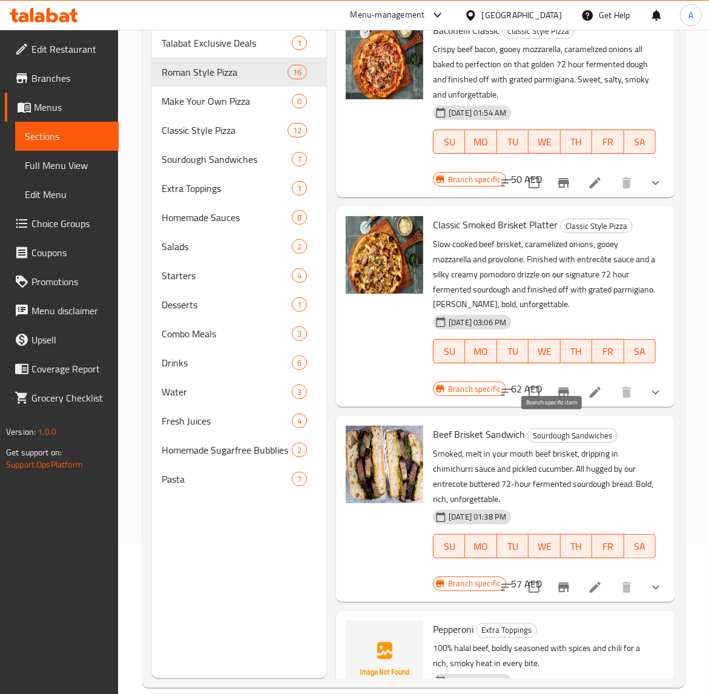
type input "smok"
click at [557, 400] on icon "Branch-specific-item" at bounding box center [564, 392] width 15 height 15
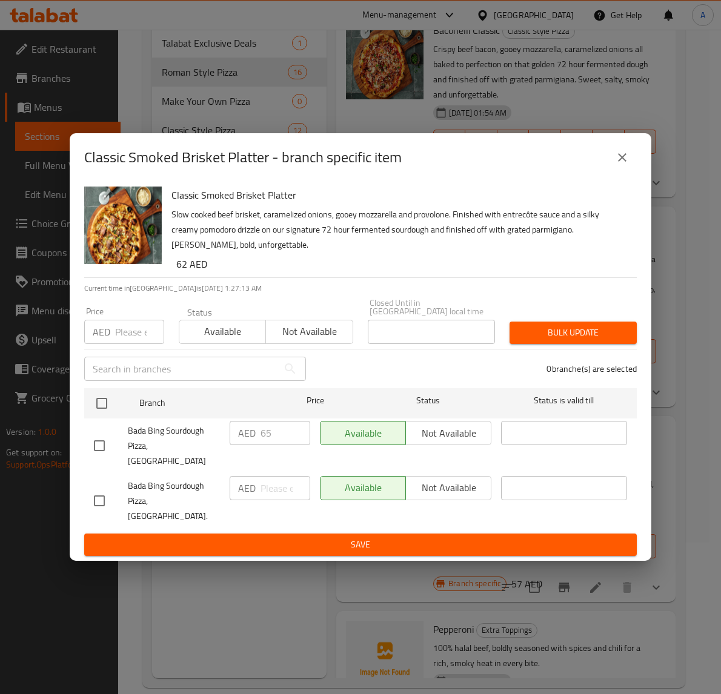
click at [103, 459] on input "checkbox" at bounding box center [99, 445] width 25 height 25
checkbox input "true"
click at [274, 445] on input "65" at bounding box center [286, 433] width 50 height 24
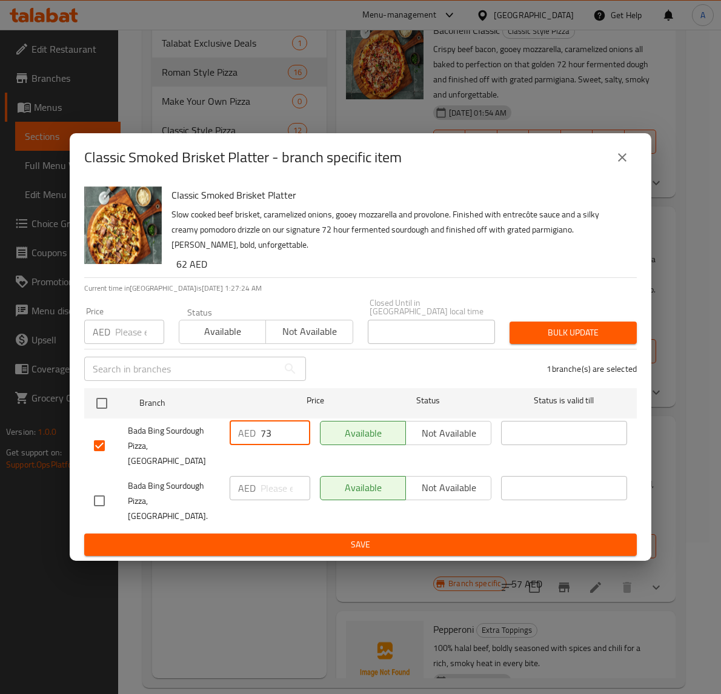
type input "73"
click at [213, 537] on span "Save" at bounding box center [360, 544] width 533 height 15
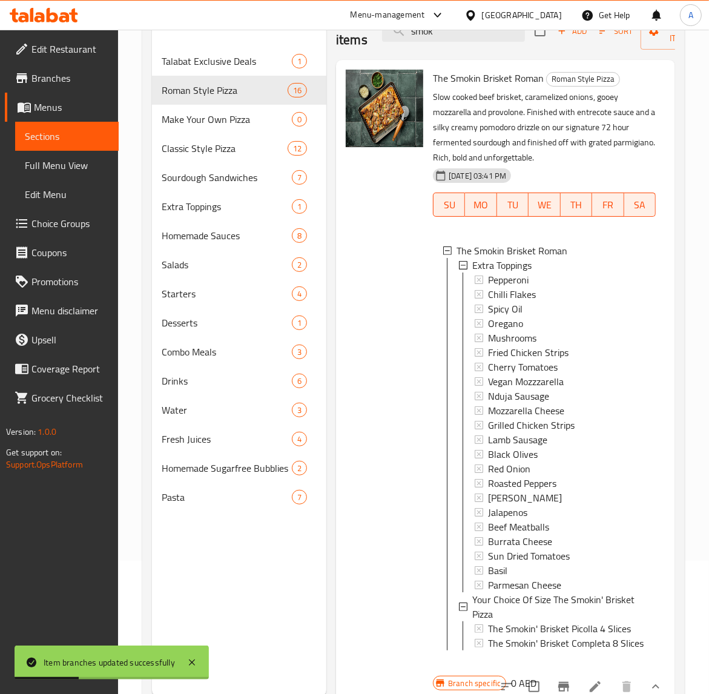
scroll to position [0, 0]
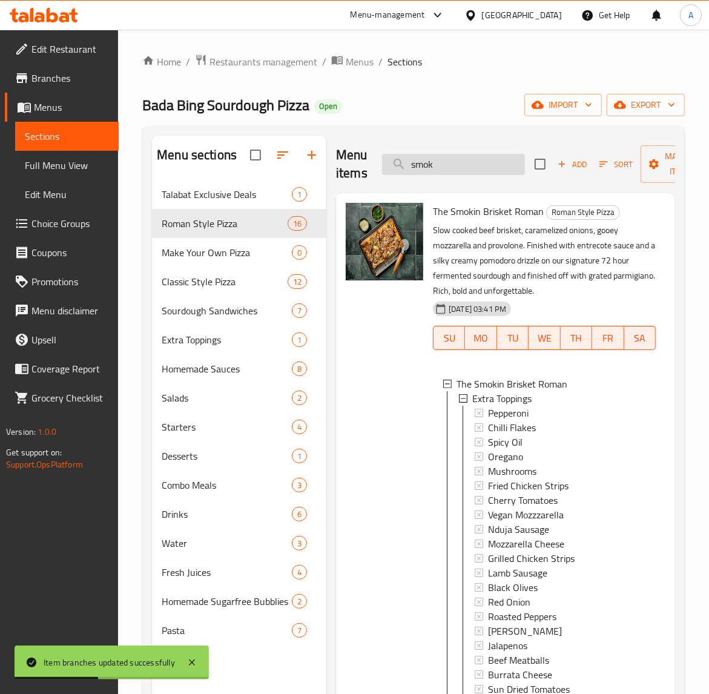
click at [452, 165] on input "smok" at bounding box center [453, 164] width 143 height 21
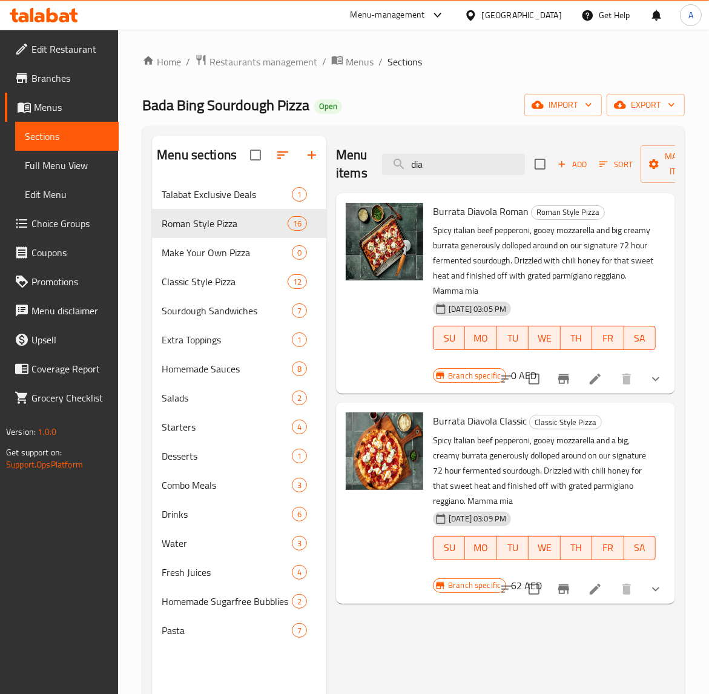
type input "dia"
click at [656, 374] on icon "show more" at bounding box center [656, 379] width 15 height 15
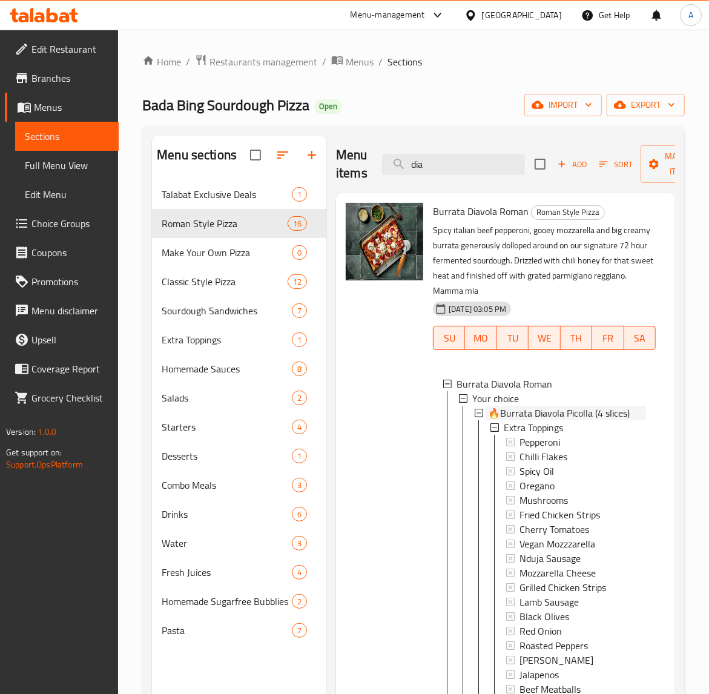
click at [550, 415] on span "🔥Burrata Diavola Picolla (4 slices)" at bounding box center [559, 413] width 142 height 15
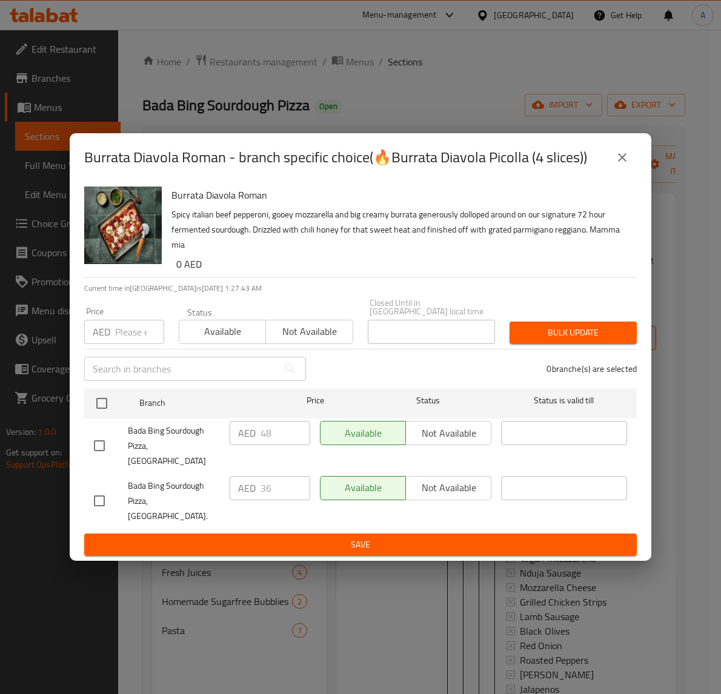
click at [622, 162] on icon "close" at bounding box center [622, 157] width 8 height 8
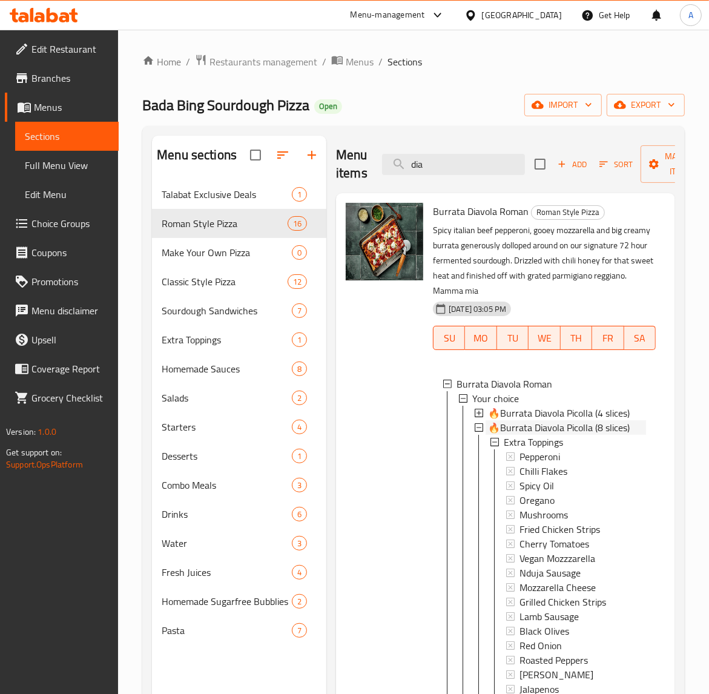
click at [522, 435] on span "🔥Burrata Diavola Picolla (8 slices)" at bounding box center [559, 427] width 142 height 15
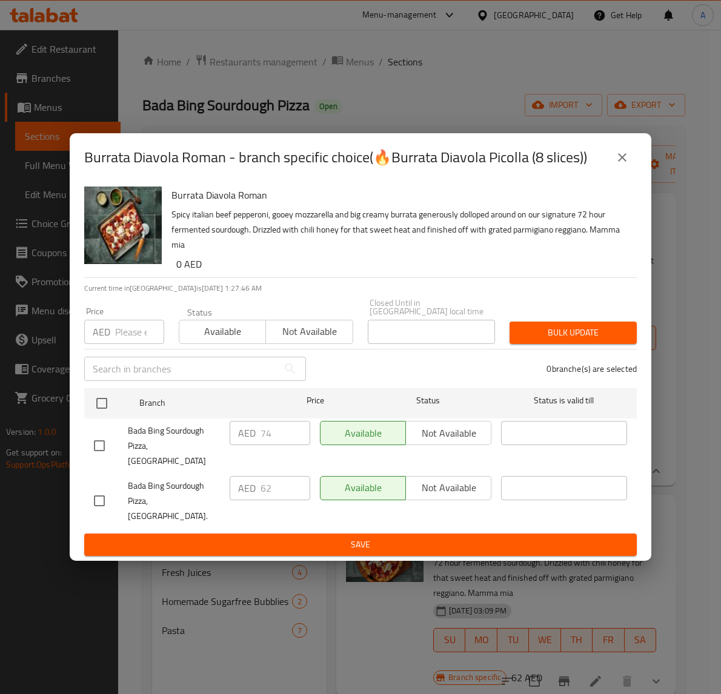
click at [620, 162] on icon "close" at bounding box center [622, 157] width 8 height 8
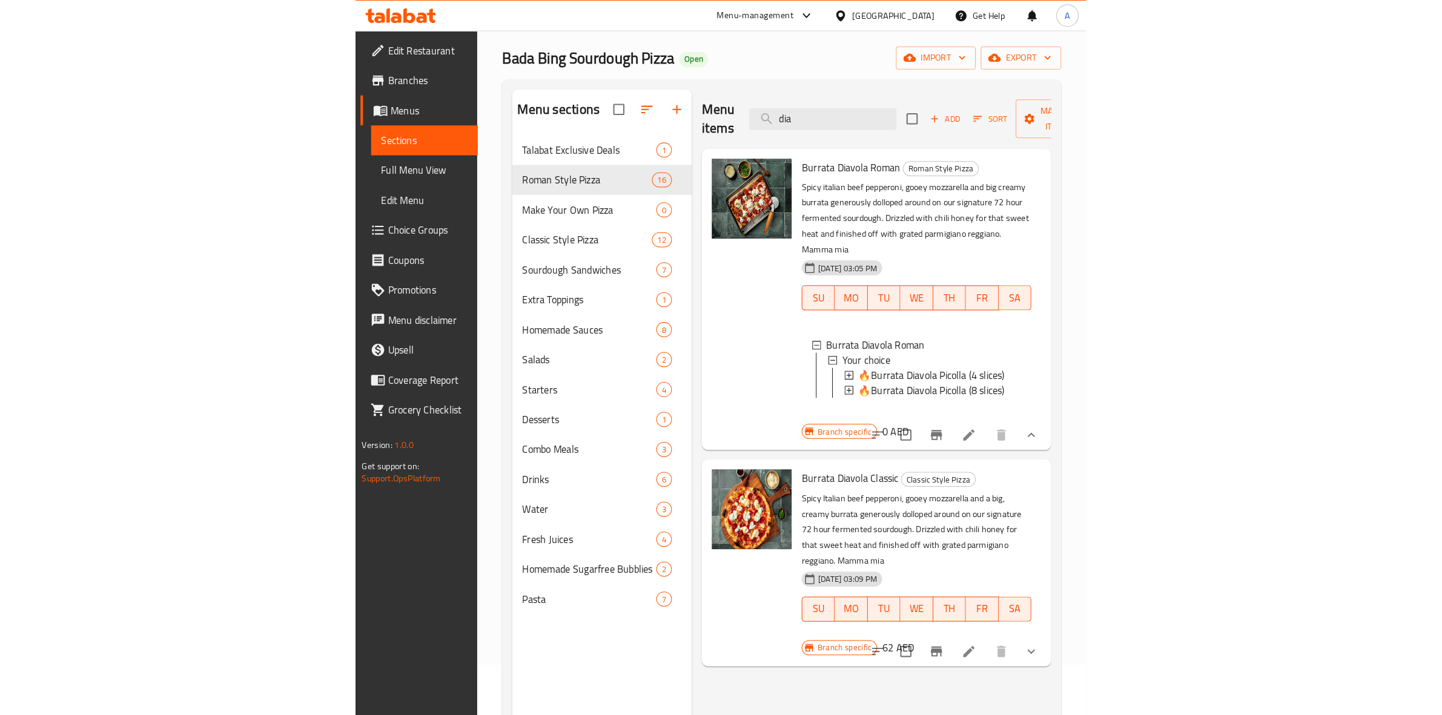
scroll to position [76, 0]
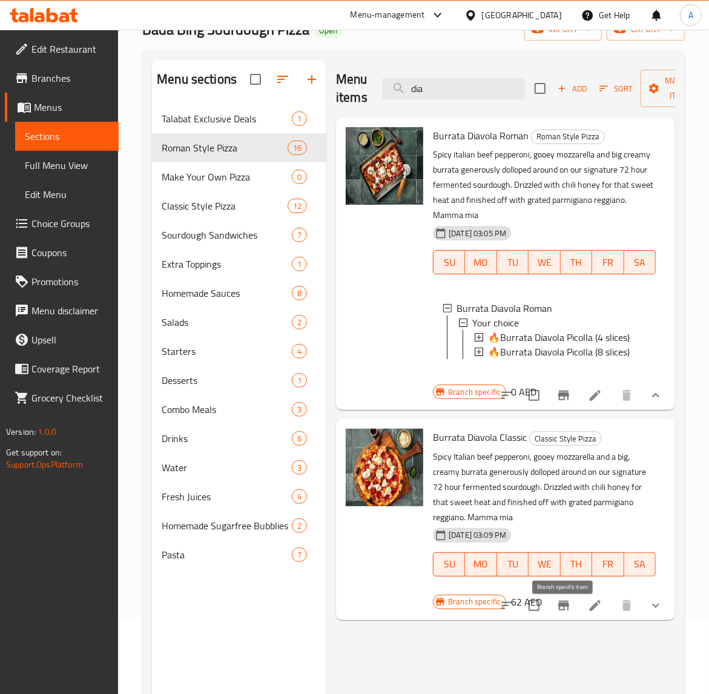
click at [569, 611] on icon "Branch-specific-item" at bounding box center [564, 606] width 11 height 10
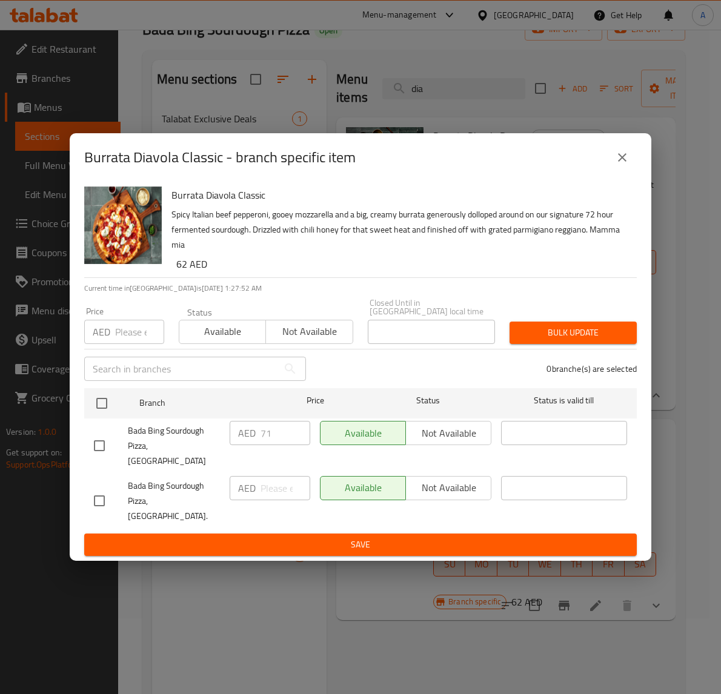
click at [100, 452] on input "checkbox" at bounding box center [99, 445] width 25 height 25
checkbox input "true"
click at [288, 445] on input "71" at bounding box center [286, 433] width 50 height 24
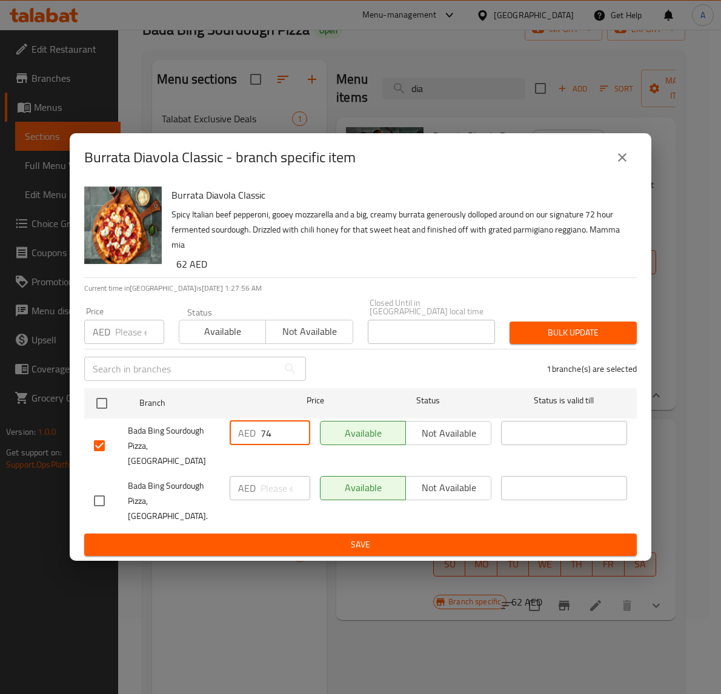
type input "74"
click at [231, 543] on div "Burrata Diavola Classic Spicy Italian beef pepperoni, gooey mozzarella and a bi…" at bounding box center [361, 371] width 582 height 379
click at [231, 537] on button "Save" at bounding box center [360, 545] width 553 height 22
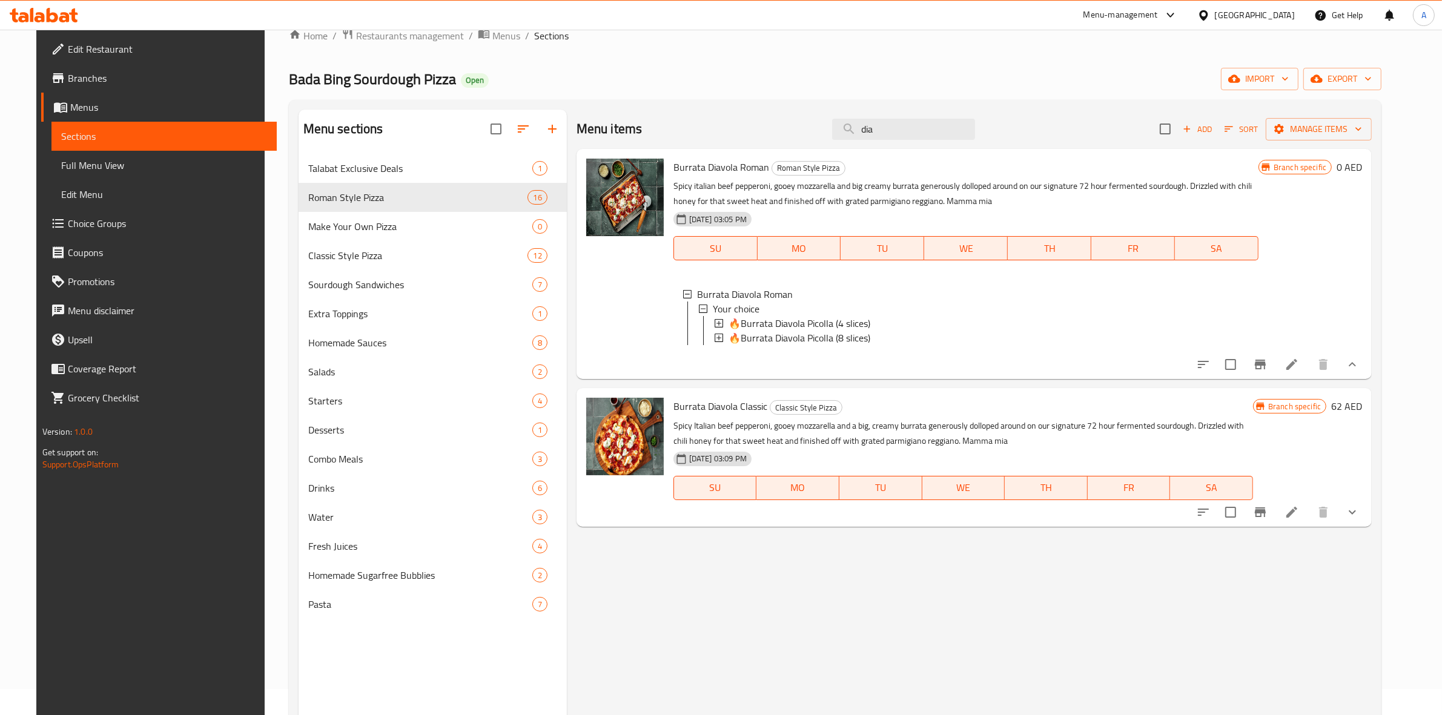
scroll to position [0, 0]
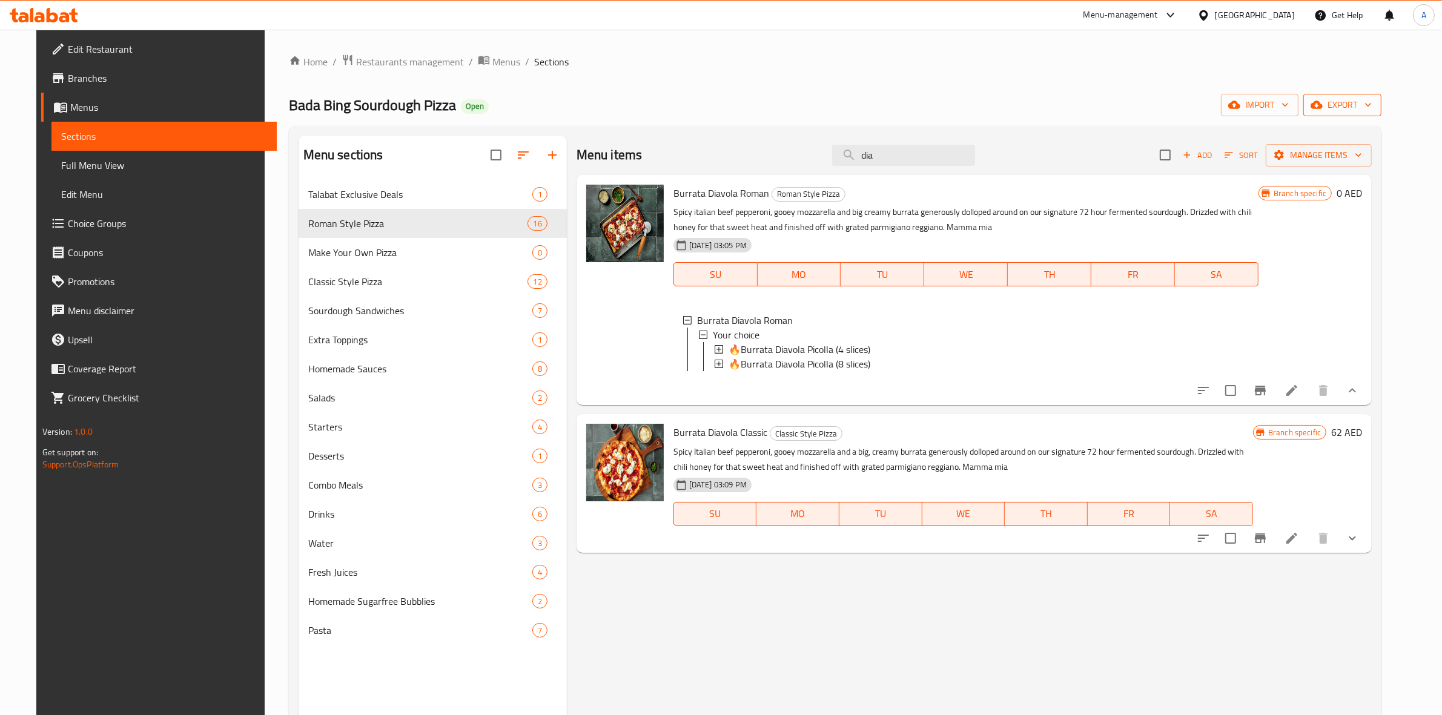
click at [1372, 102] on span "export" at bounding box center [1342, 105] width 59 height 15
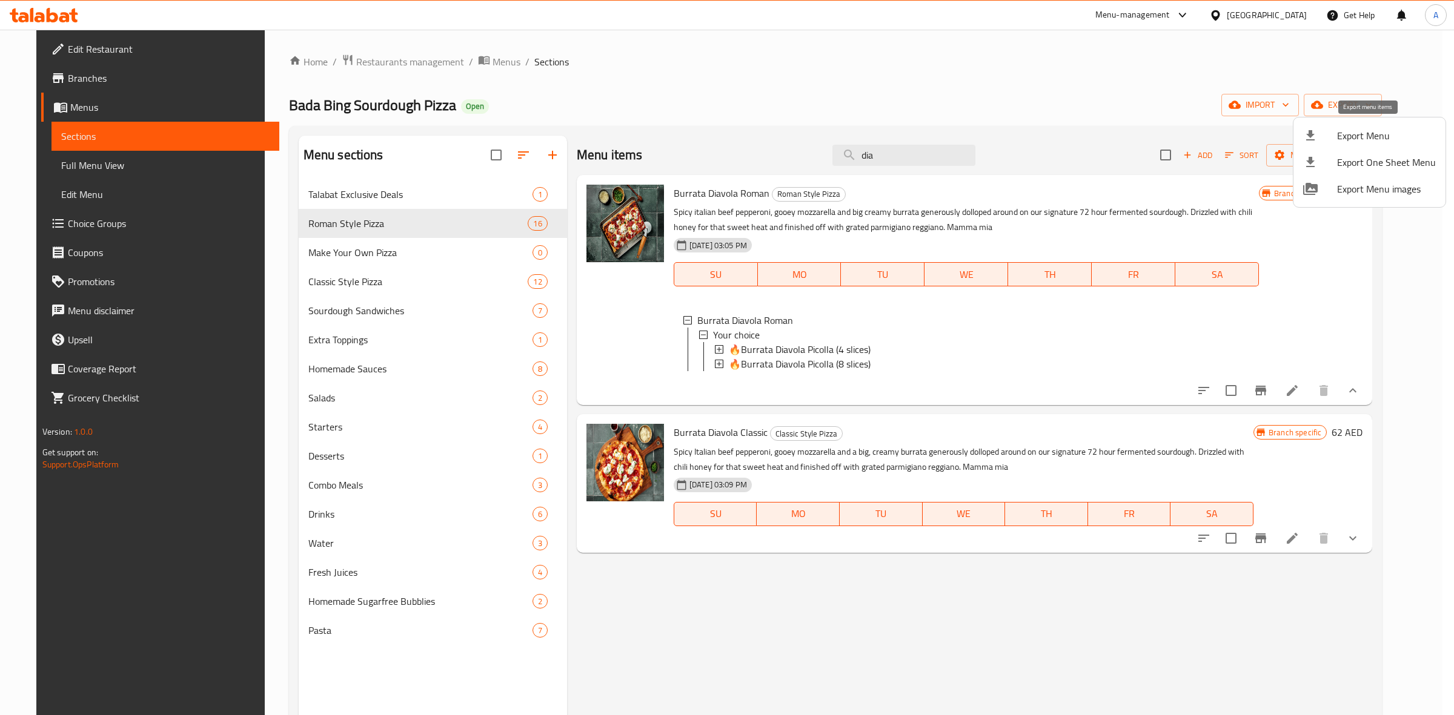
click at [1343, 131] on span "Export Menu" at bounding box center [1386, 135] width 99 height 15
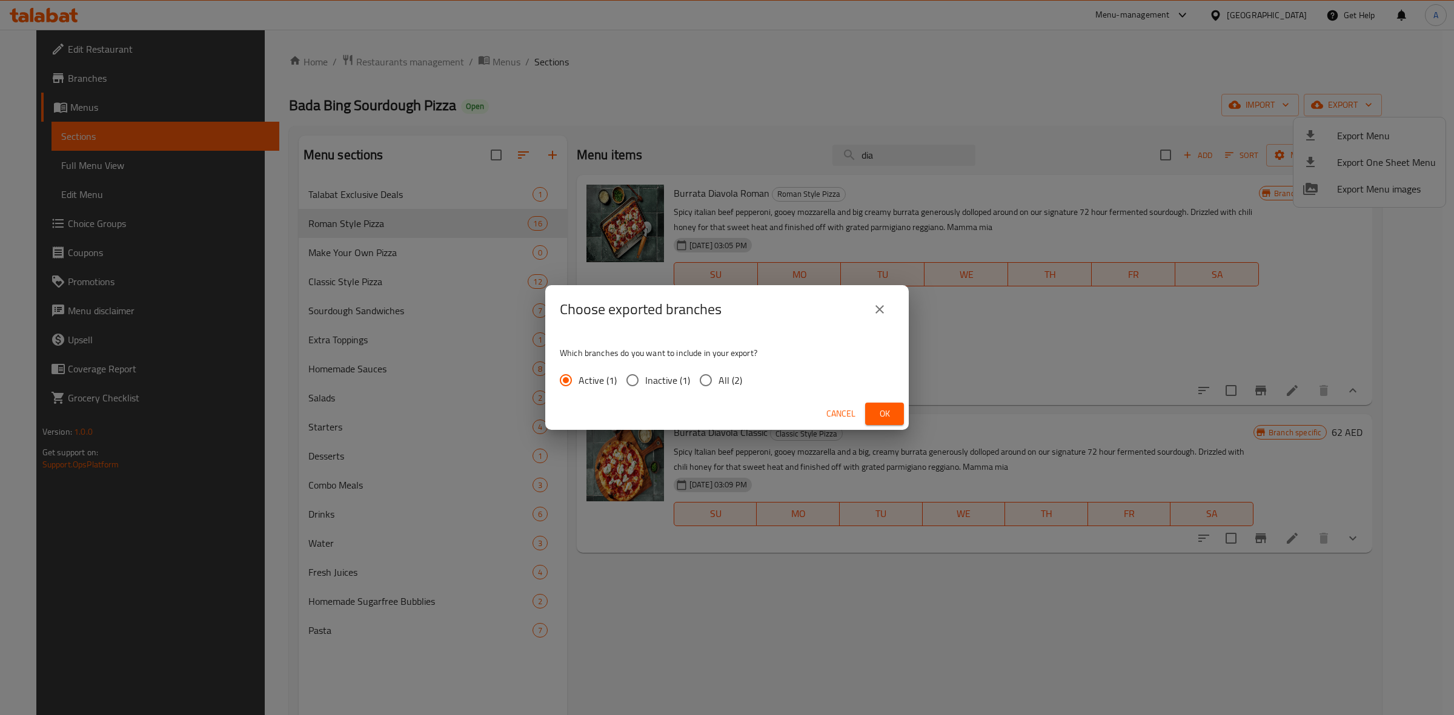
click at [705, 385] on input "All (2)" at bounding box center [705, 380] width 25 height 25
radio input "true"
click at [888, 410] on span "Ok" at bounding box center [884, 414] width 19 height 15
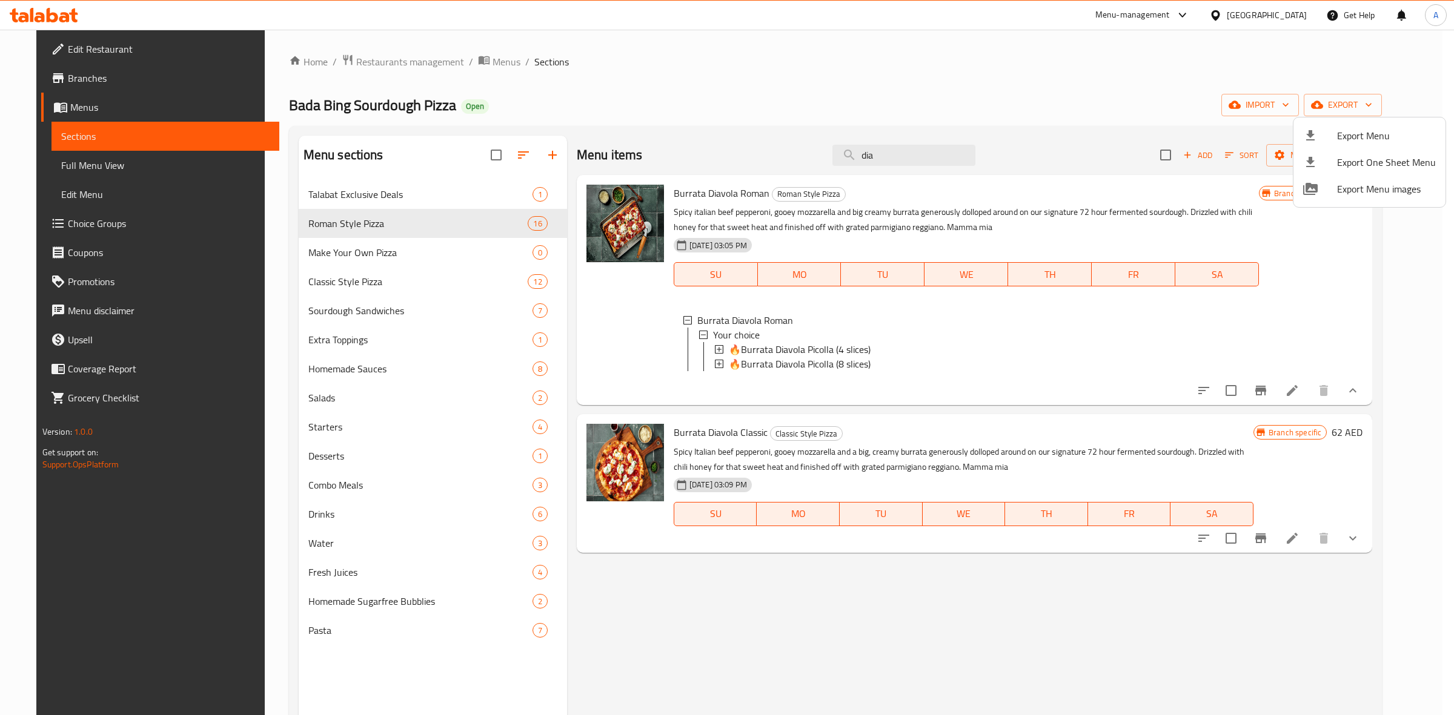
click at [903, 156] on div at bounding box center [727, 357] width 1454 height 715
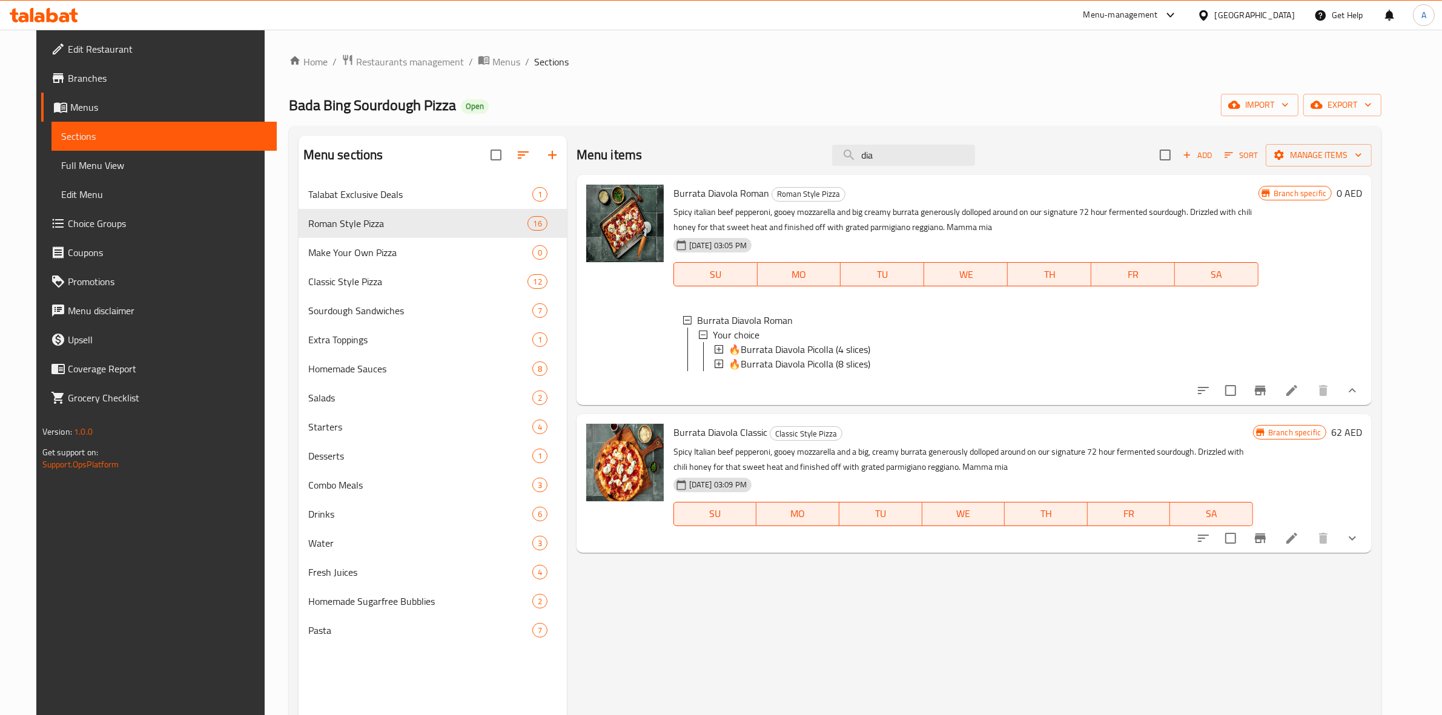
click at [903, 156] on input "dia" at bounding box center [903, 155] width 143 height 21
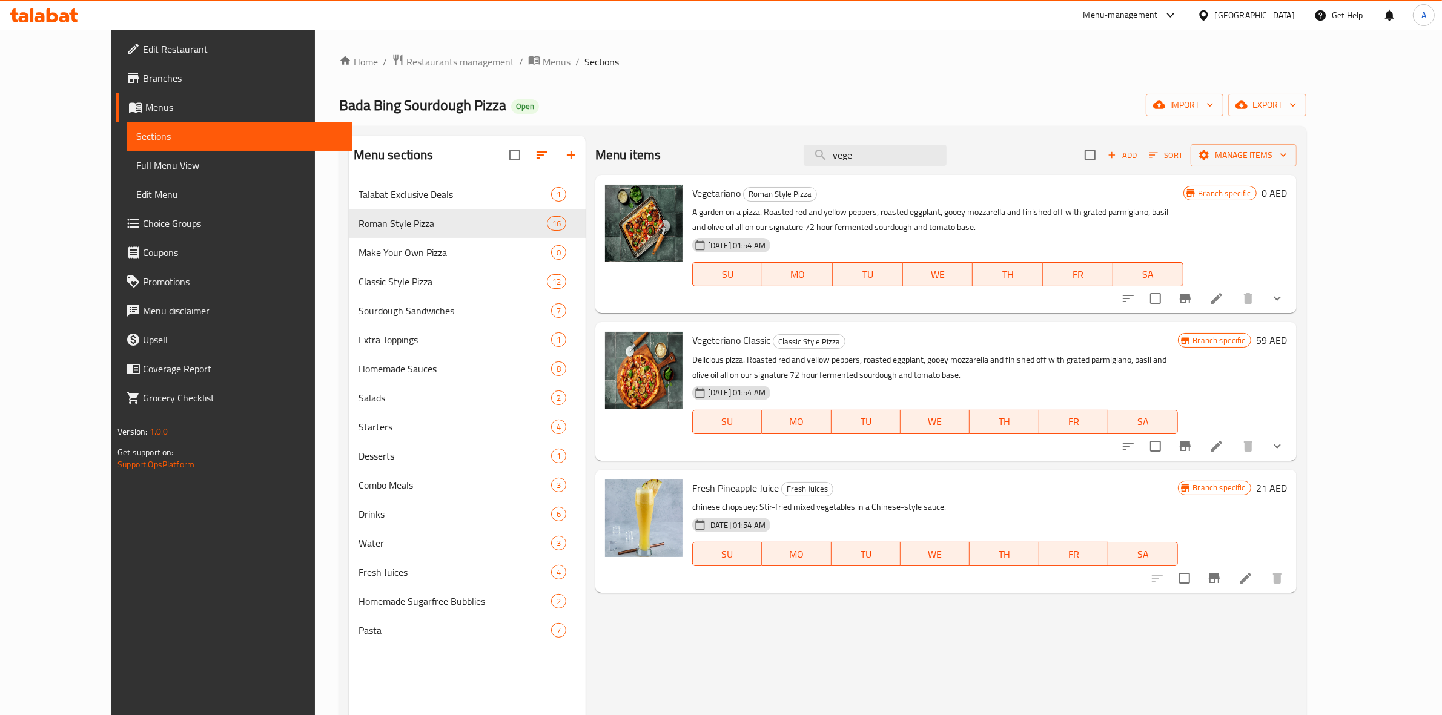
type input "vege"
click at [1236, 16] on div "[GEOGRAPHIC_DATA]" at bounding box center [1255, 14] width 80 height 13
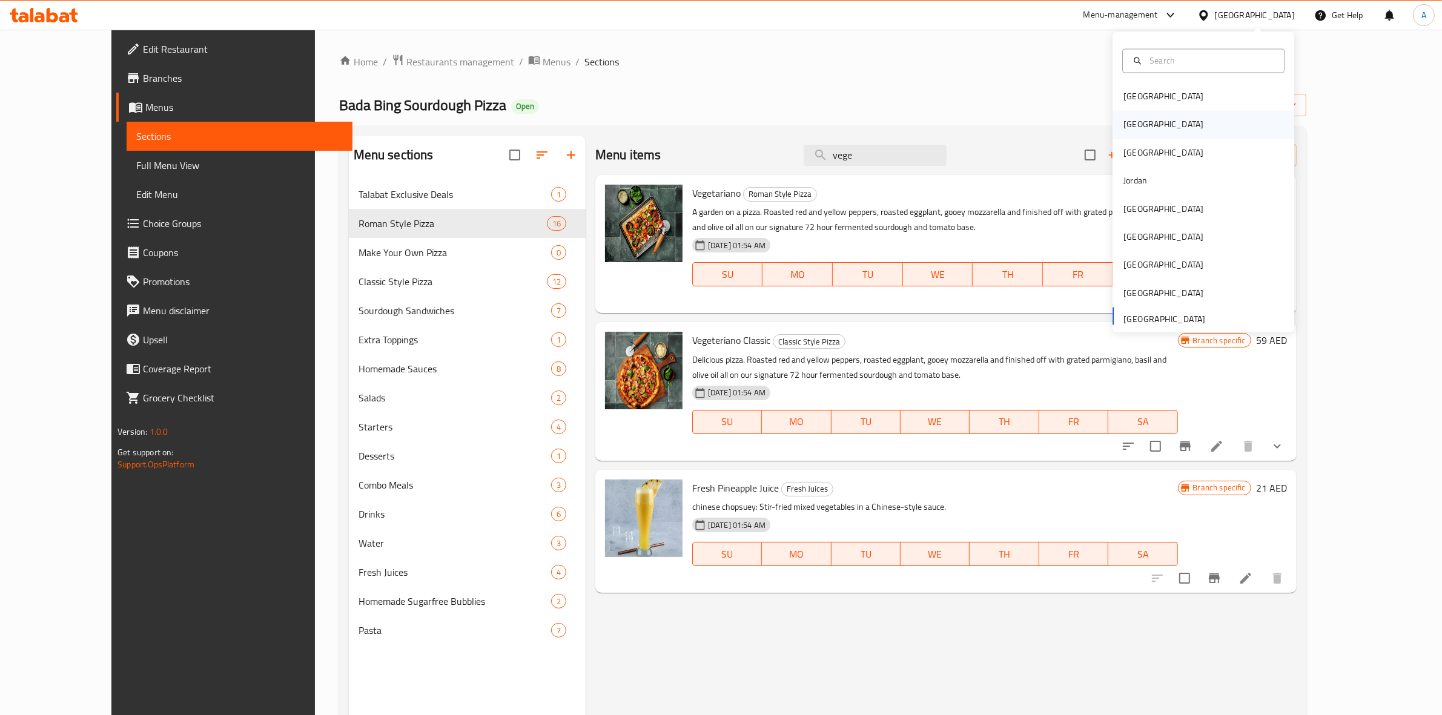
click at [1143, 118] on div "[GEOGRAPHIC_DATA]" at bounding box center [1204, 125] width 182 height 28
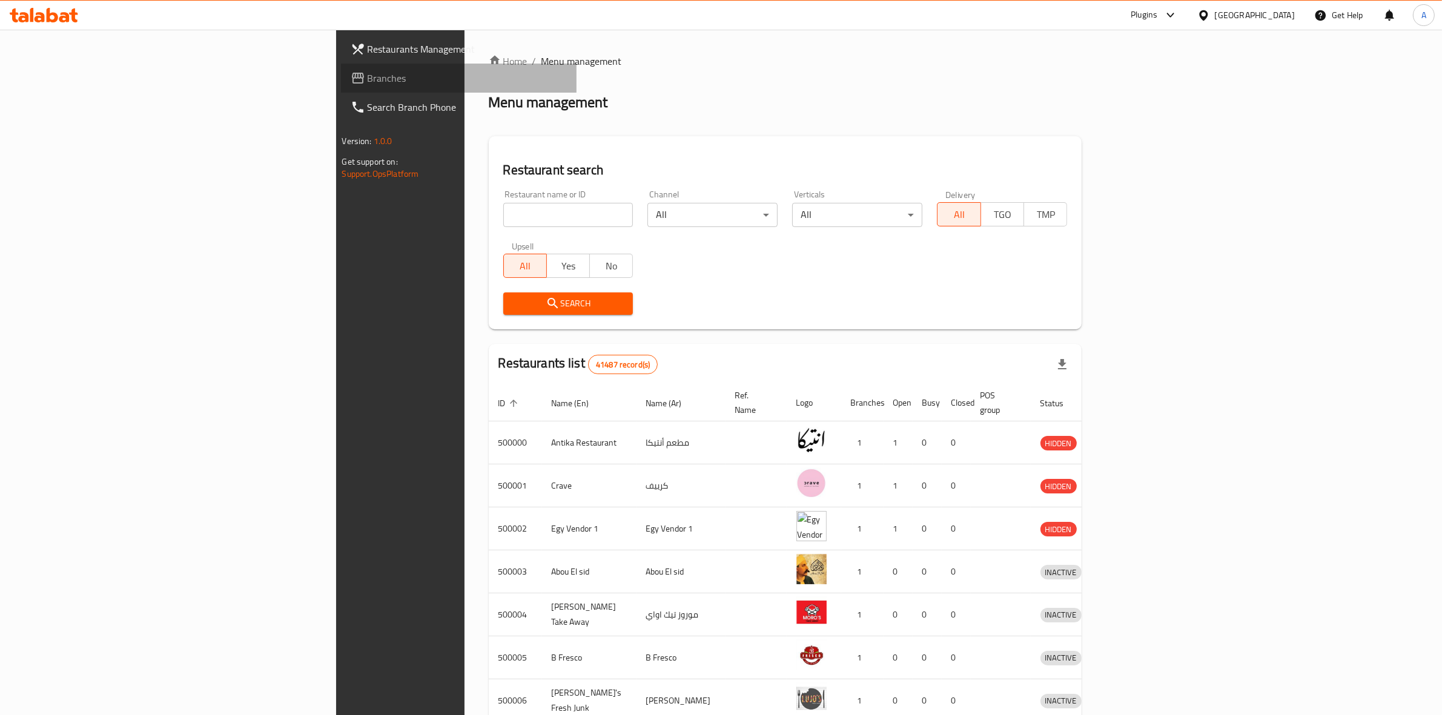
click at [368, 73] on span "Branches" at bounding box center [468, 78] width 200 height 15
